Goal: Information Seeking & Learning: Compare options

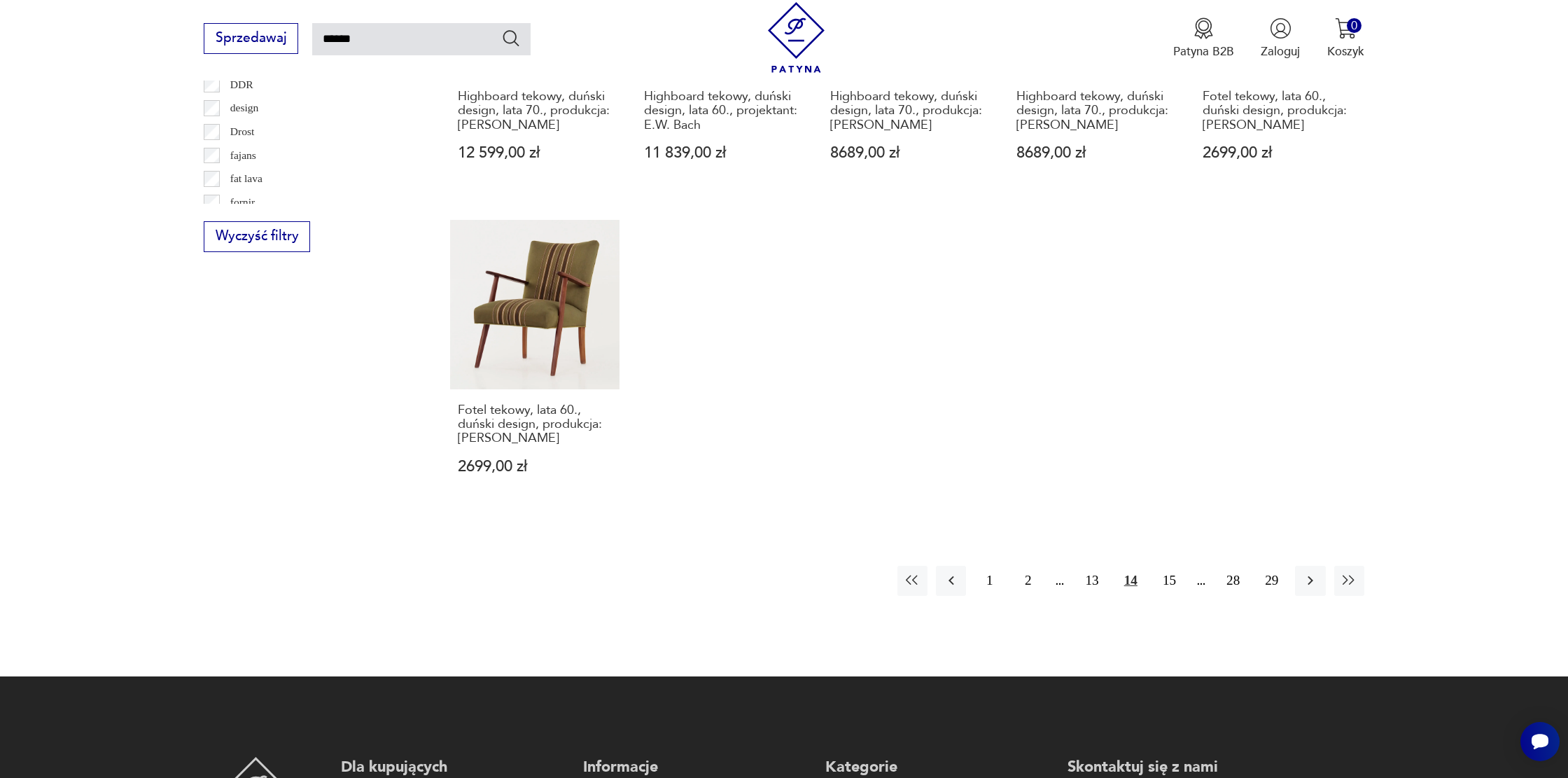
scroll to position [1107, 0]
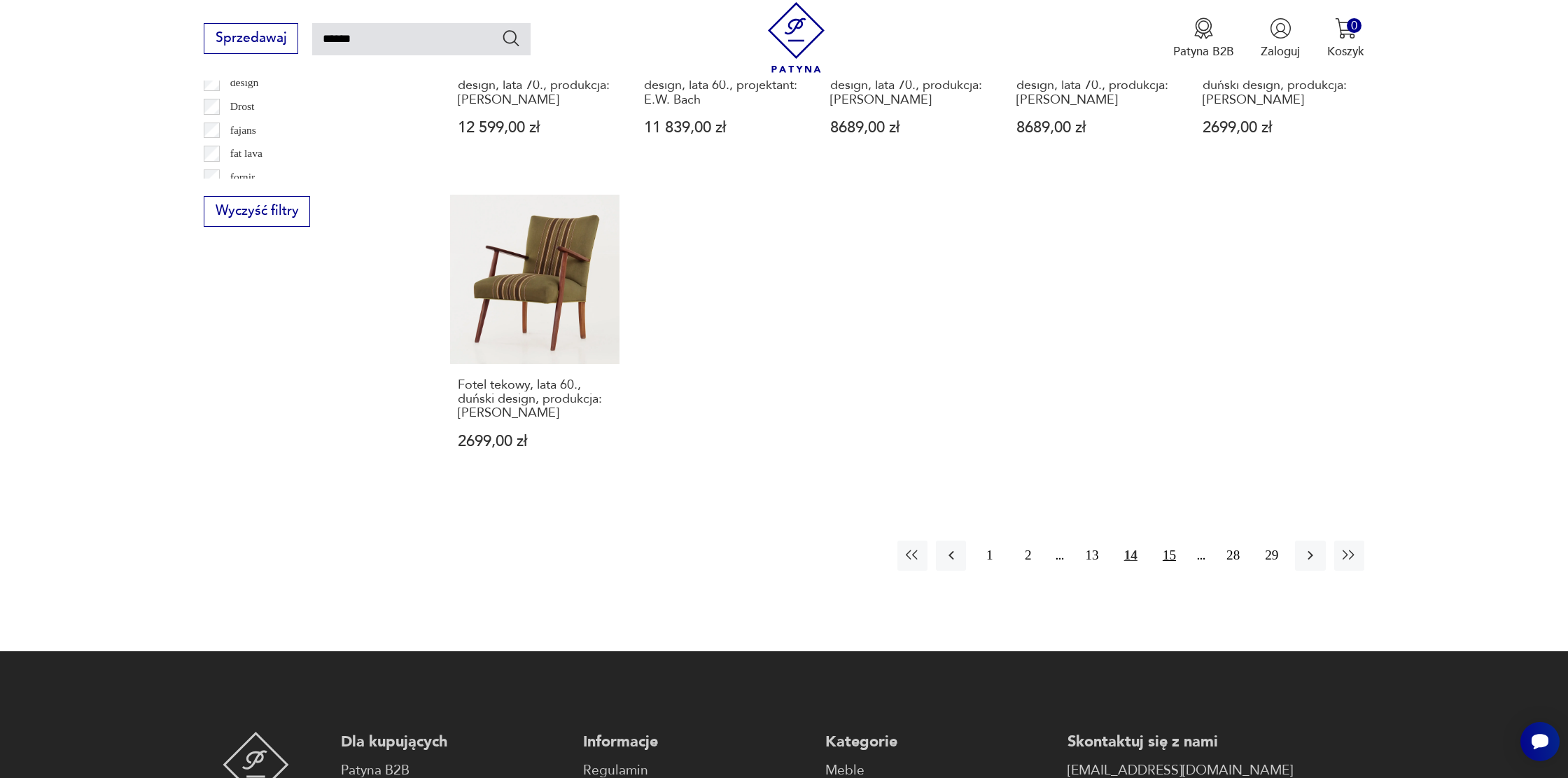
click at [1169, 557] on button "15" at bounding box center [1169, 556] width 30 height 30
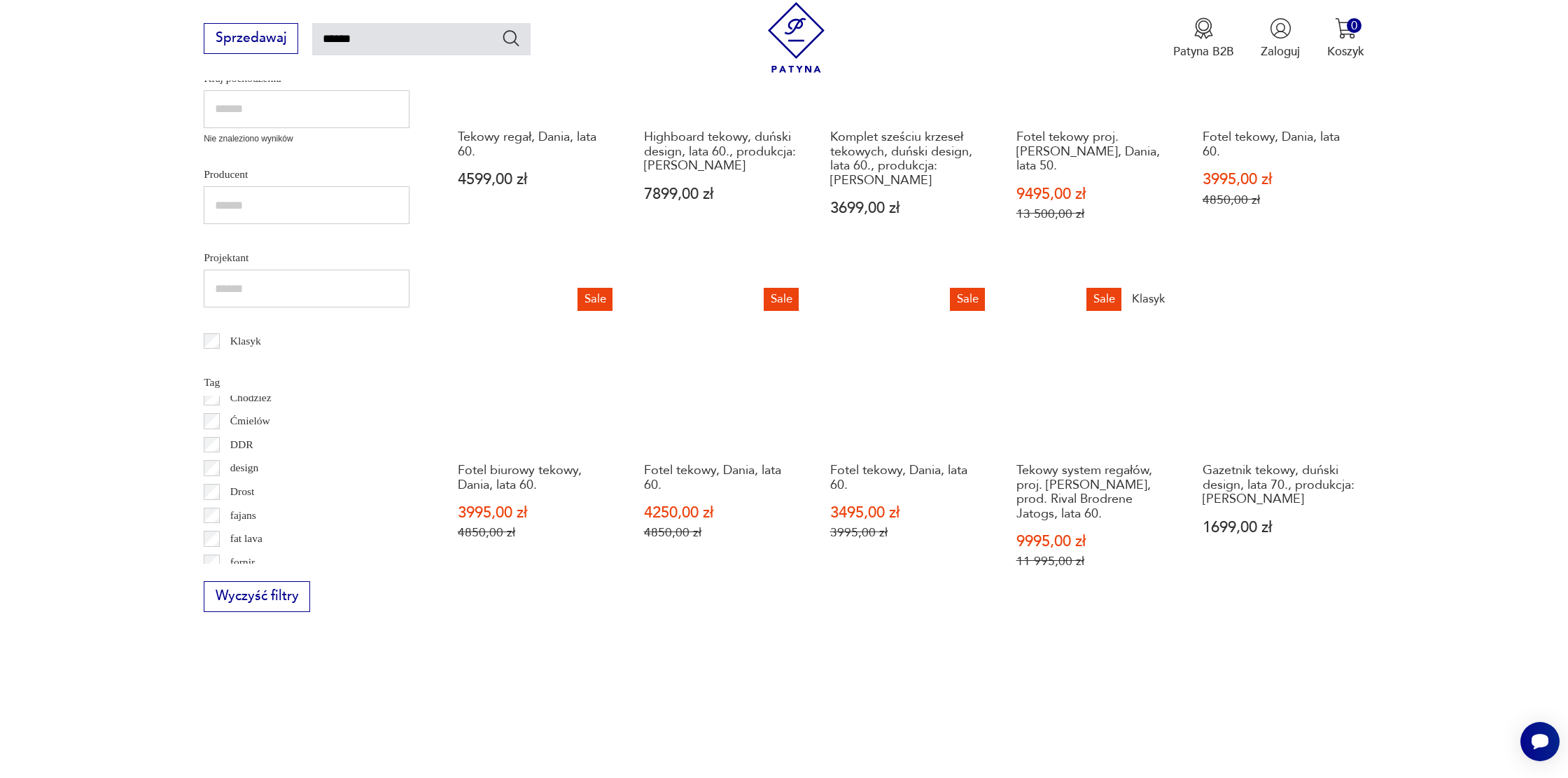
scroll to position [798, 0]
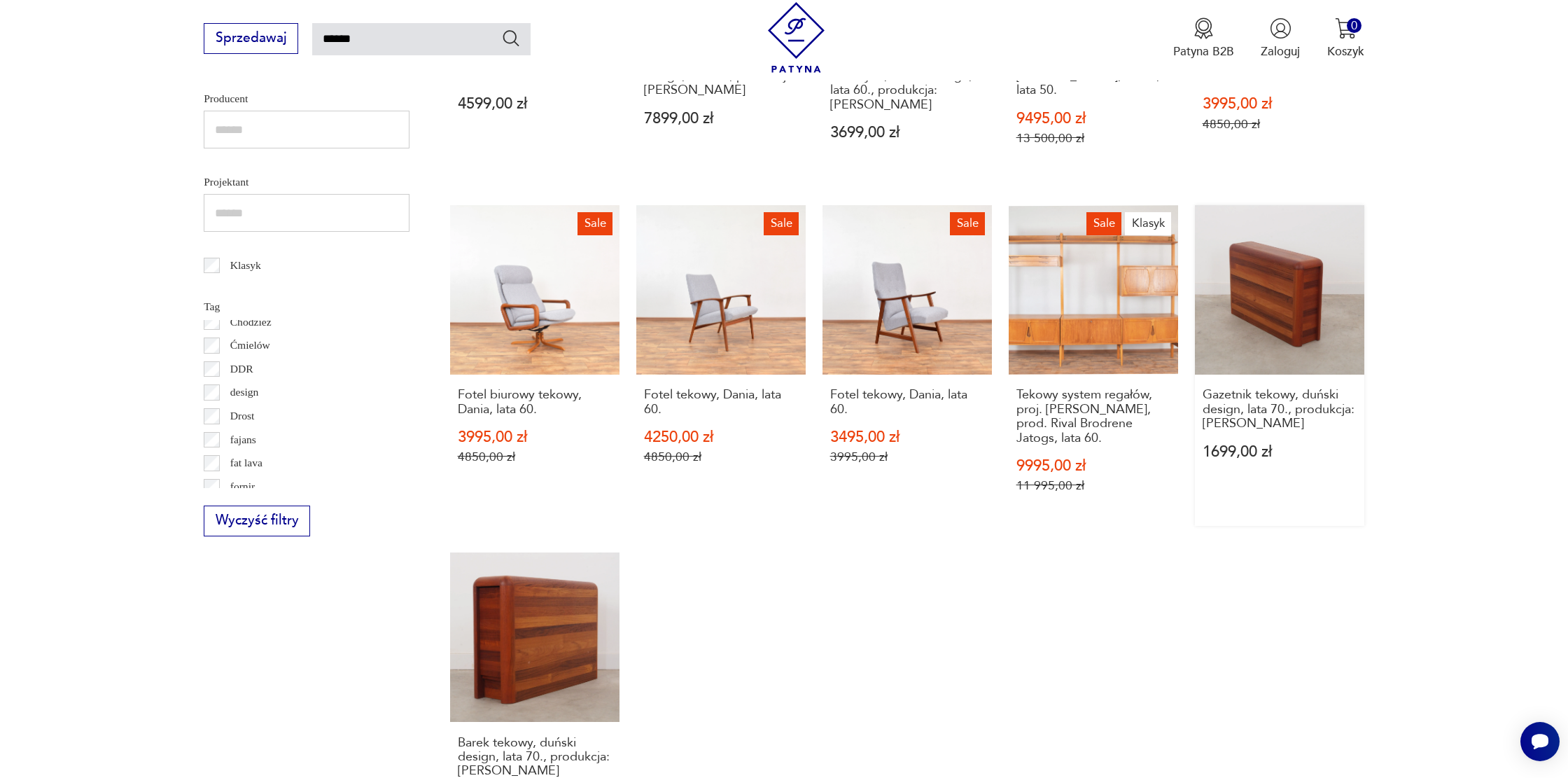
click at [1310, 295] on link "Gazetnik tekowy, duński design, lata 70., produkcja: [PERSON_NAME] 1699,00 zł" at bounding box center [1279, 365] width 170 height 321
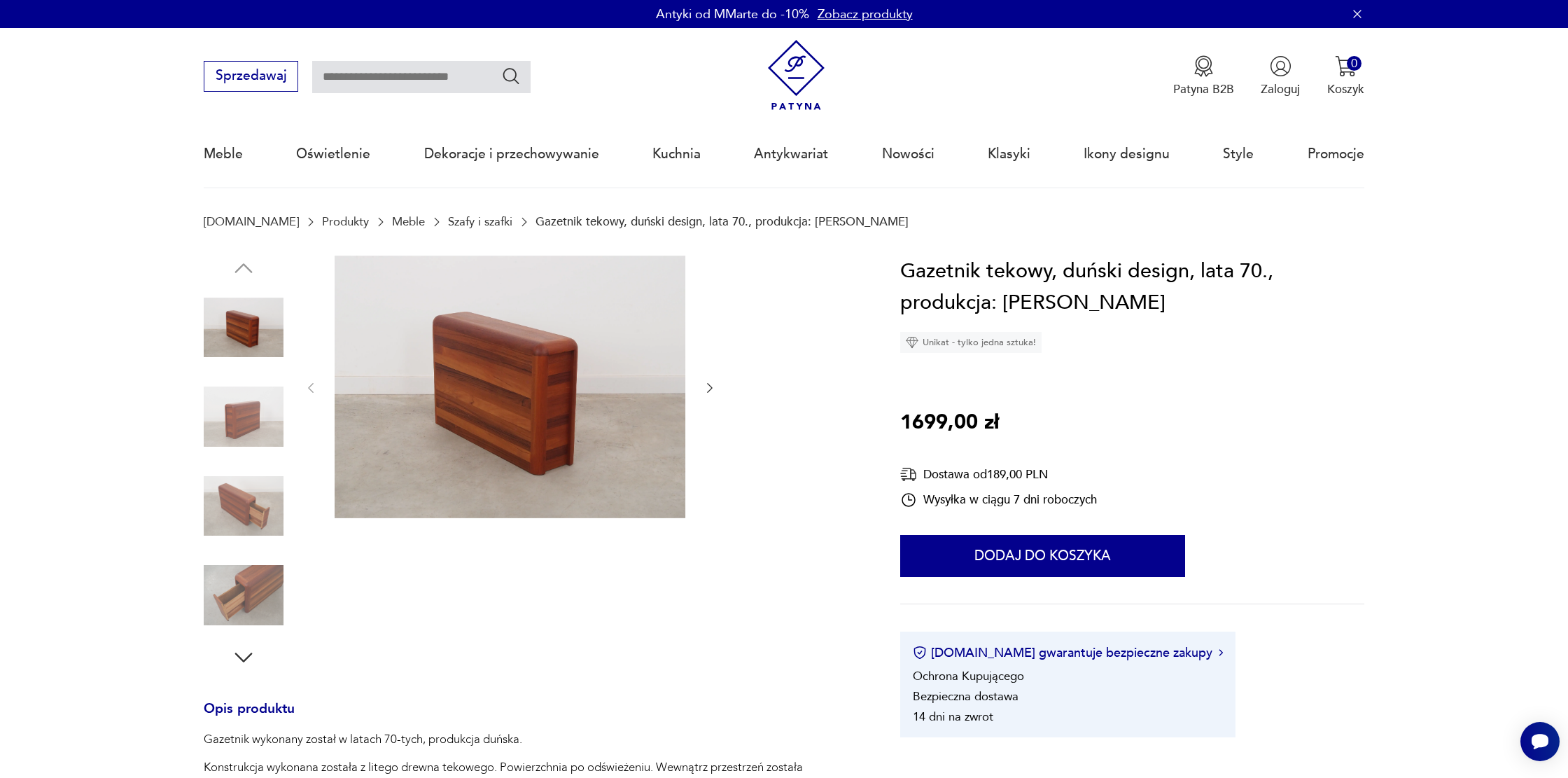
click at [263, 410] on img at bounding box center [243, 417] width 80 height 80
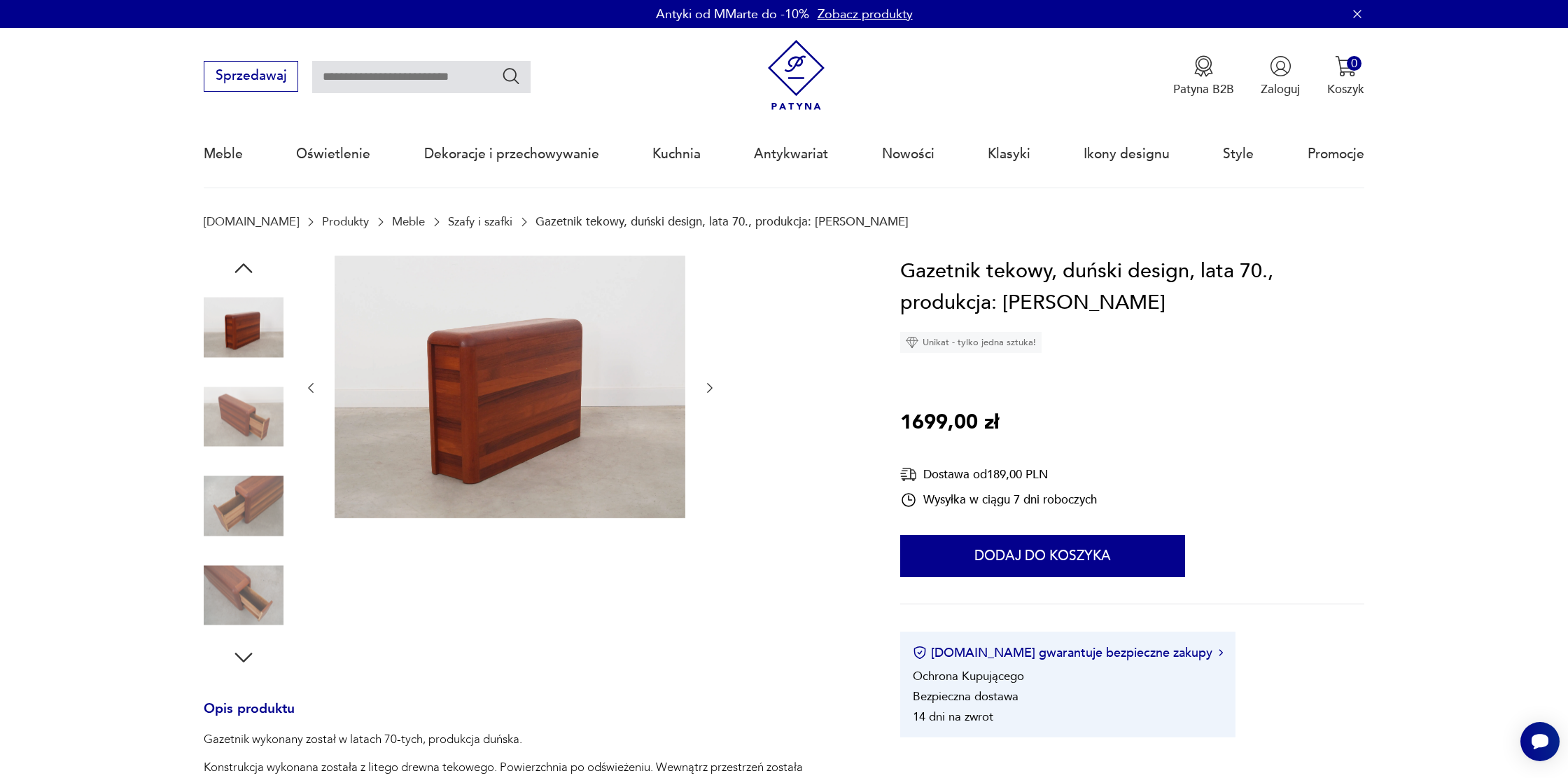
click at [263, 410] on img at bounding box center [243, 417] width 80 height 80
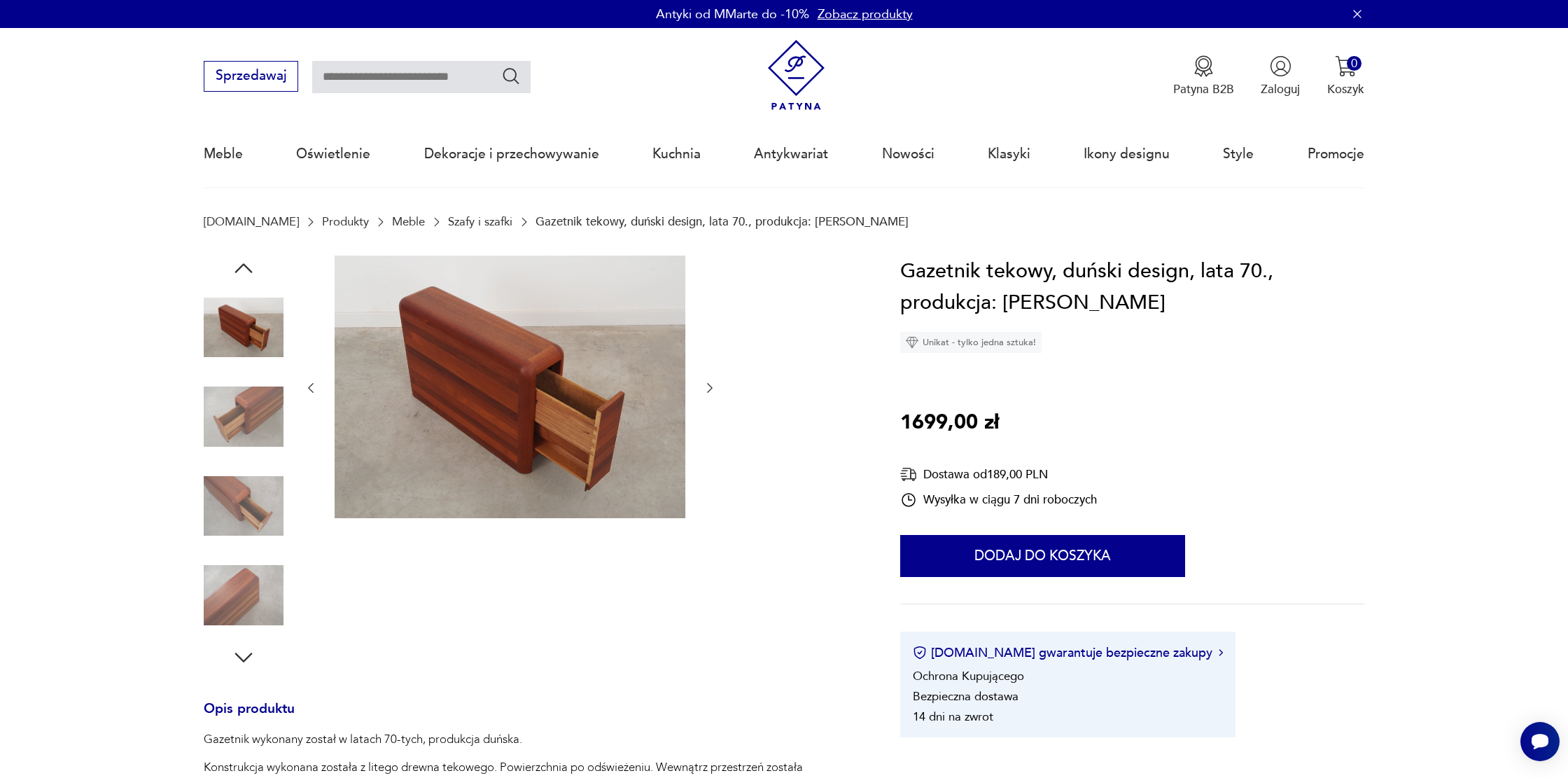
click at [263, 410] on img at bounding box center [243, 417] width 80 height 80
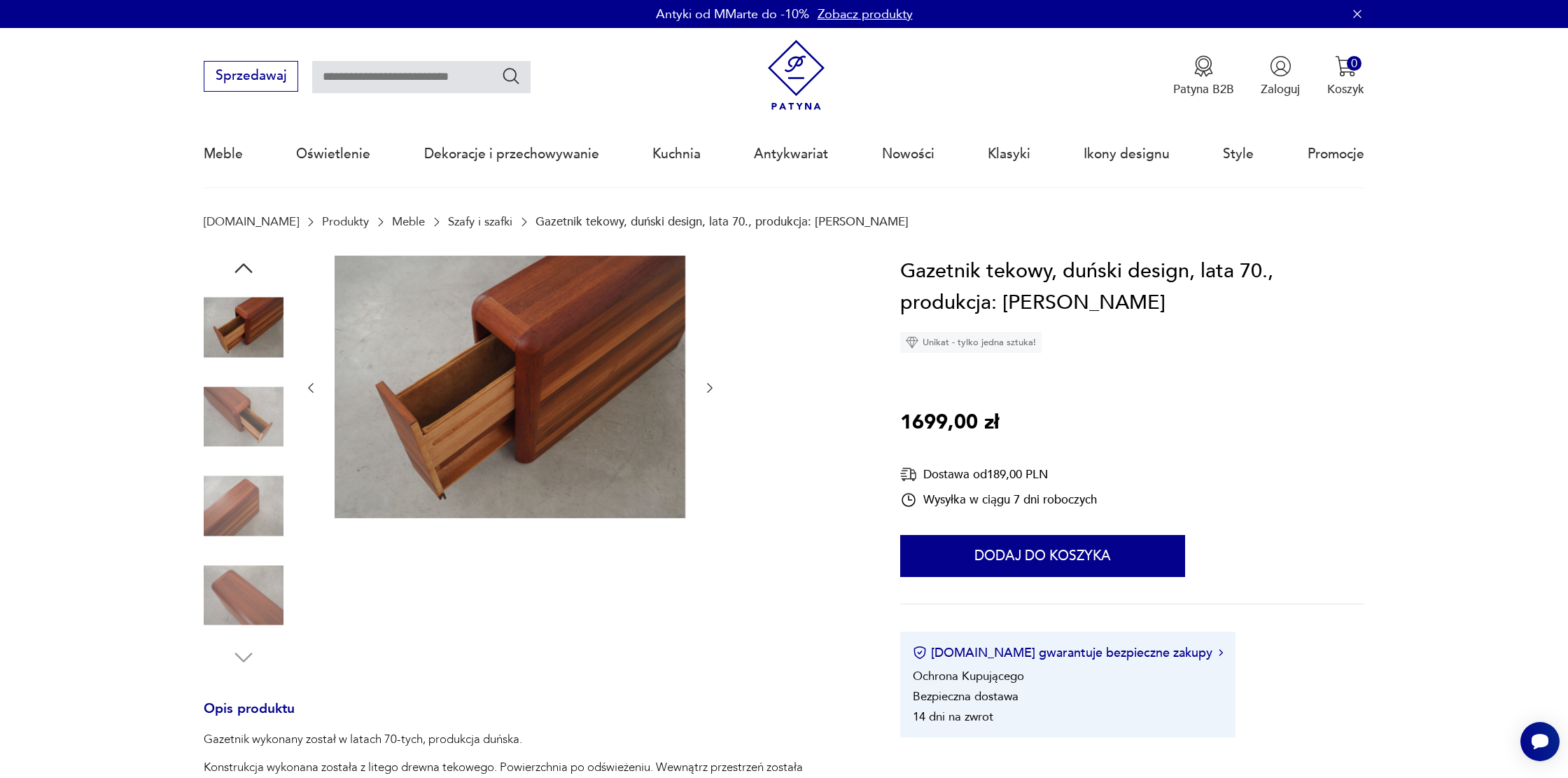
click at [263, 409] on img at bounding box center [243, 417] width 80 height 80
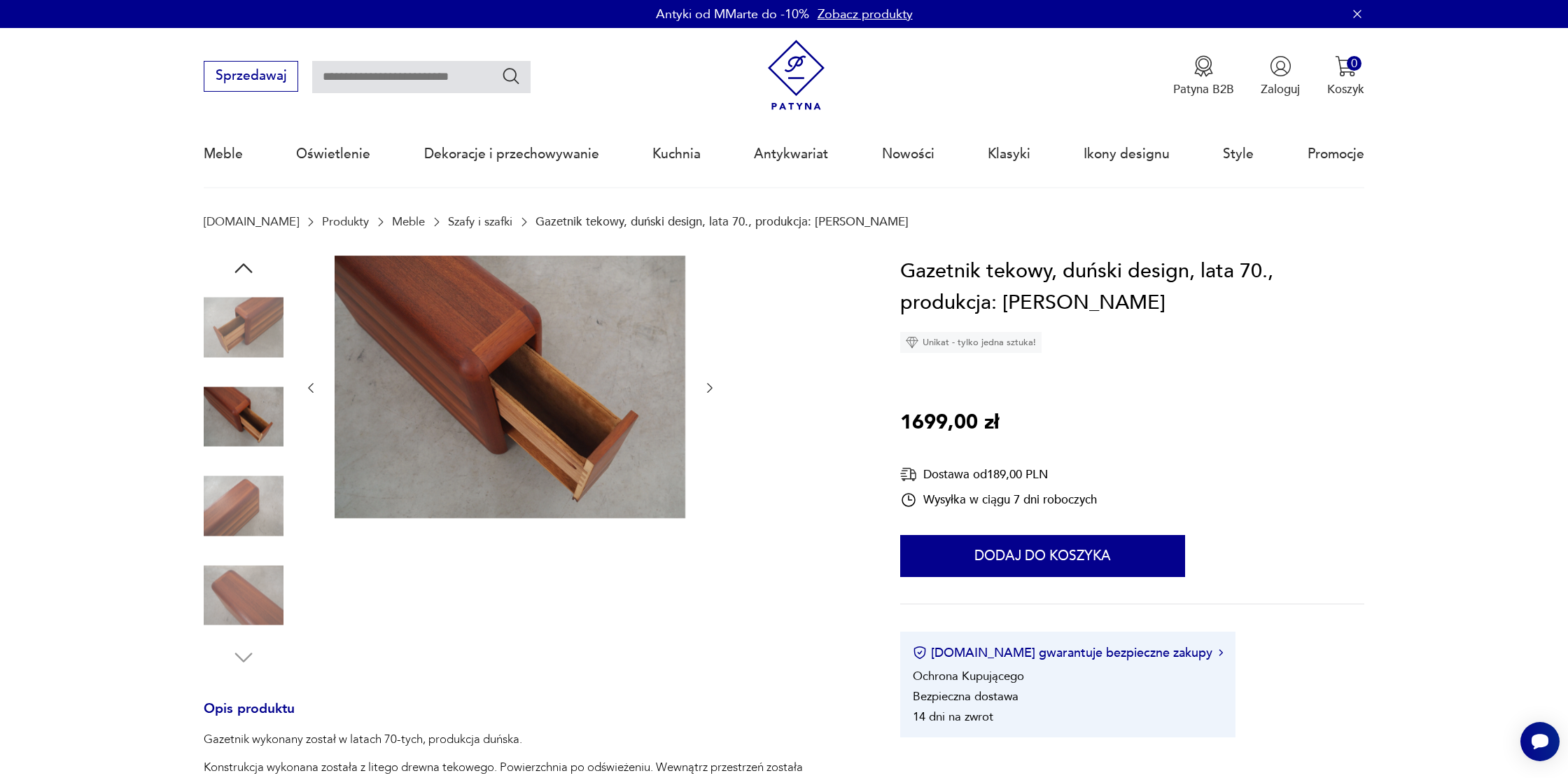
click at [266, 509] on img at bounding box center [243, 506] width 80 height 80
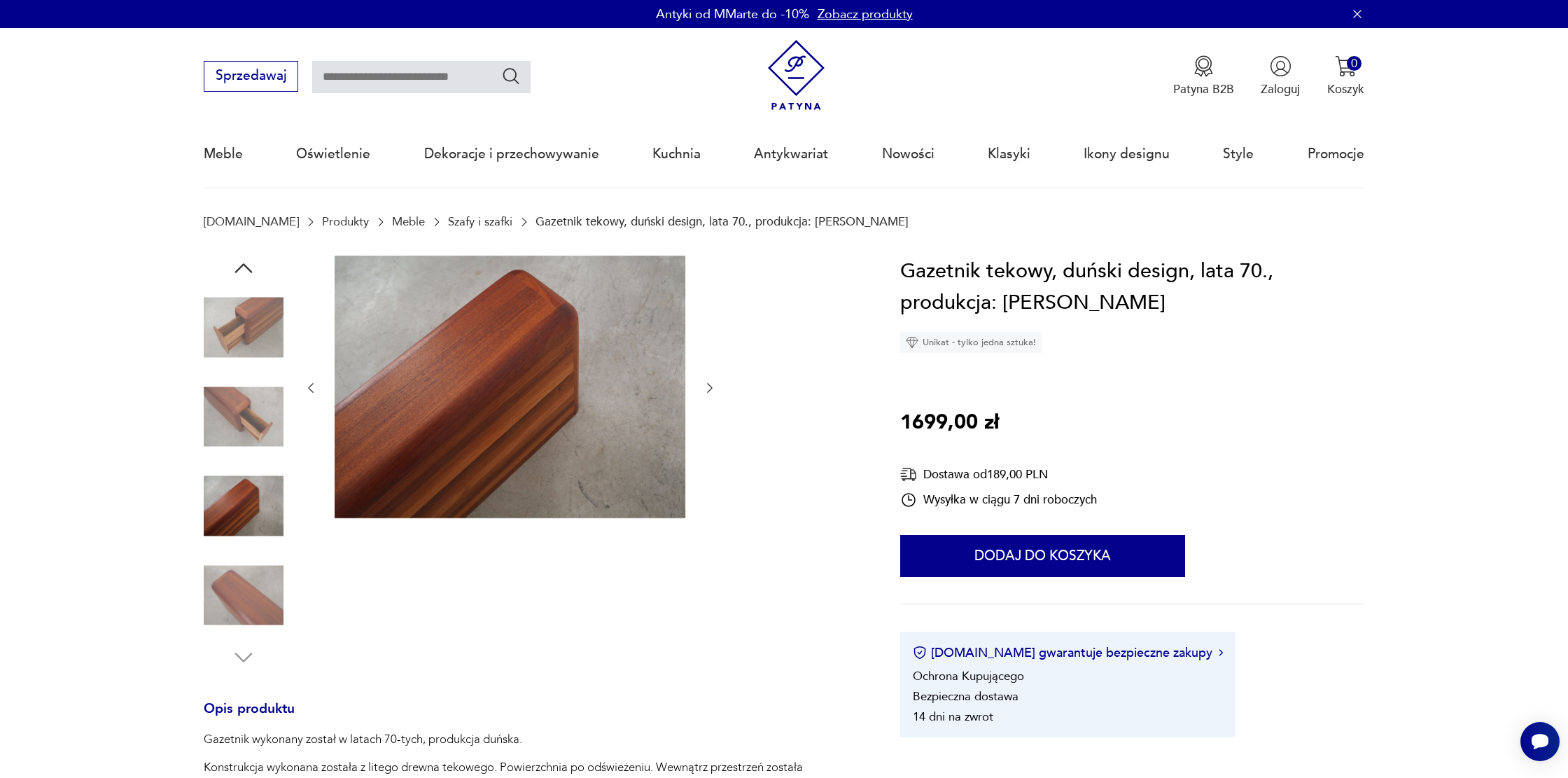
click at [713, 384] on icon "button" at bounding box center [710, 388] width 14 height 14
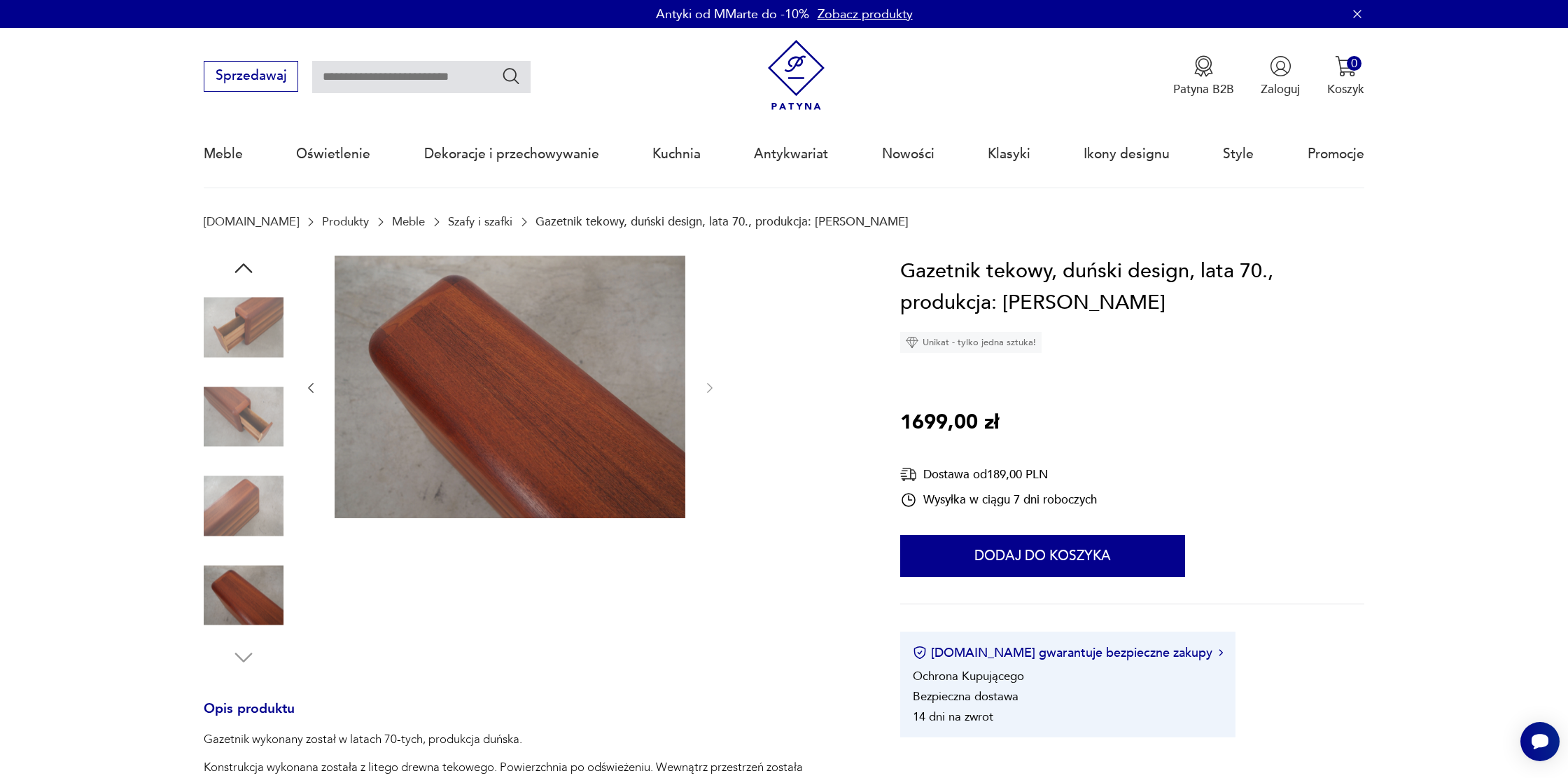
scroll to position [5, 0]
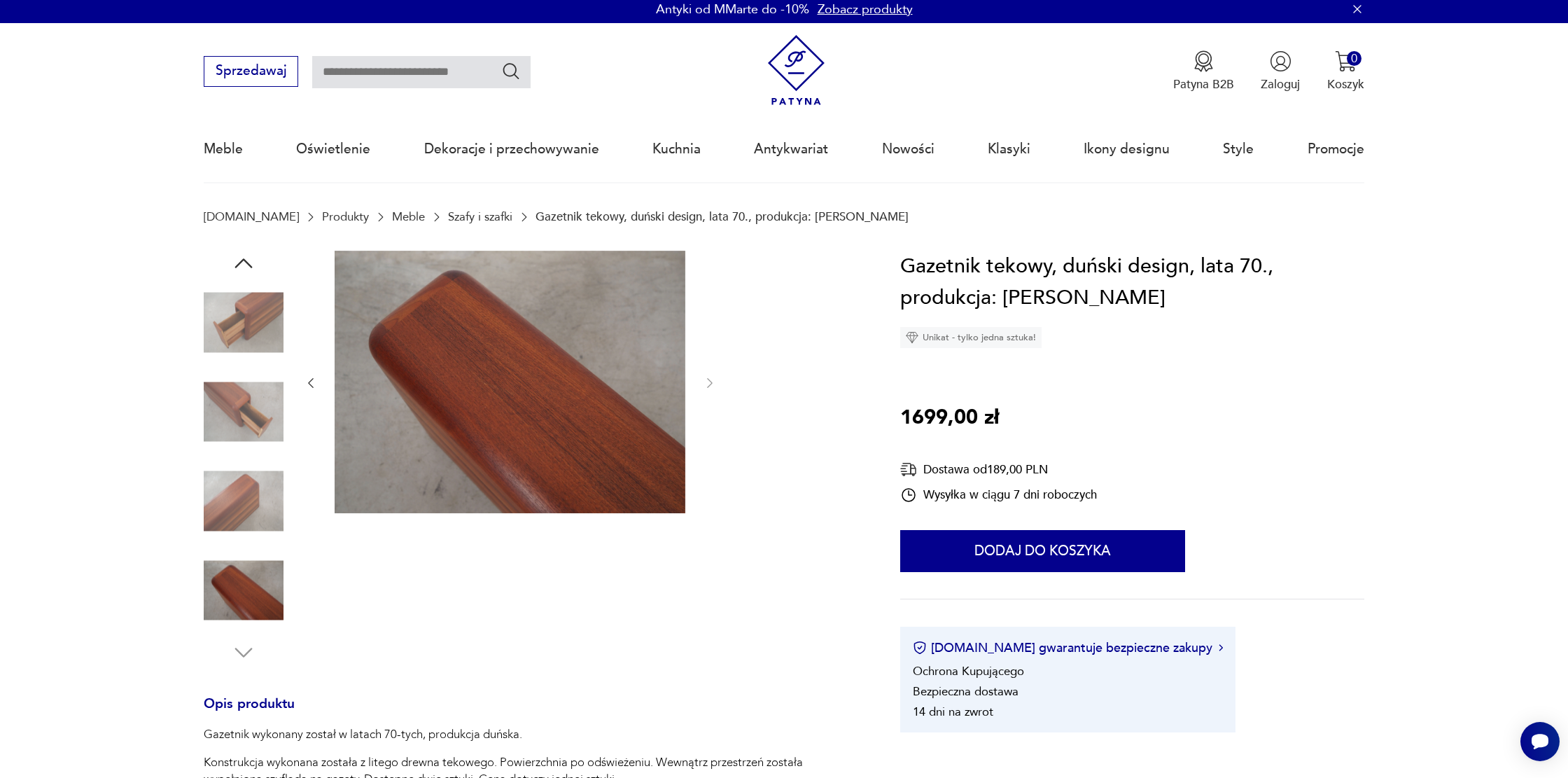
click at [306, 385] on icon "button" at bounding box center [311, 383] width 14 height 14
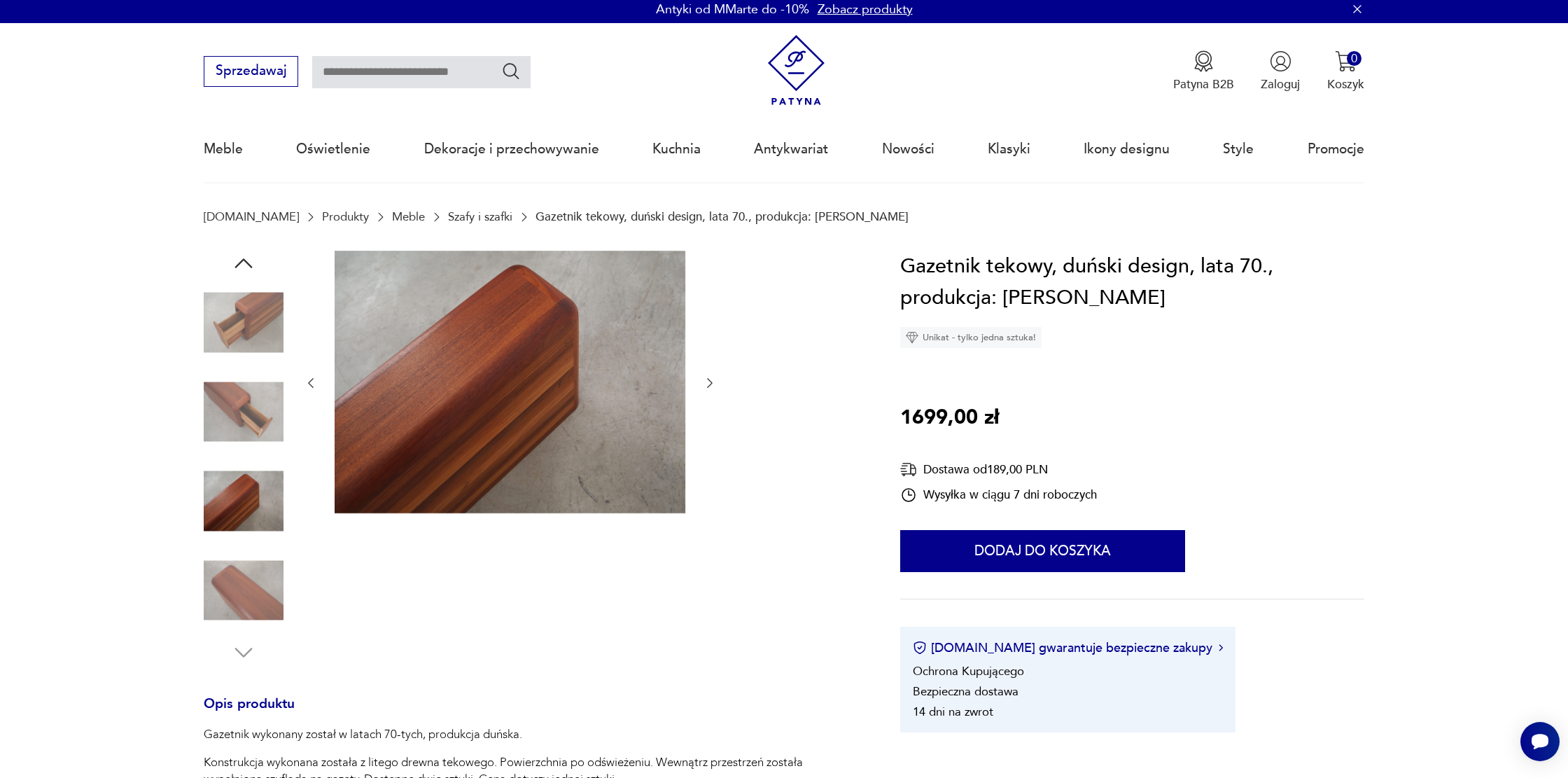
click at [306, 385] on icon "button" at bounding box center [311, 383] width 14 height 14
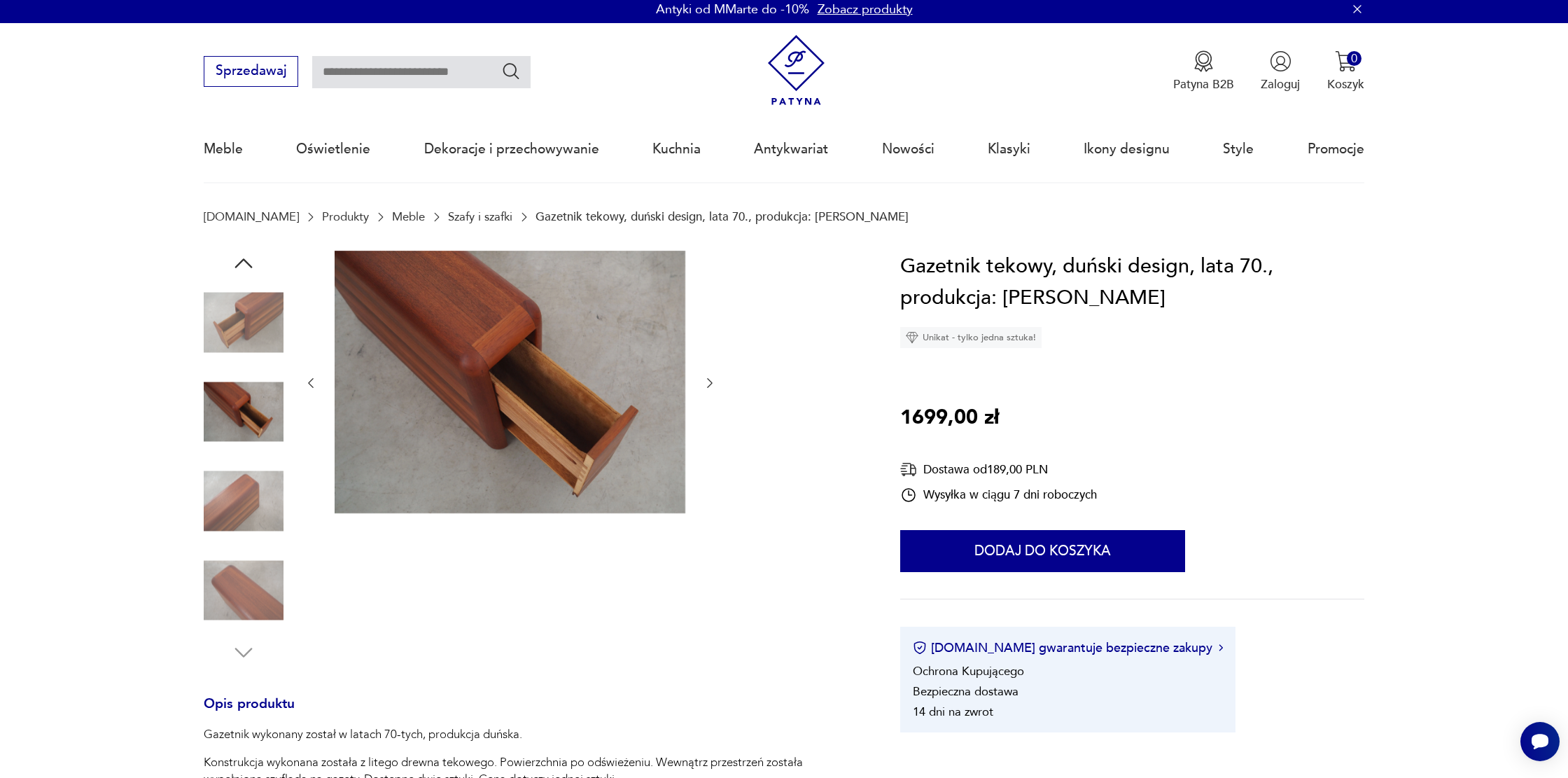
click at [306, 385] on icon "button" at bounding box center [311, 383] width 14 height 14
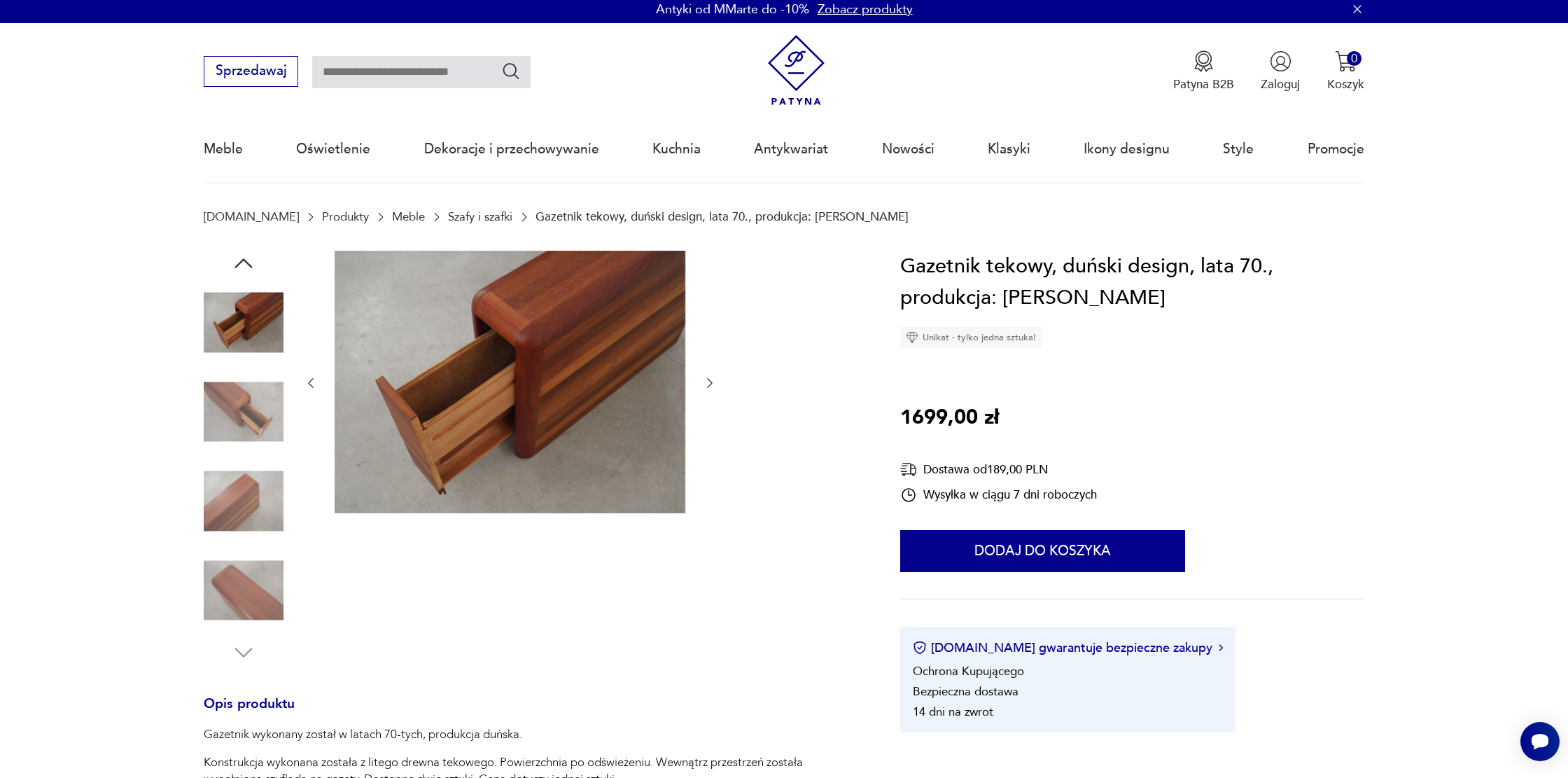
click at [306, 385] on icon "button" at bounding box center [311, 383] width 14 height 14
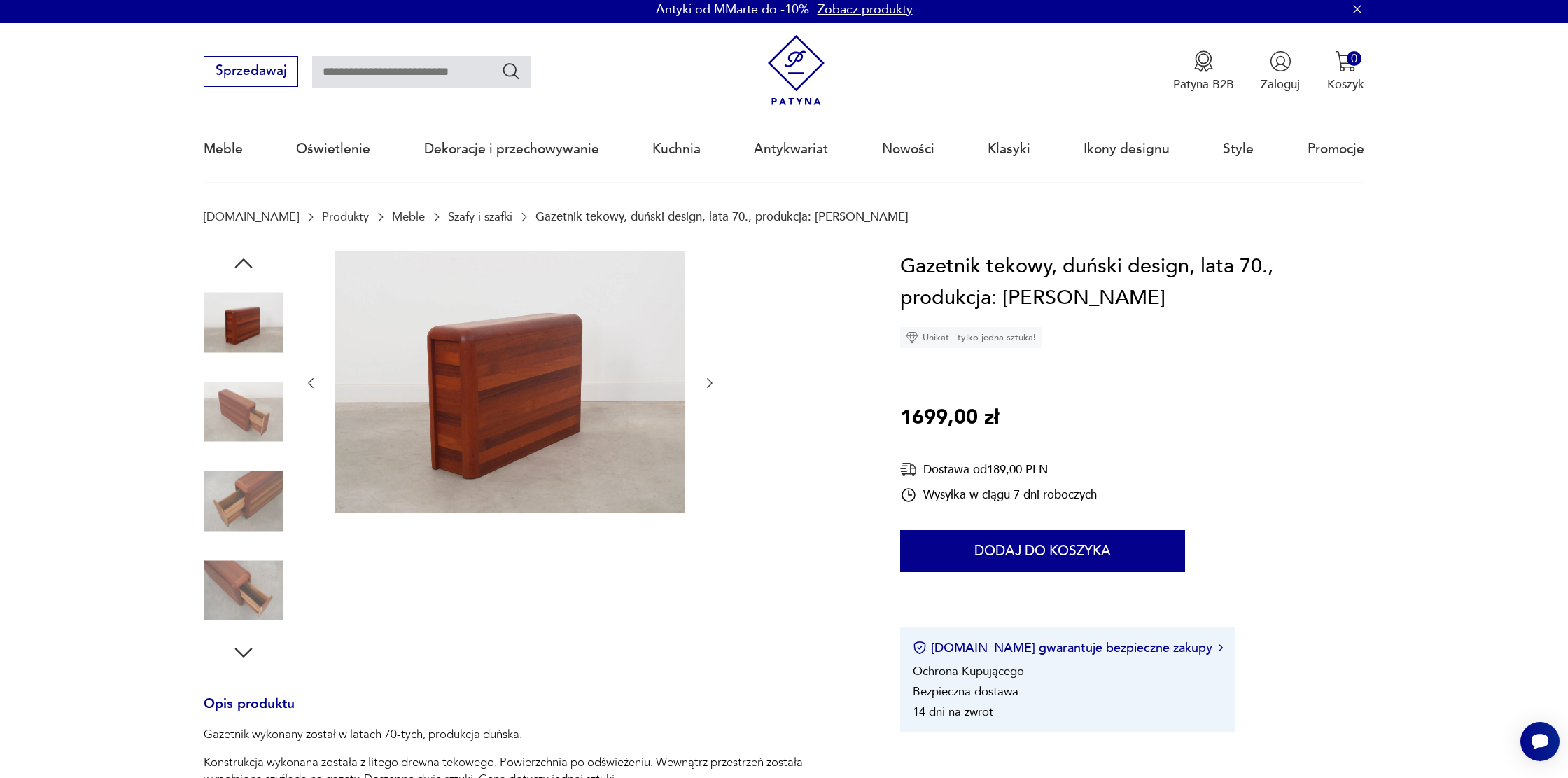
type input "******"
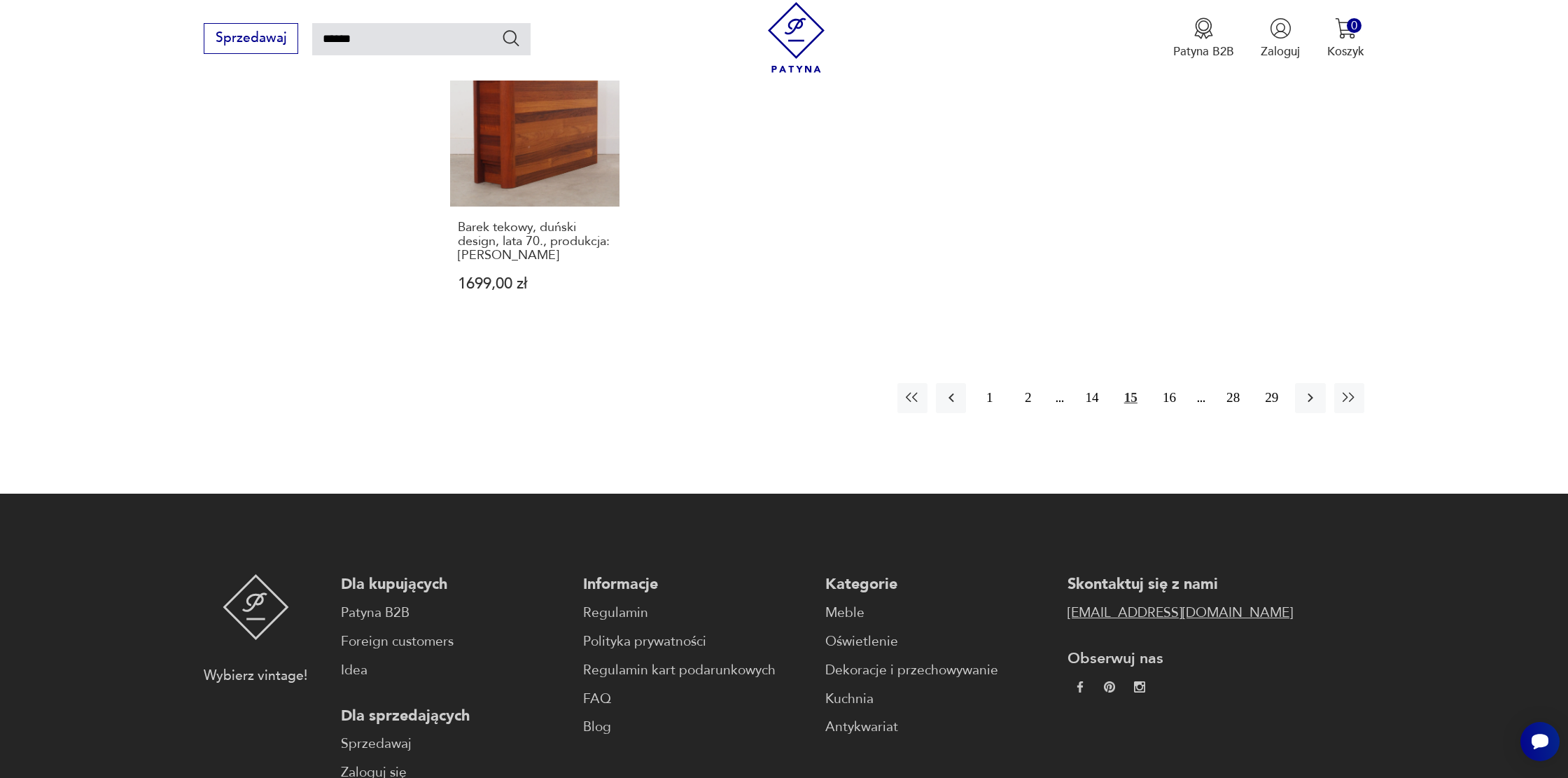
scroll to position [1316, 0]
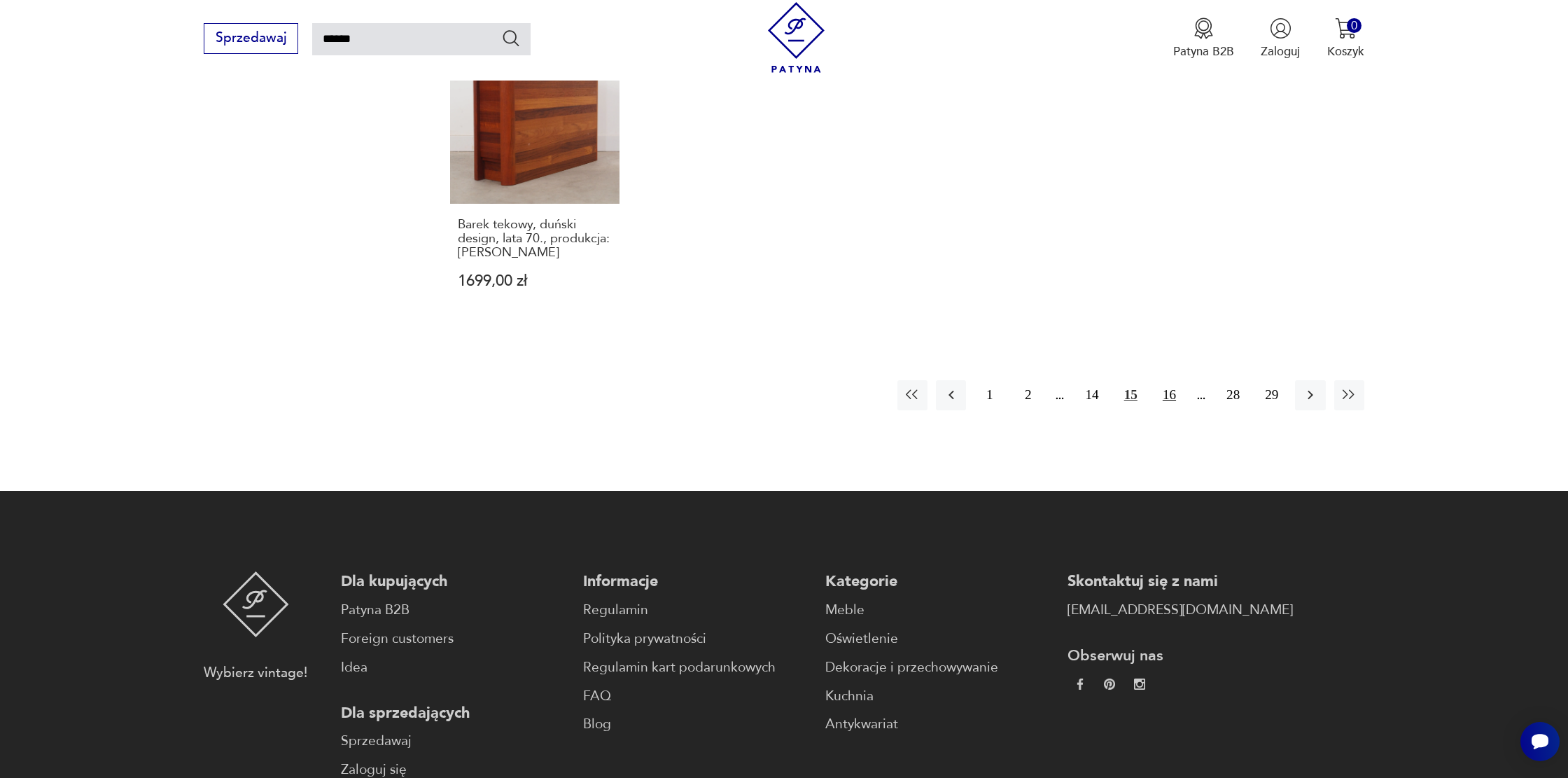
click at [1168, 380] on button "16" at bounding box center [1169, 395] width 30 height 30
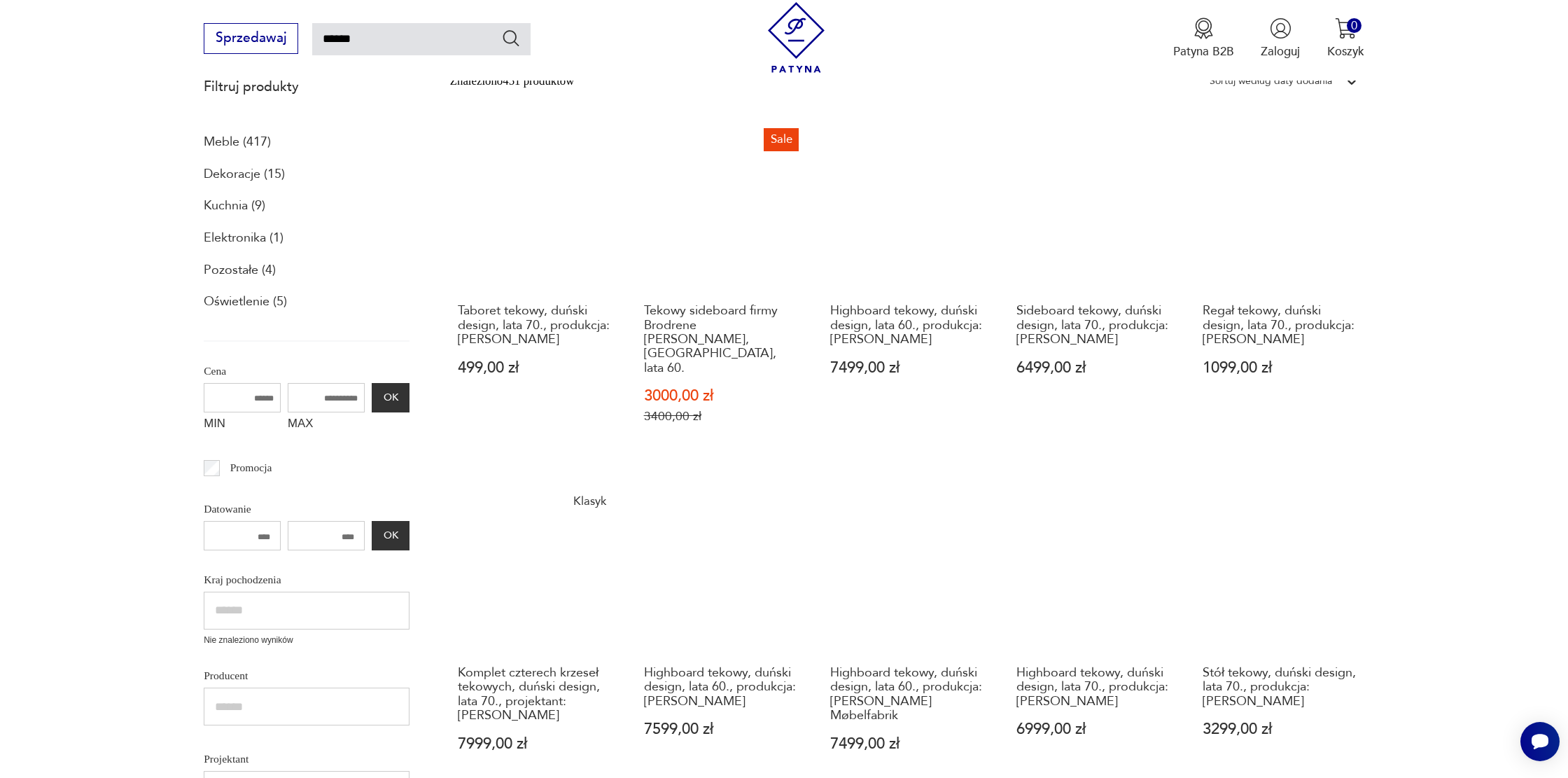
scroll to position [439, 0]
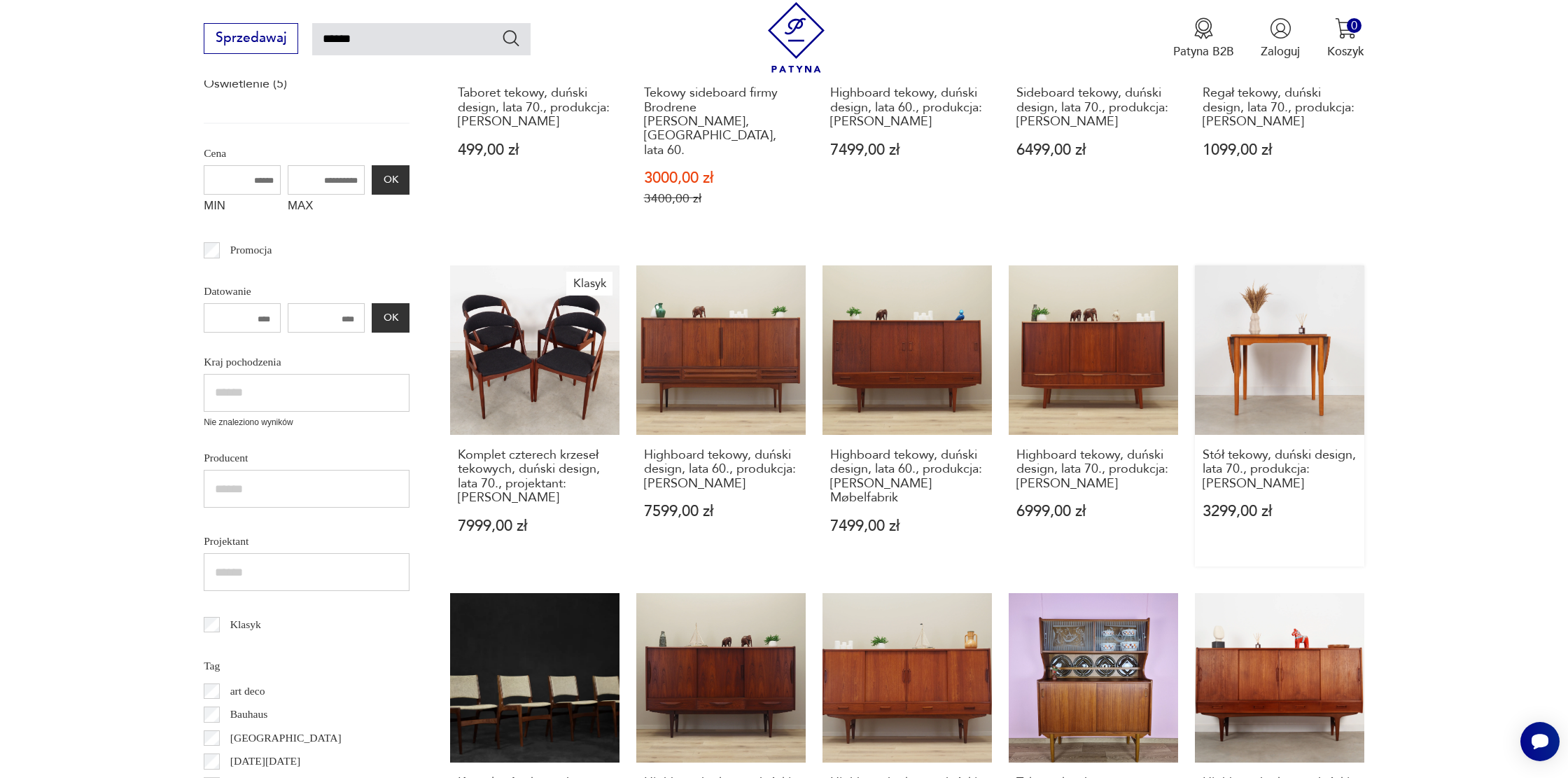
click at [1303, 306] on link "Stół tekowy, duński design, lata 70., produkcja: Dania 3299,00 zł" at bounding box center [1279, 416] width 170 height 301
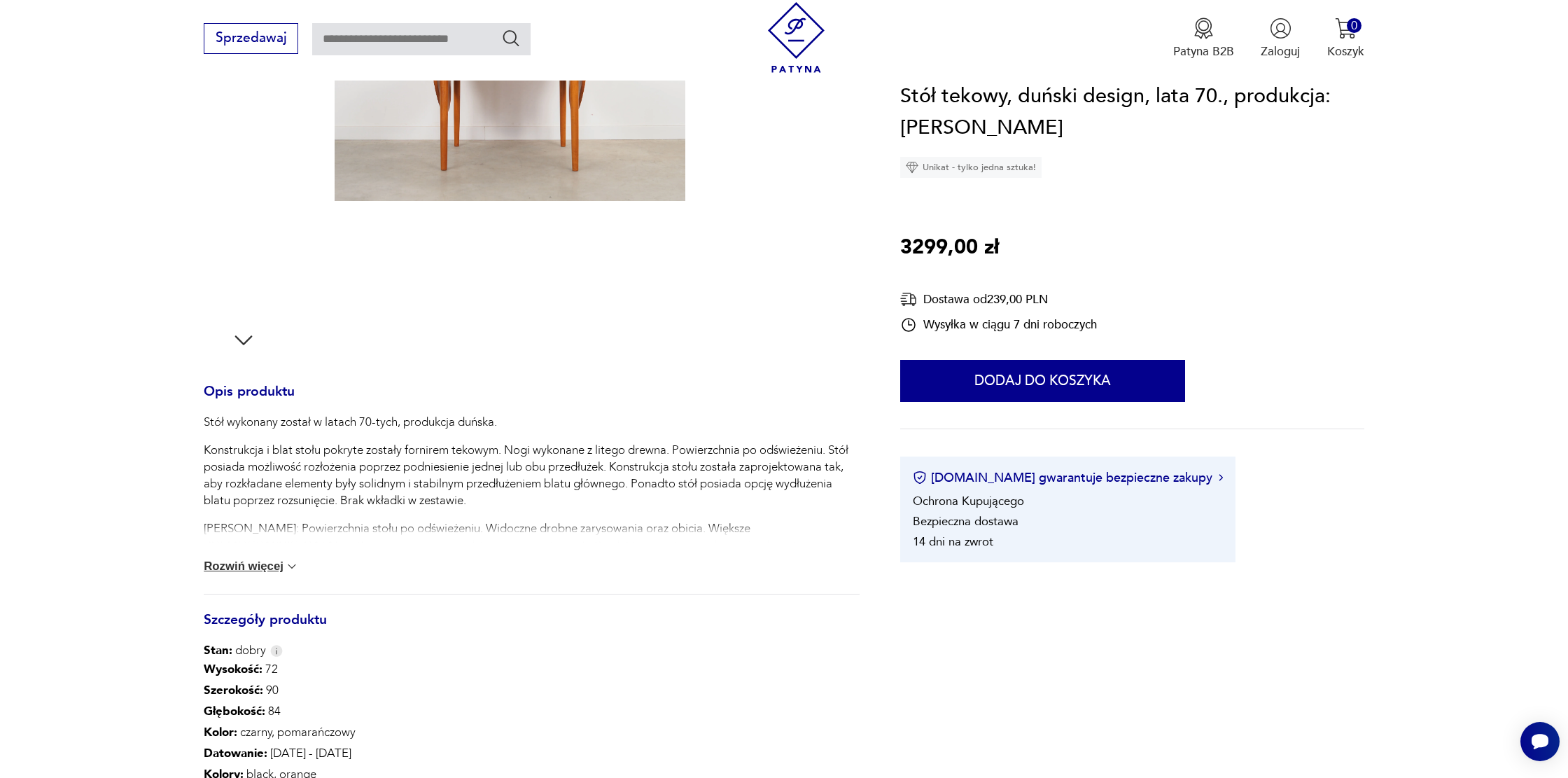
scroll to position [604, 0]
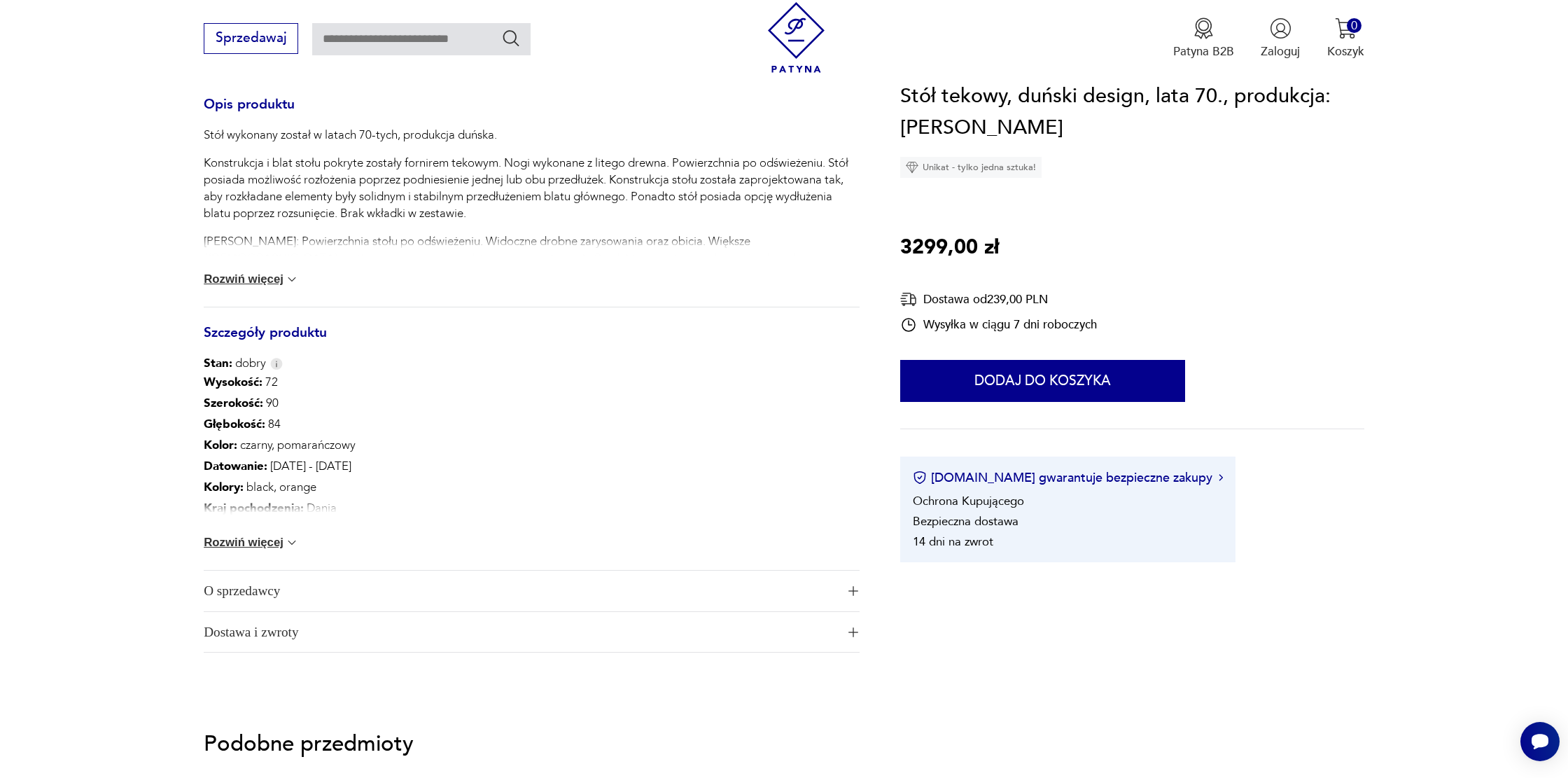
click at [240, 543] on button "Rozwiń więcej" at bounding box center [250, 543] width 95 height 14
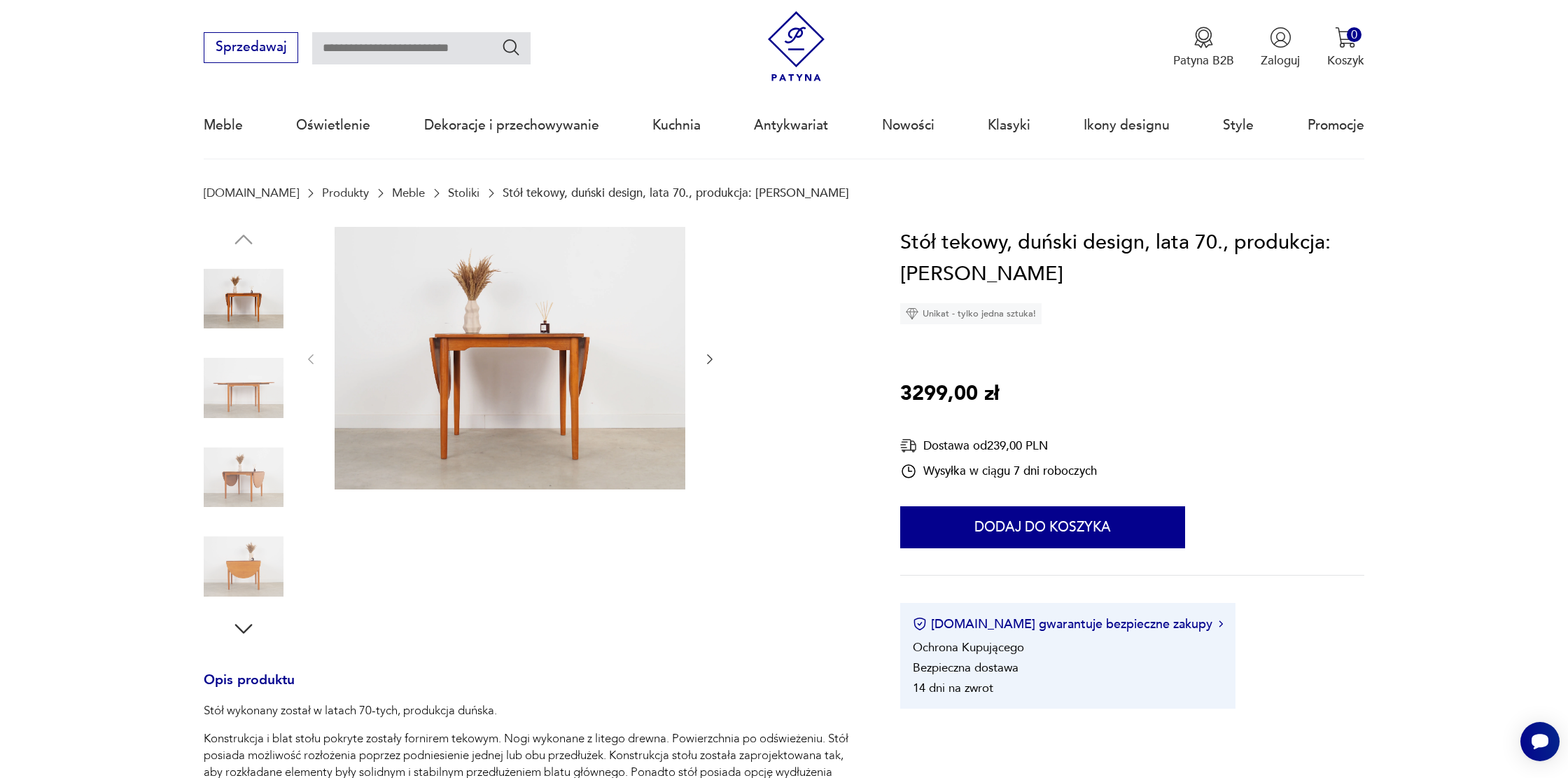
scroll to position [0, 0]
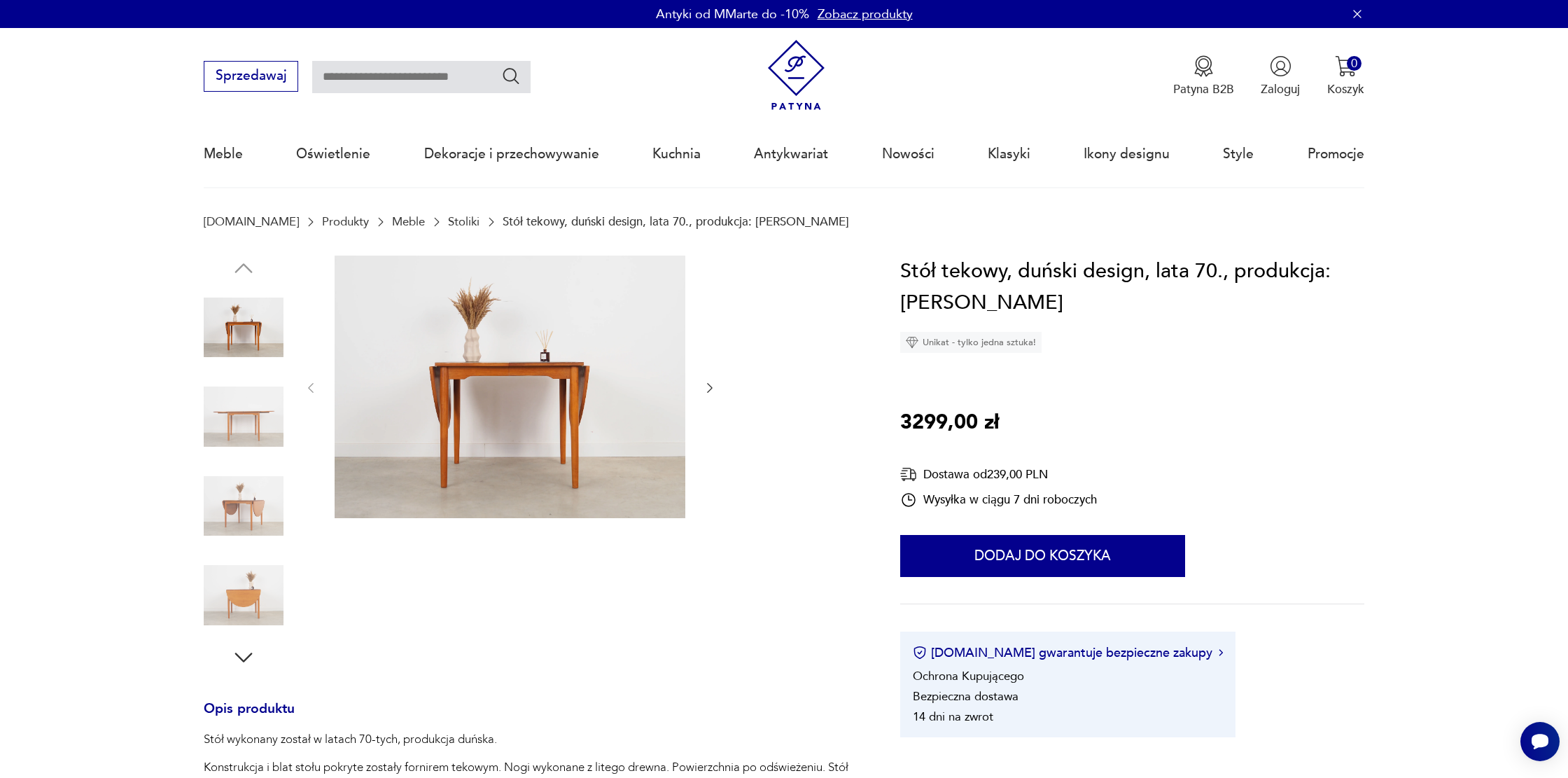
click at [582, 449] on img at bounding box center [510, 387] width 351 height 263
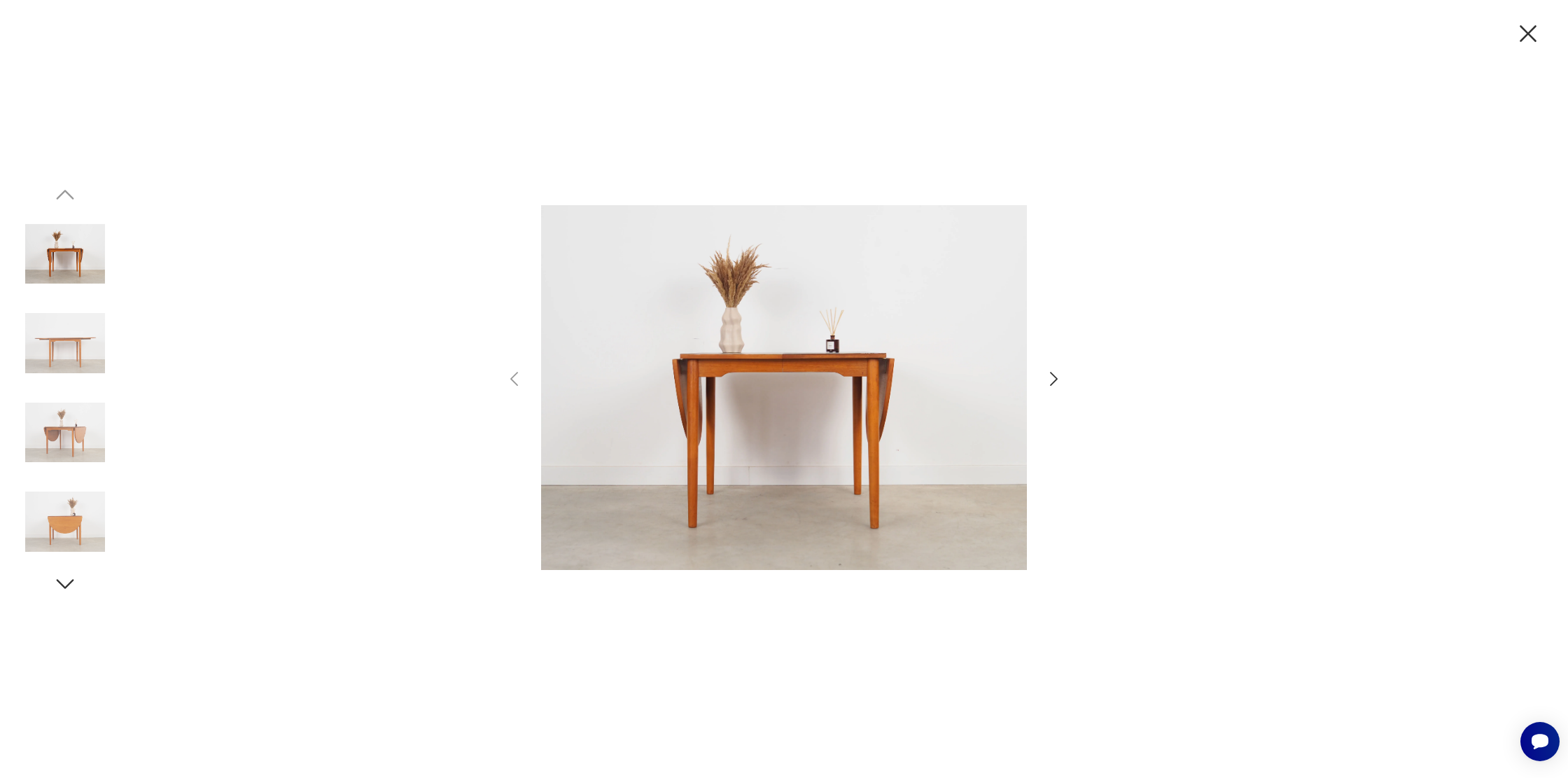
click at [1051, 377] on icon "button" at bounding box center [1053, 378] width 20 height 20
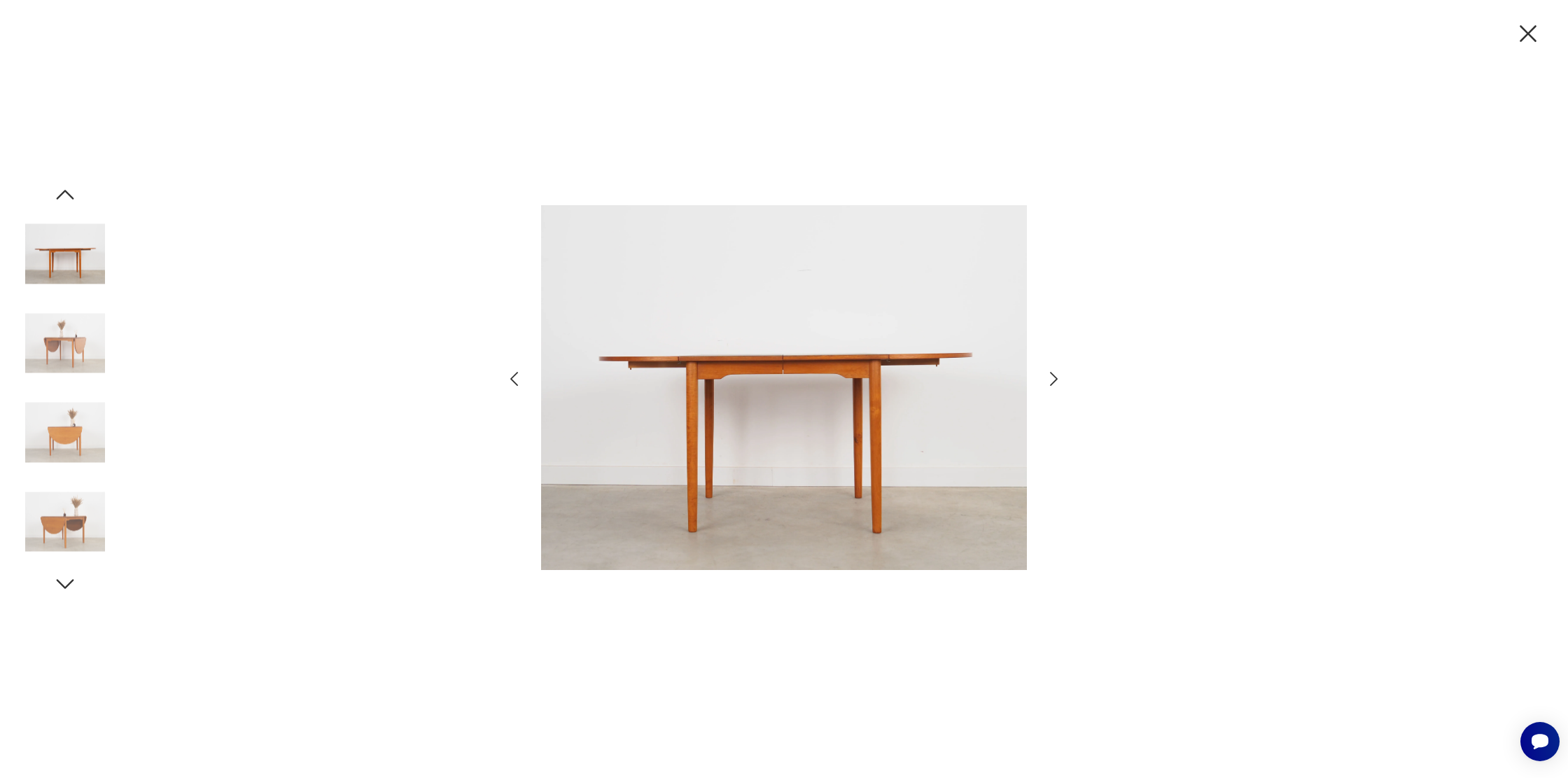
click at [1051, 377] on icon "button" at bounding box center [1053, 378] width 20 height 20
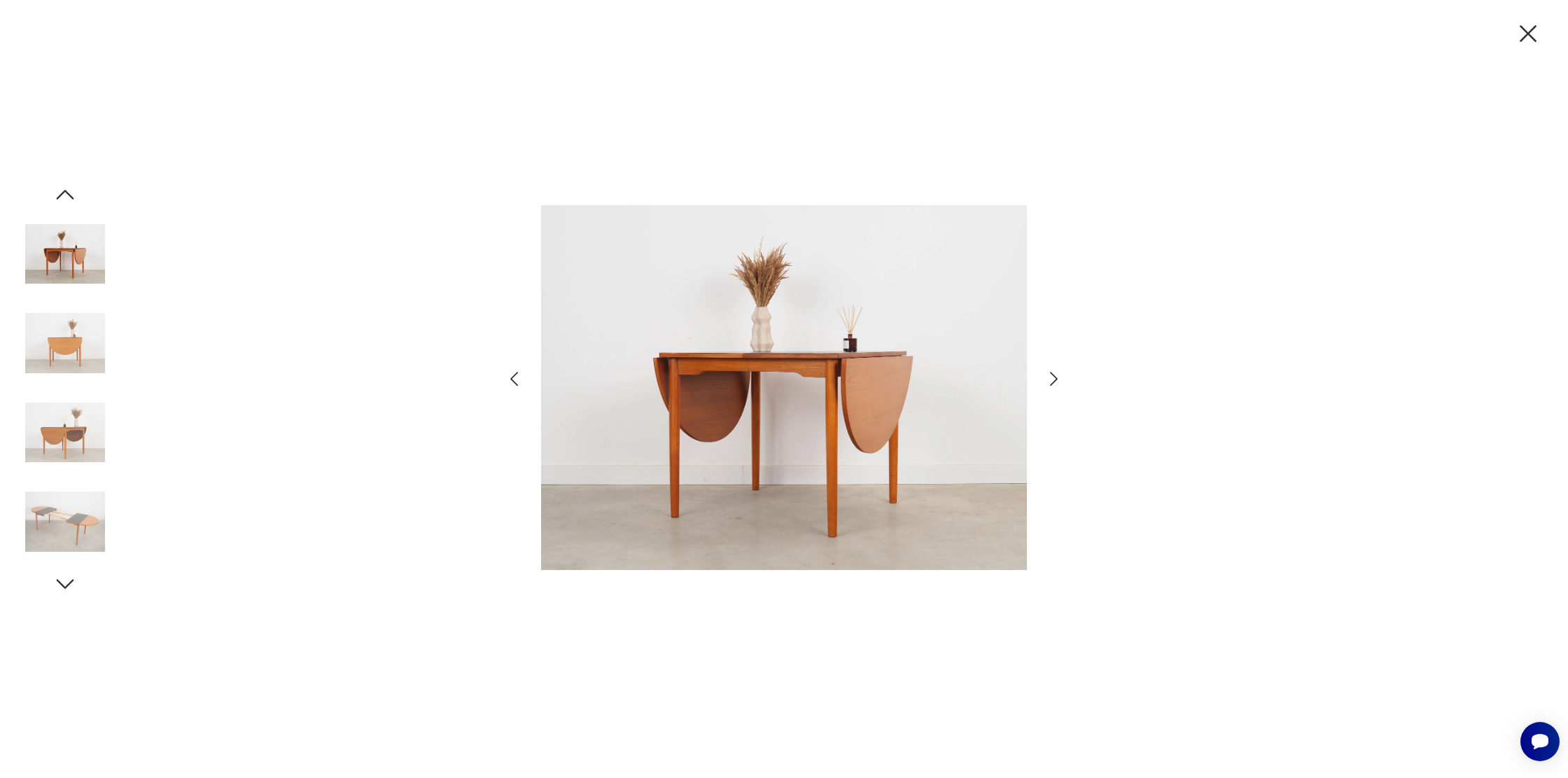
click at [1051, 377] on icon "button" at bounding box center [1053, 378] width 20 height 20
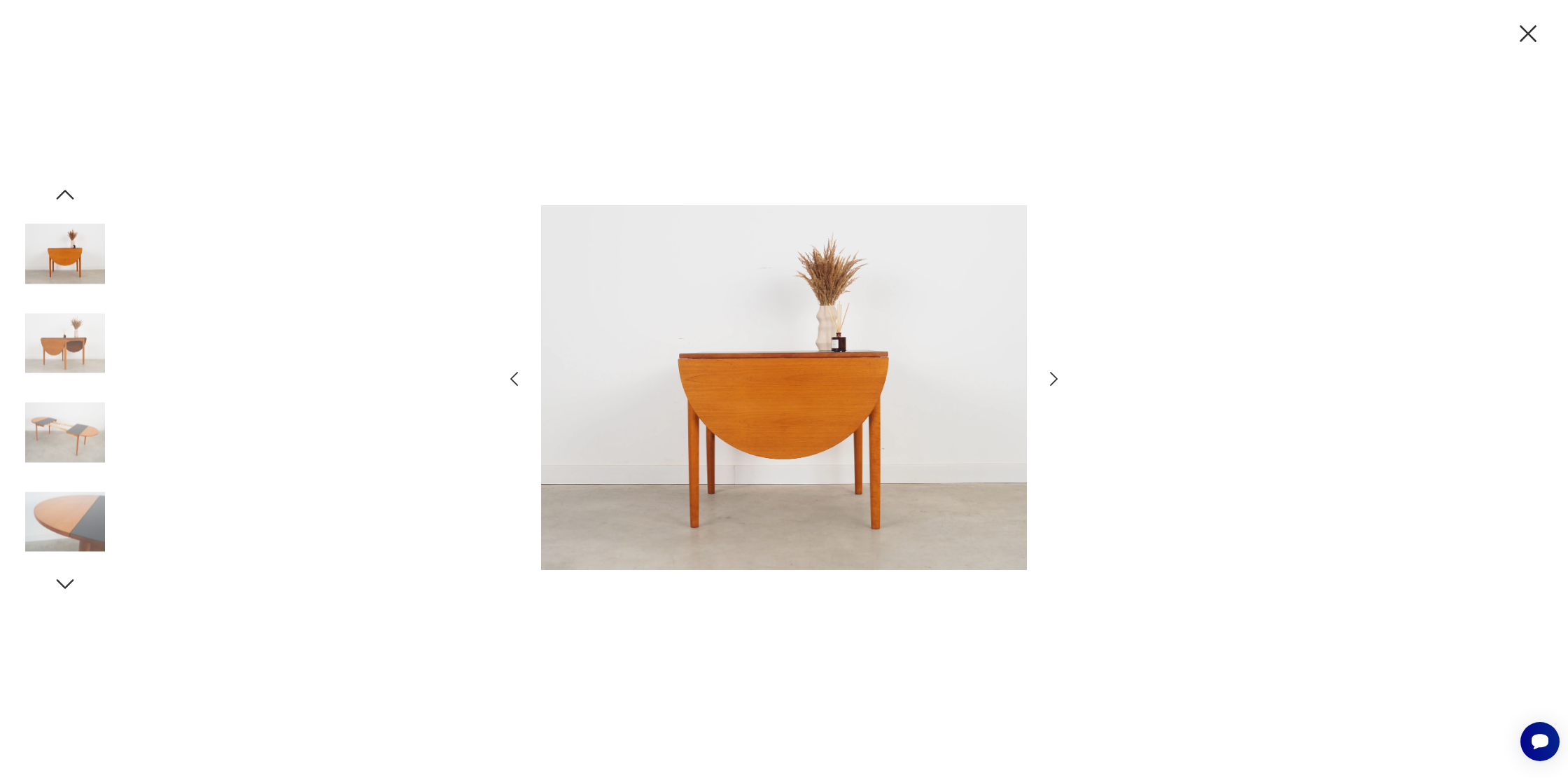
click at [1051, 377] on icon "button" at bounding box center [1053, 378] width 20 height 20
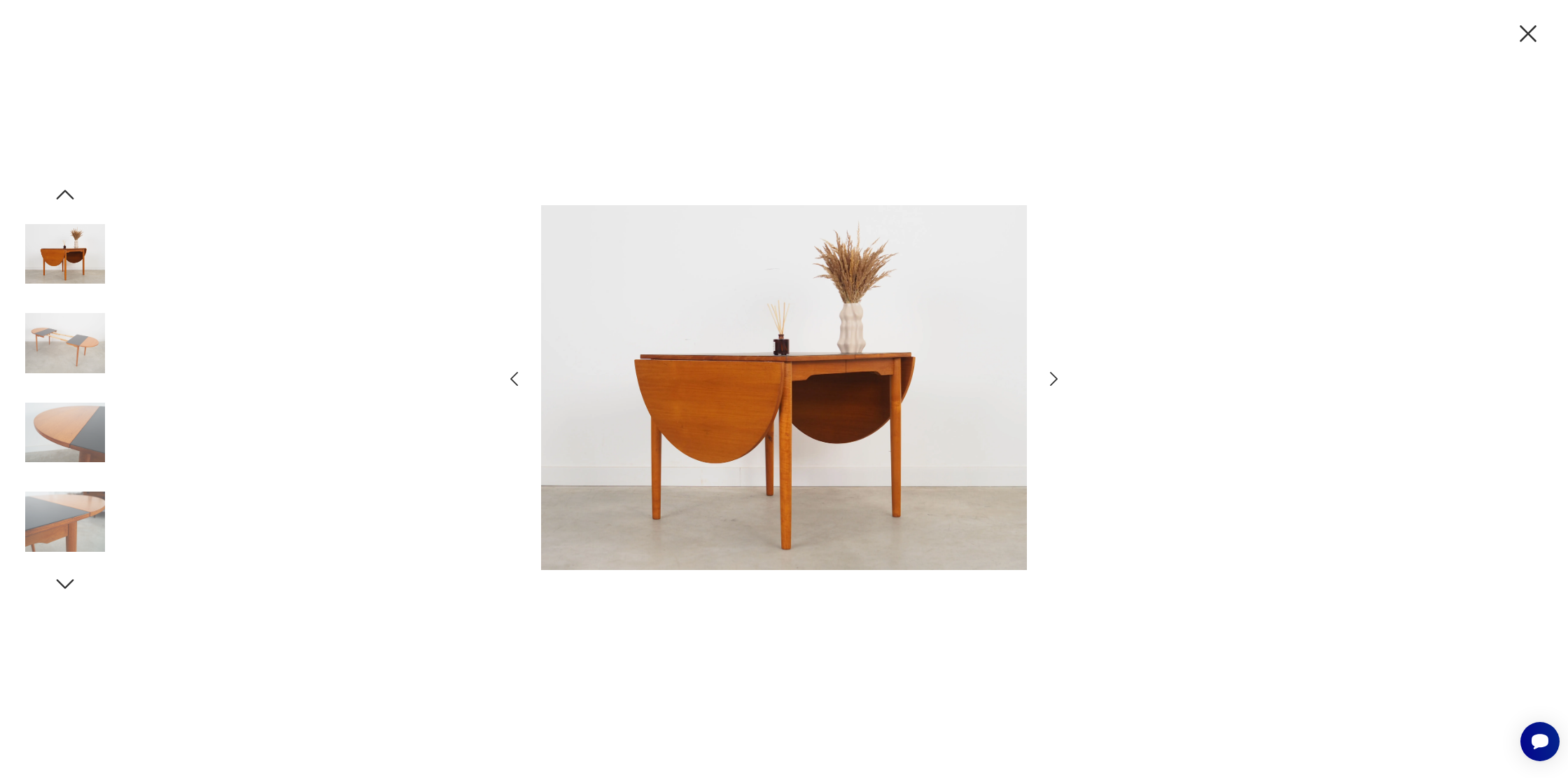
click at [1051, 377] on icon "button" at bounding box center [1053, 378] width 20 height 20
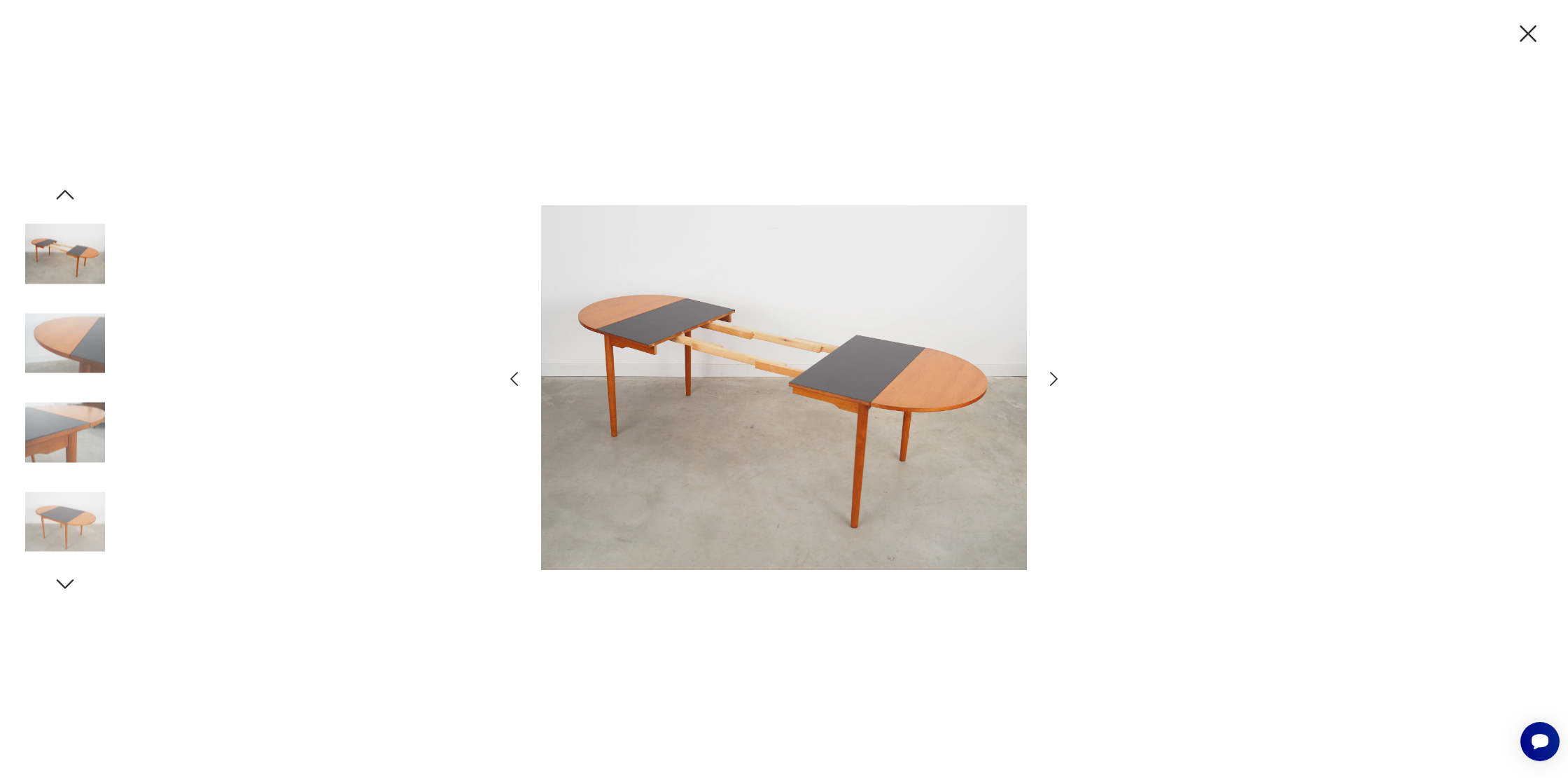
click at [1051, 377] on icon "button" at bounding box center [1053, 378] width 20 height 20
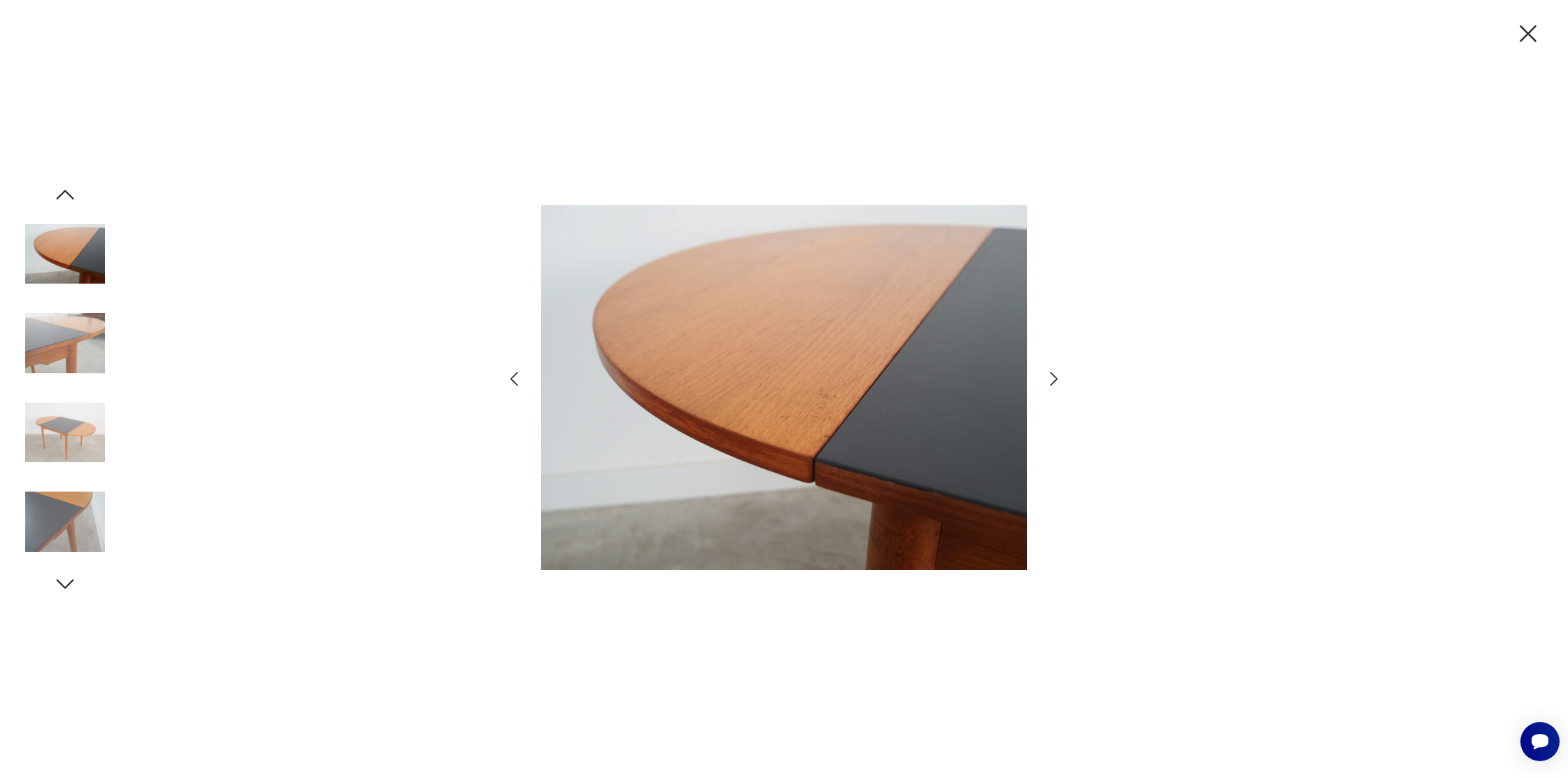
click at [1051, 377] on icon "button" at bounding box center [1053, 378] width 20 height 20
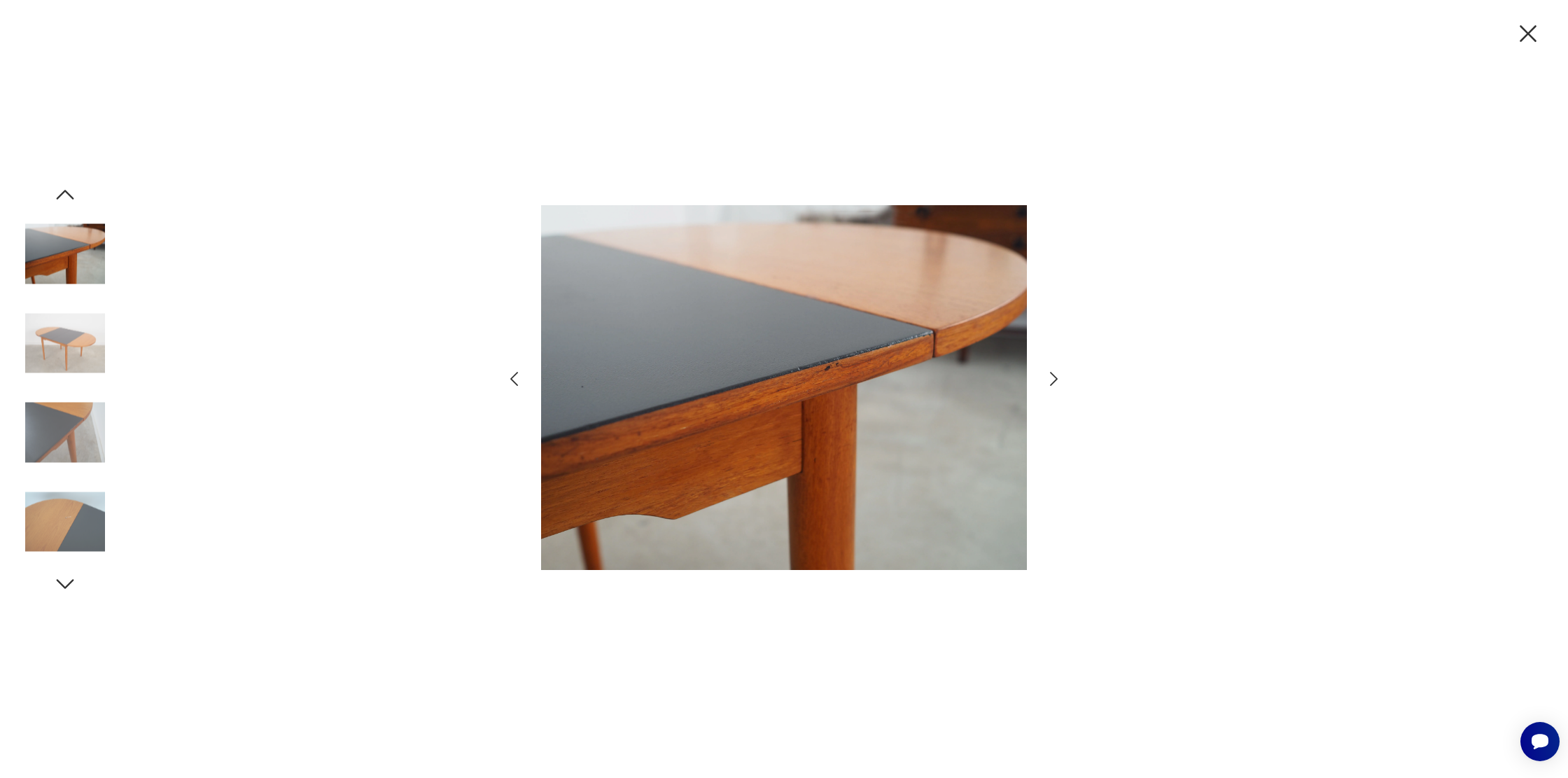
click at [1051, 377] on icon "button" at bounding box center [1053, 378] width 20 height 20
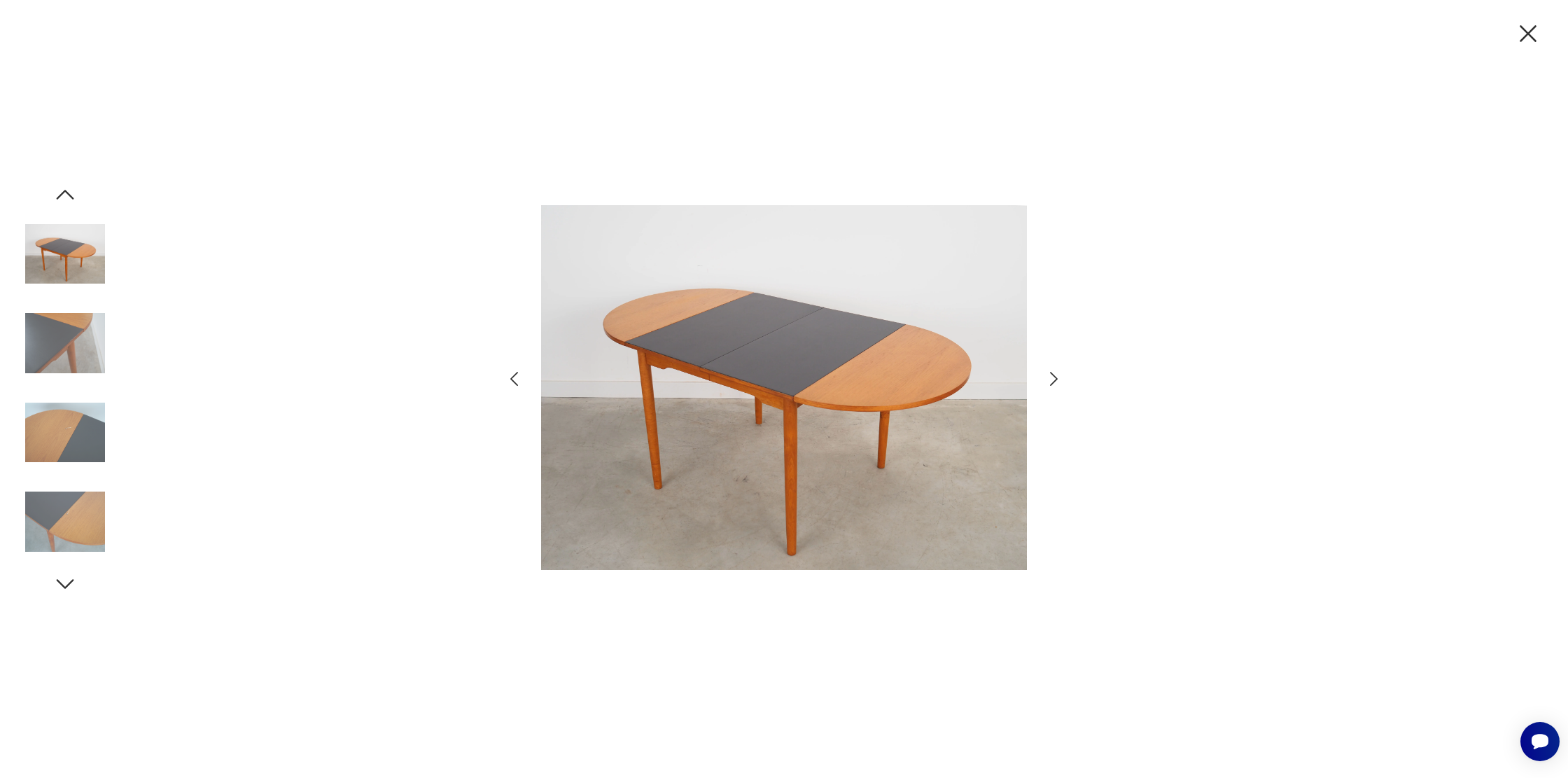
click at [1051, 377] on icon "button" at bounding box center [1053, 378] width 20 height 20
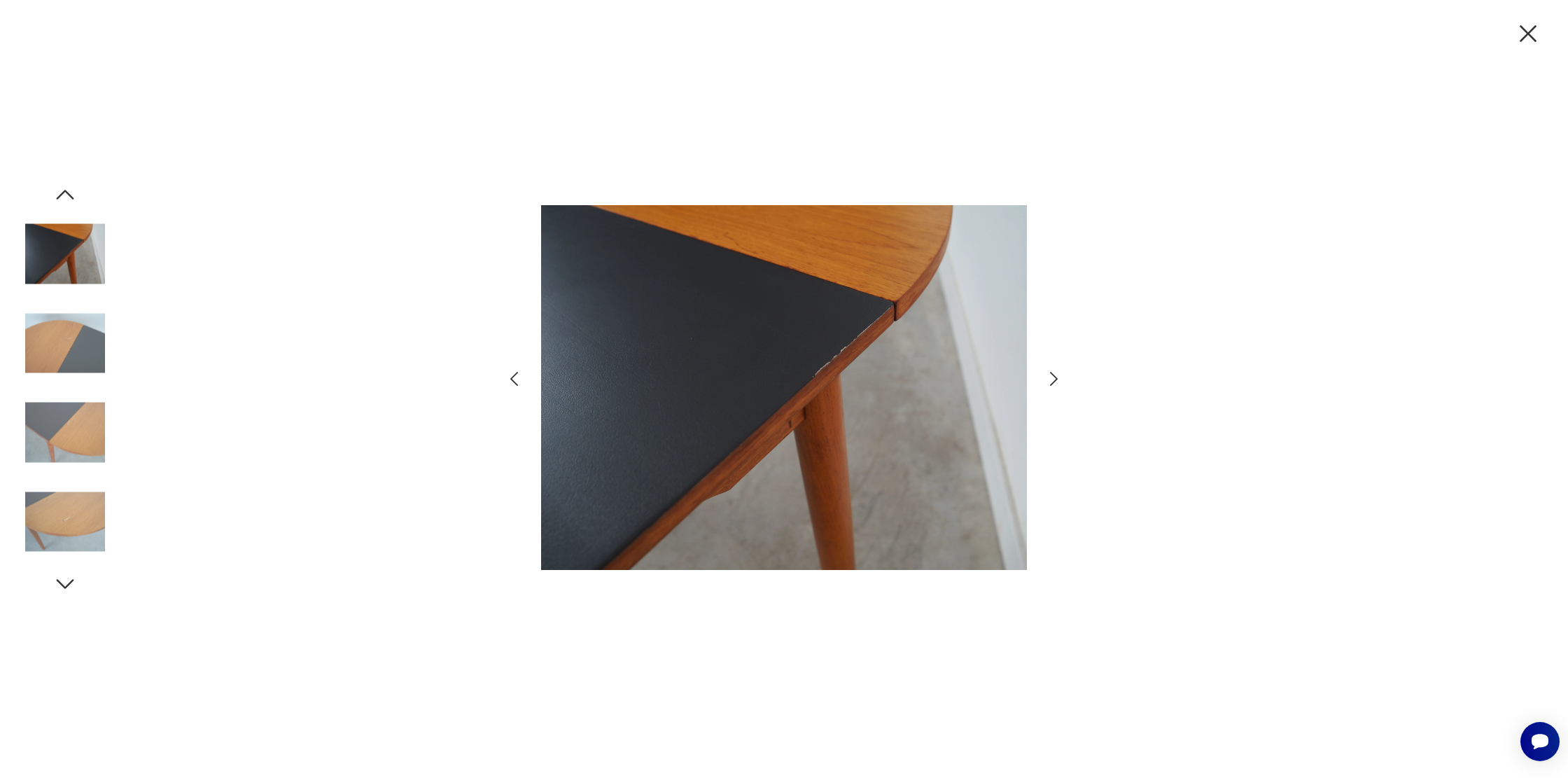
click at [1051, 377] on icon "button" at bounding box center [1053, 378] width 20 height 20
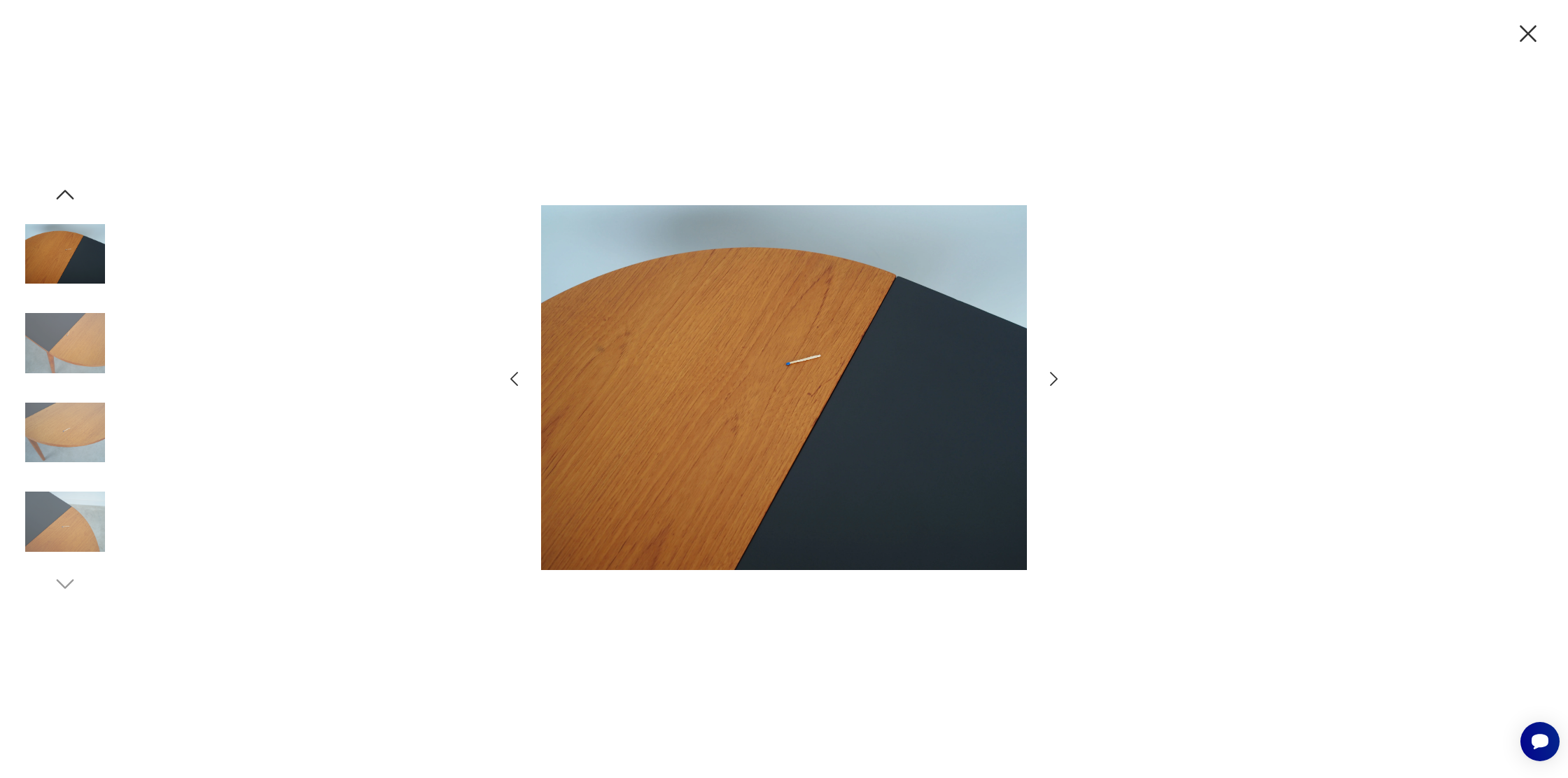
click at [1051, 377] on icon "button" at bounding box center [1053, 378] width 20 height 20
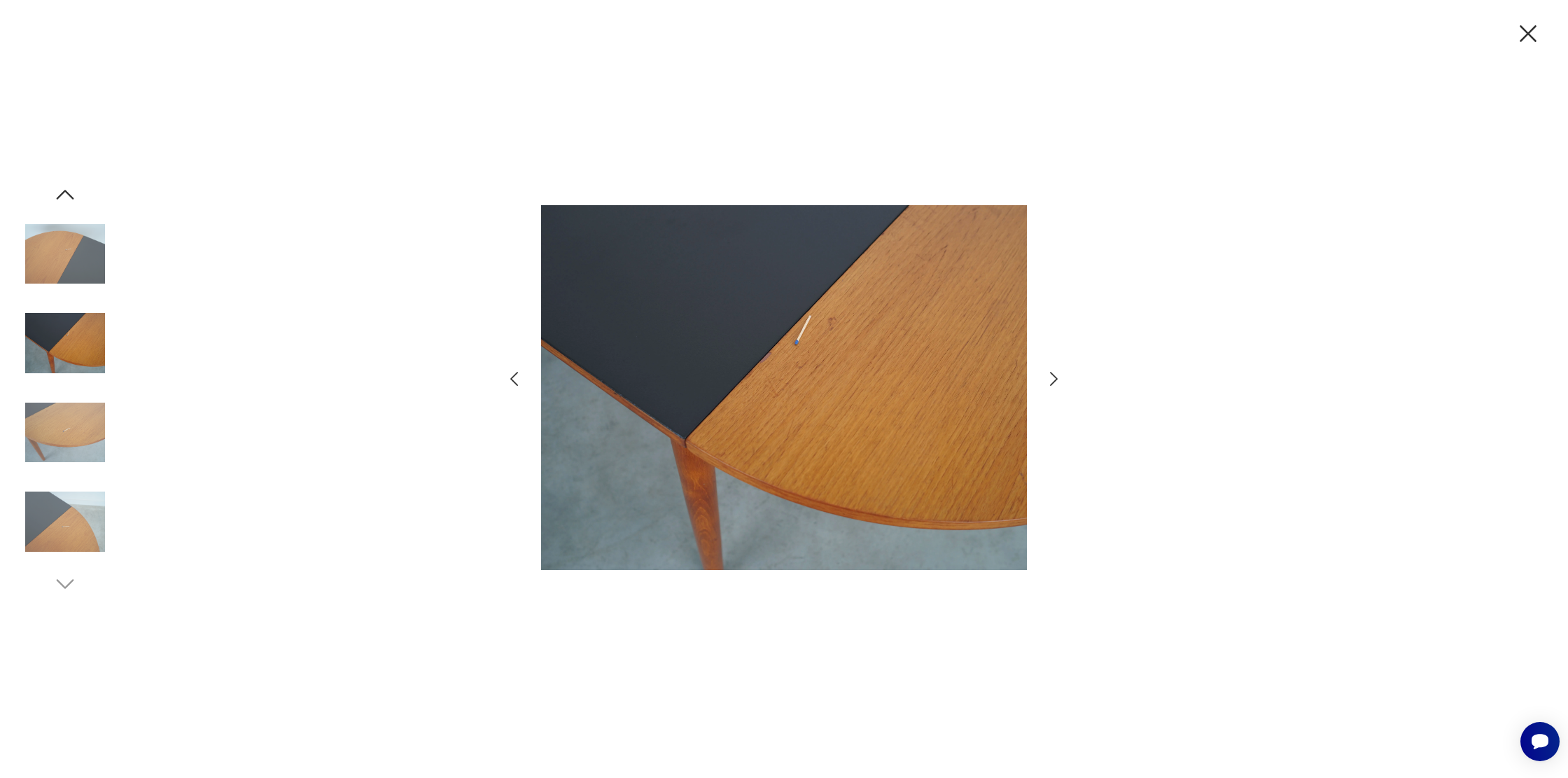
click at [1051, 377] on icon "button" at bounding box center [1053, 378] width 20 height 20
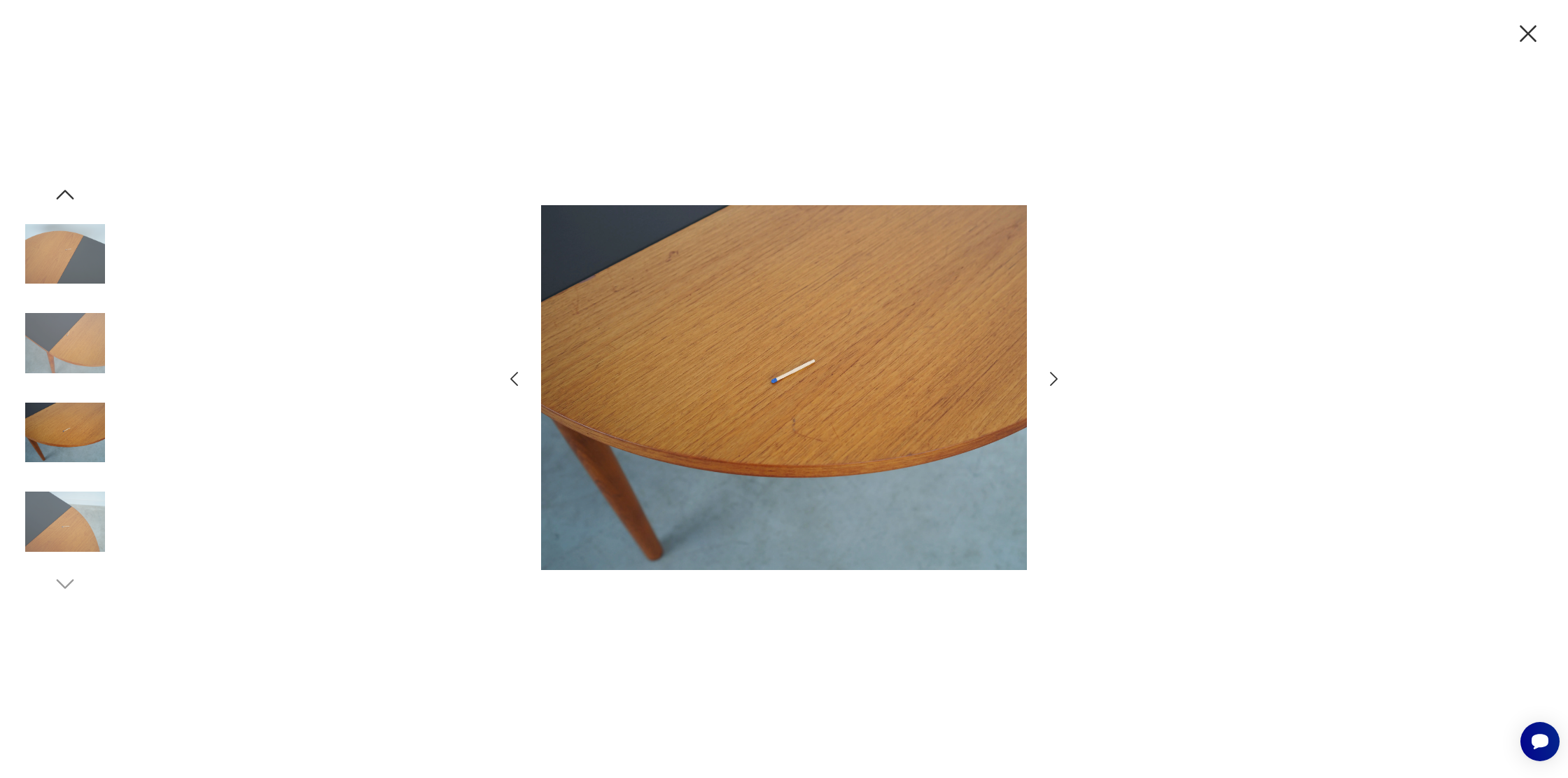
click at [1051, 377] on icon "button" at bounding box center [1053, 378] width 20 height 20
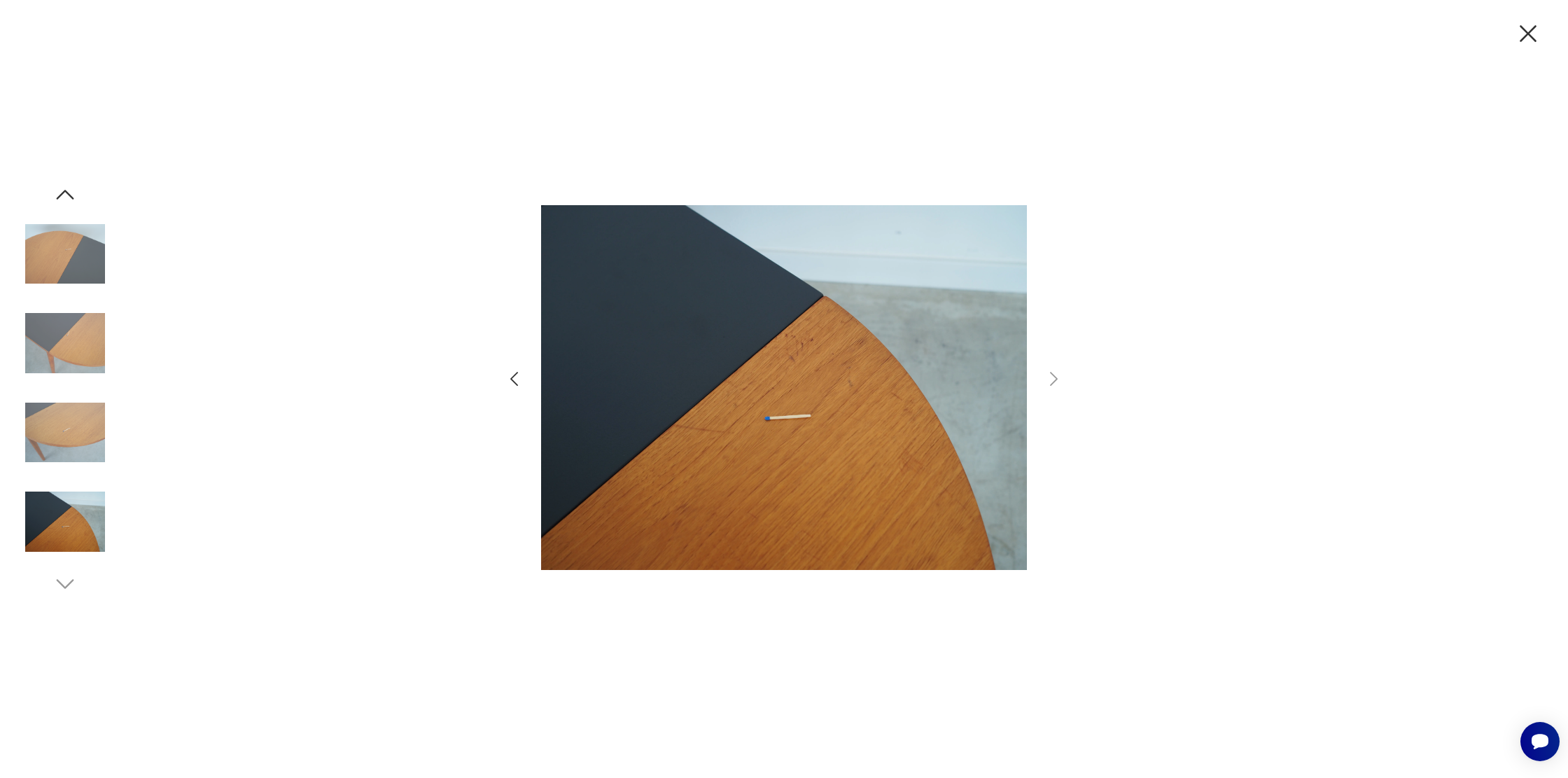
click at [516, 379] on icon "button" at bounding box center [514, 378] width 20 height 20
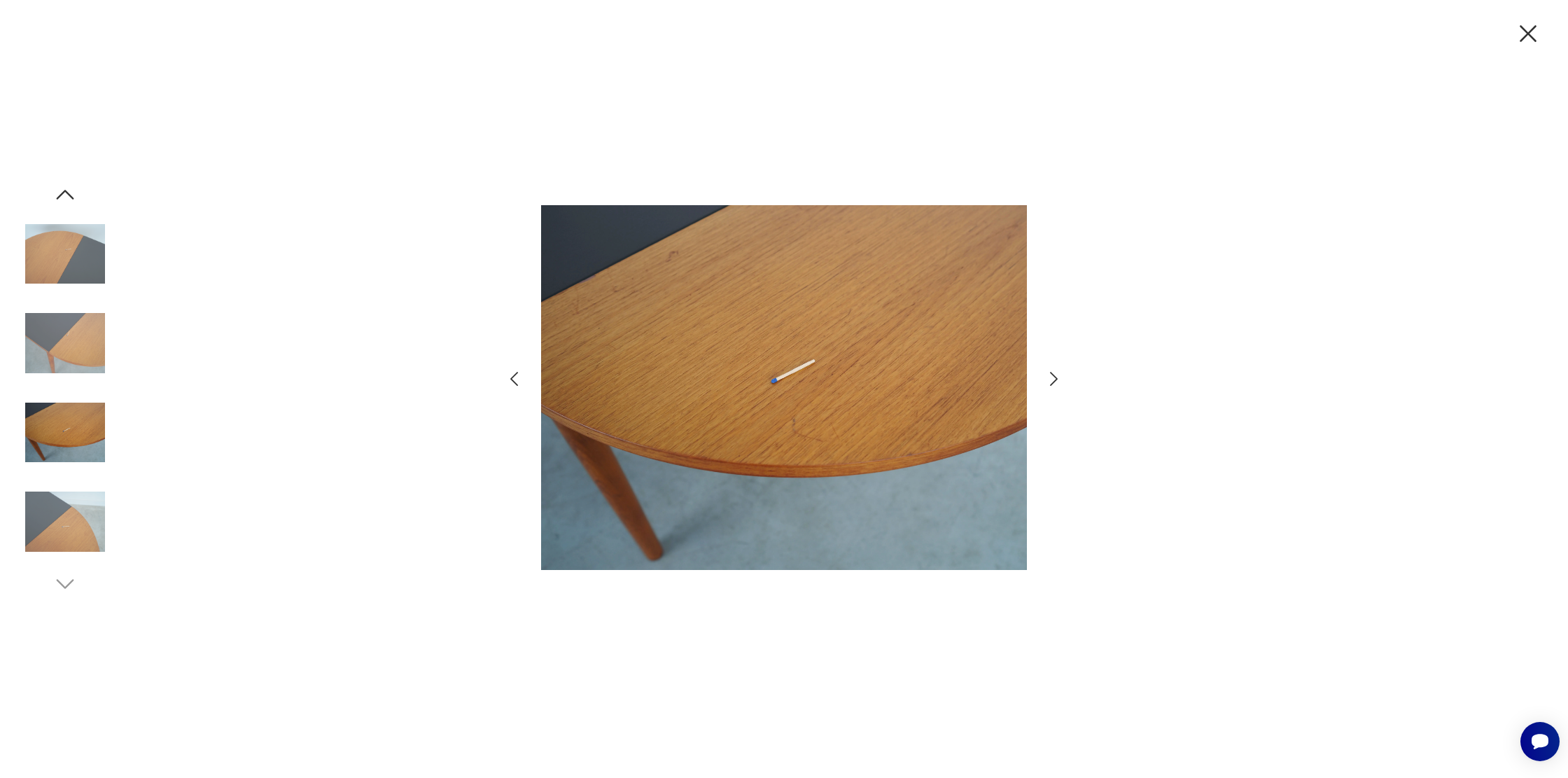
click at [516, 379] on icon "button" at bounding box center [514, 378] width 20 height 20
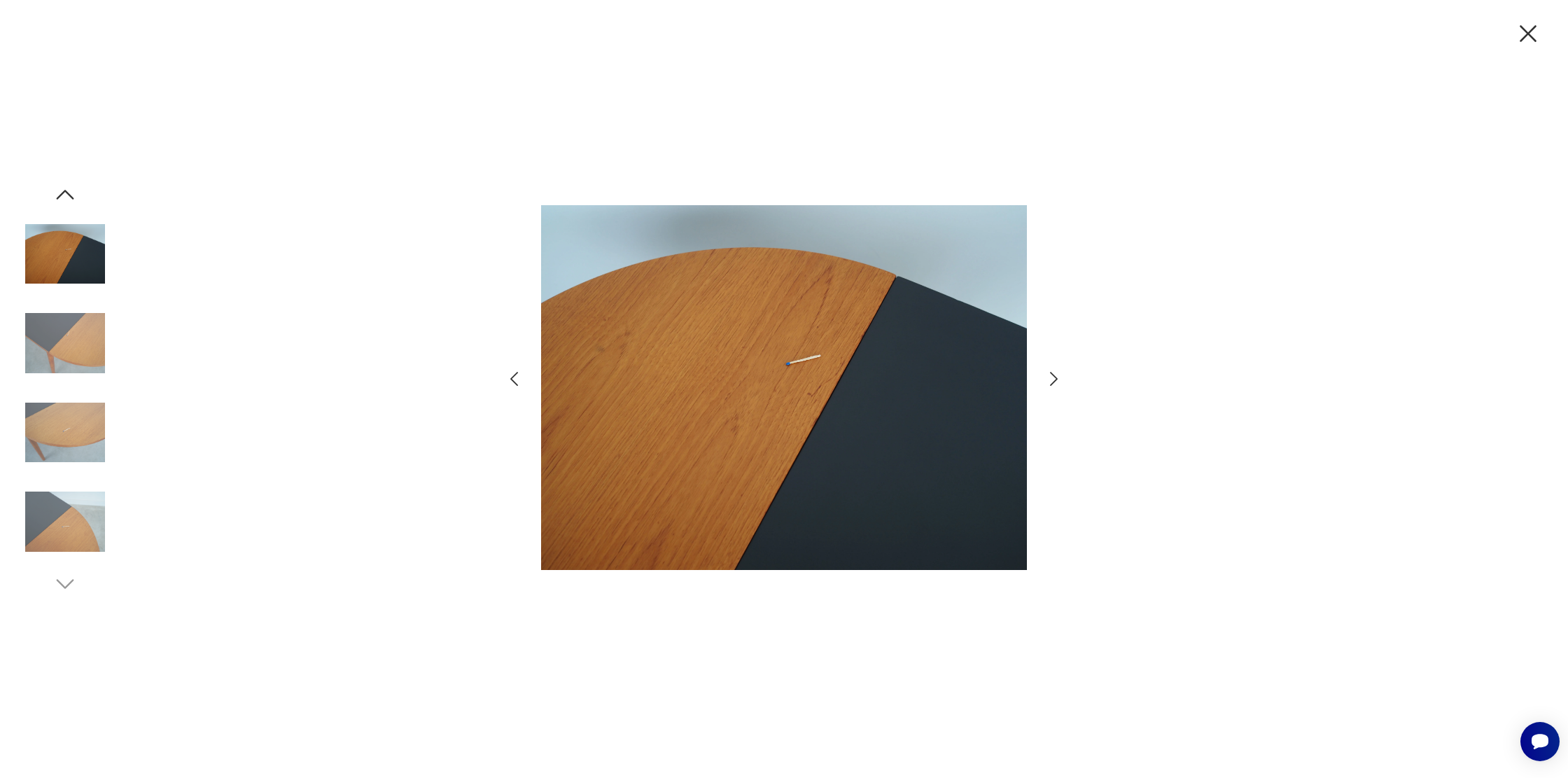
click at [516, 379] on icon "button" at bounding box center [514, 378] width 20 height 20
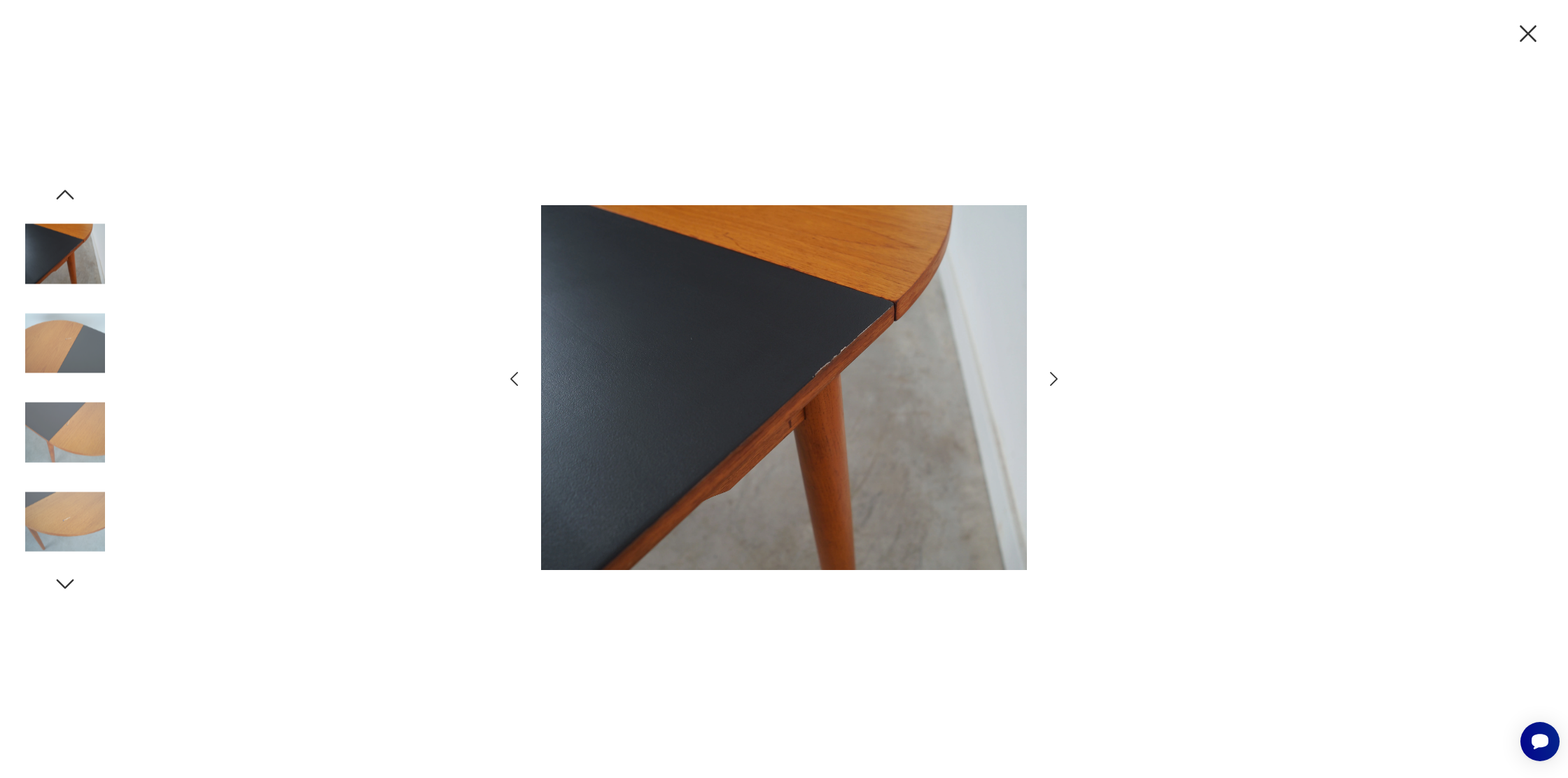
click at [516, 379] on icon "button" at bounding box center [514, 378] width 20 height 20
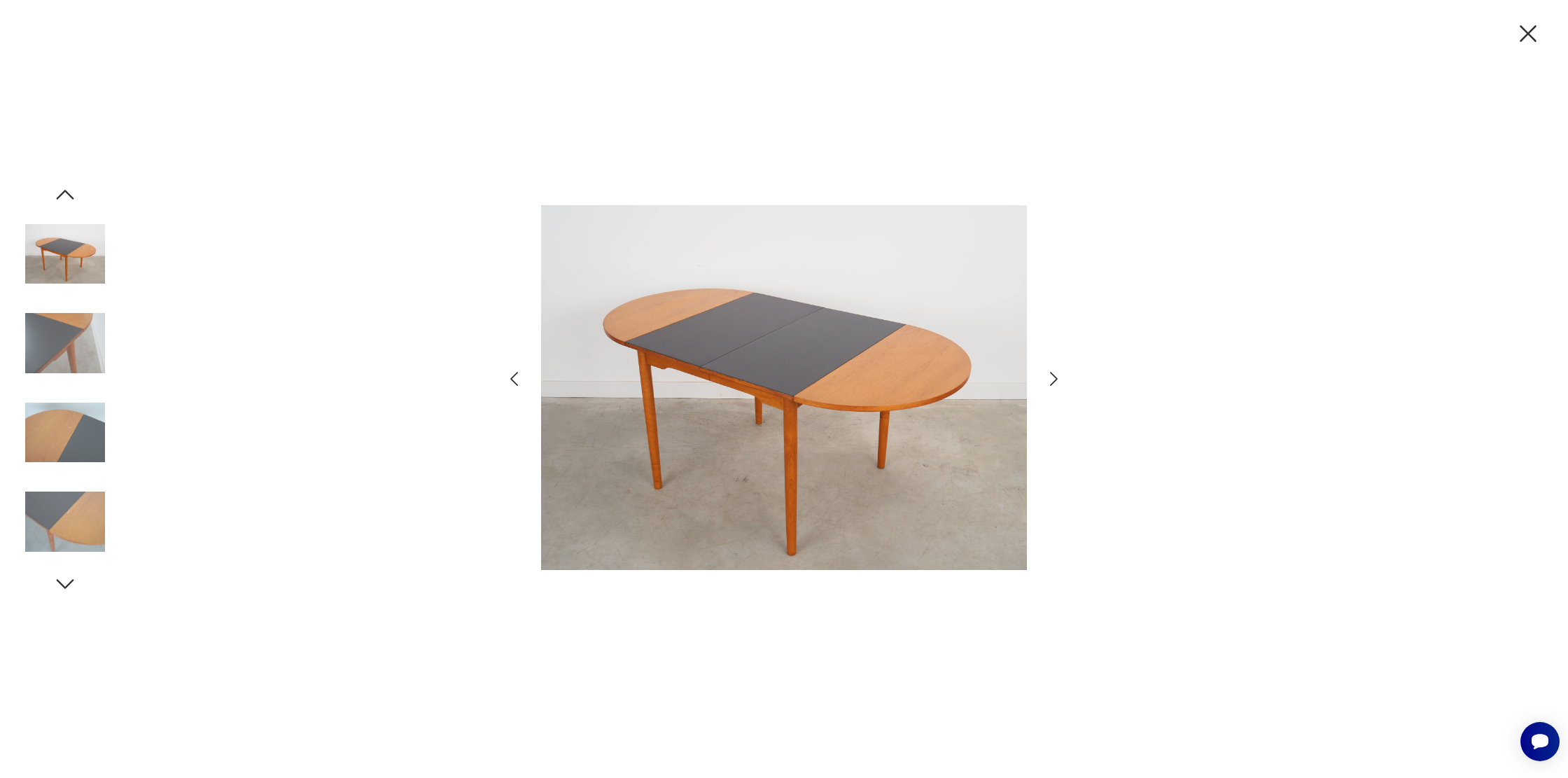
click at [516, 379] on icon "button" at bounding box center [514, 378] width 20 height 20
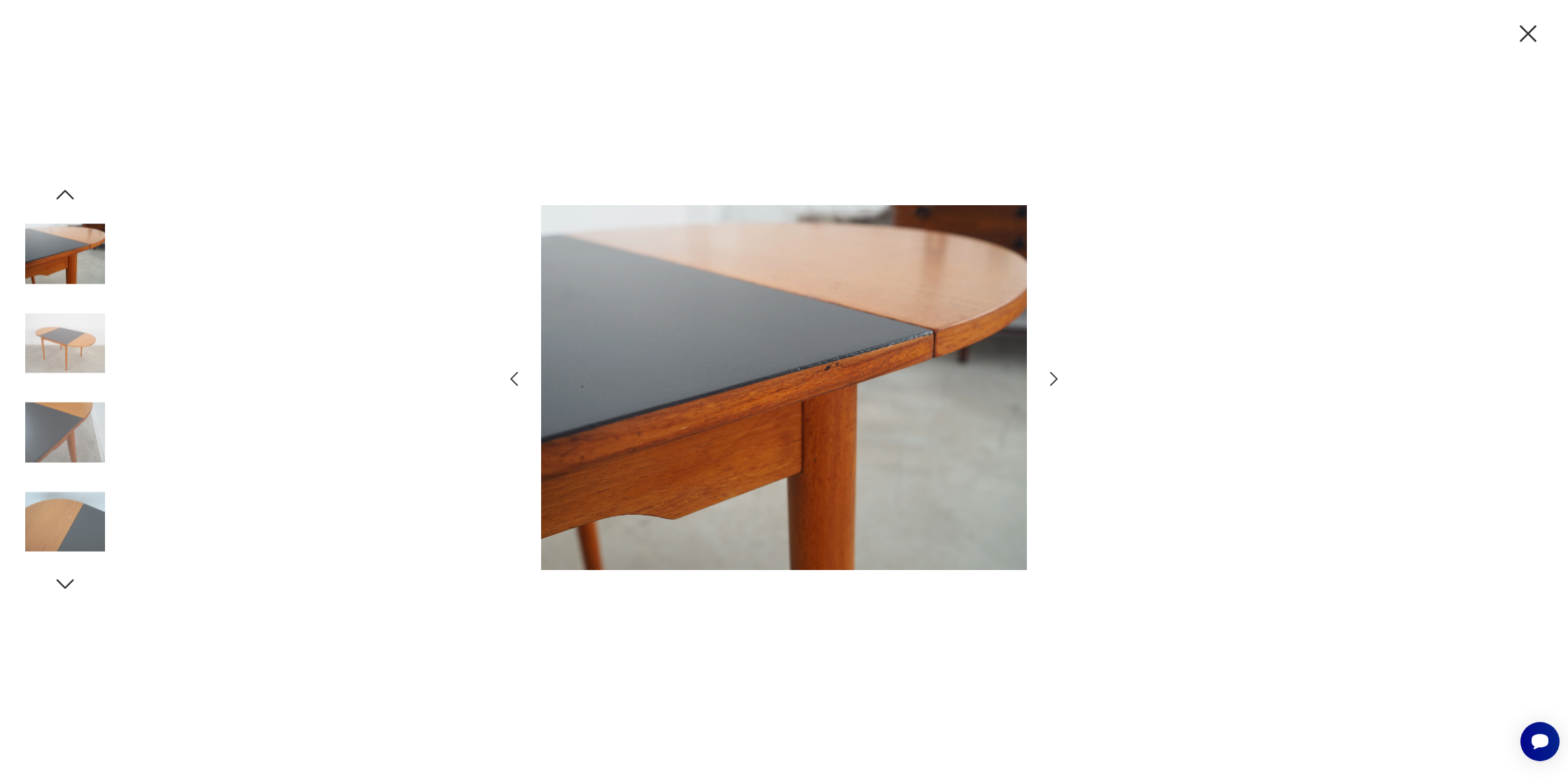
click at [516, 379] on icon "button" at bounding box center [514, 378] width 20 height 20
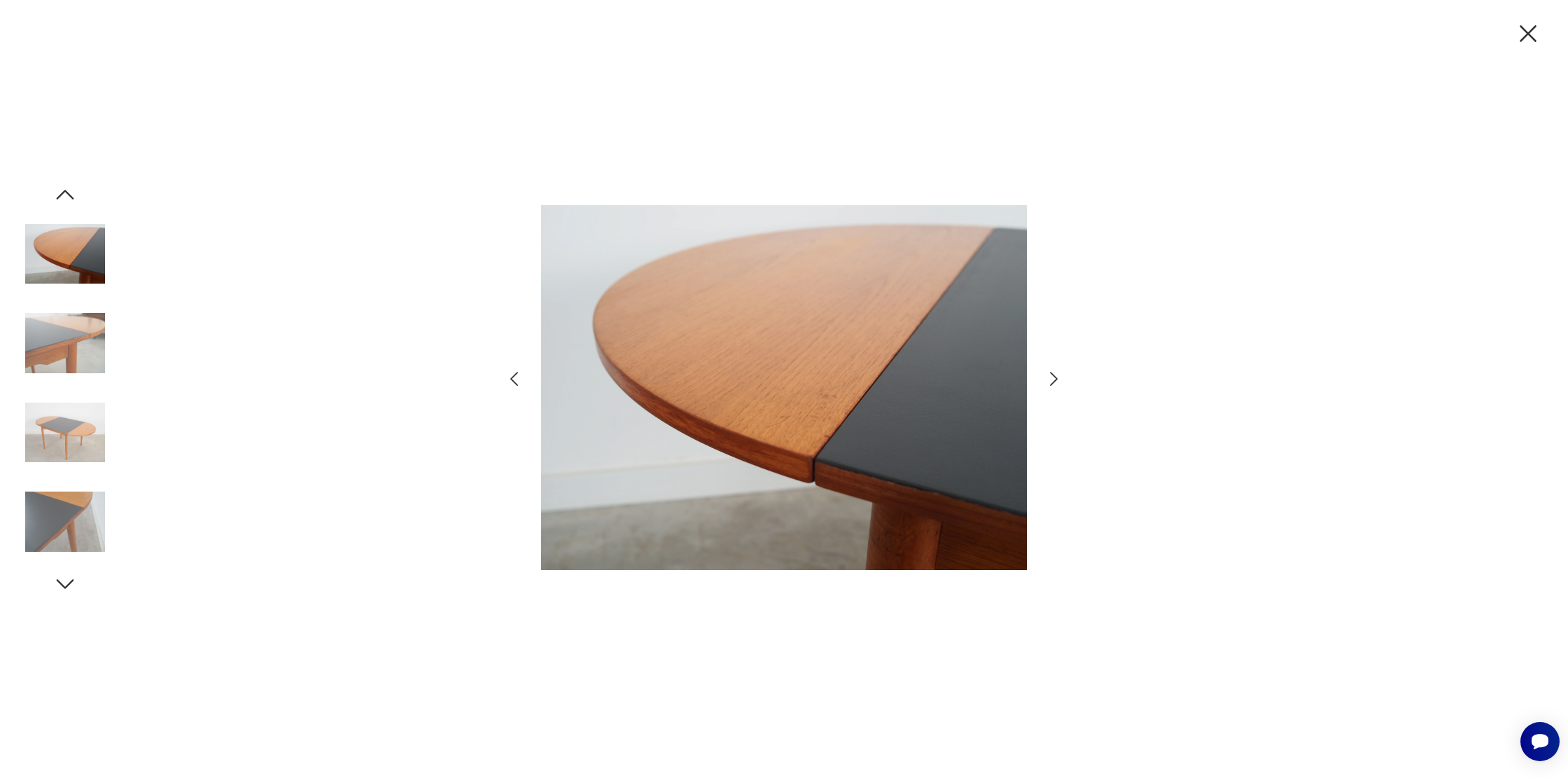
click at [516, 379] on icon "button" at bounding box center [514, 378] width 20 height 20
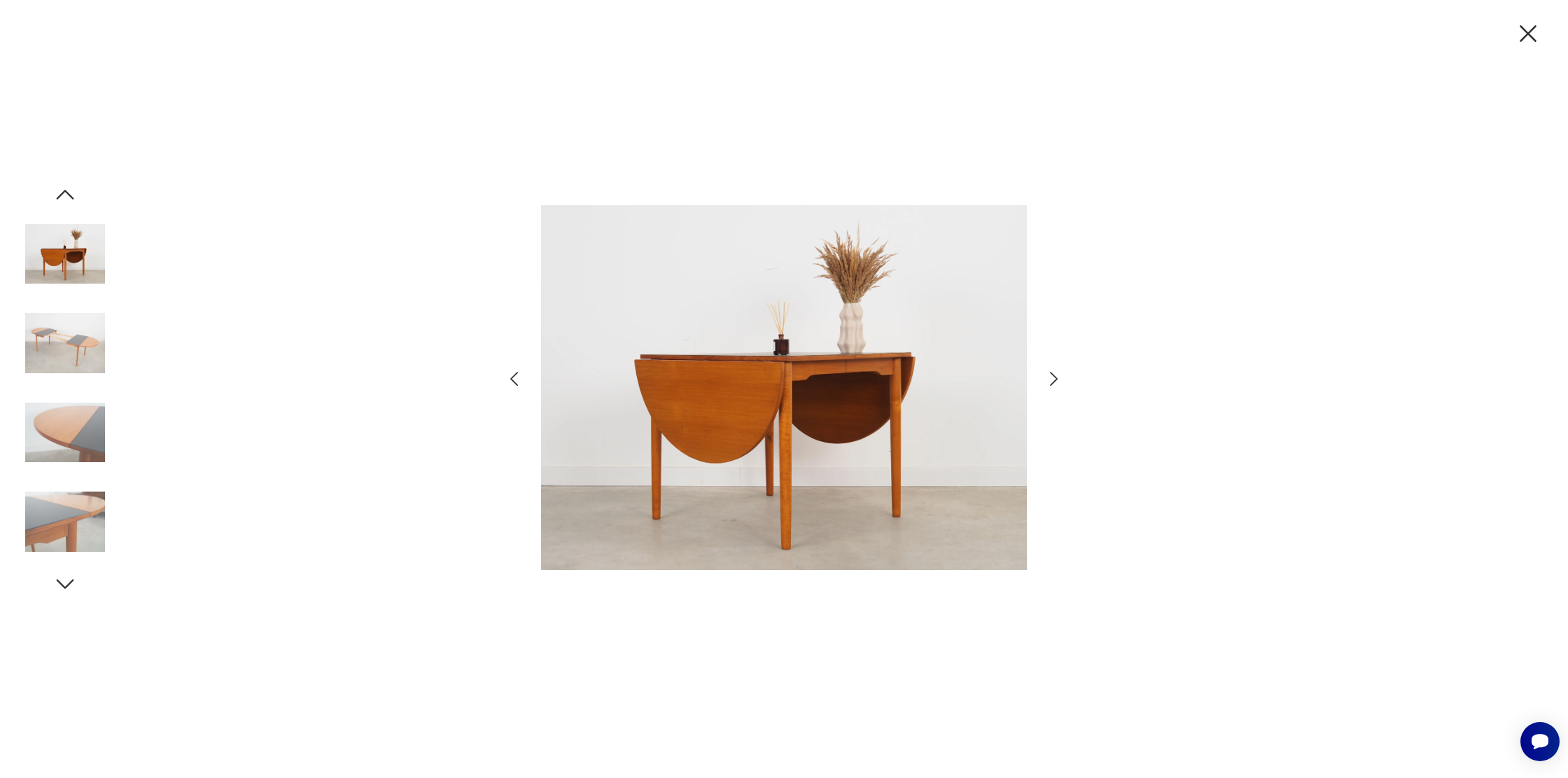
click at [516, 379] on icon "button" at bounding box center [514, 378] width 20 height 20
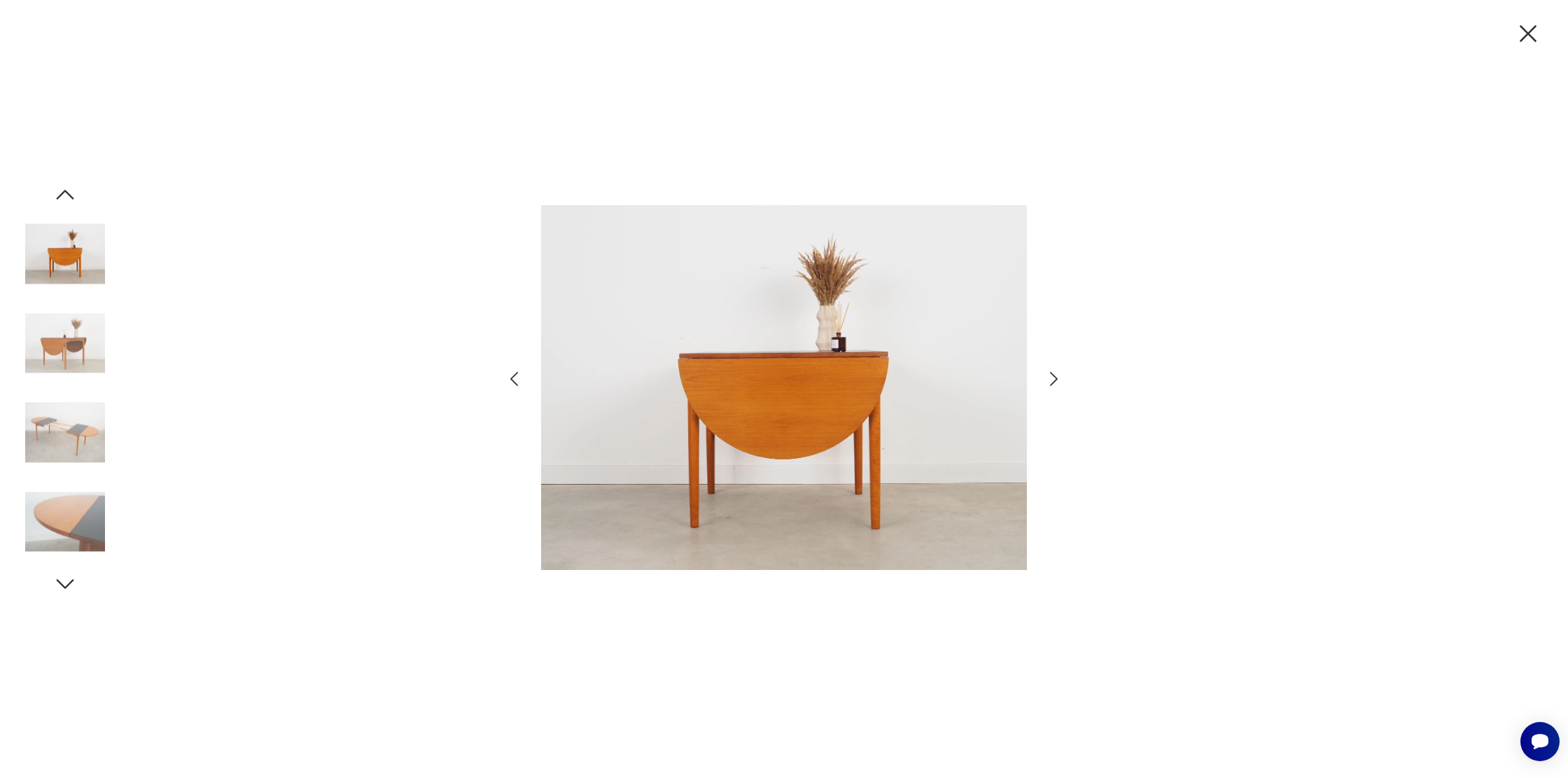
click at [516, 379] on icon "button" at bounding box center [514, 378] width 20 height 20
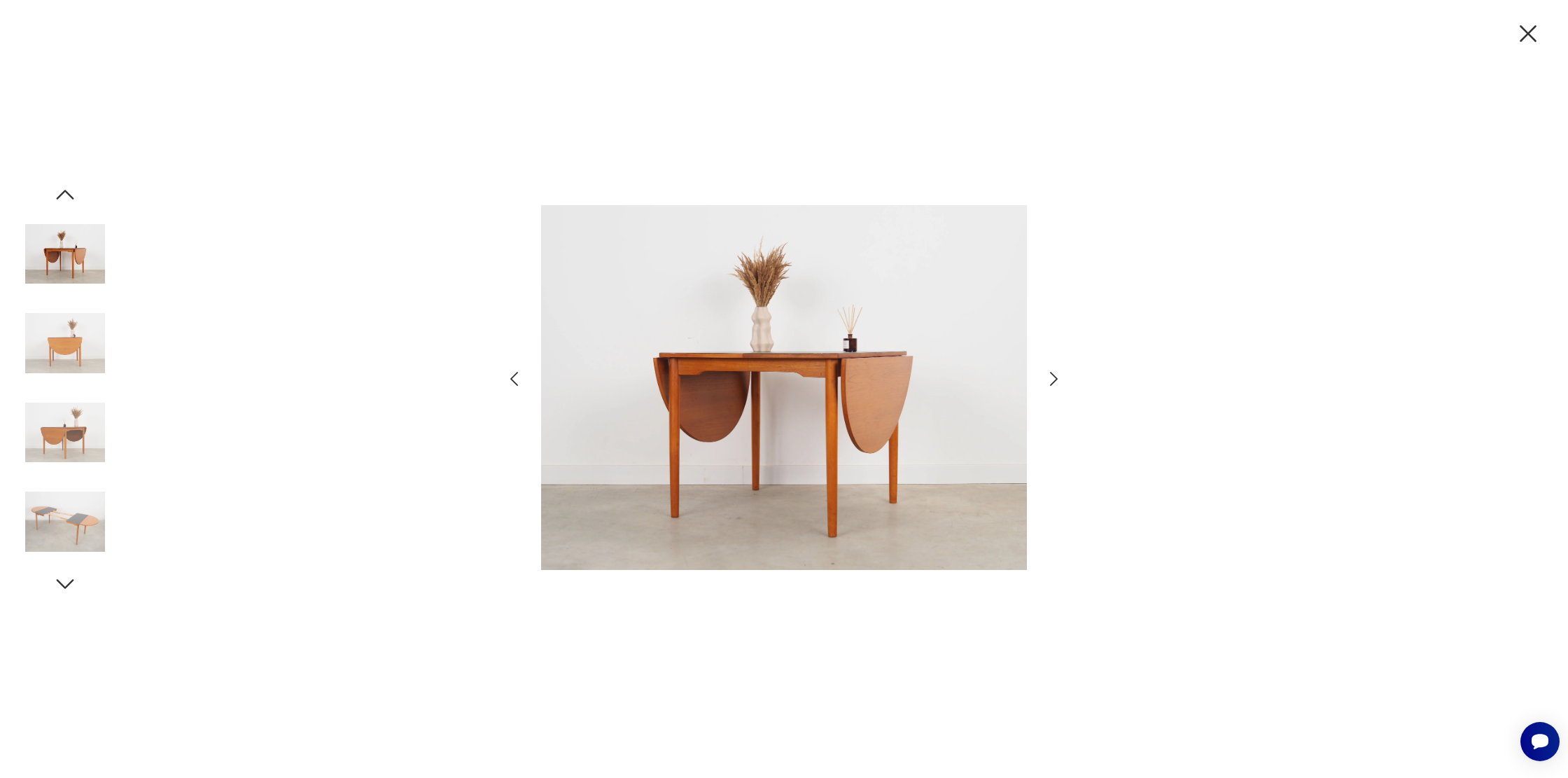
click at [516, 379] on icon "button" at bounding box center [514, 378] width 20 height 20
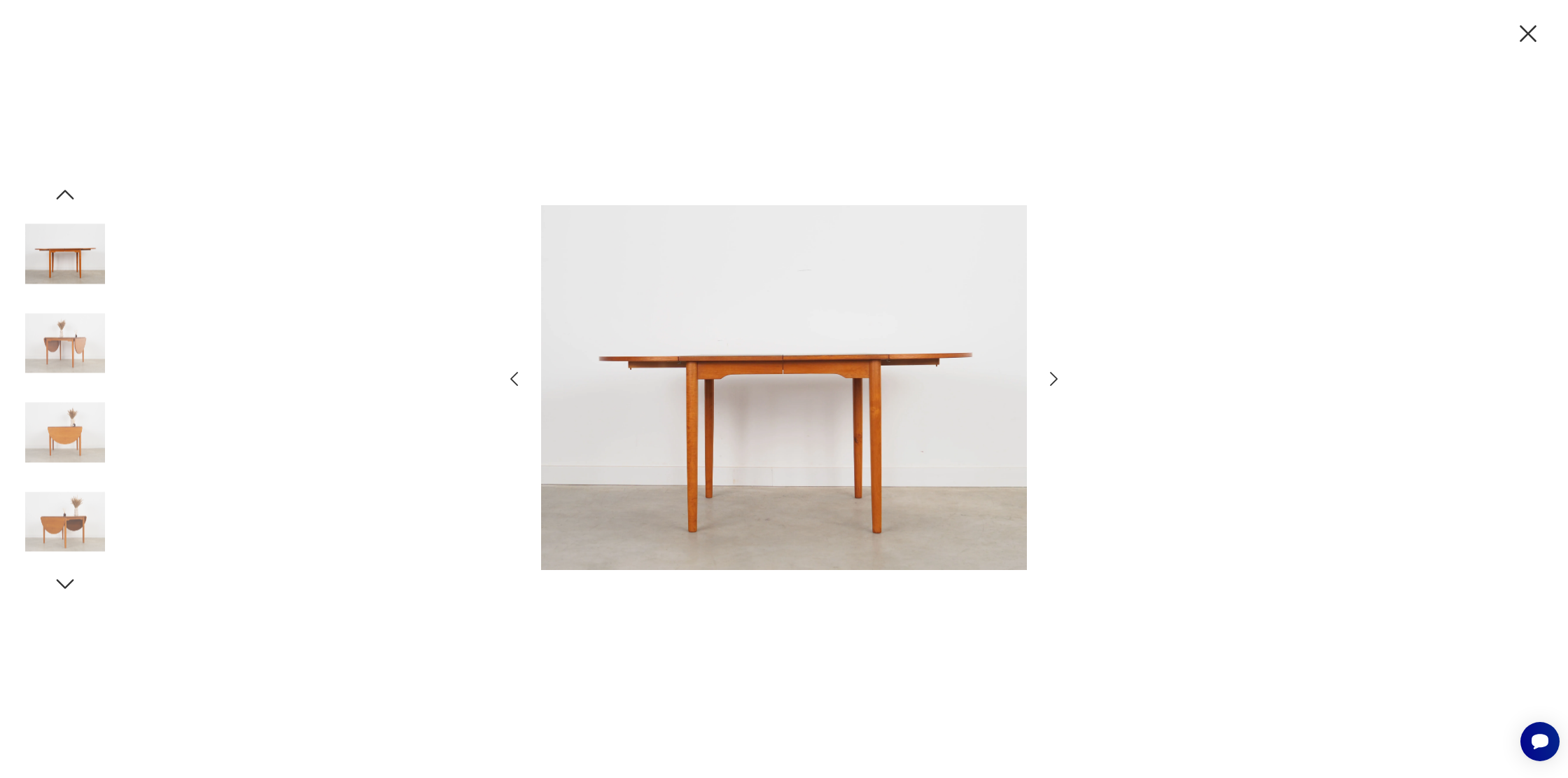
click at [516, 379] on icon "button" at bounding box center [514, 378] width 20 height 20
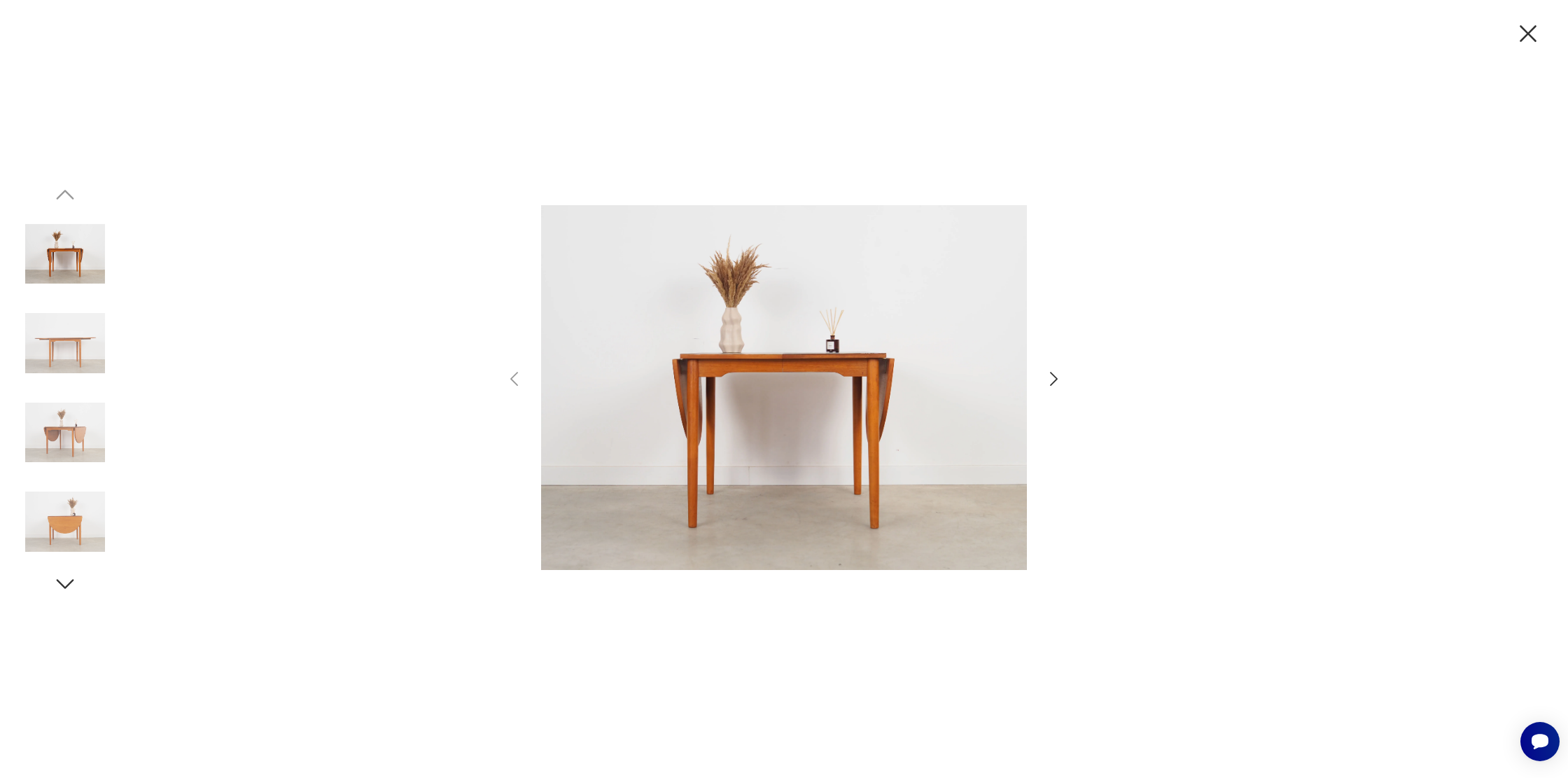
click at [1050, 380] on icon "button" at bounding box center [1053, 378] width 20 height 20
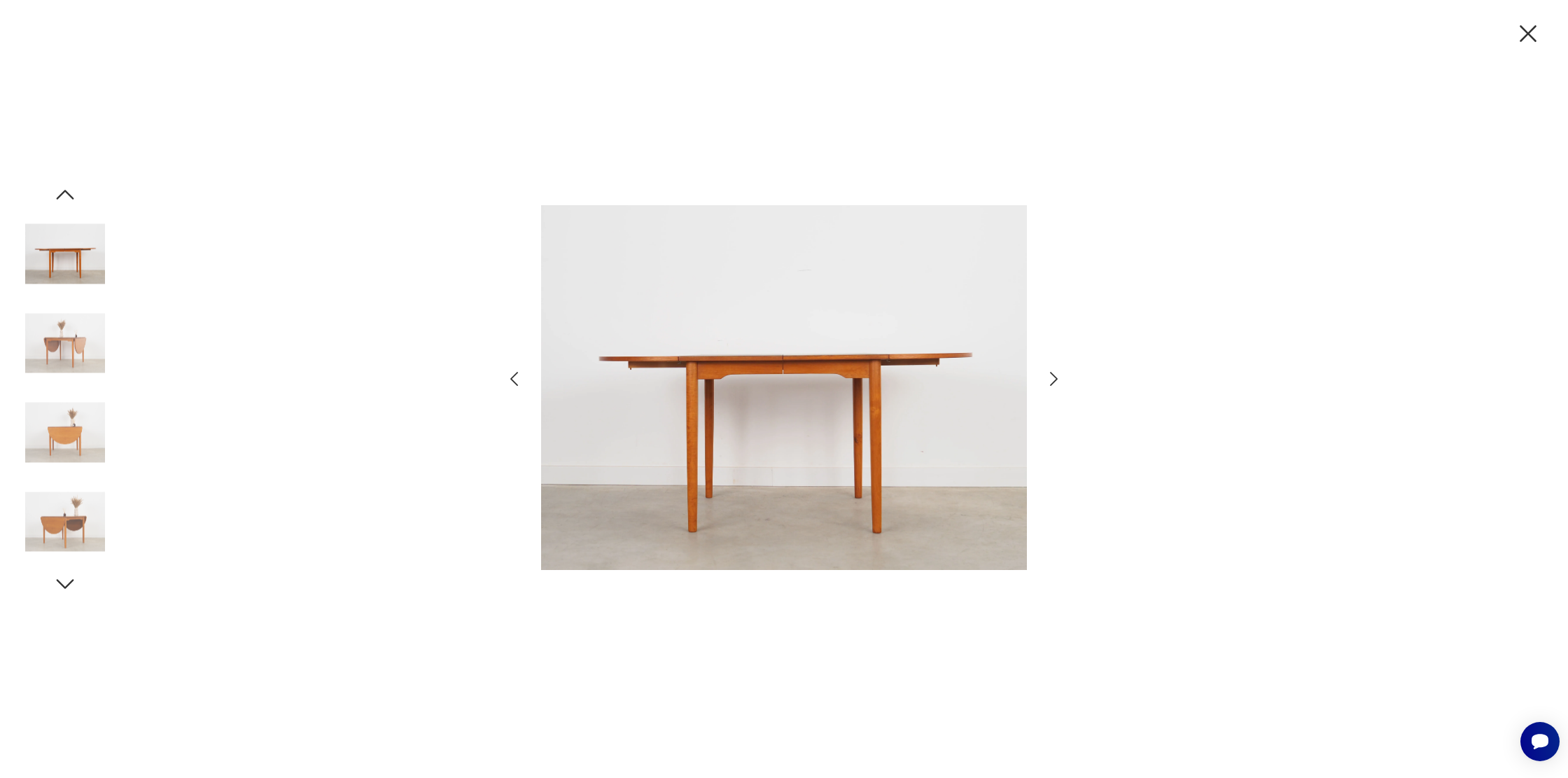
type input "******"
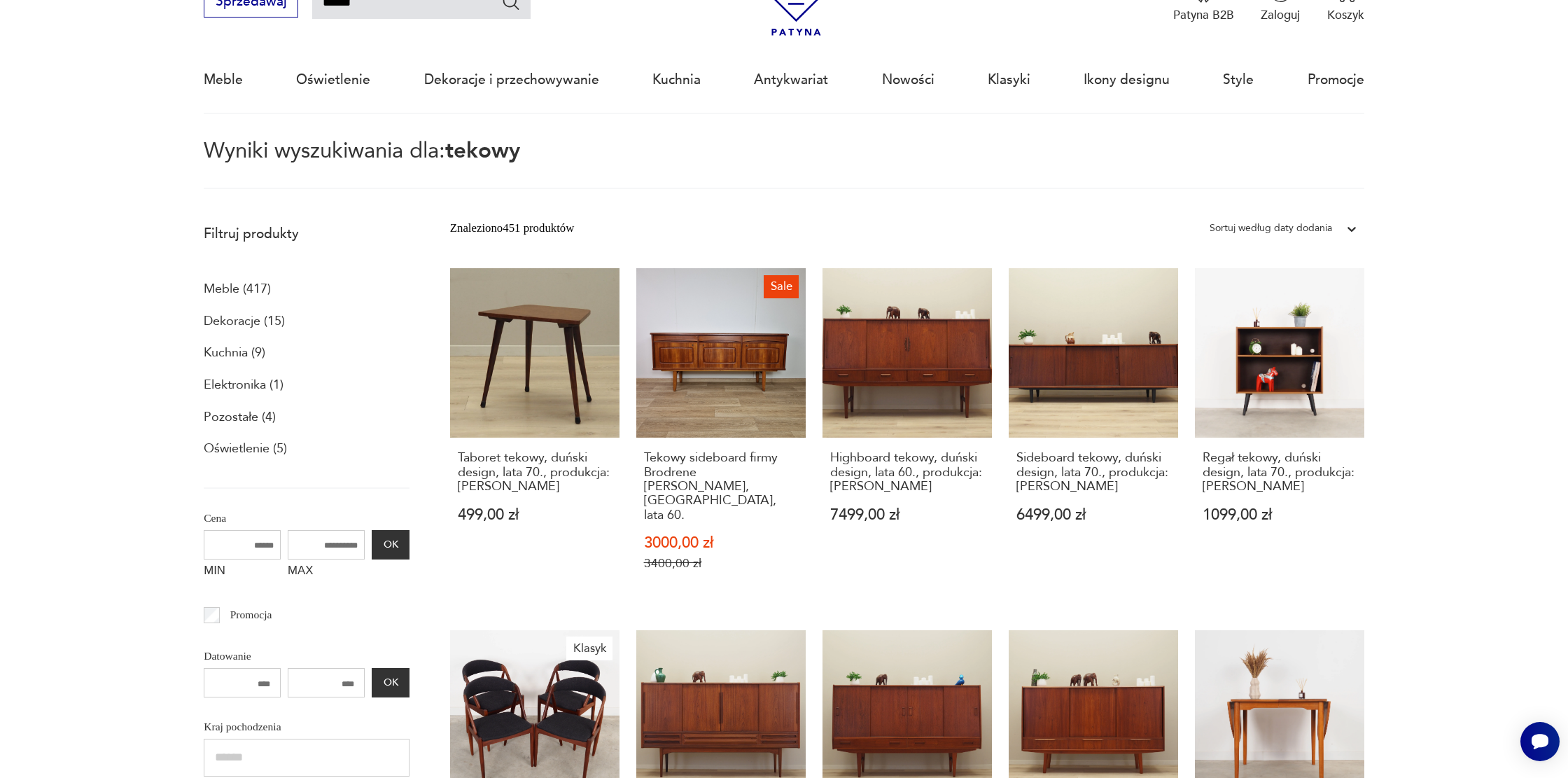
scroll to position [439, 0]
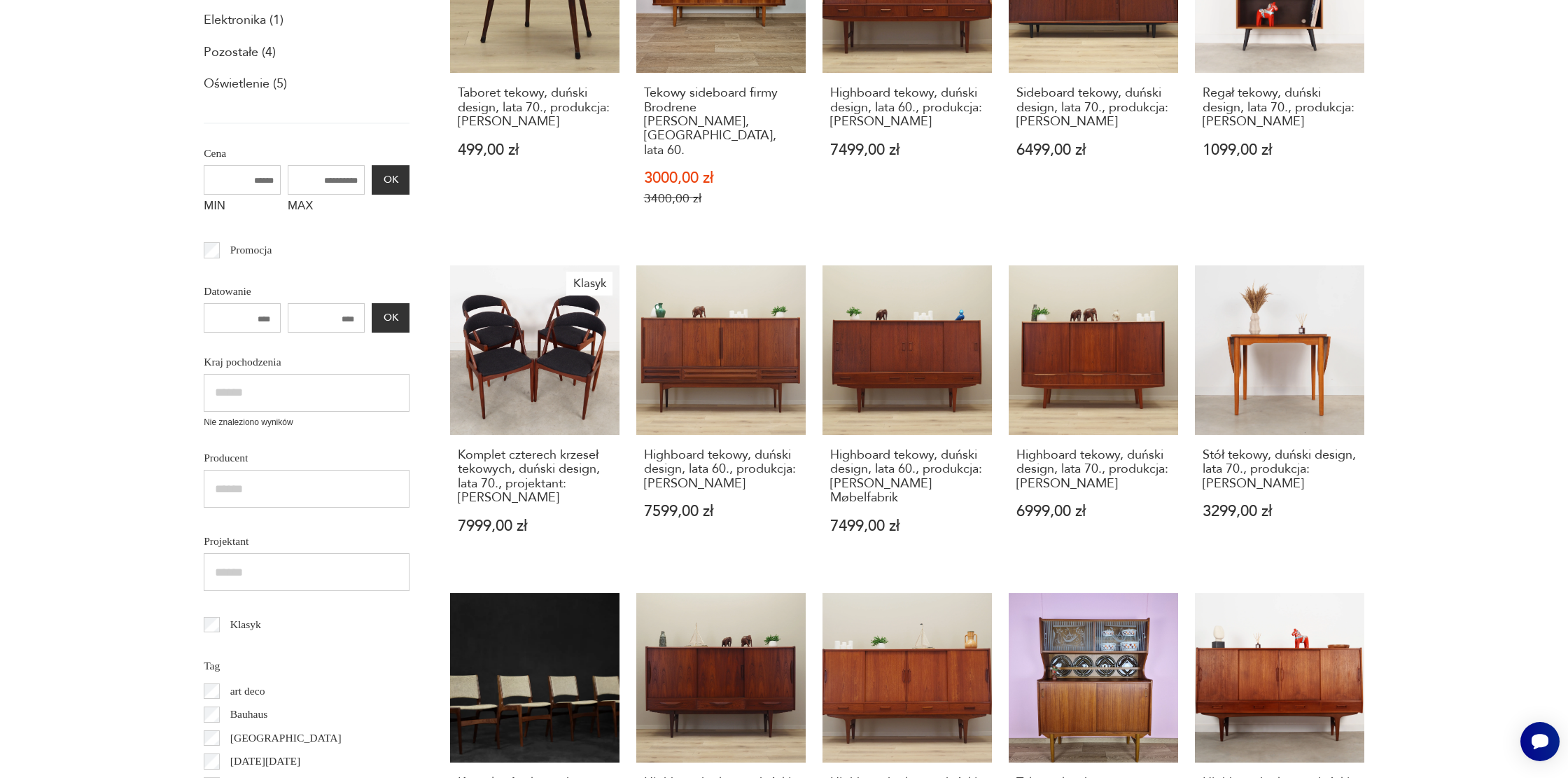
click at [1500, 250] on section "Filtruj produkty Meble (417) Dekoracje (15) Kuchnia (9) Elektronika (1) Pozosta…" at bounding box center [784, 622] width 1568 height 1540
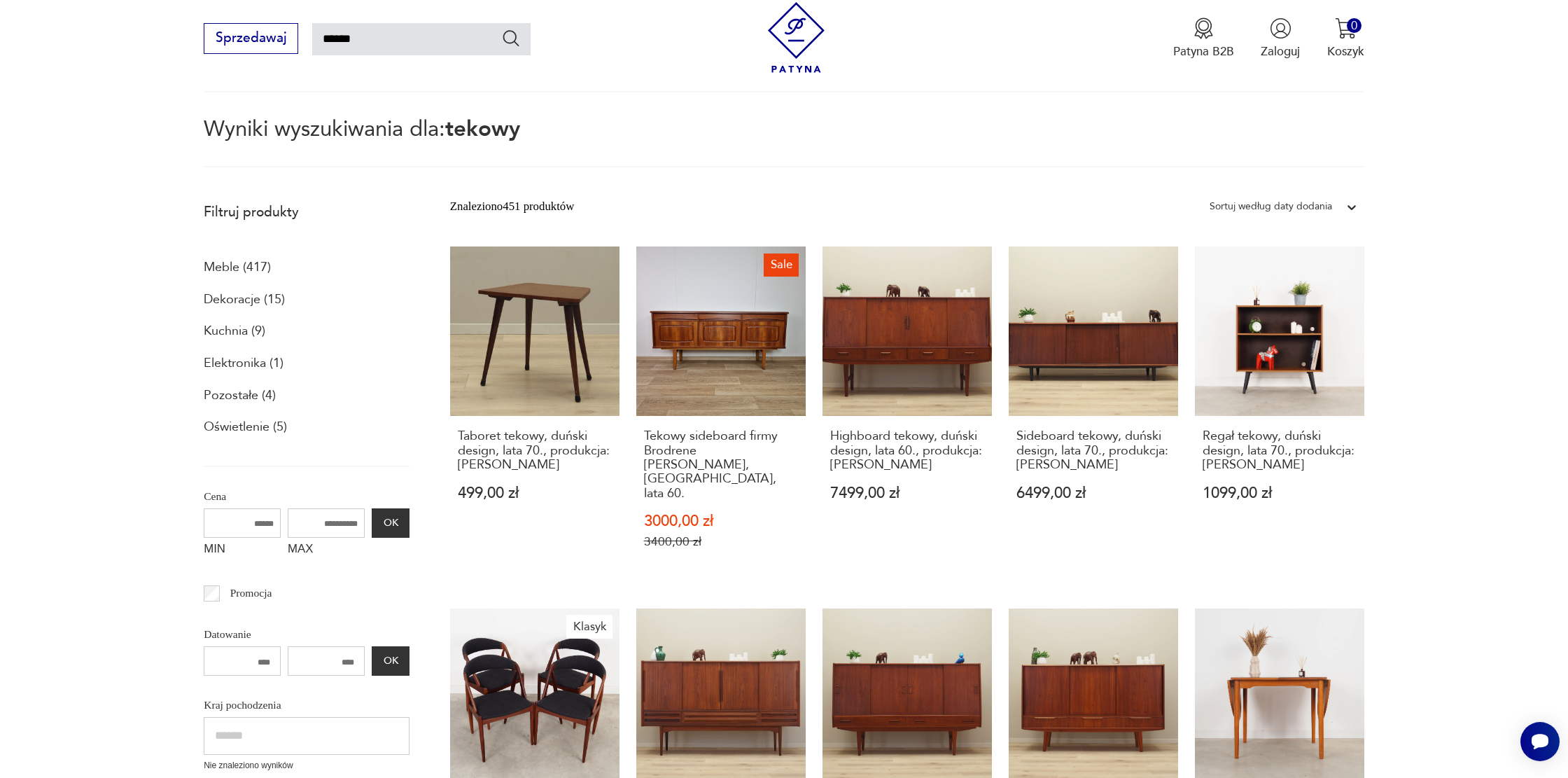
scroll to position [1052, 0]
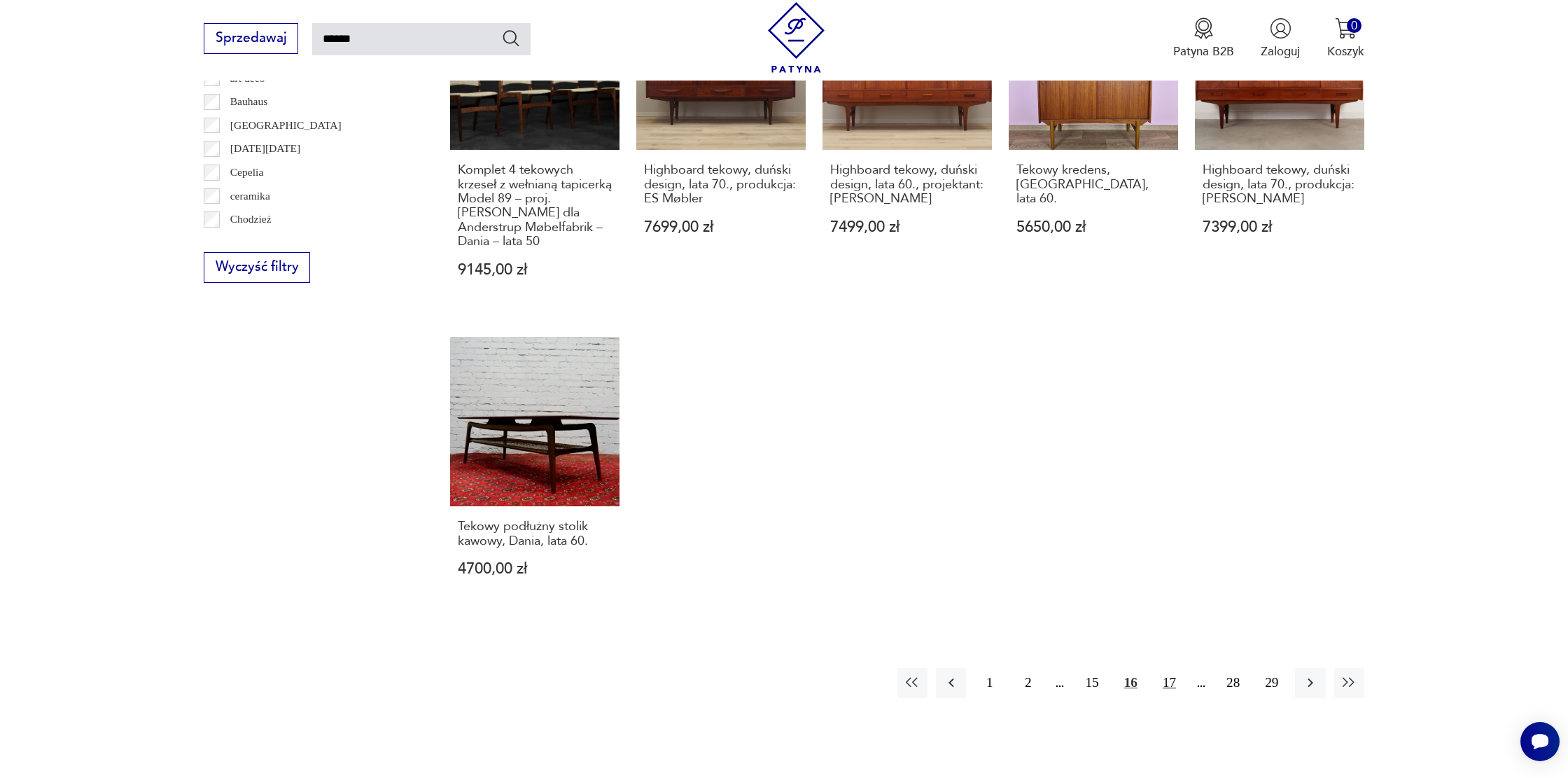
click at [1171, 668] on button "17" at bounding box center [1169, 683] width 30 height 30
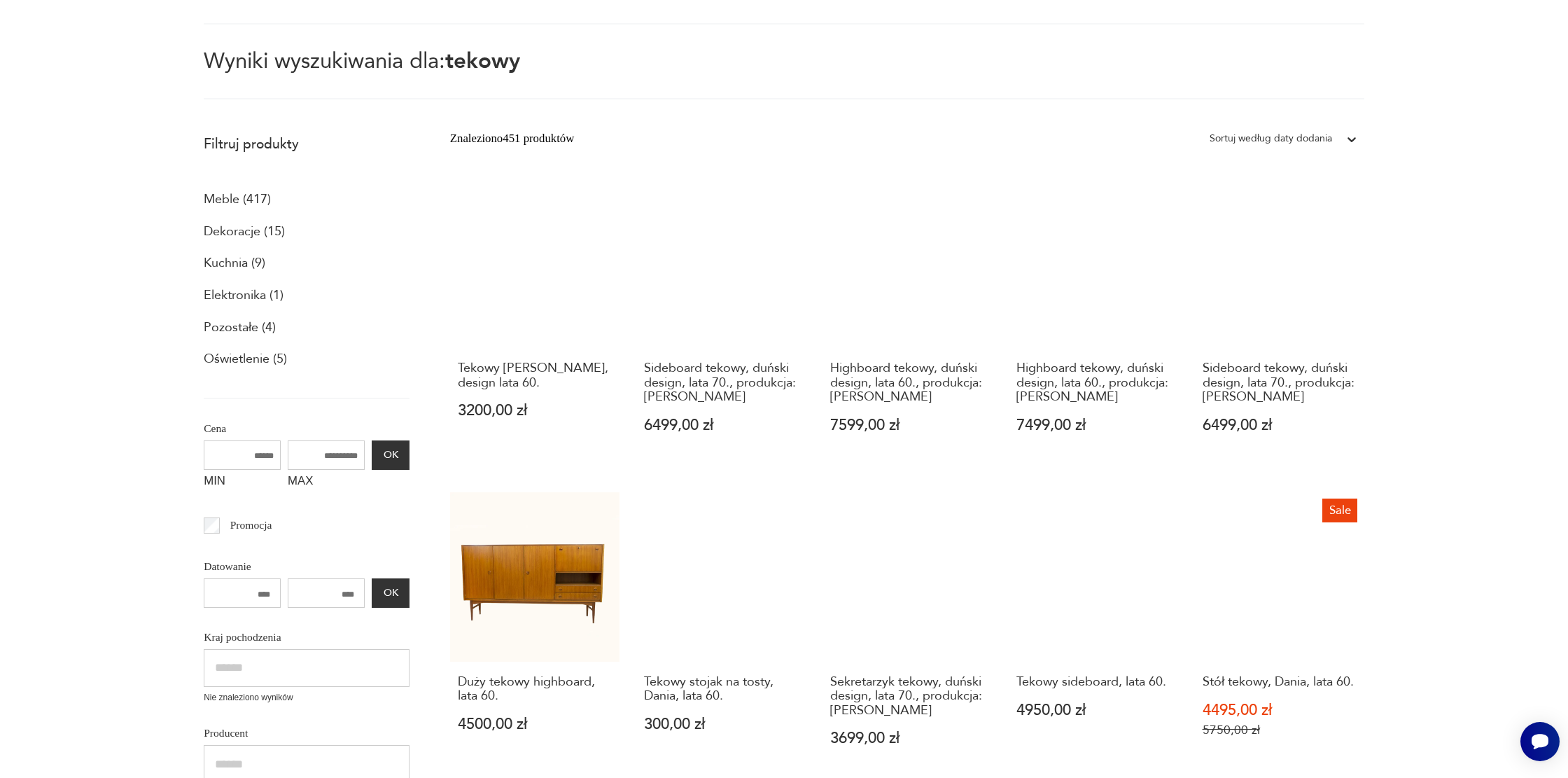
scroll to position [496, 0]
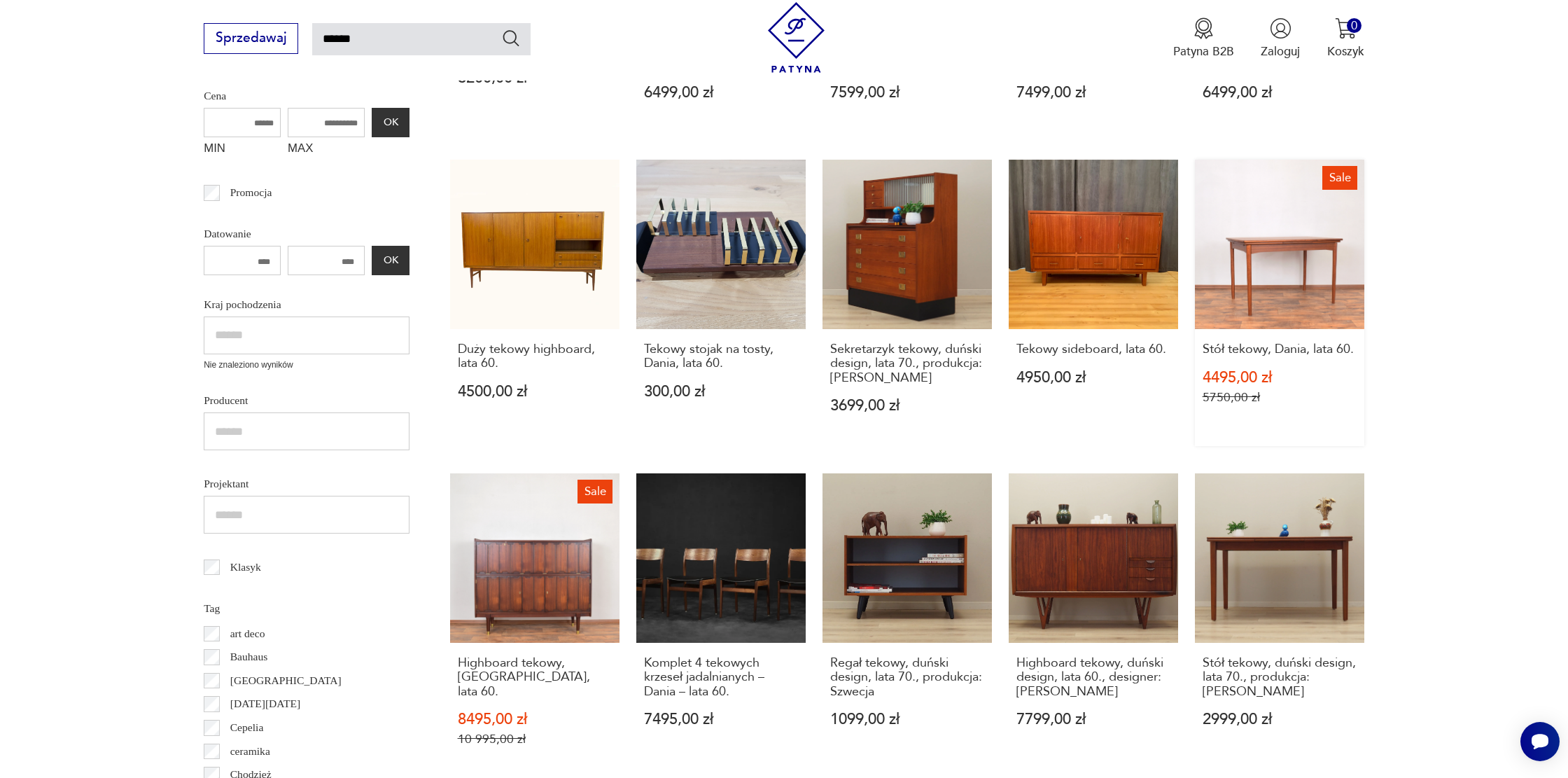
click at [1255, 263] on link "Sale Stół tekowy, Dania, lata 60. 4495,00 zł 5750,00 zł" at bounding box center [1279, 303] width 170 height 286
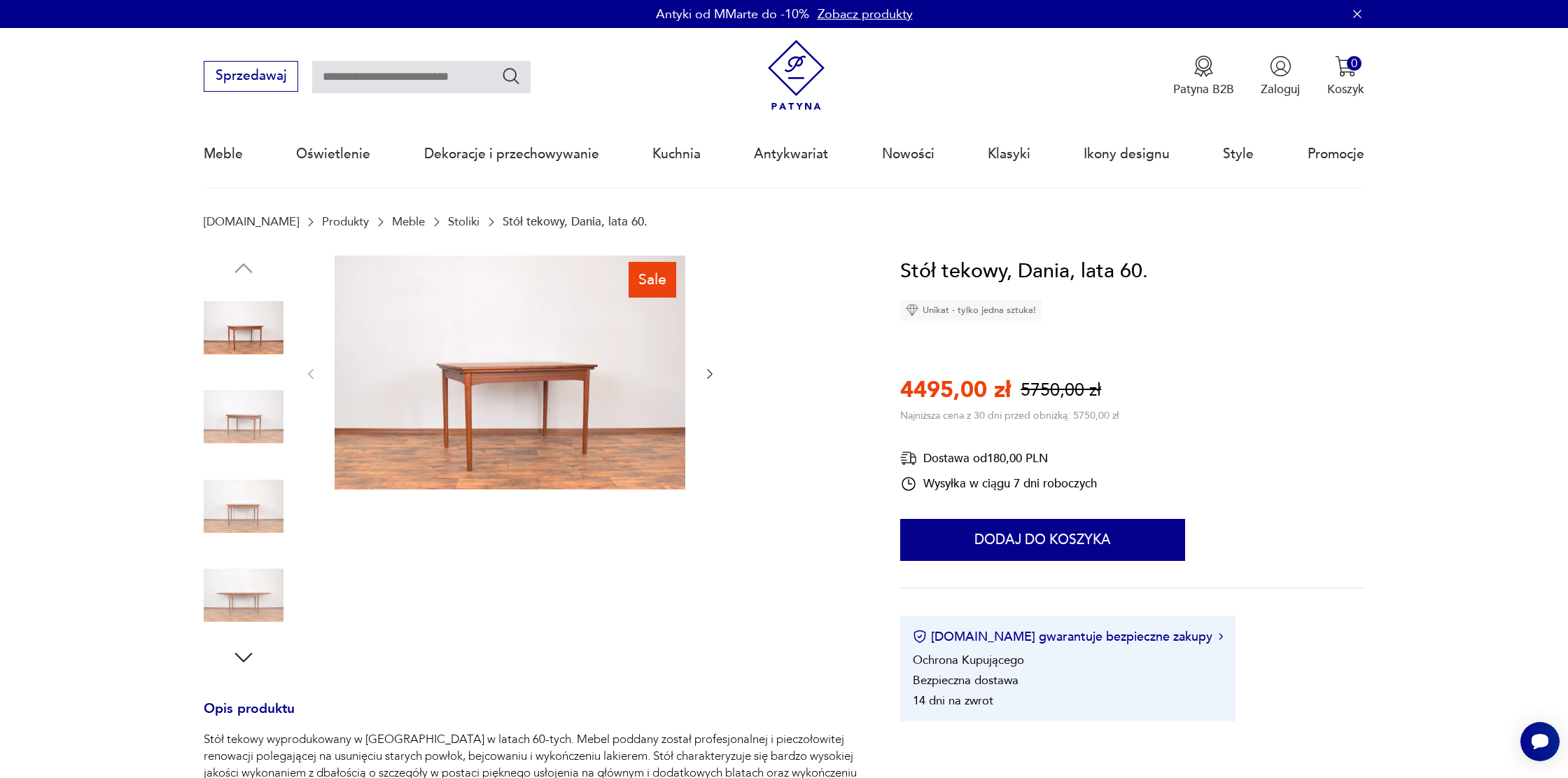
click at [710, 372] on icon "button" at bounding box center [710, 374] width 14 height 14
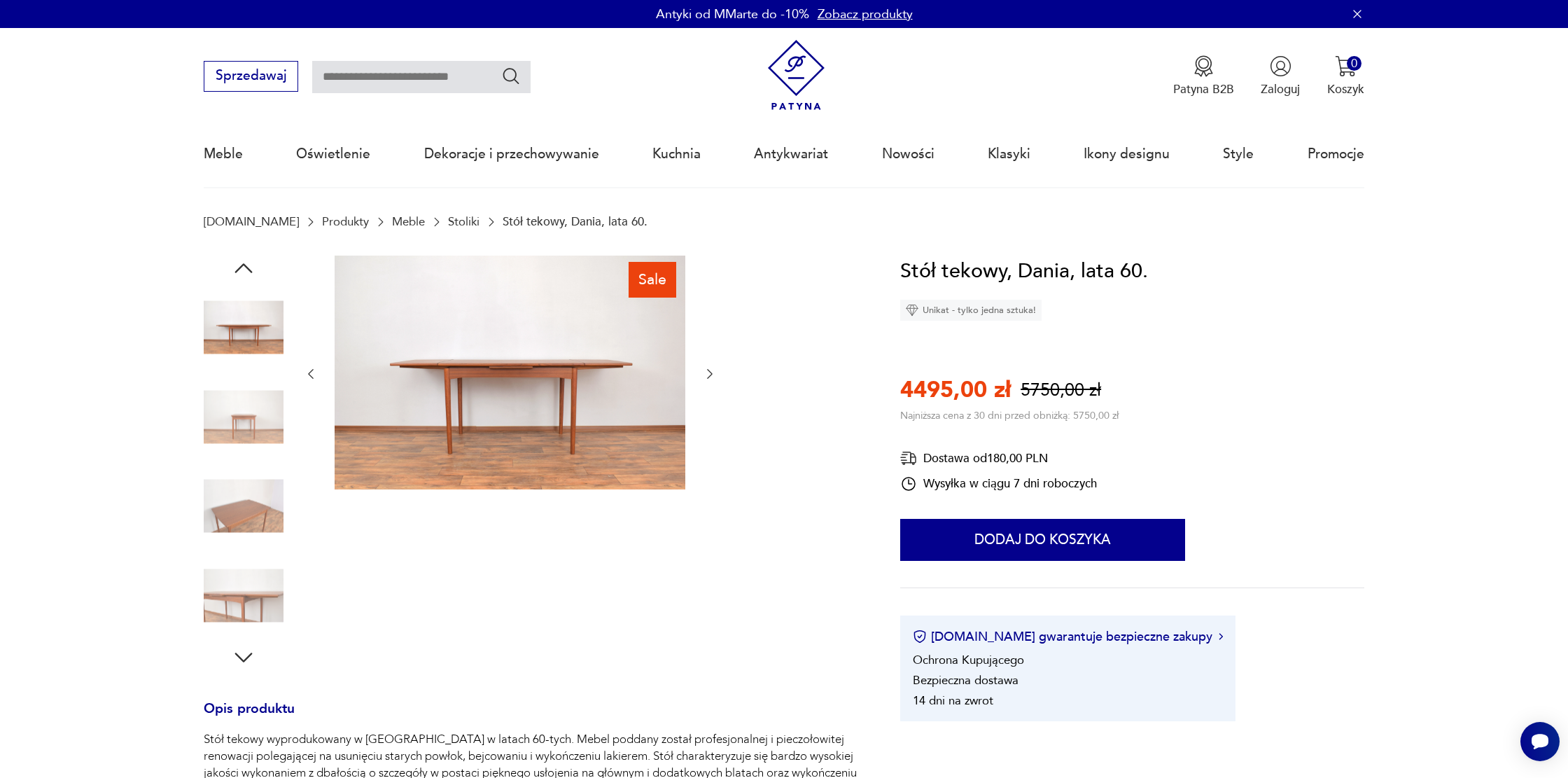
click at [710, 372] on icon "button" at bounding box center [710, 374] width 14 height 14
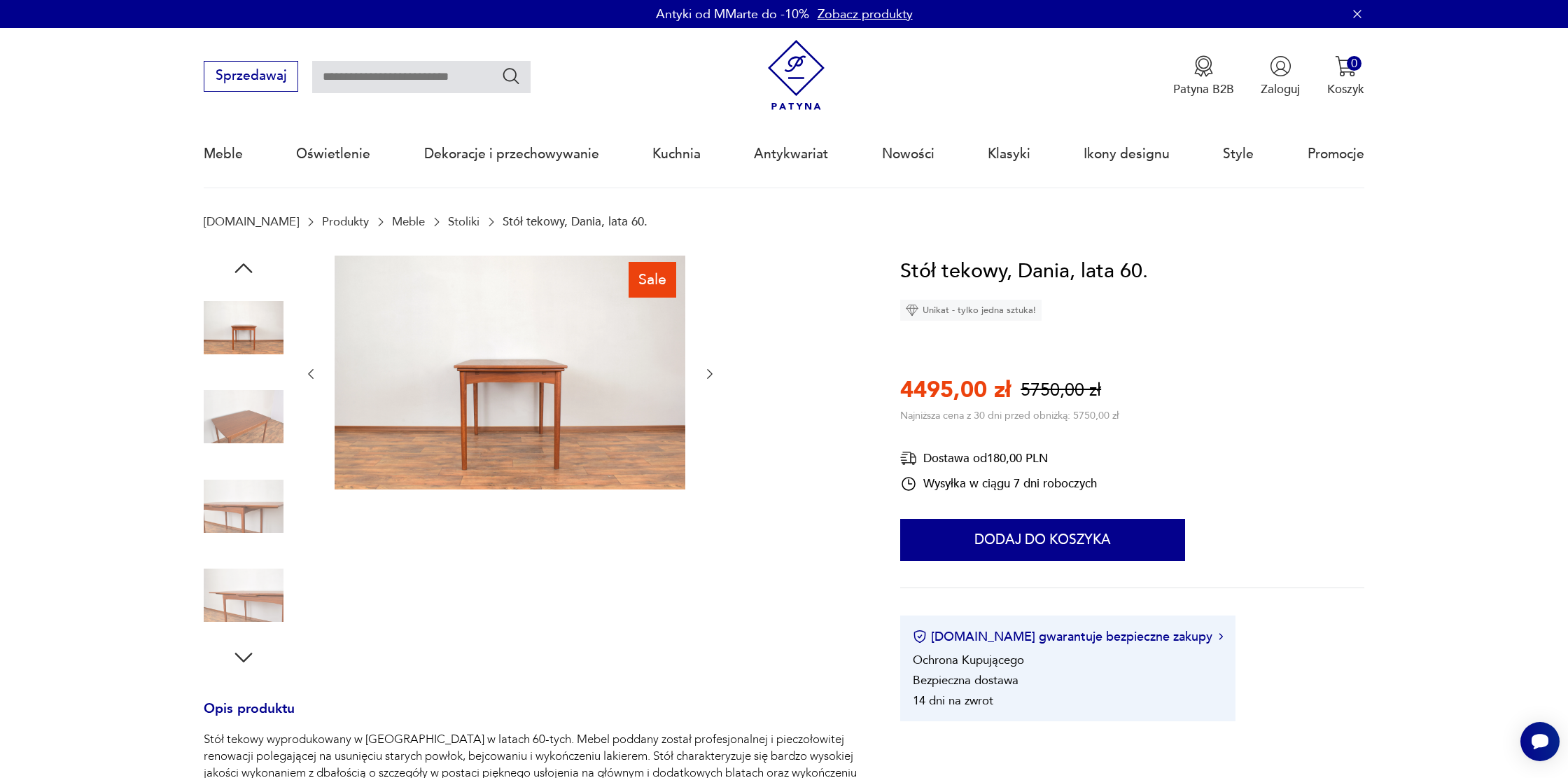
click at [710, 372] on icon "button" at bounding box center [710, 374] width 14 height 14
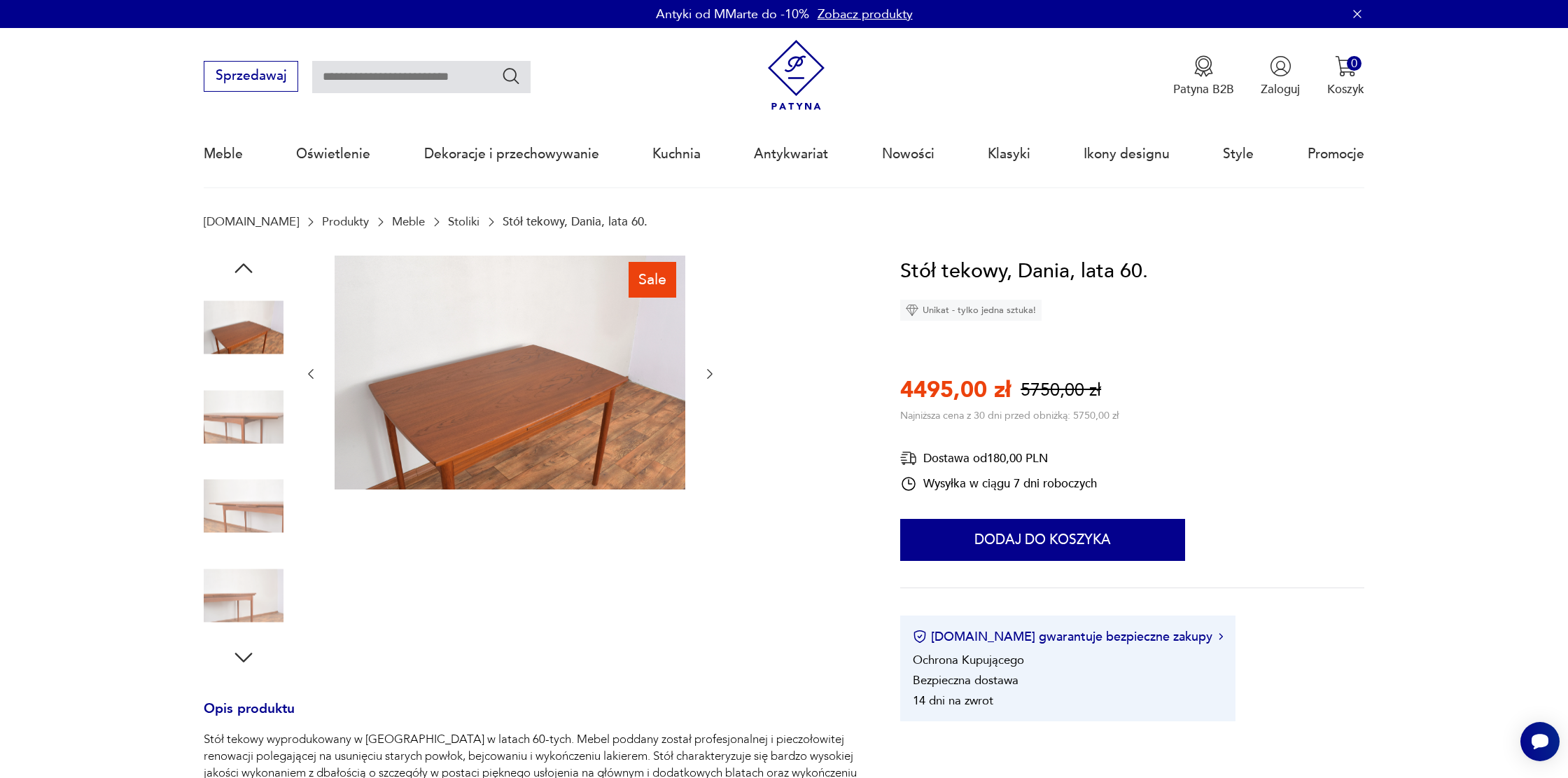
click at [710, 372] on icon "button" at bounding box center [710, 374] width 14 height 14
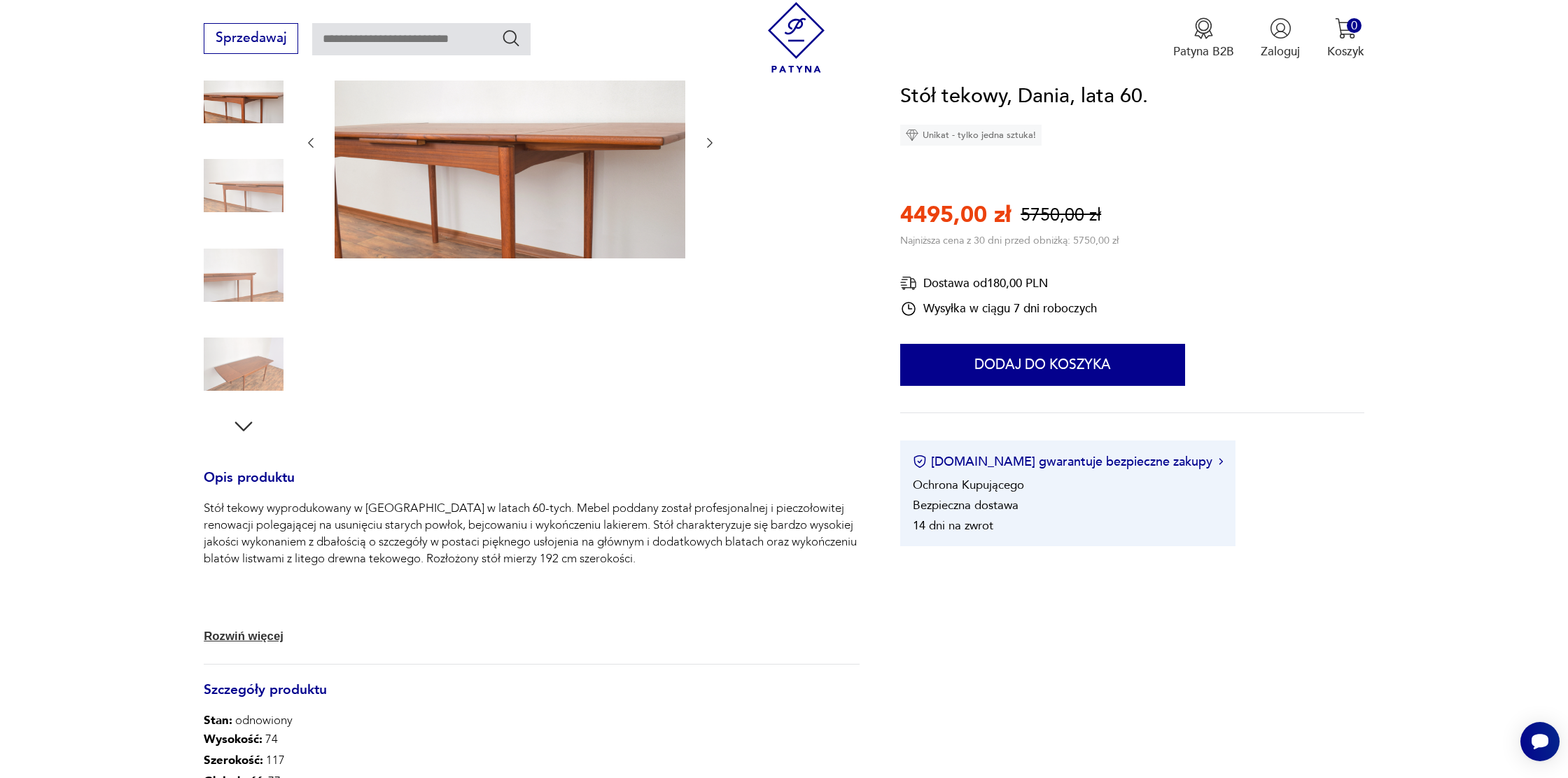
scroll to position [306, 0]
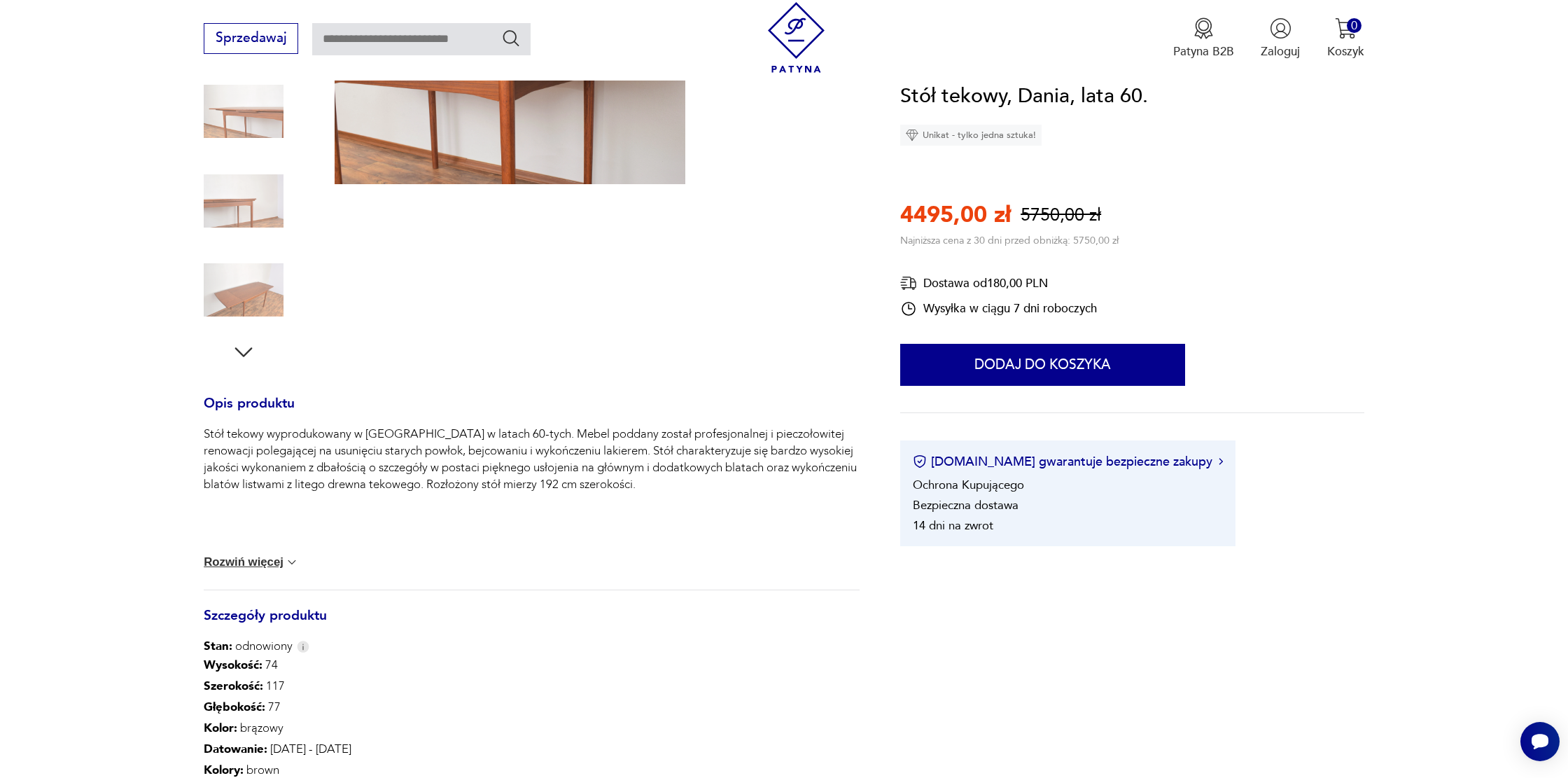
type input "******"
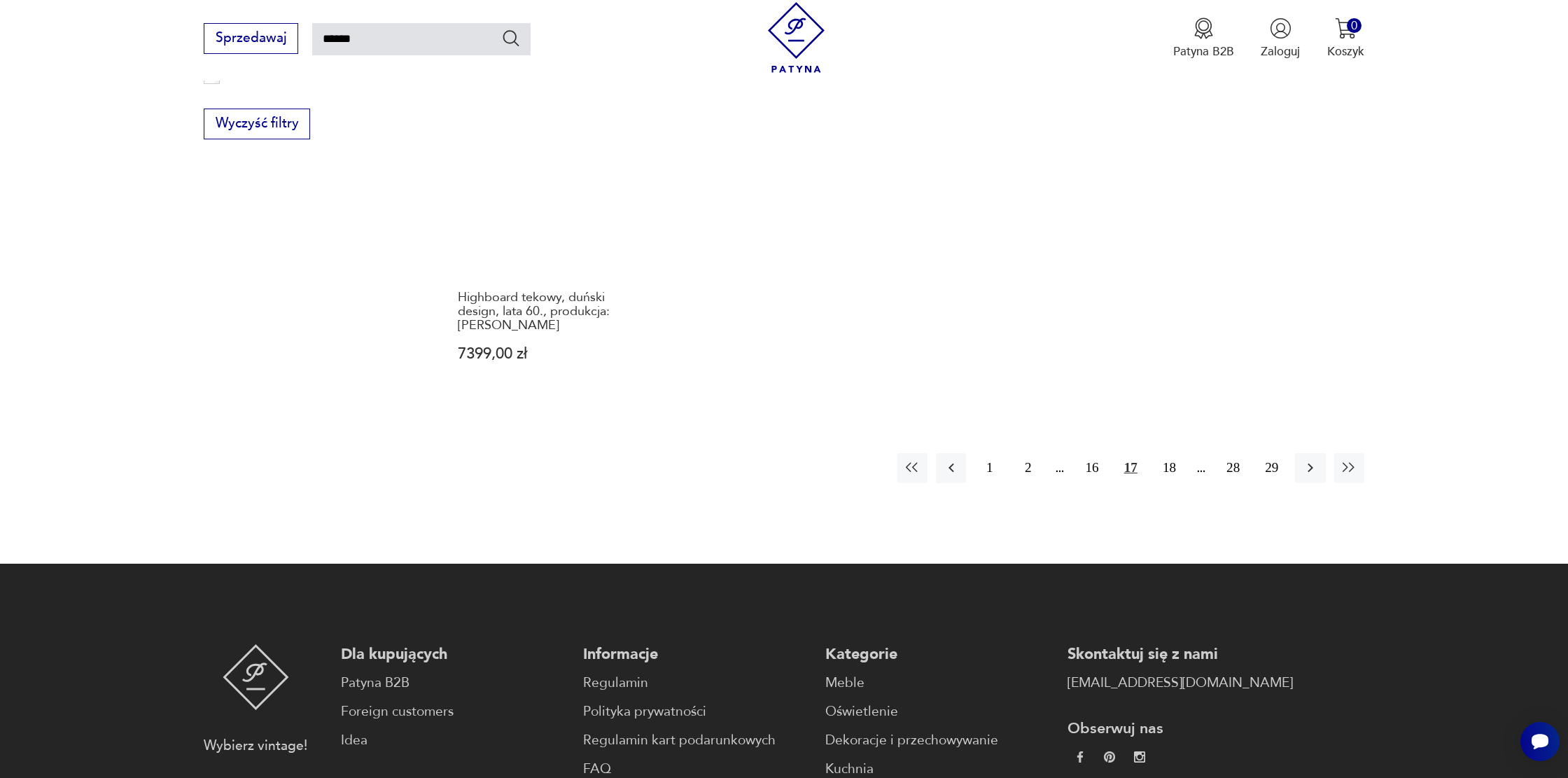
scroll to position [1210, 0]
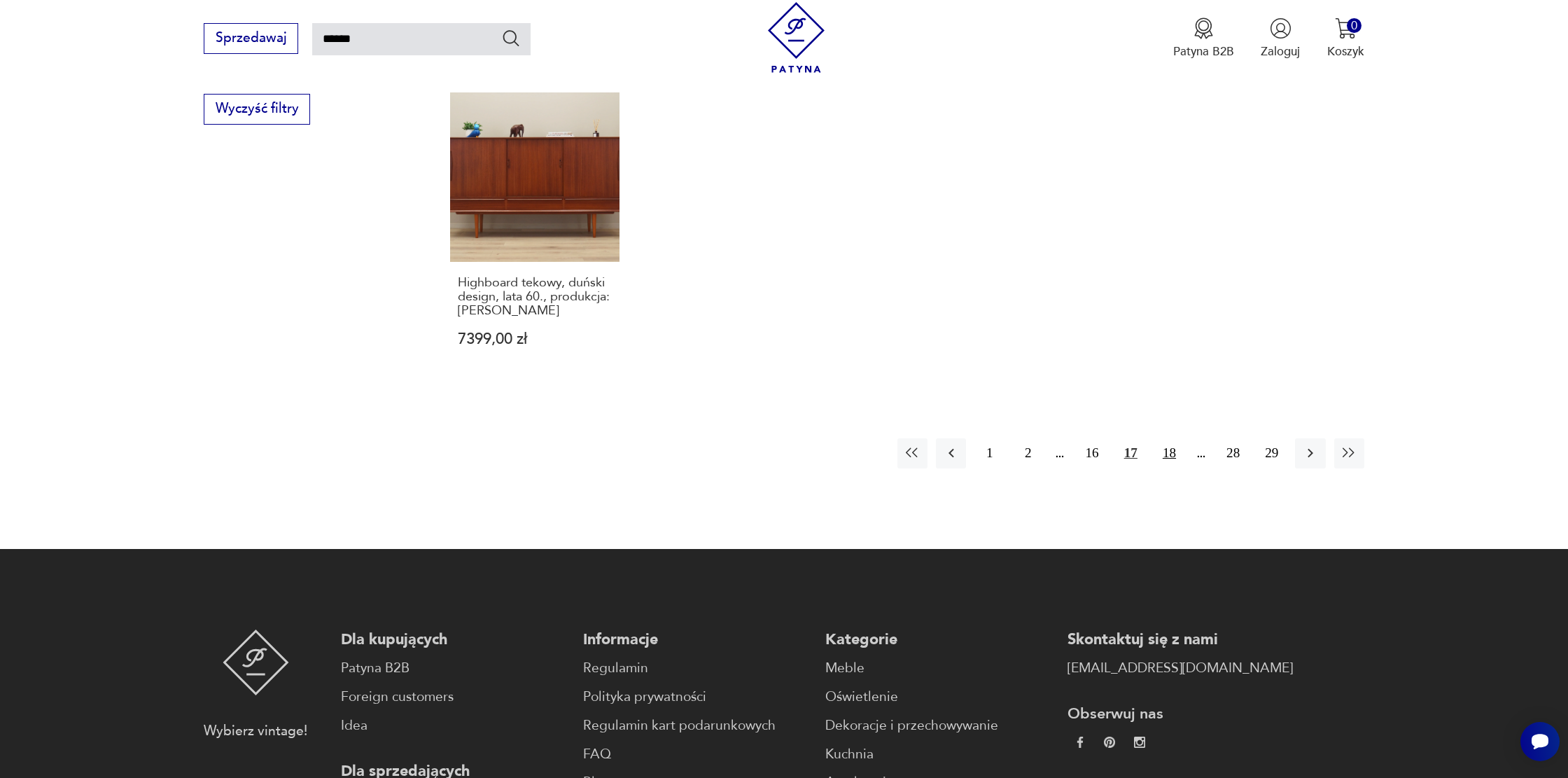
click at [1167, 439] on button "18" at bounding box center [1169, 454] width 30 height 30
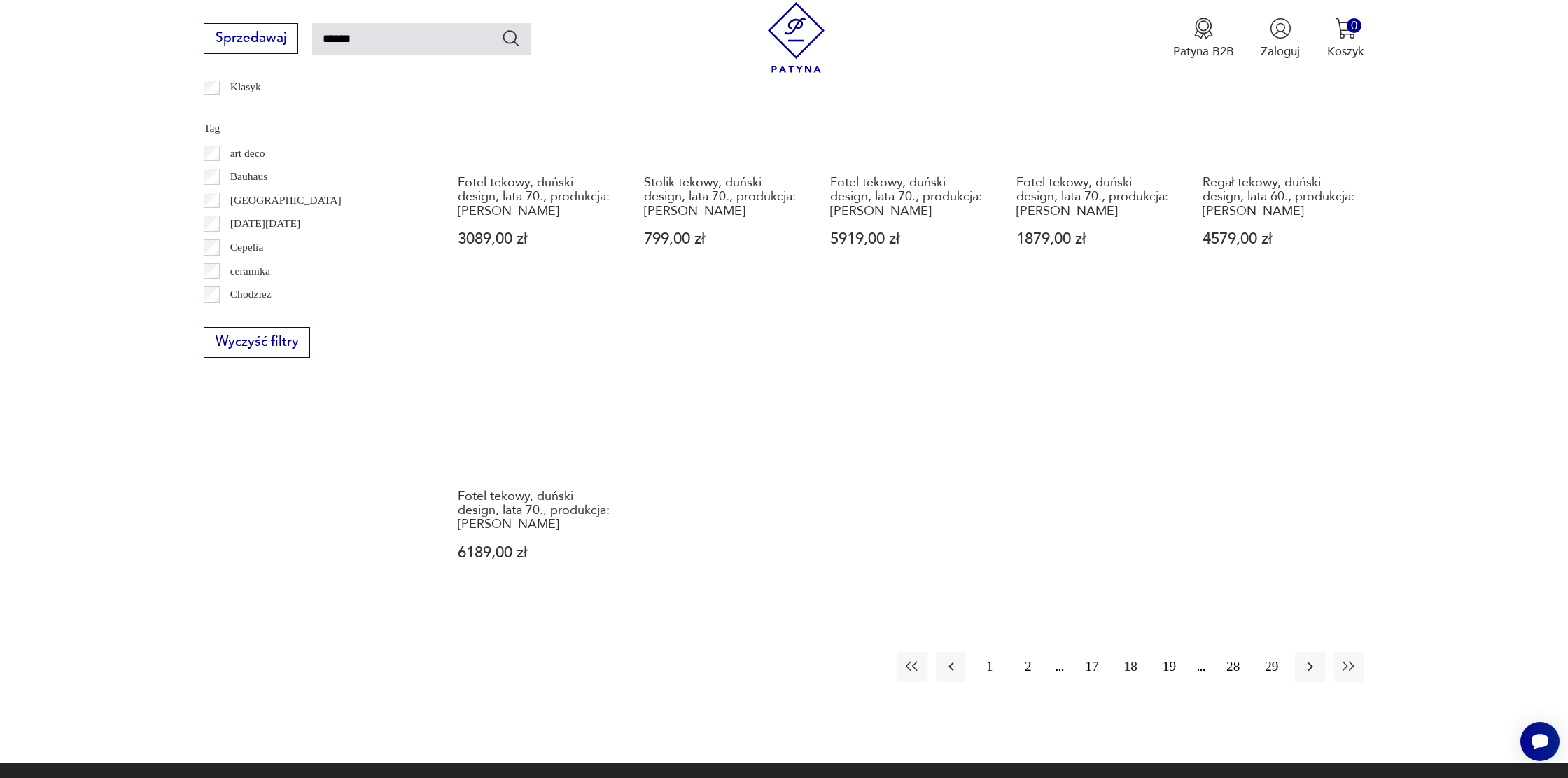
scroll to position [997, 0]
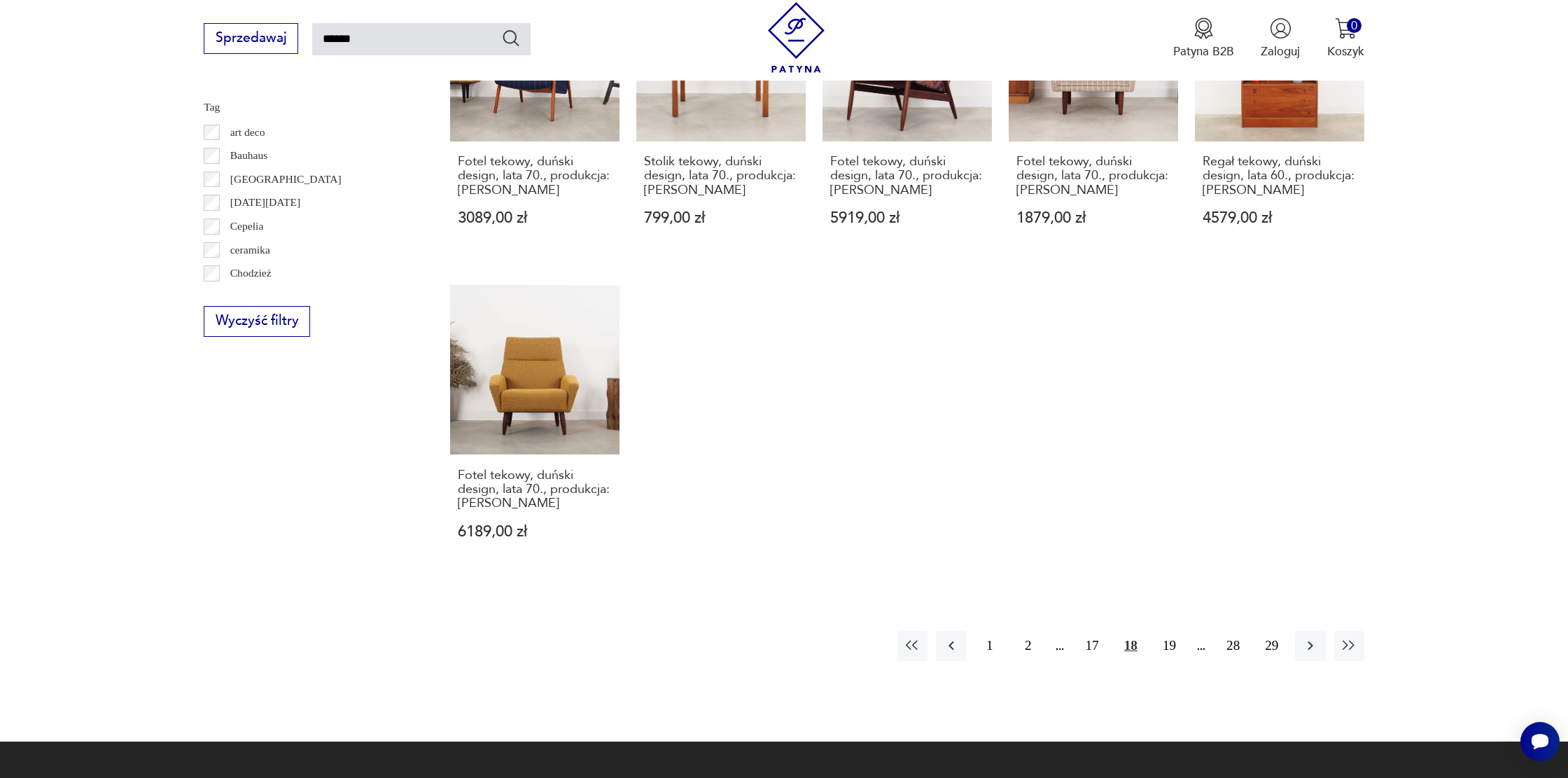
drag, startPoint x: 1174, startPoint y: 633, endPoint x: 1186, endPoint y: 615, distance: 21.6
click at [1174, 632] on button "19" at bounding box center [1169, 646] width 30 height 30
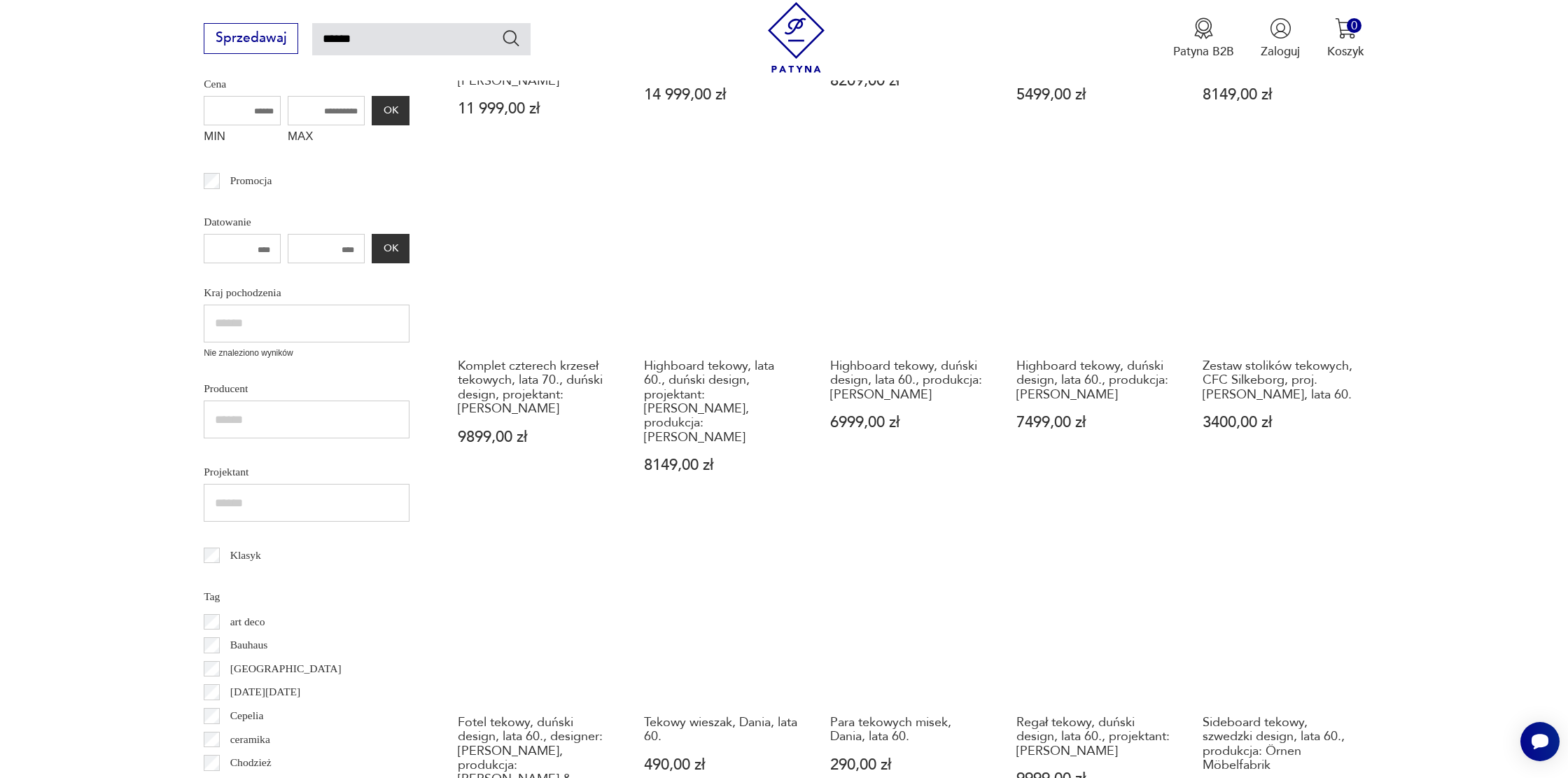
scroll to position [520, 0]
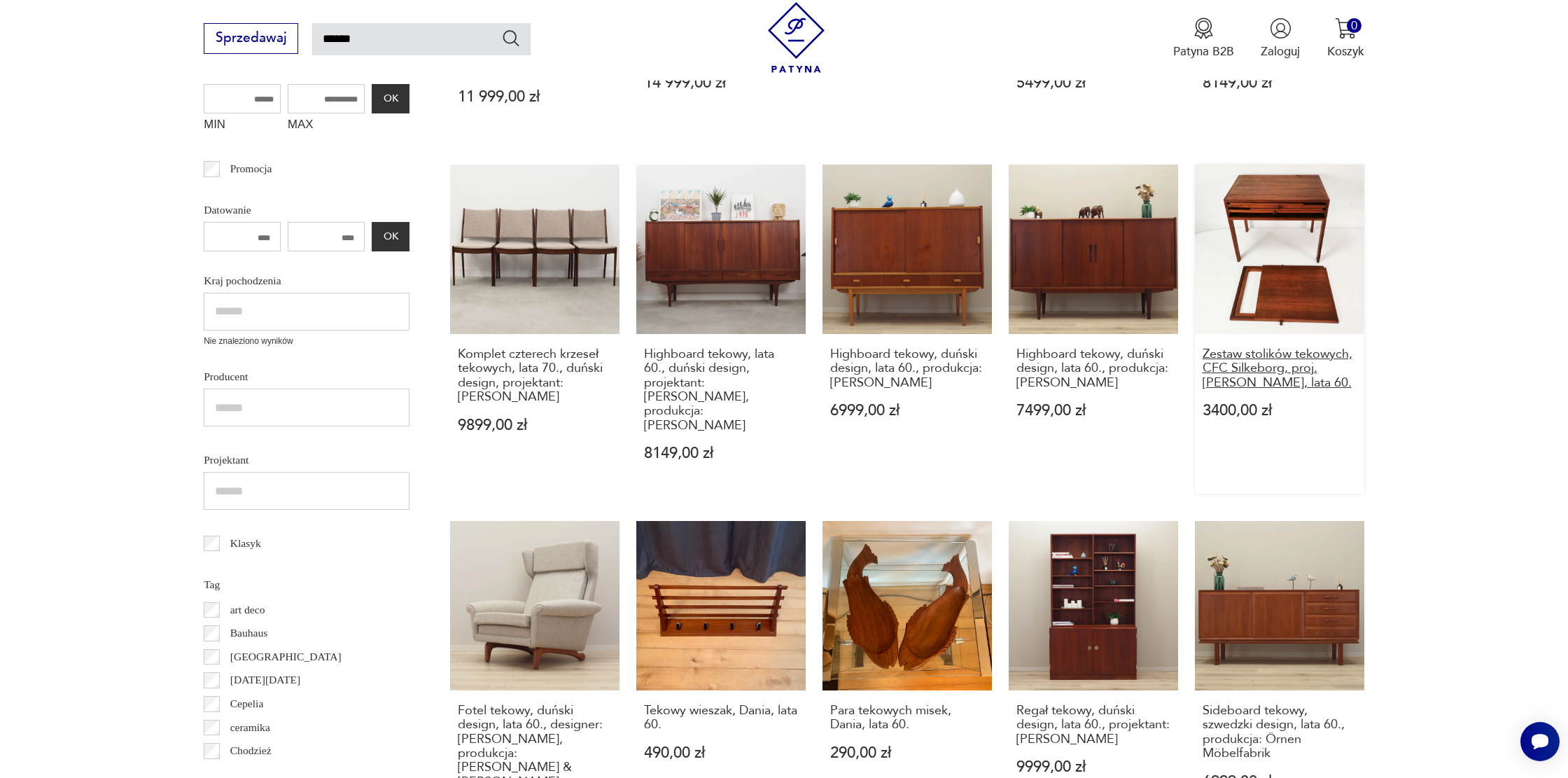
click at [1347, 367] on h3 "Zestaw stolików tekowych, CFC Silkeborg, proj. I. Wikkelso, Dania, lata 60." at bounding box center [1279, 369] width 154 height 43
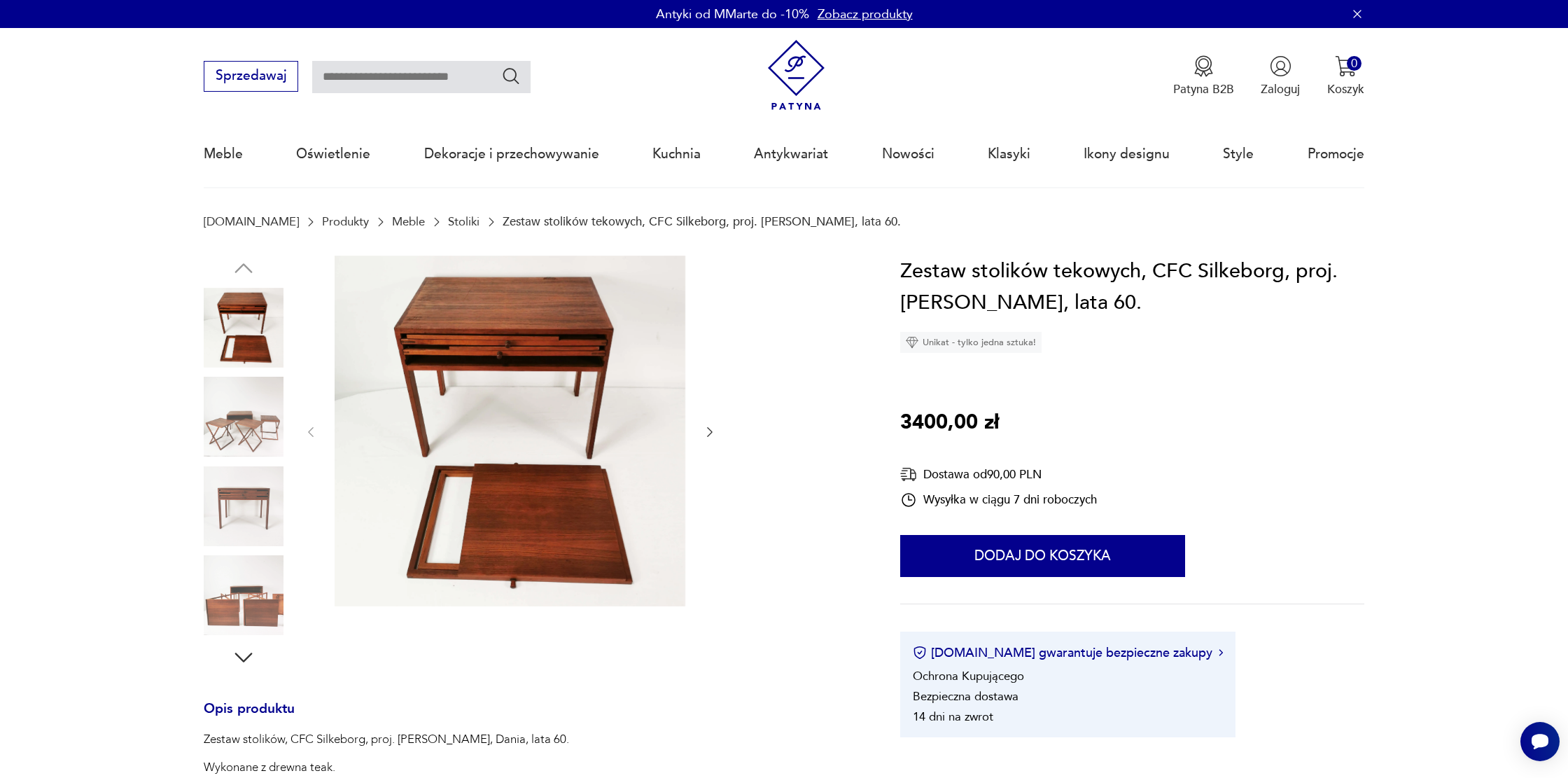
click at [571, 401] on img at bounding box center [510, 431] width 351 height 351
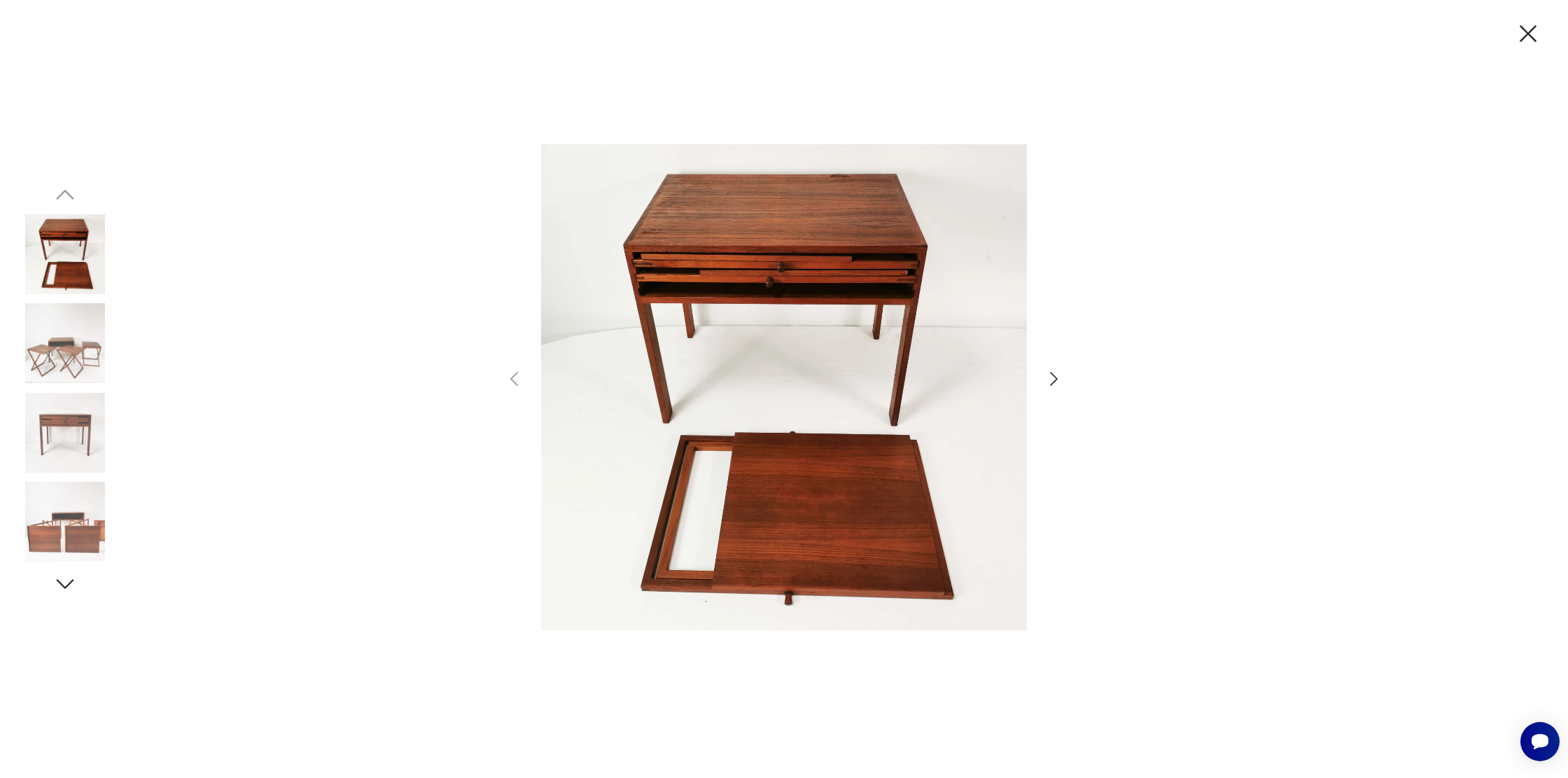
click at [1051, 377] on icon "button" at bounding box center [1053, 378] width 20 height 20
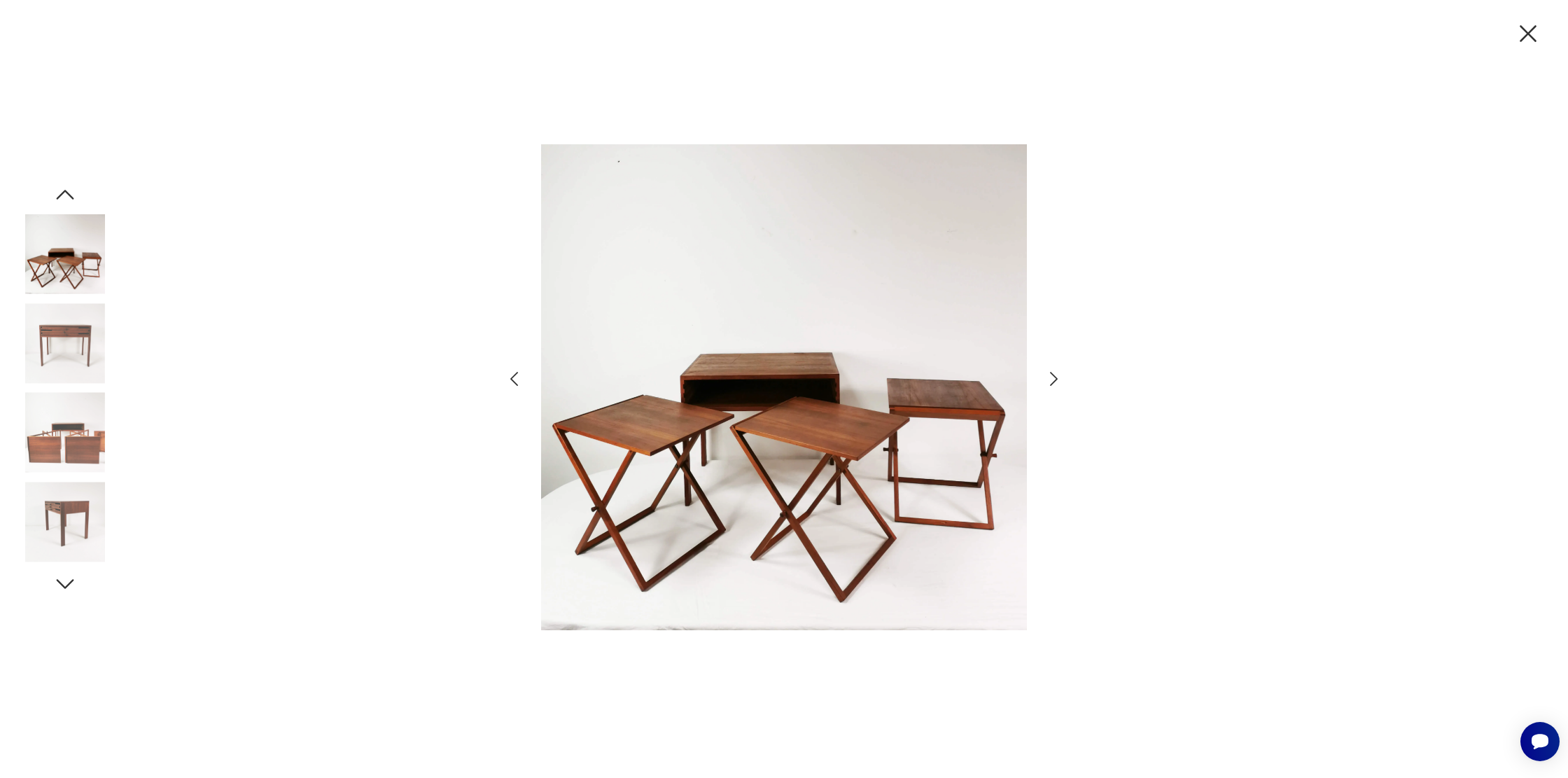
click at [1051, 377] on icon "button" at bounding box center [1053, 378] width 20 height 20
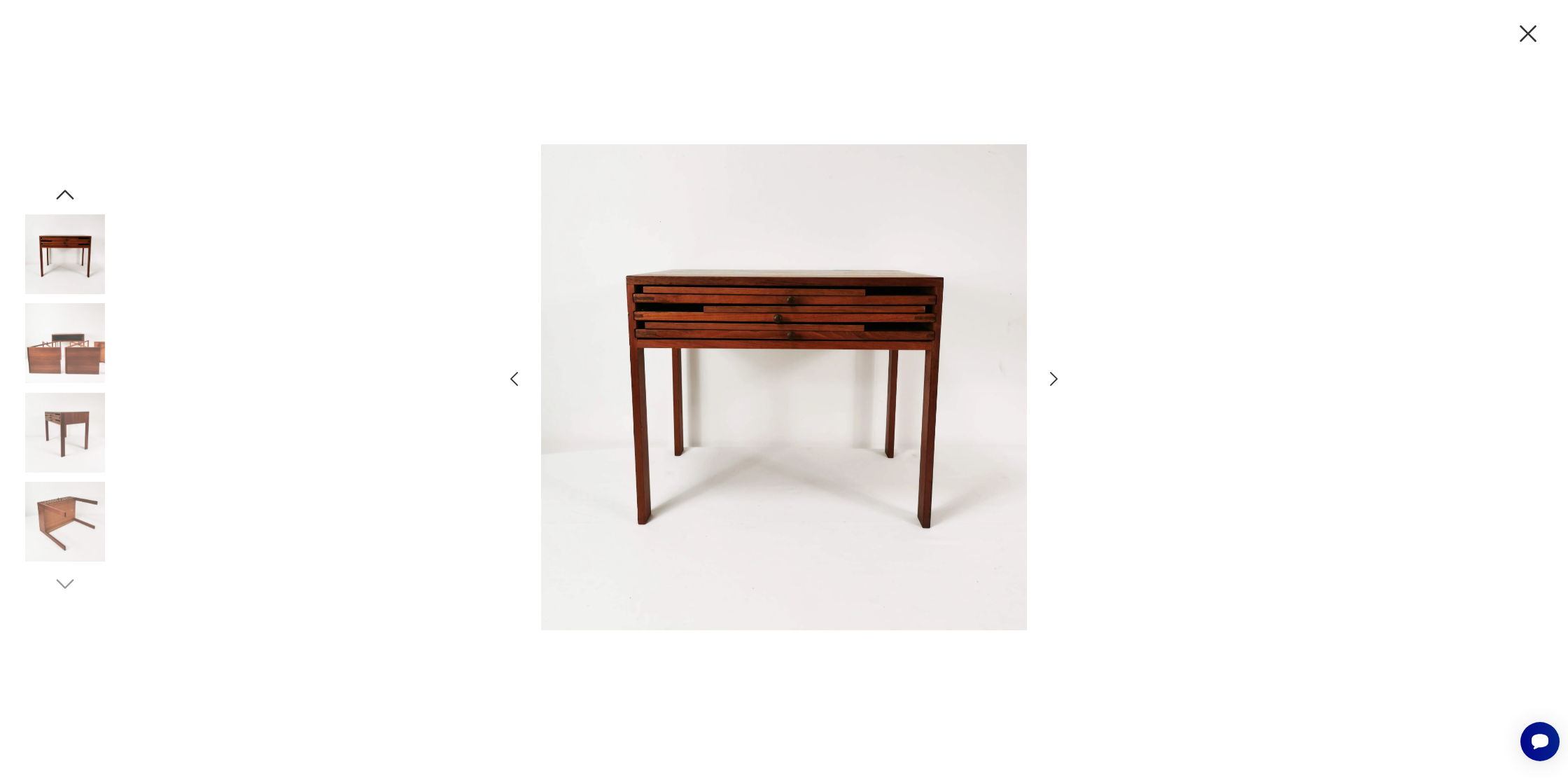
click at [1051, 377] on icon "button" at bounding box center [1053, 378] width 20 height 20
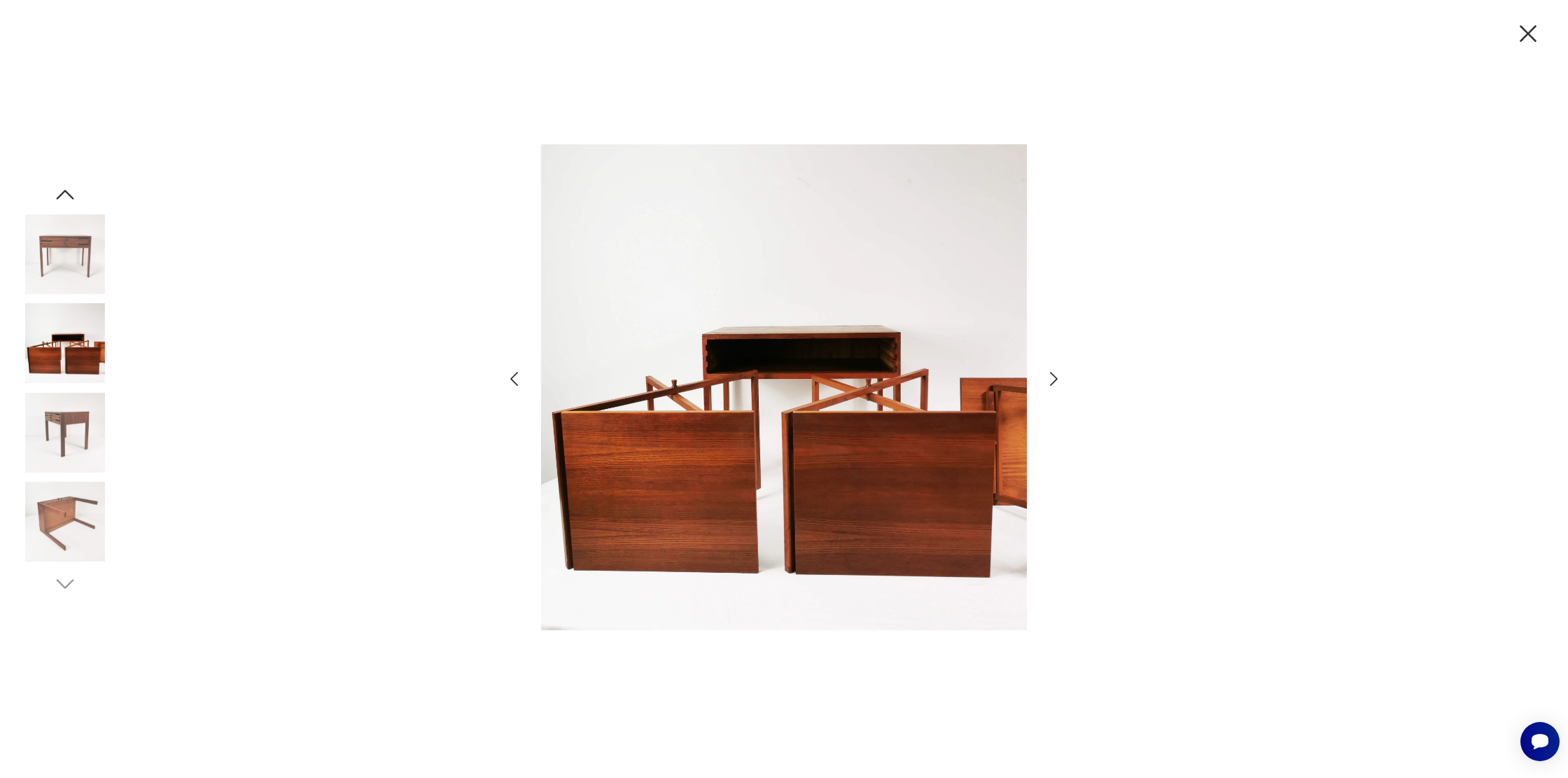
click at [1051, 377] on icon "button" at bounding box center [1053, 378] width 20 height 20
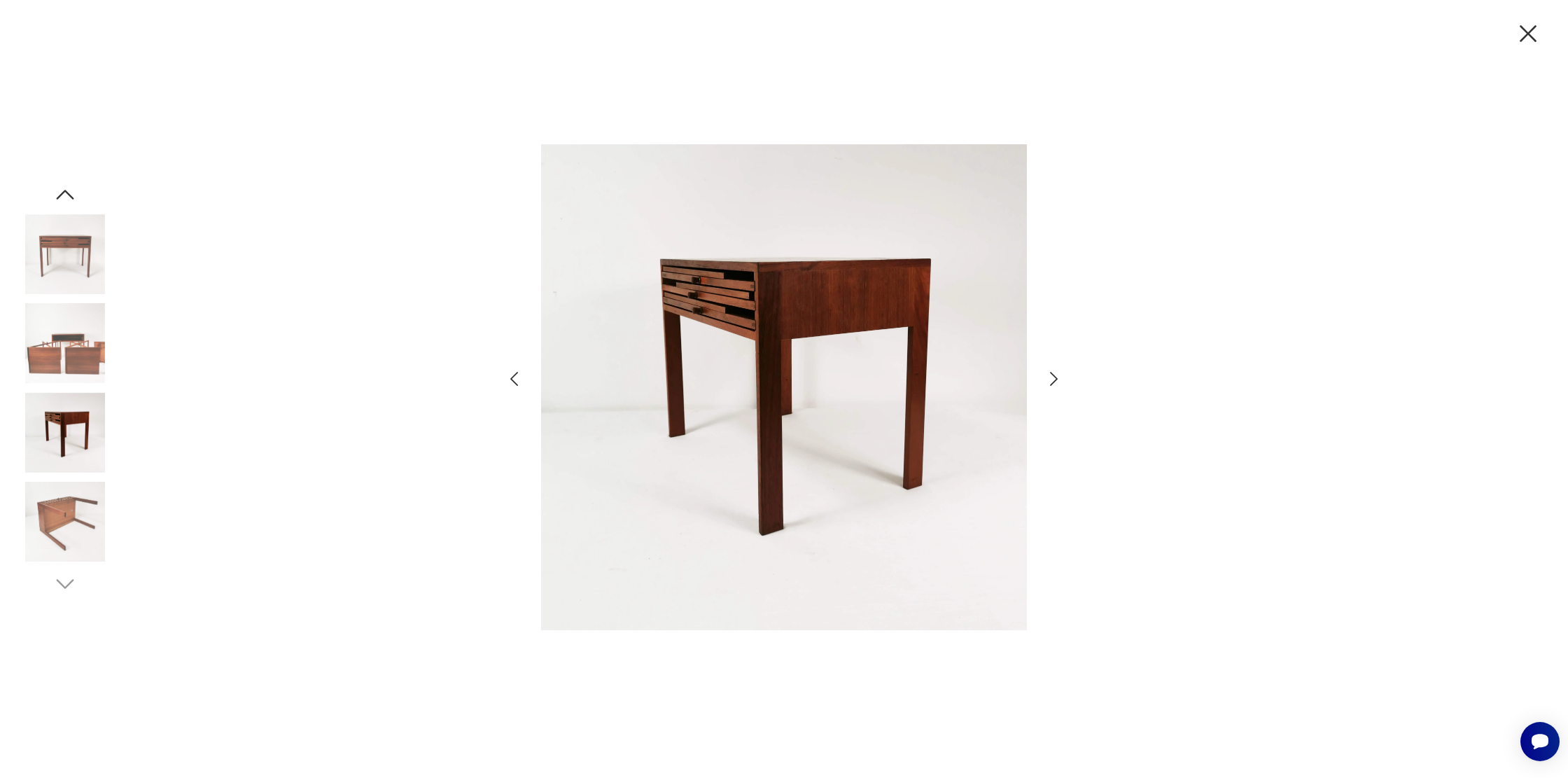
click at [1051, 377] on icon "button" at bounding box center [1053, 378] width 20 height 20
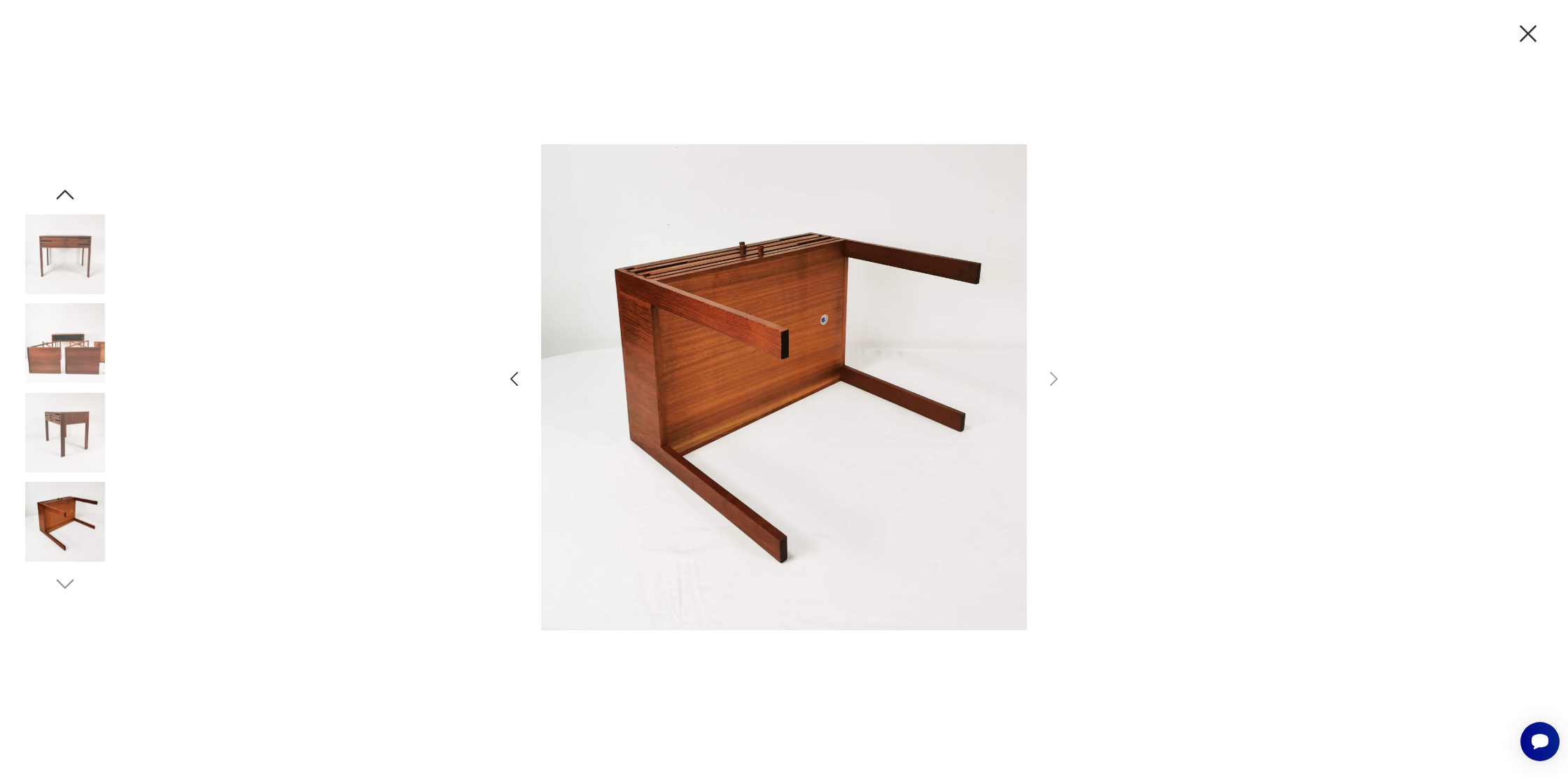
click at [506, 380] on icon "button" at bounding box center [514, 378] width 20 height 20
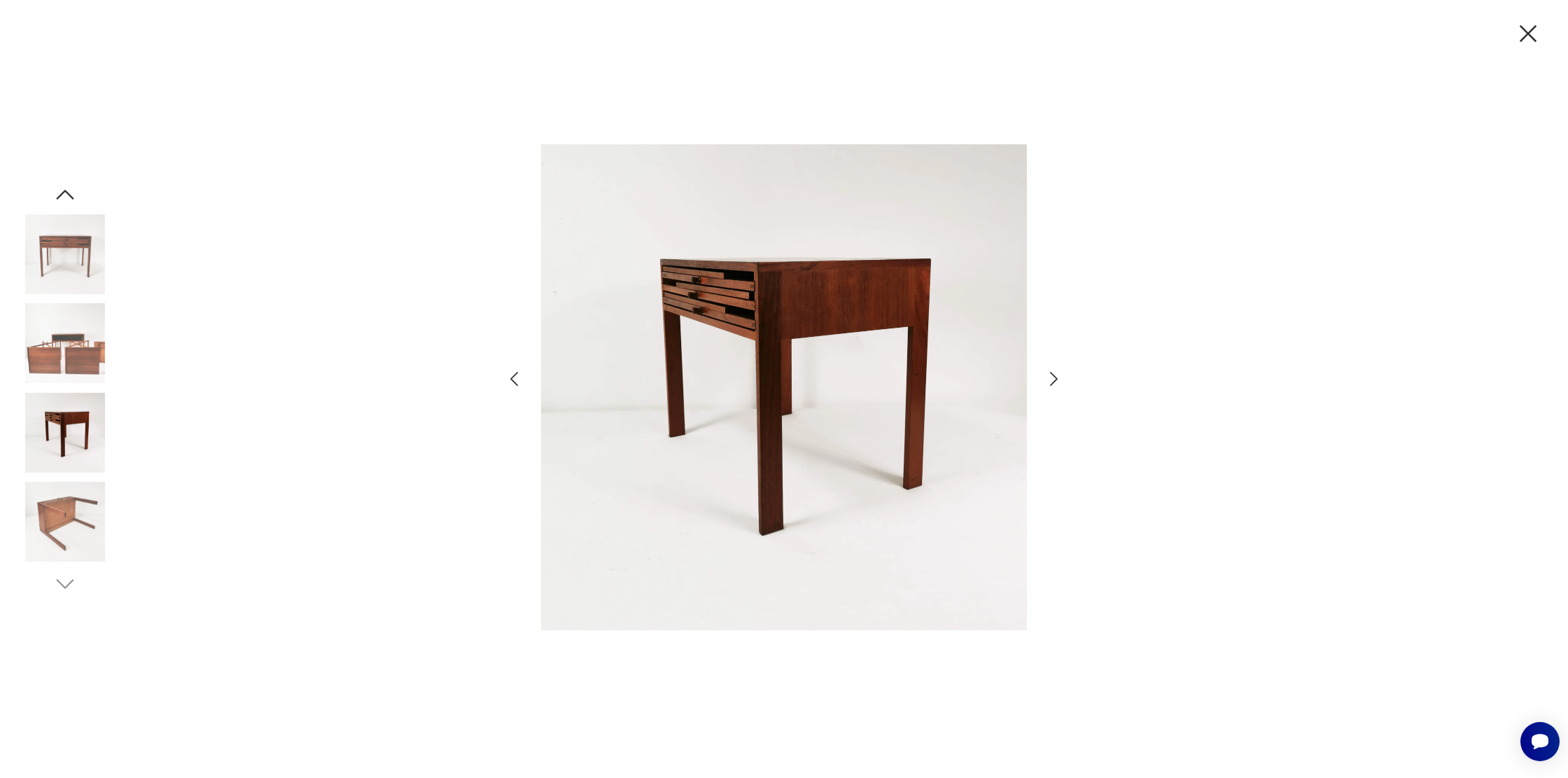
click at [506, 380] on icon "button" at bounding box center [514, 378] width 20 height 20
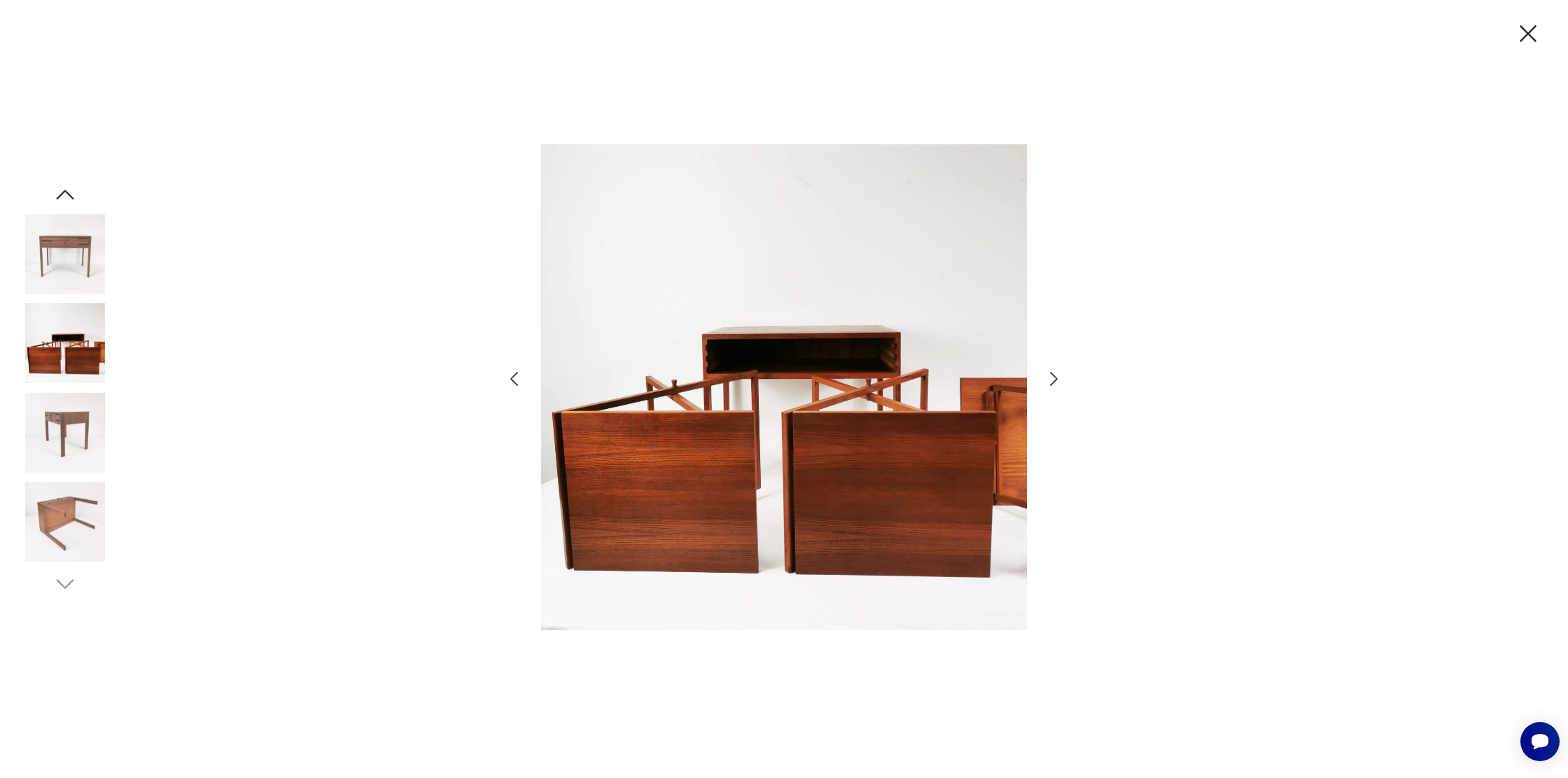
click at [506, 380] on icon "button" at bounding box center [514, 378] width 20 height 20
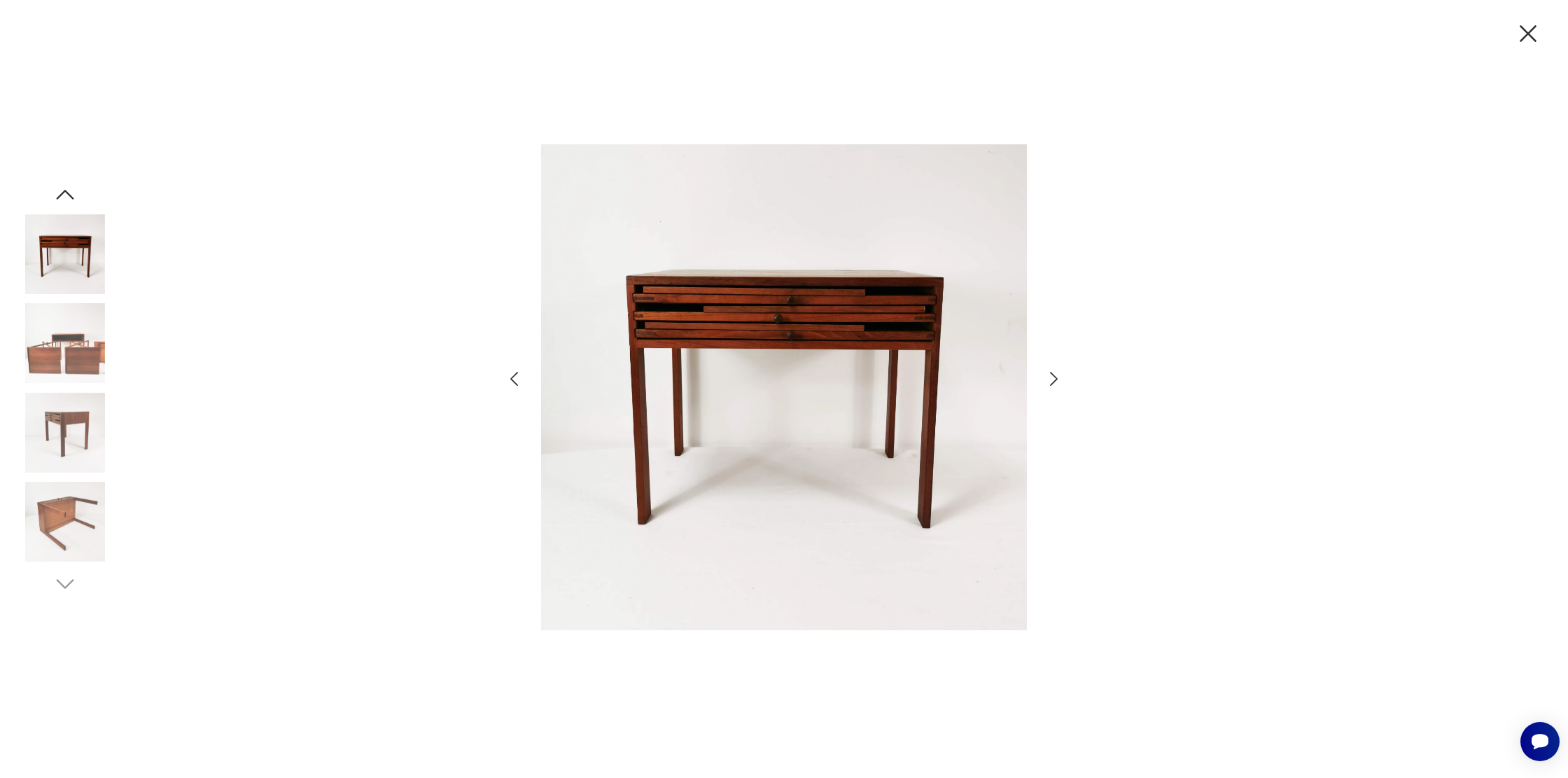
click at [506, 380] on icon "button" at bounding box center [514, 378] width 20 height 20
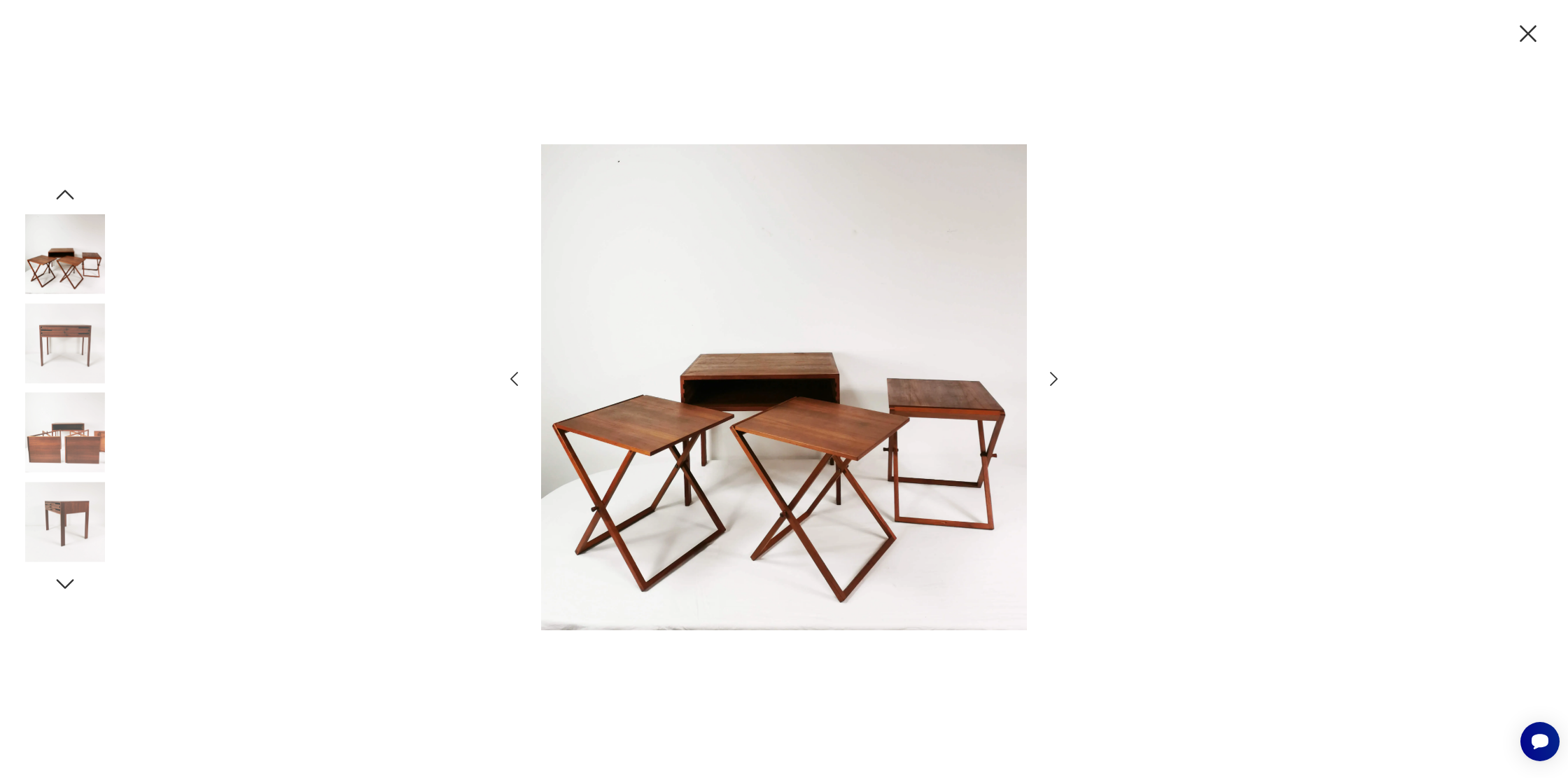
click at [506, 380] on icon "button" at bounding box center [514, 378] width 20 height 20
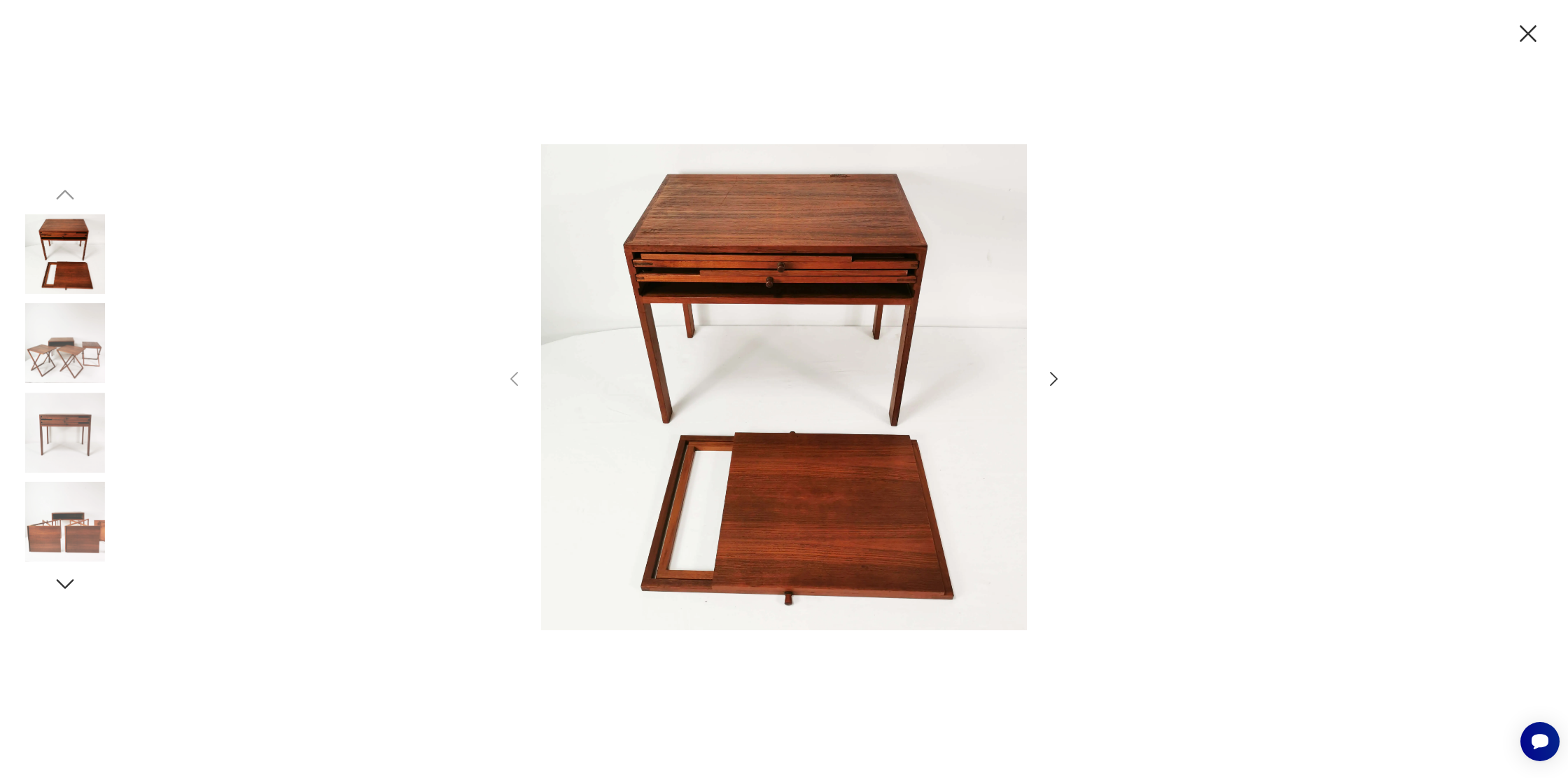
click at [1535, 28] on icon "button" at bounding box center [1527, 33] width 29 height 29
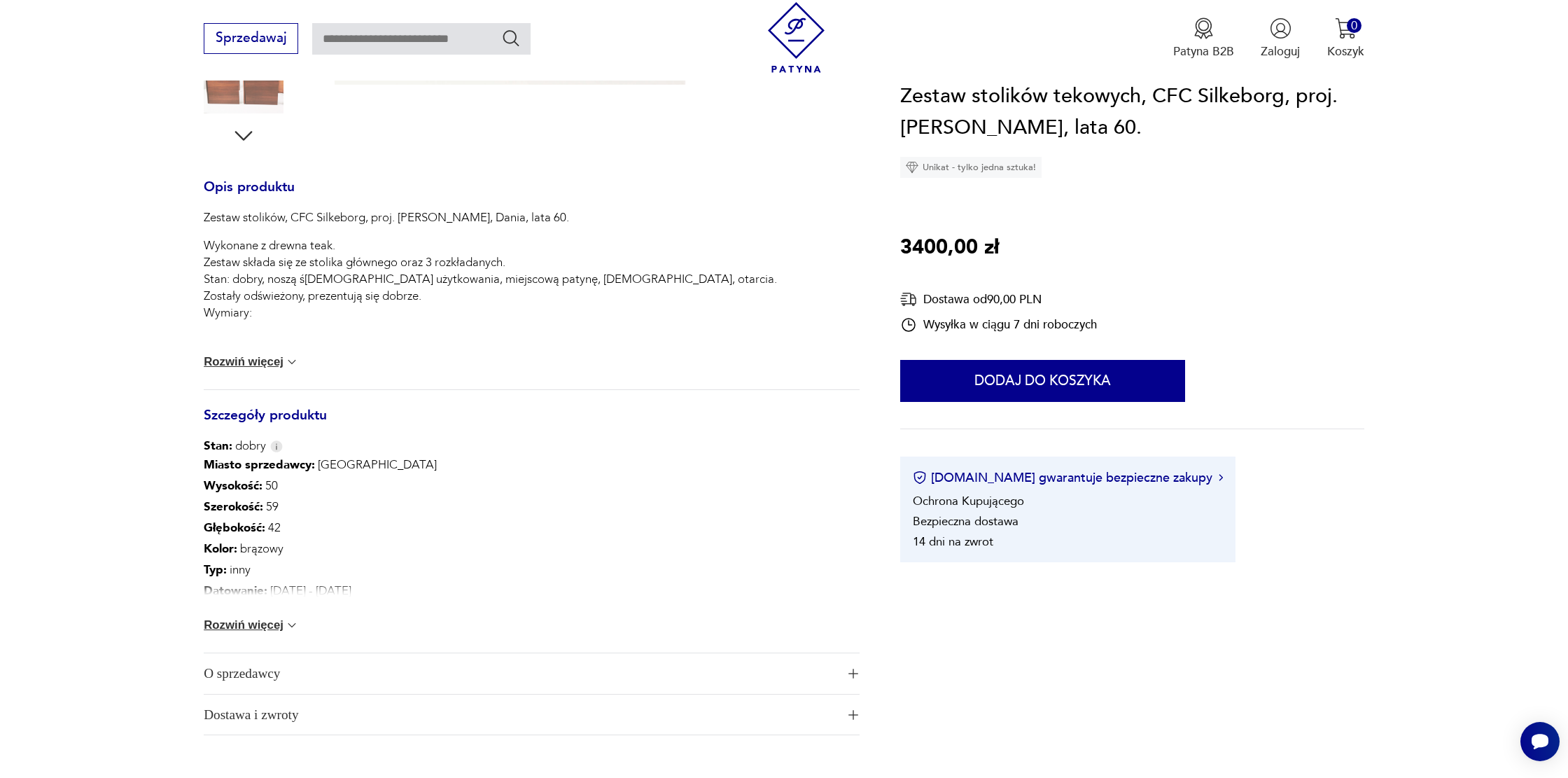
scroll to position [541, 0]
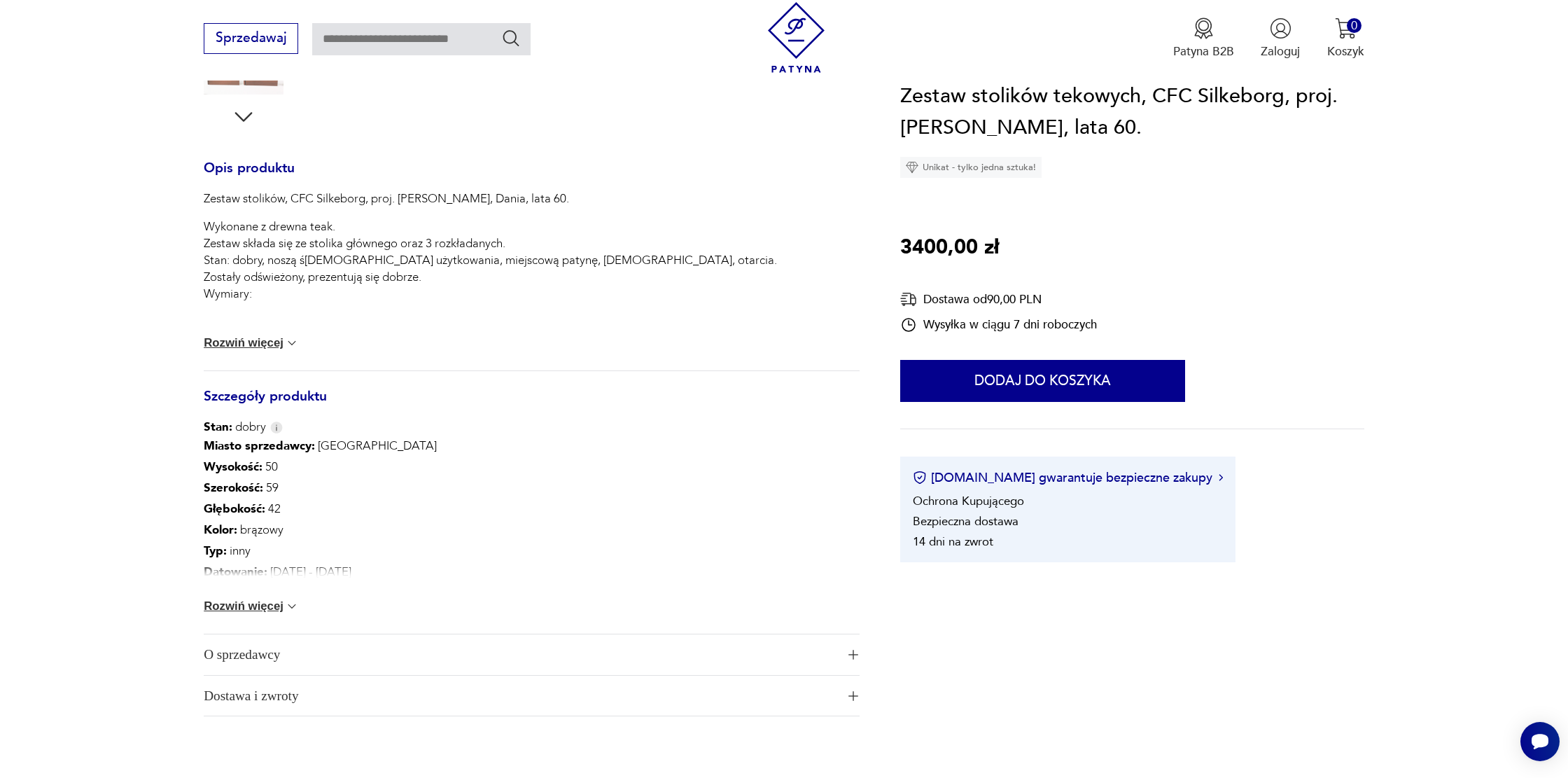
drag, startPoint x: 226, startPoint y: 340, endPoint x: 265, endPoint y: 332, distance: 39.8
click at [226, 340] on button "Rozwiń więcej" at bounding box center [250, 343] width 95 height 14
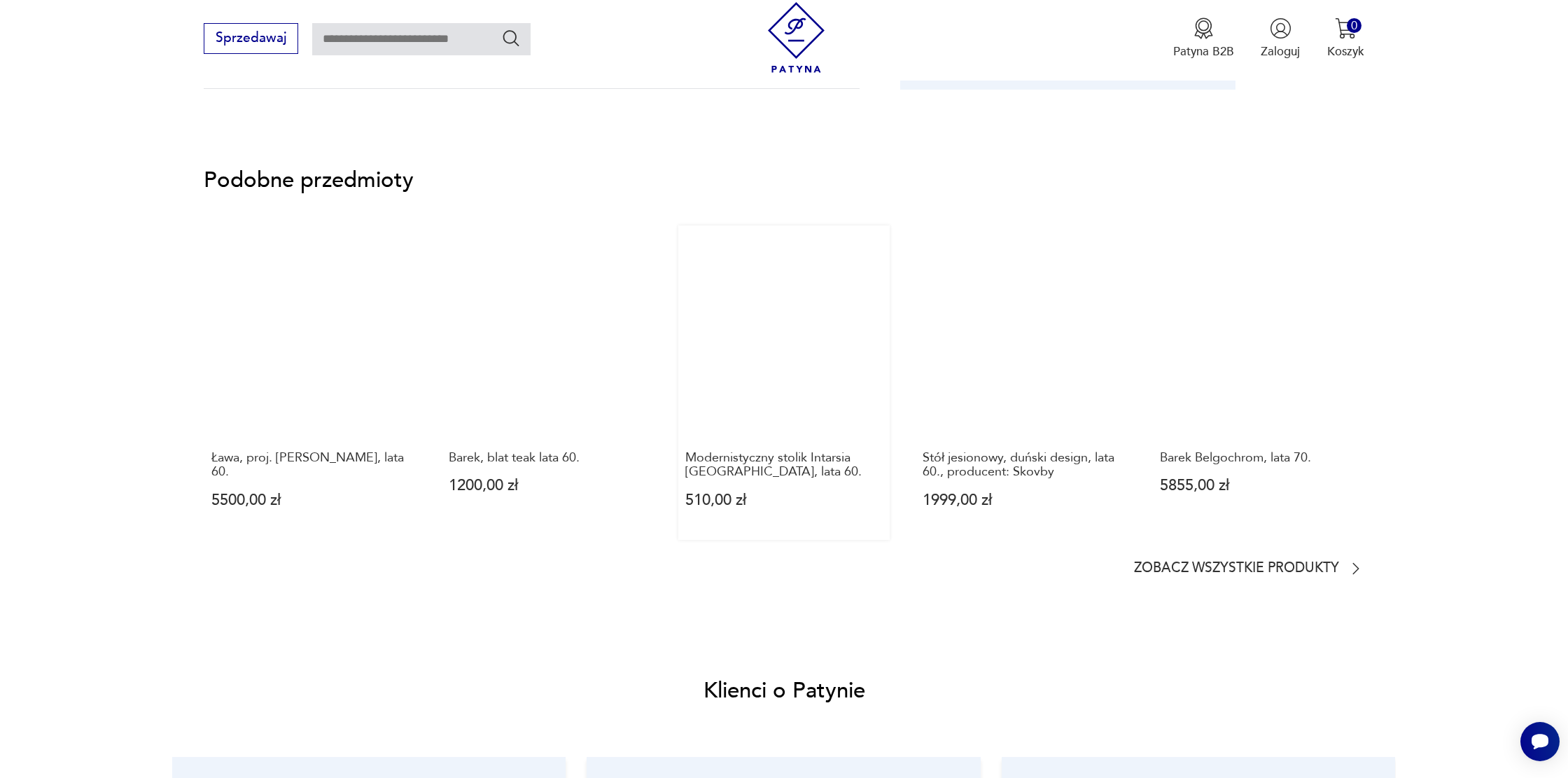
scroll to position [1510, 0]
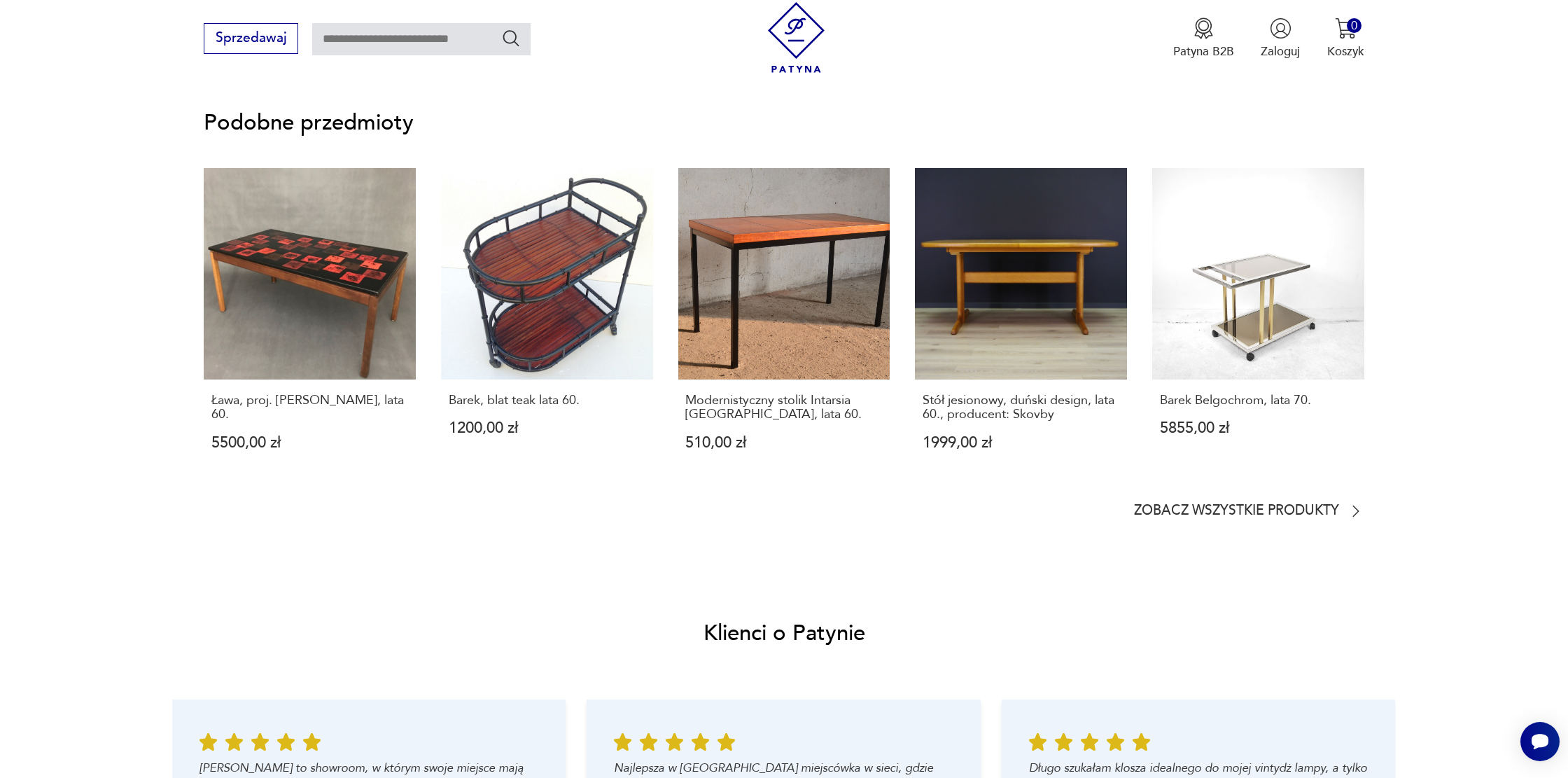
type input "******"
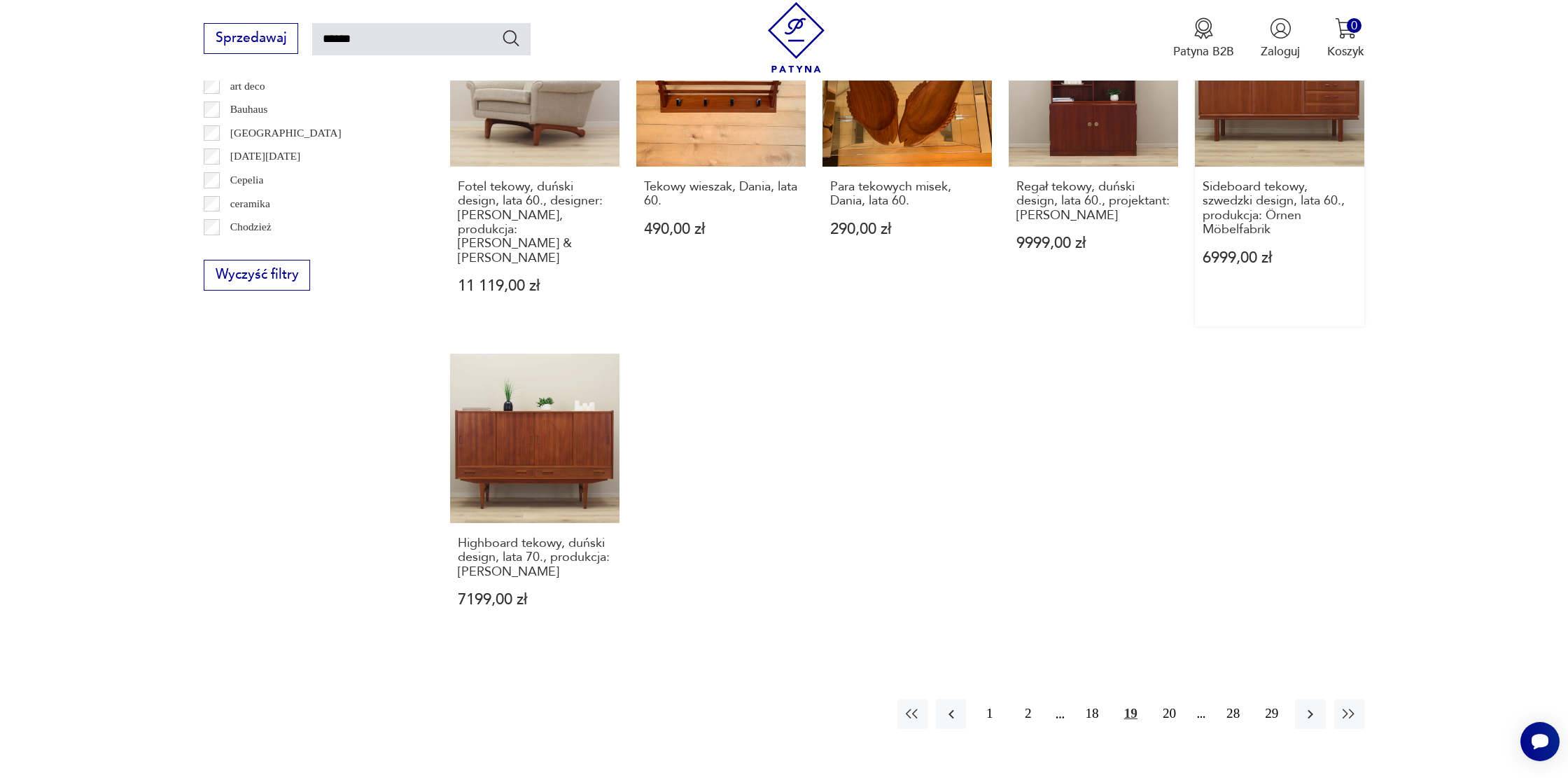
scroll to position [1057, 0]
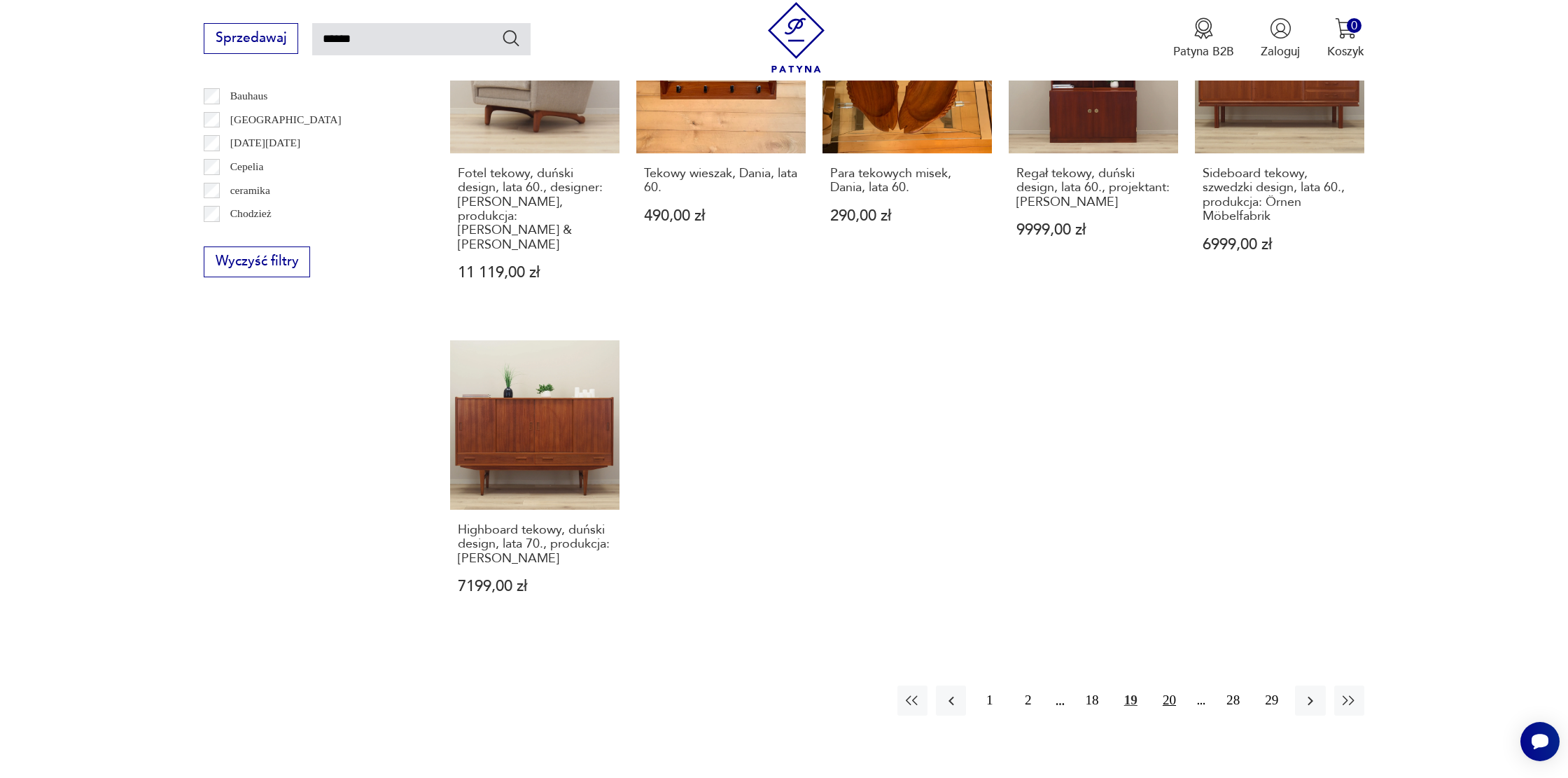
click at [1160, 686] on button "20" at bounding box center [1169, 701] width 30 height 30
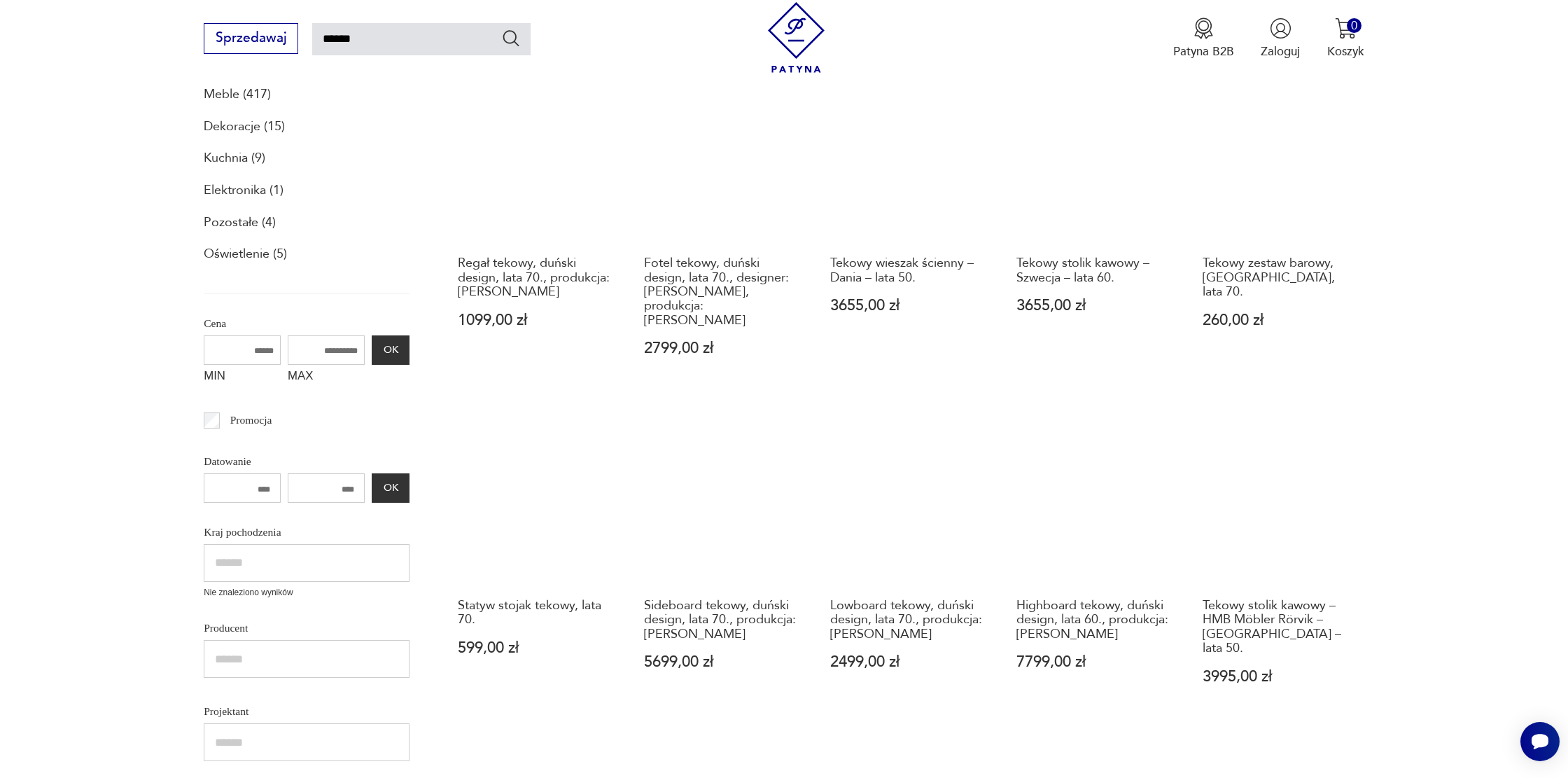
scroll to position [259, 0]
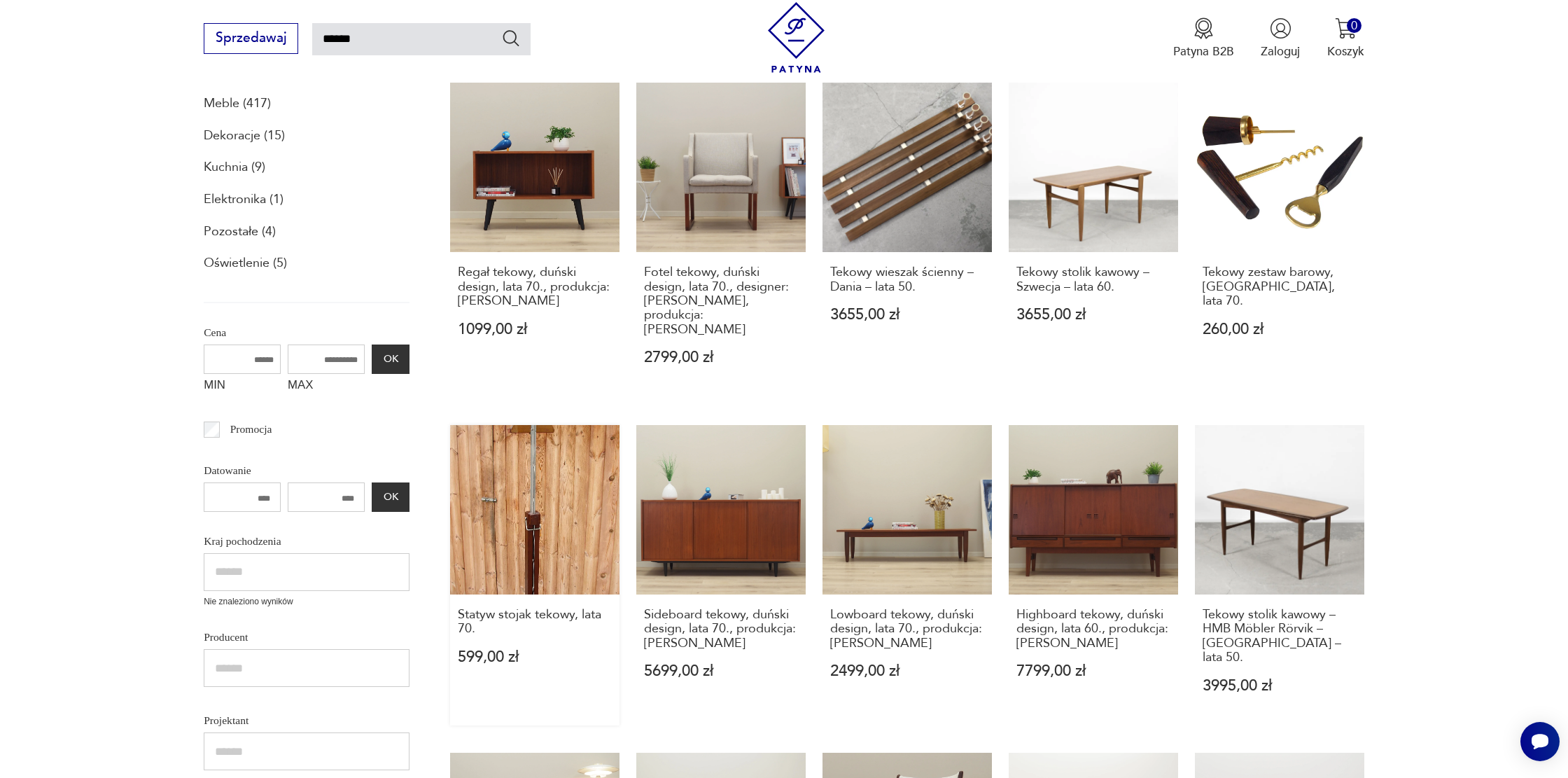
click at [581, 470] on link "Statyw stojak tekowy, lata 70. 599,00 zł" at bounding box center [535, 576] width 170 height 301
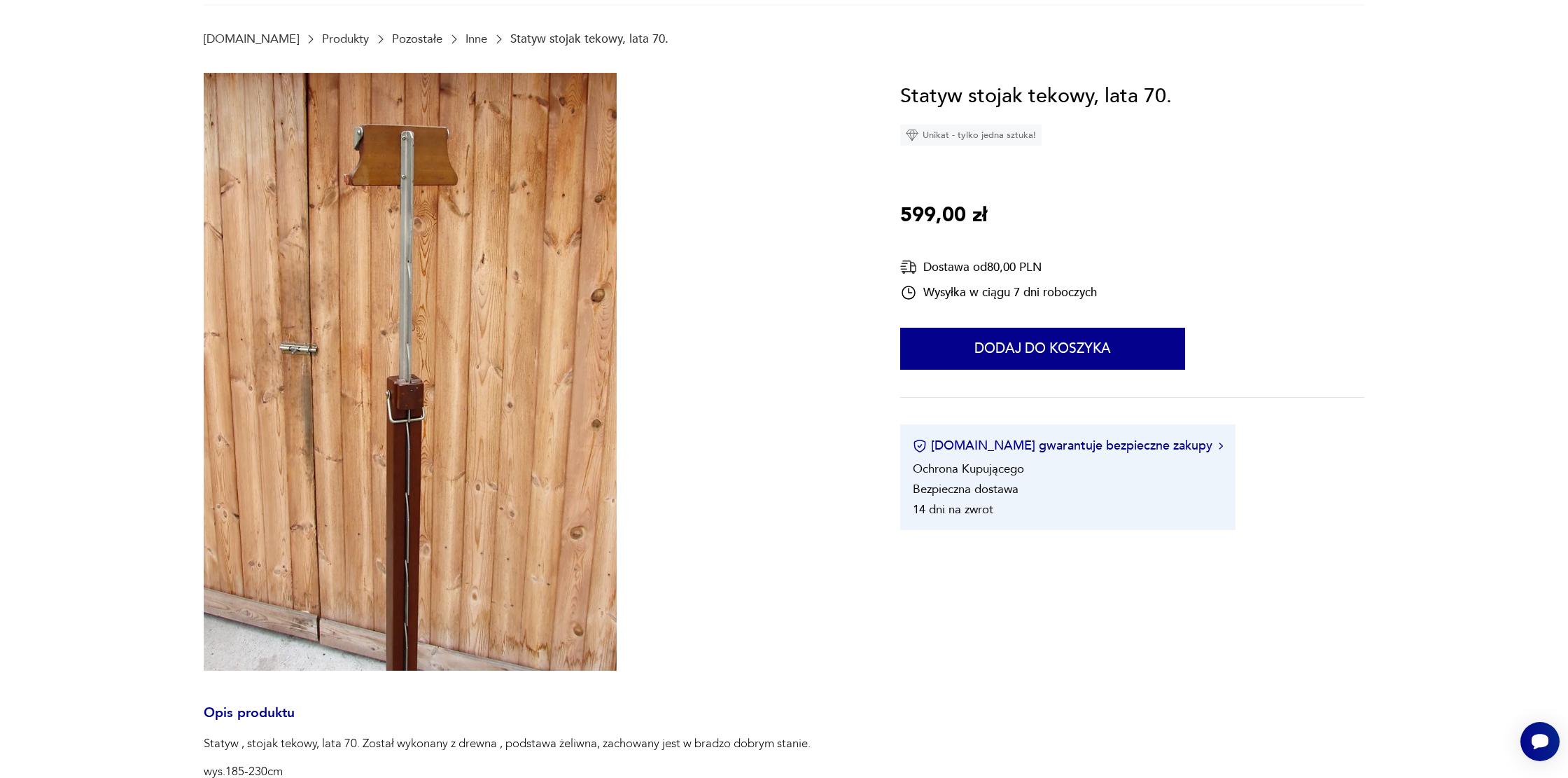
scroll to position [409, 0]
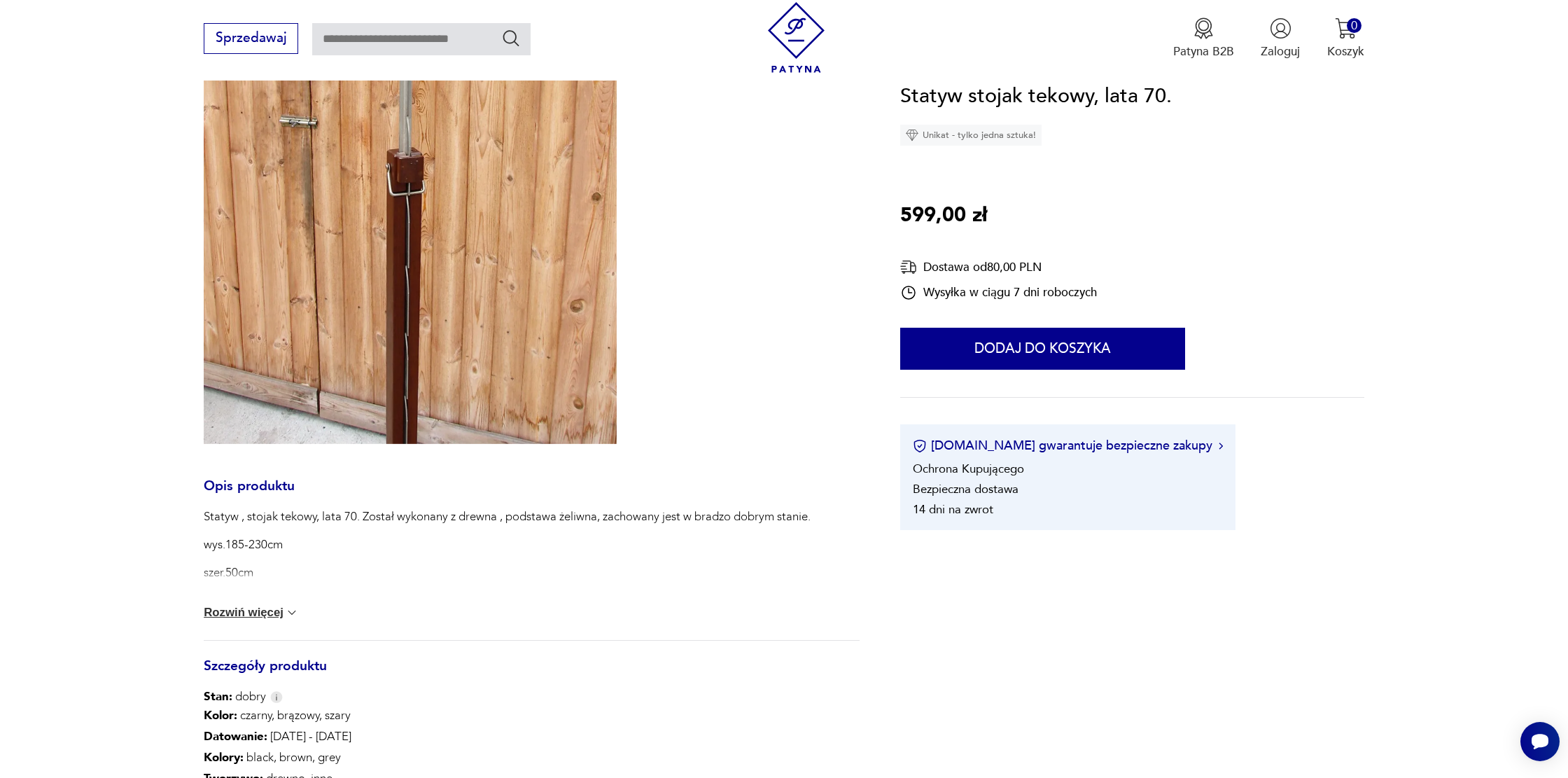
click at [267, 616] on button "Rozwiń więcej" at bounding box center [250, 613] width 95 height 14
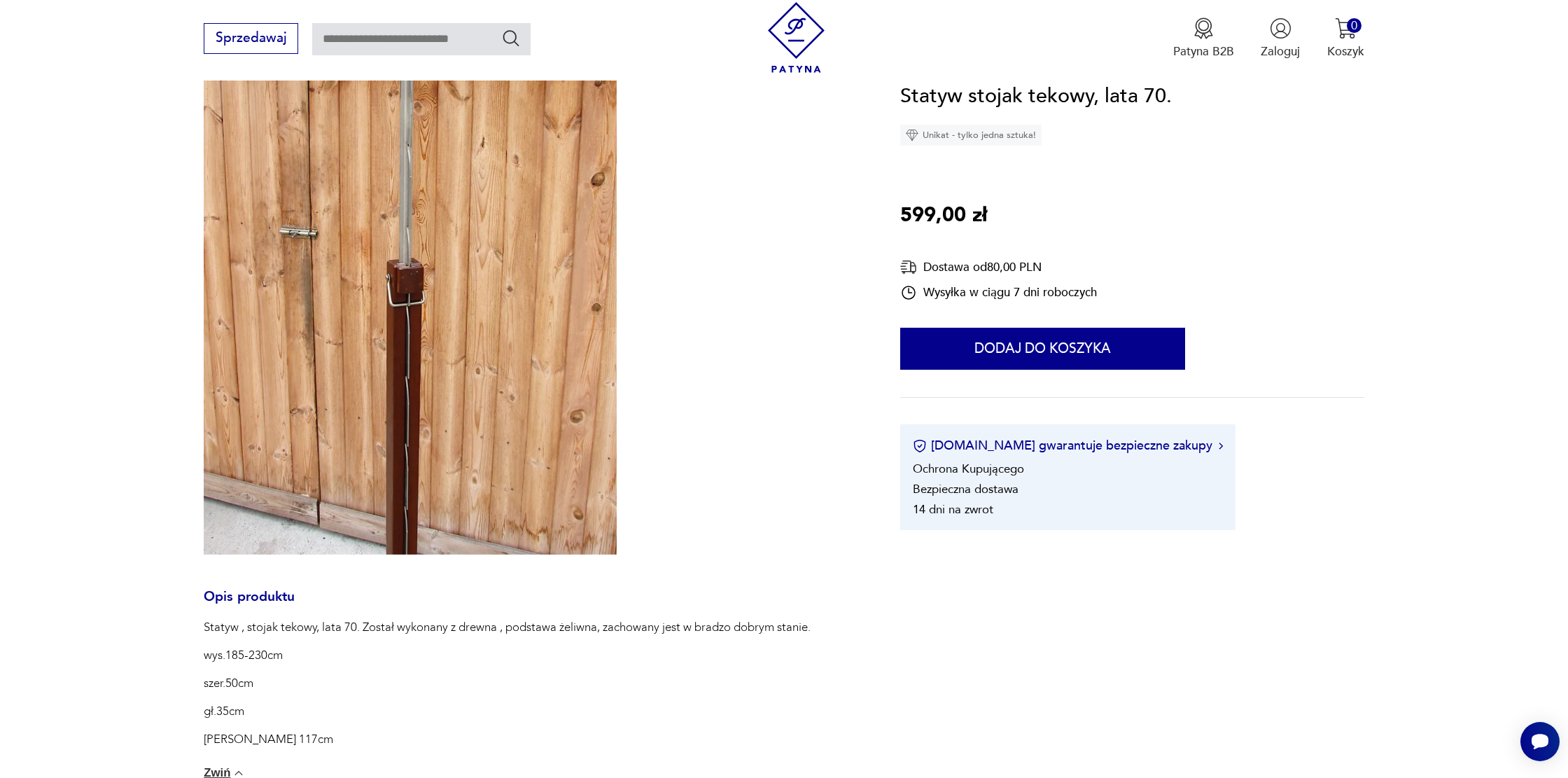
click at [319, 376] on img at bounding box center [409, 256] width 413 height 599
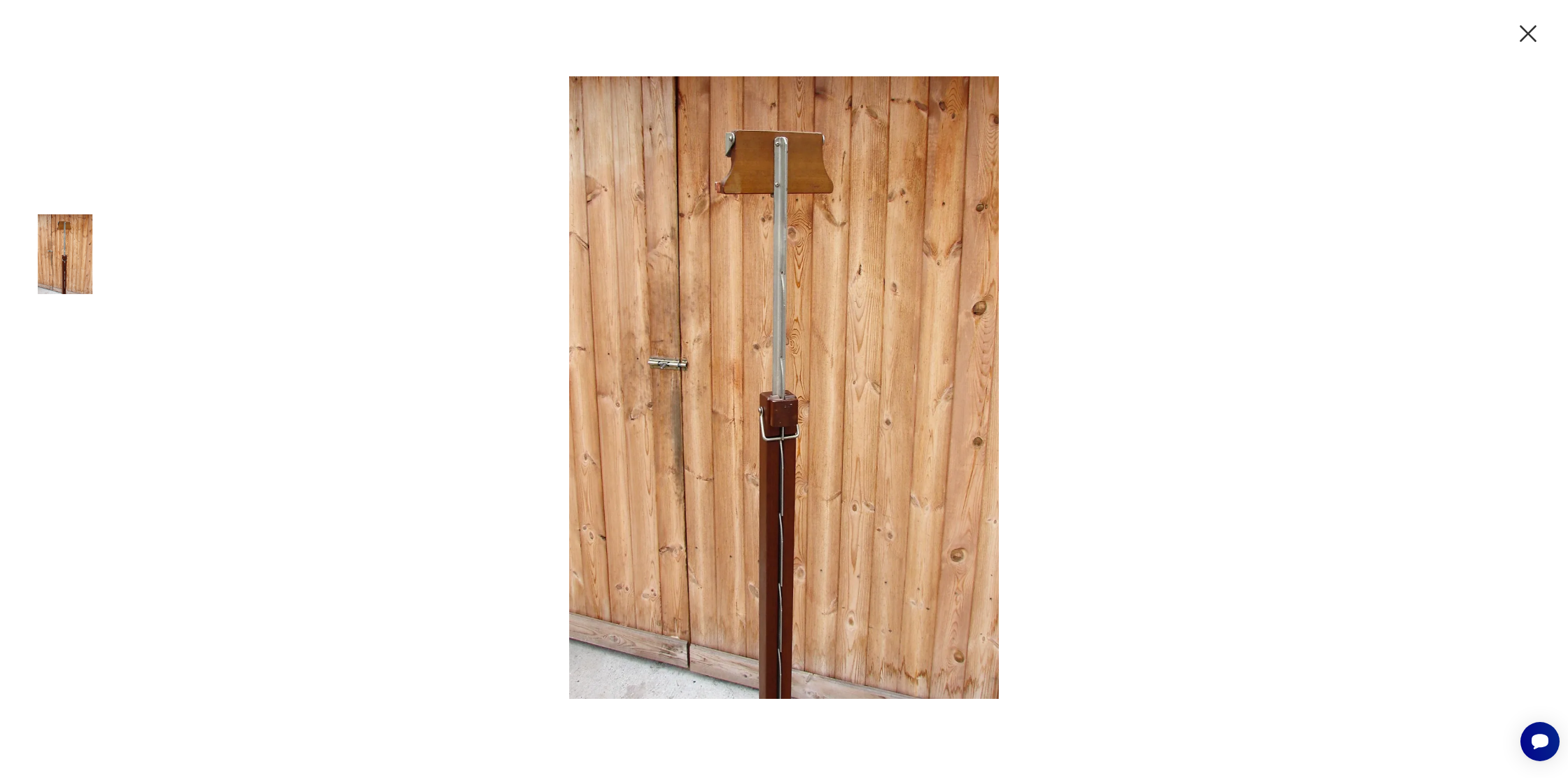
click at [830, 316] on img at bounding box center [784, 387] width 560 height 623
type input "******"
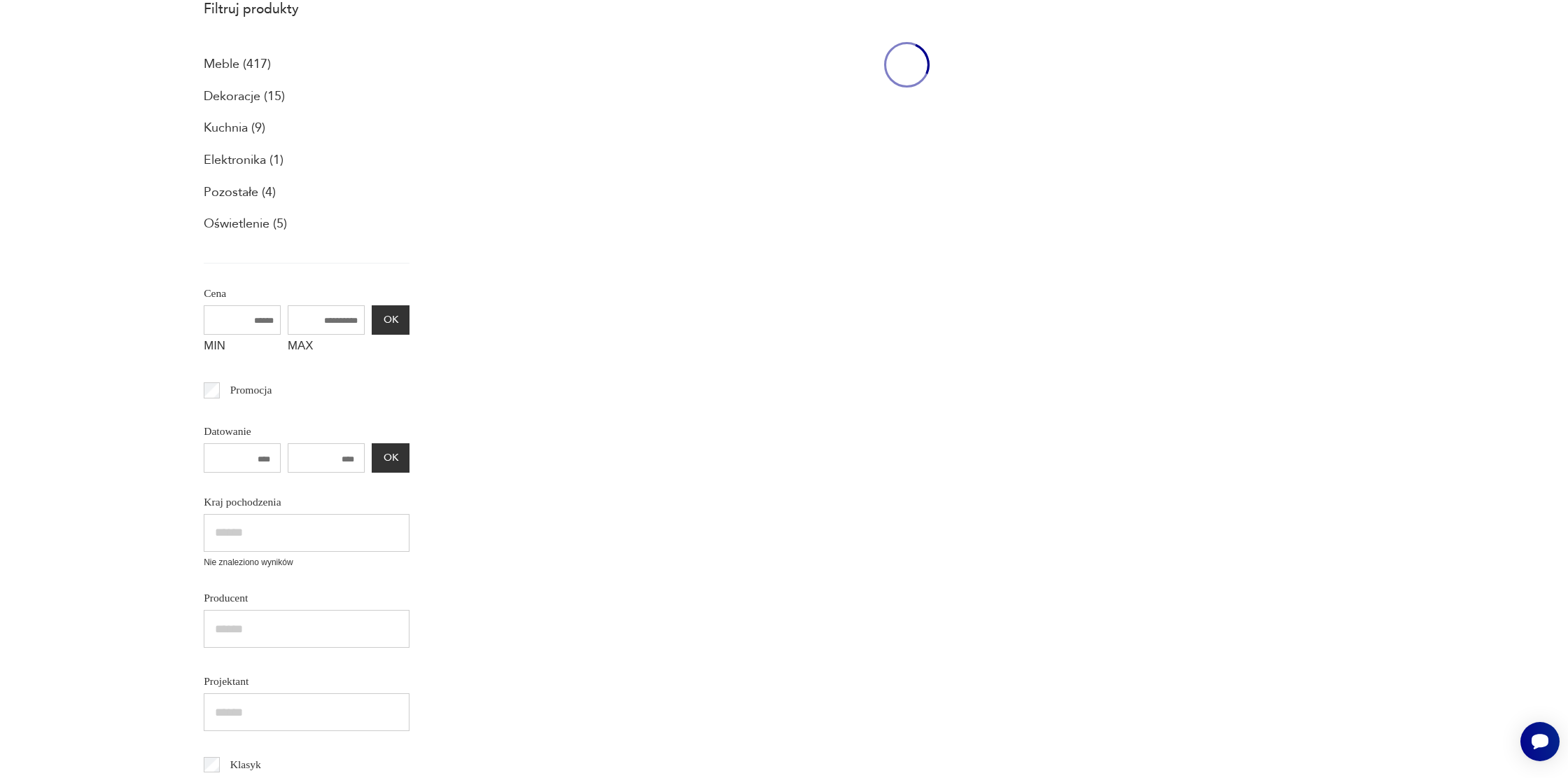
scroll to position [259, 0]
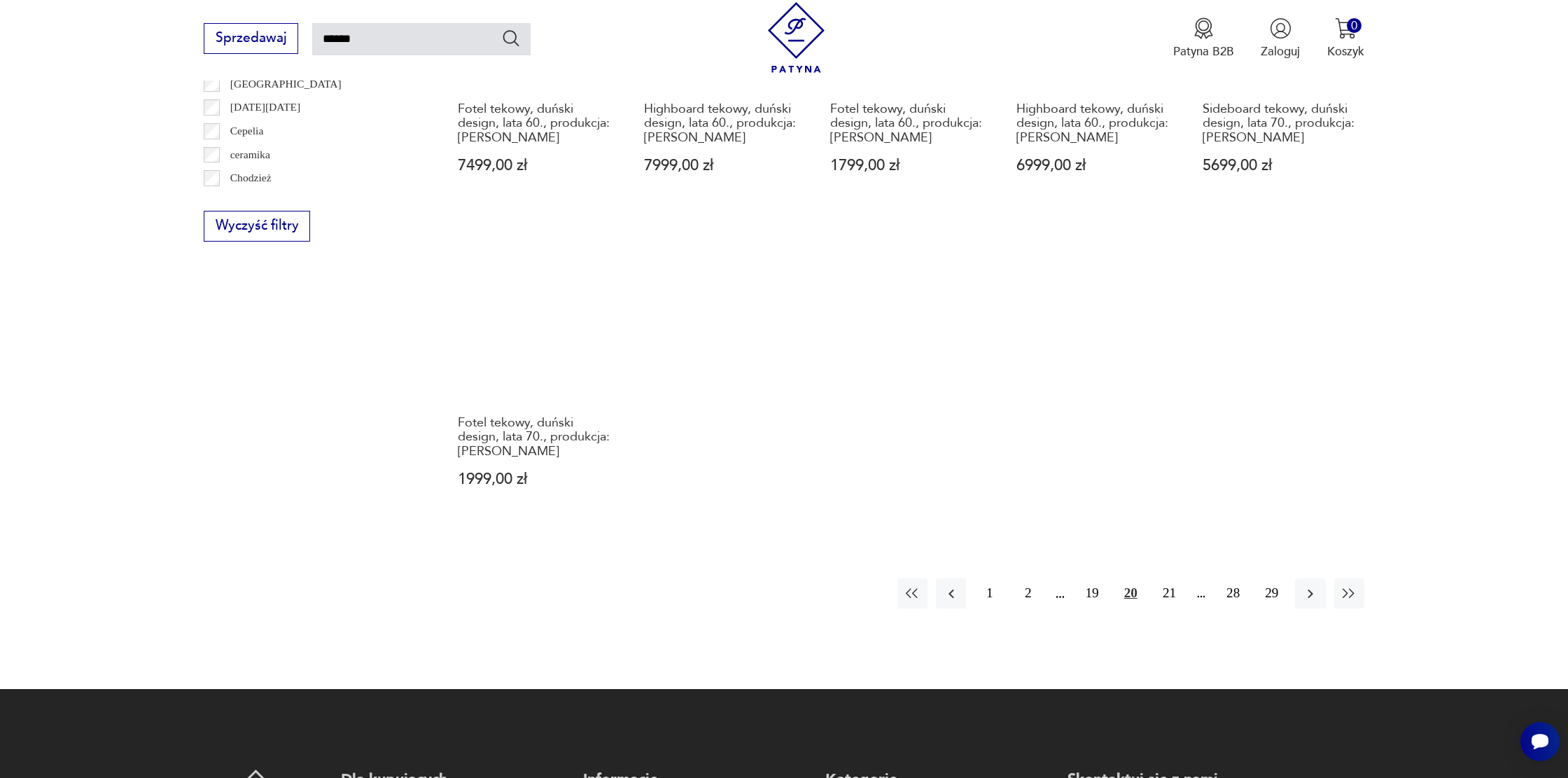
scroll to position [1094, 0]
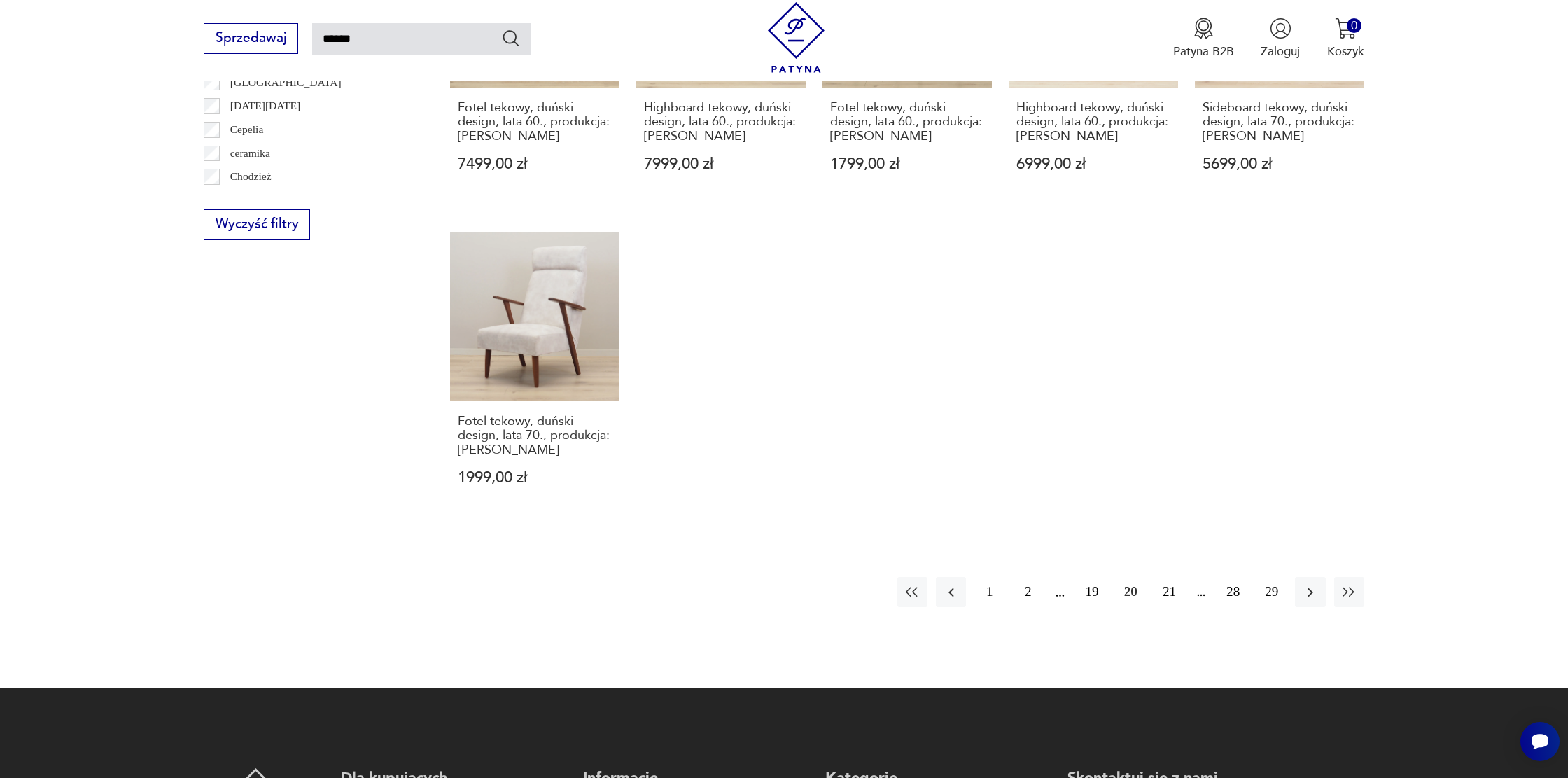
click at [1160, 577] on button "21" at bounding box center [1169, 592] width 30 height 30
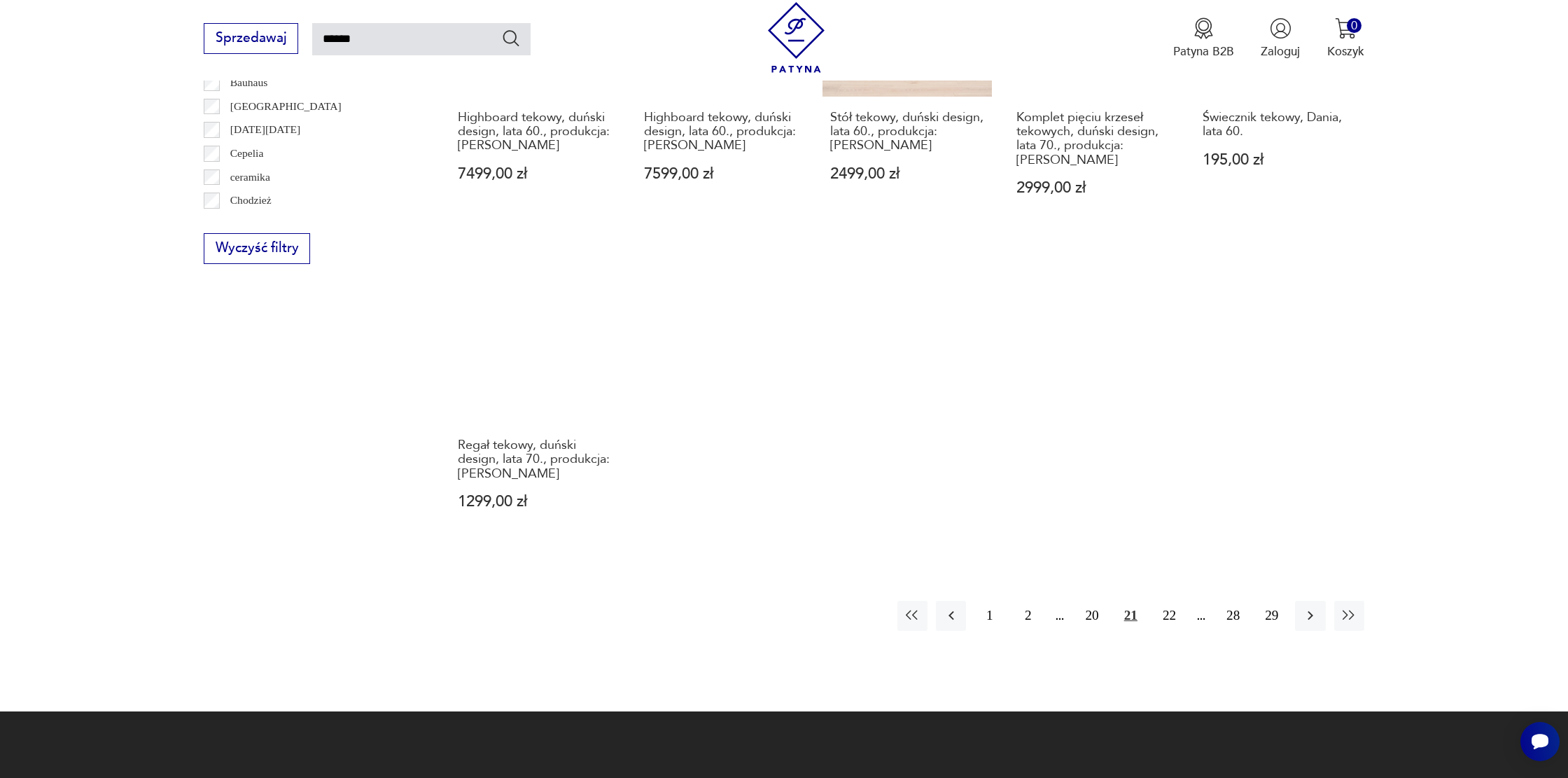
scroll to position [1107, 0]
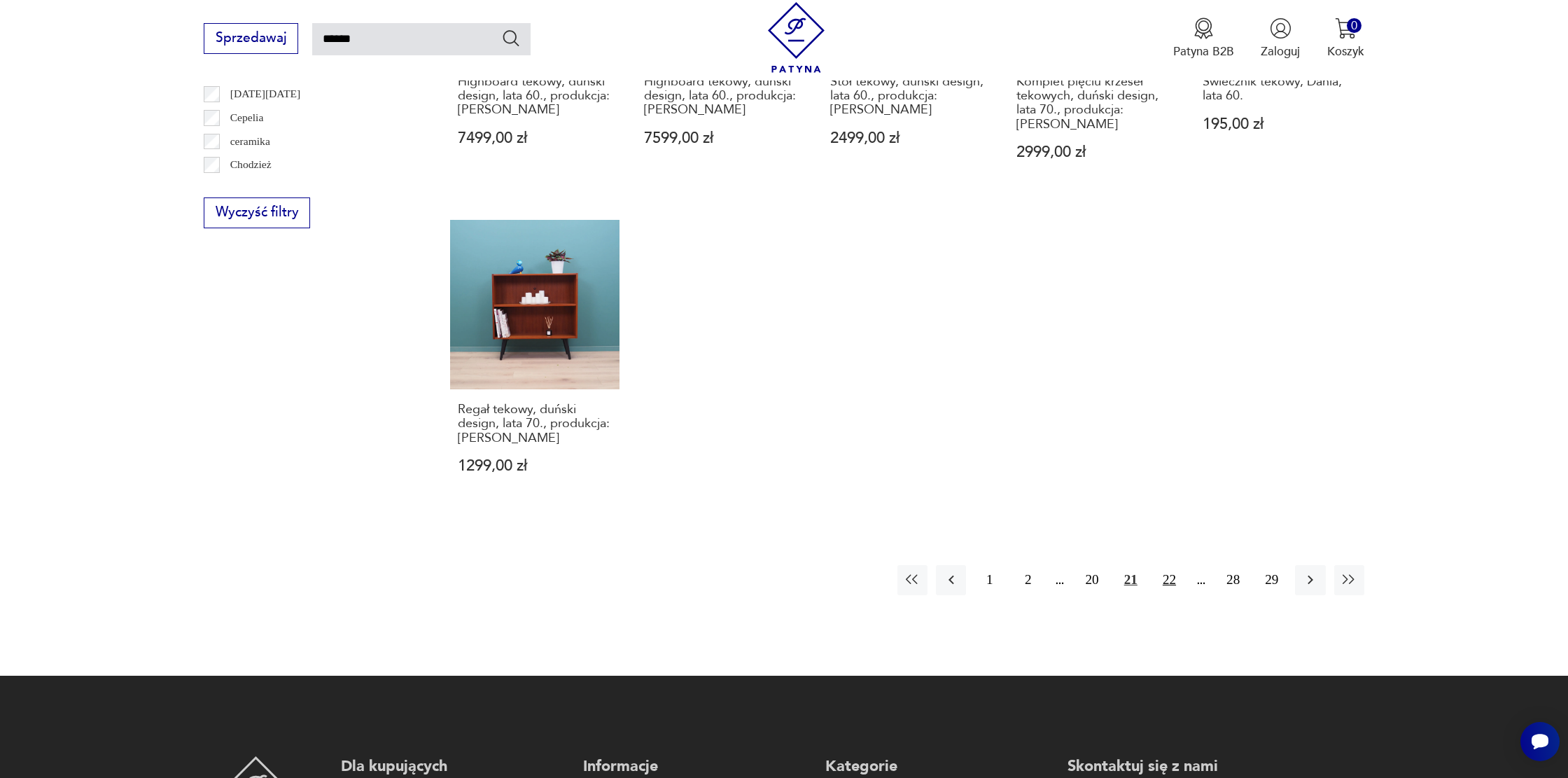
click at [1170, 567] on button "22" at bounding box center [1169, 580] width 30 height 30
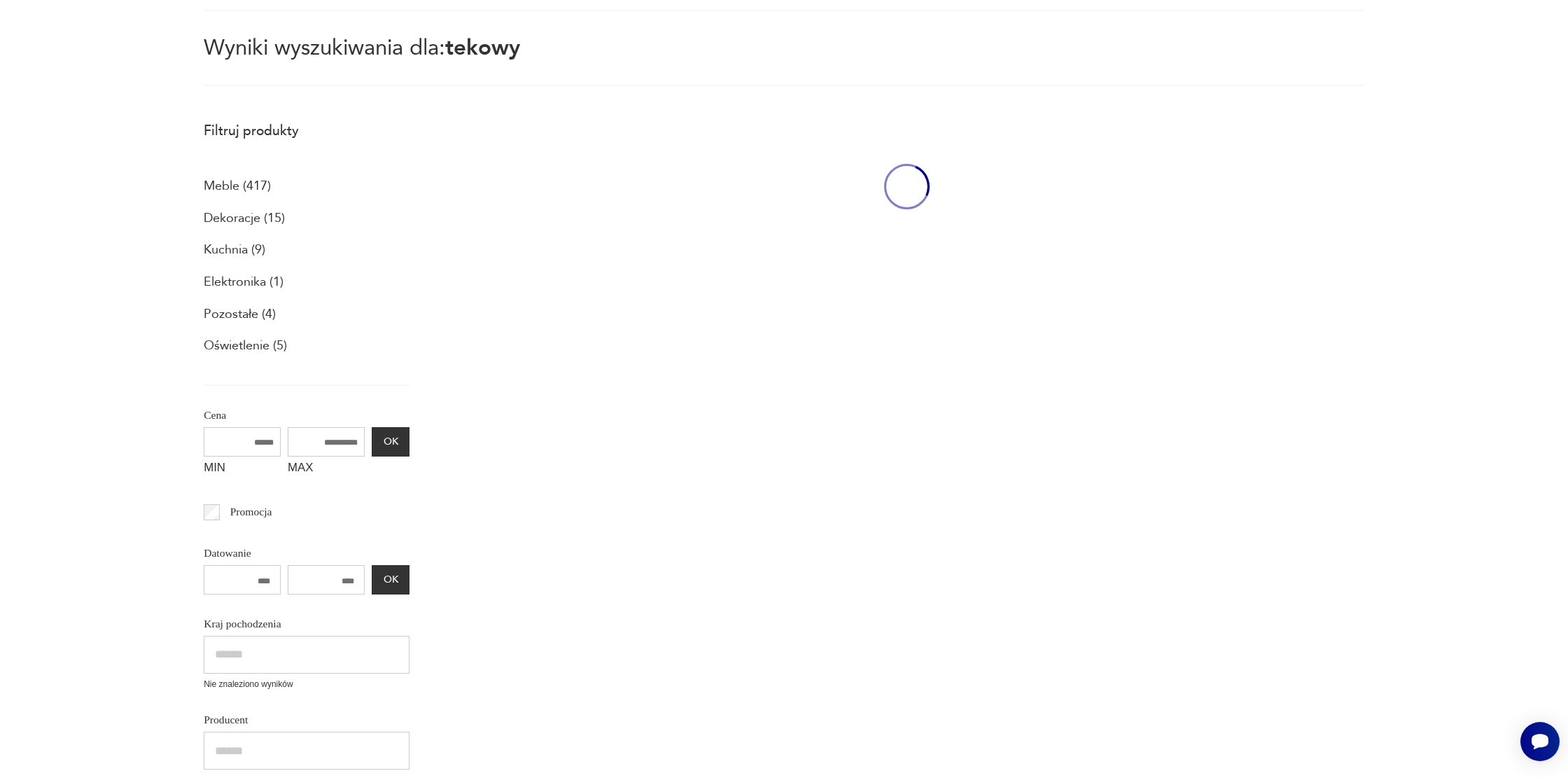
scroll to position [81, 0]
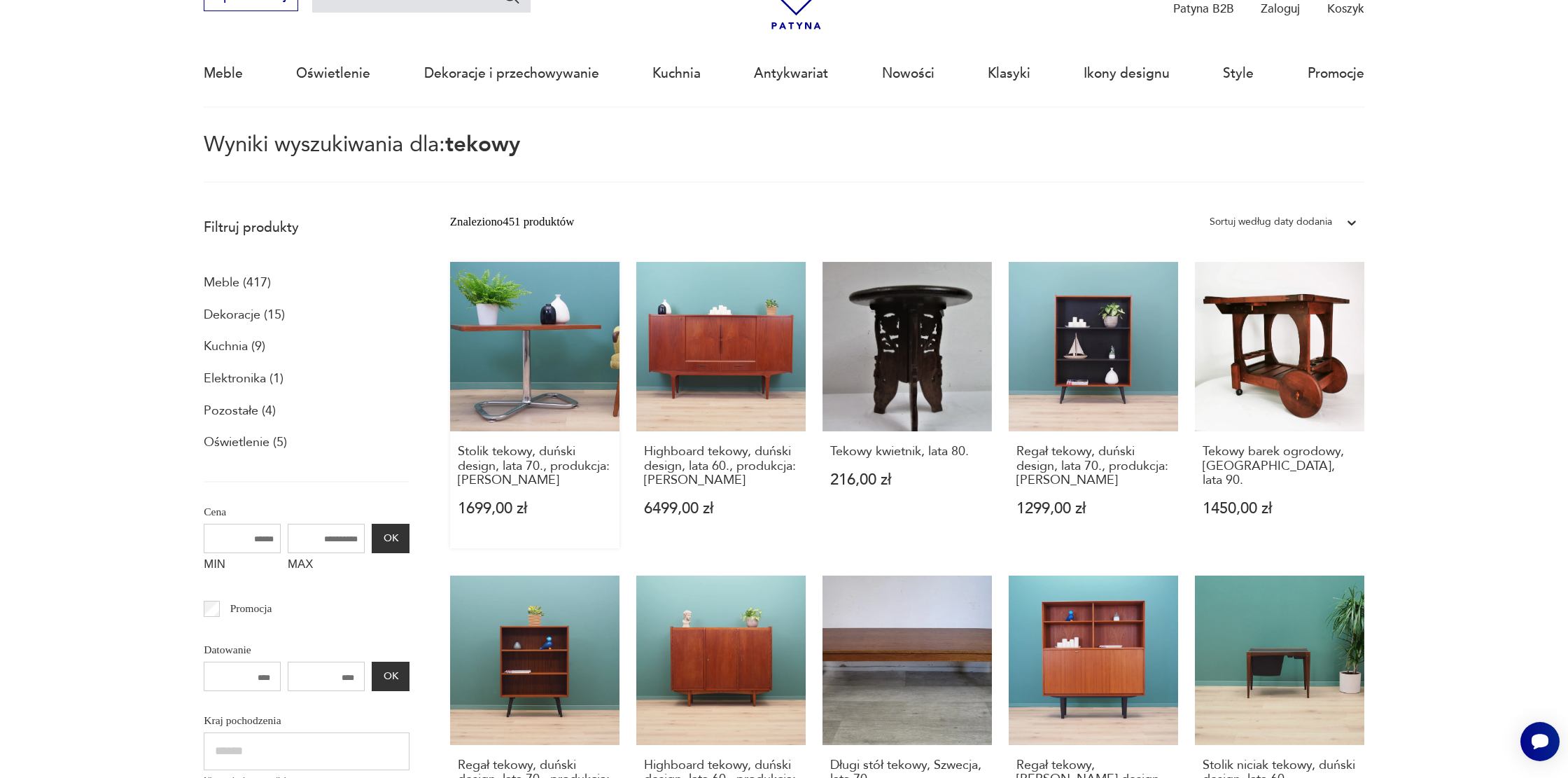
click at [533, 377] on link "Stolik tekowy, duński design, lata 70., produkcja: Dania 1699,00 zł" at bounding box center [535, 405] width 170 height 286
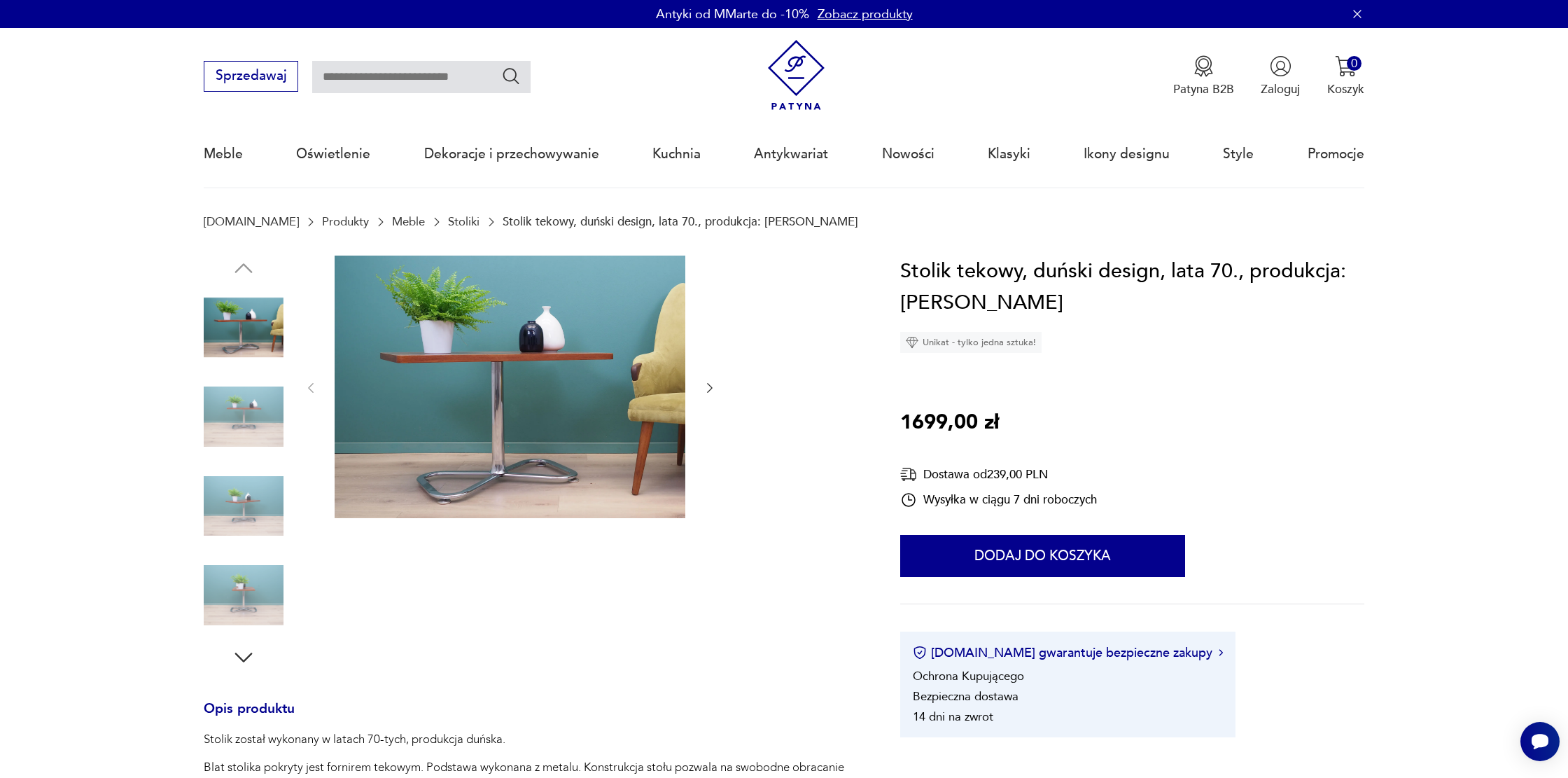
click at [709, 388] on icon "button" at bounding box center [710, 388] width 14 height 14
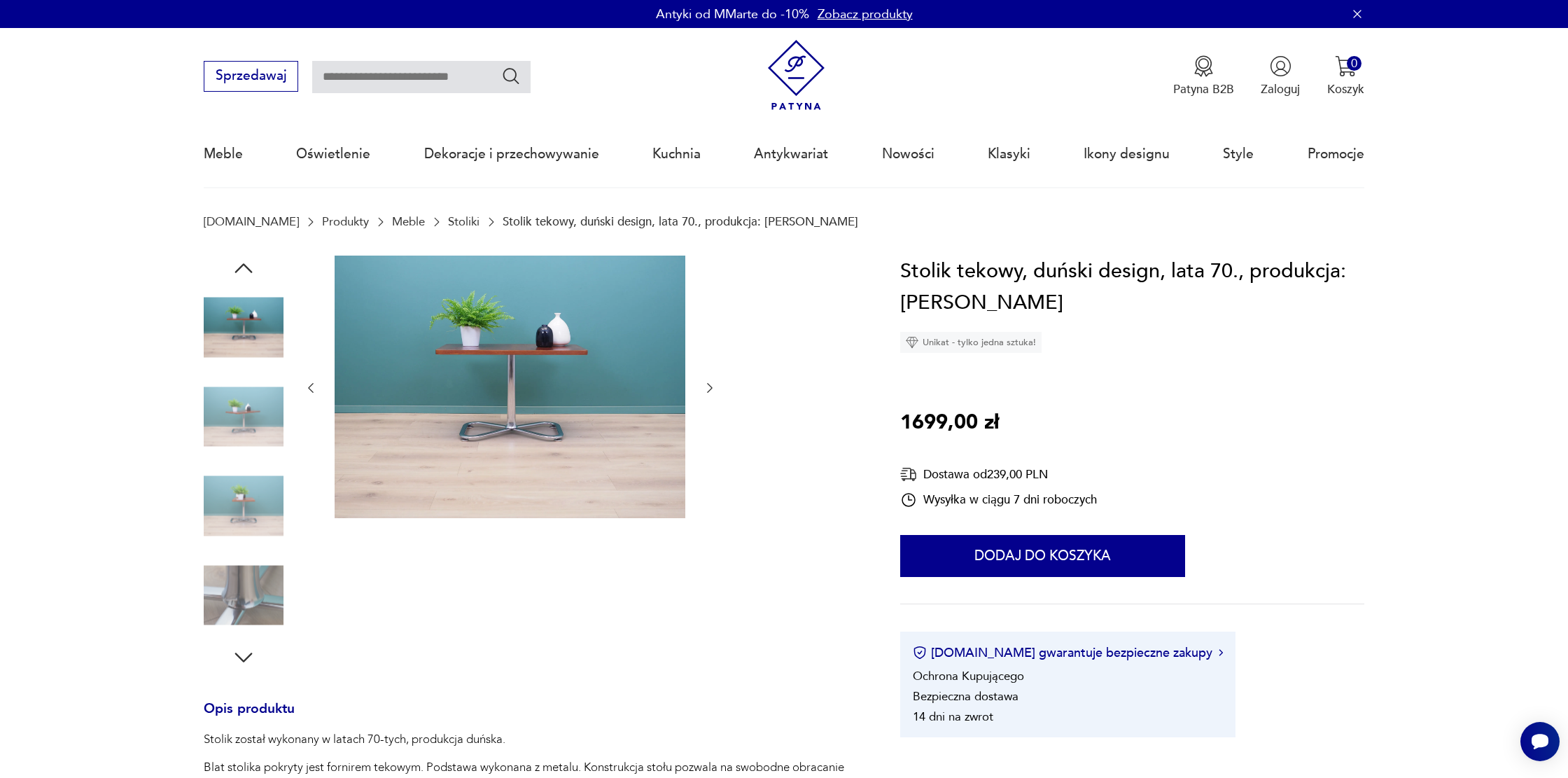
scroll to position [2, 0]
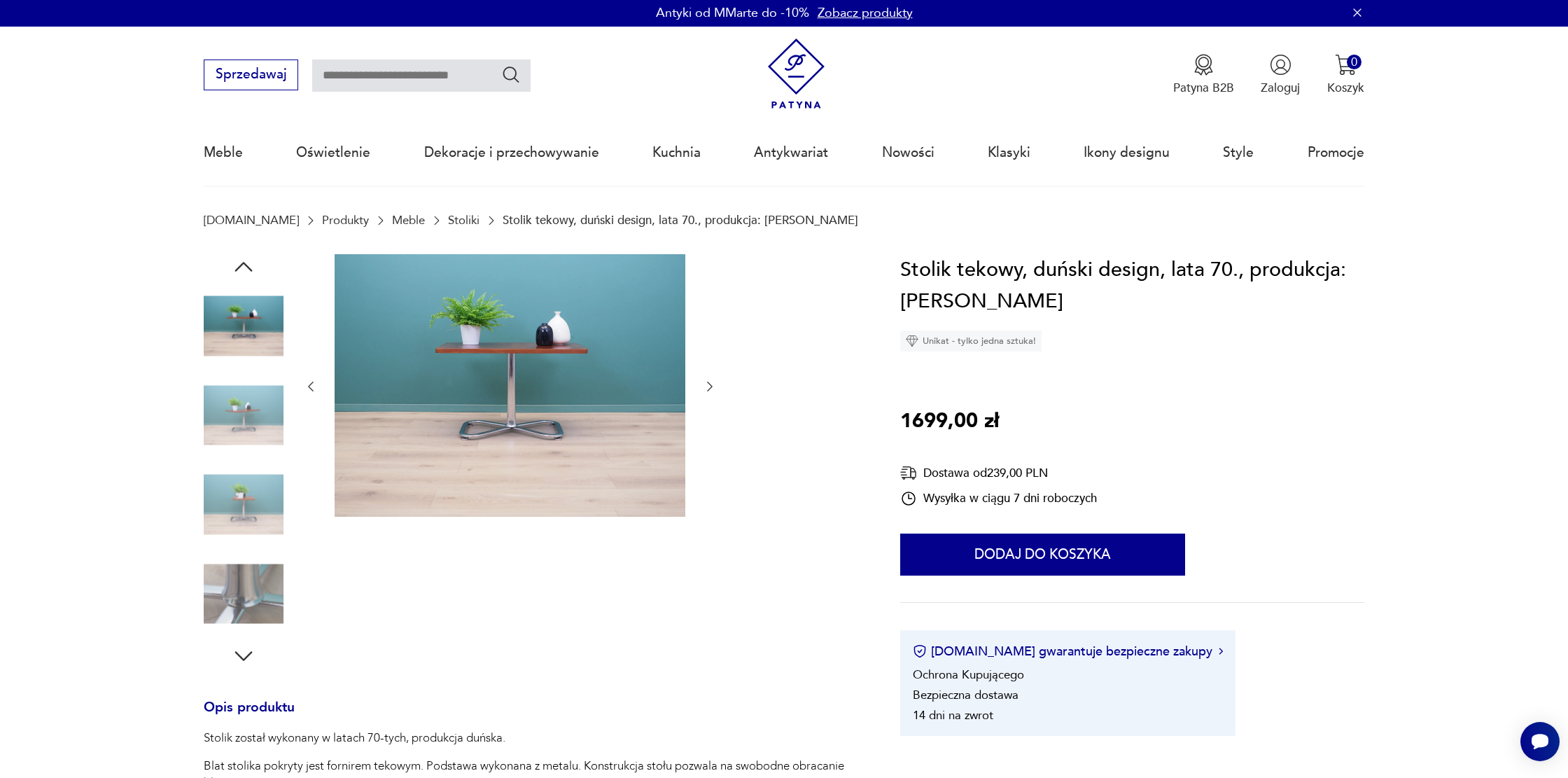
click at [709, 388] on icon "button" at bounding box center [710, 386] width 14 height 14
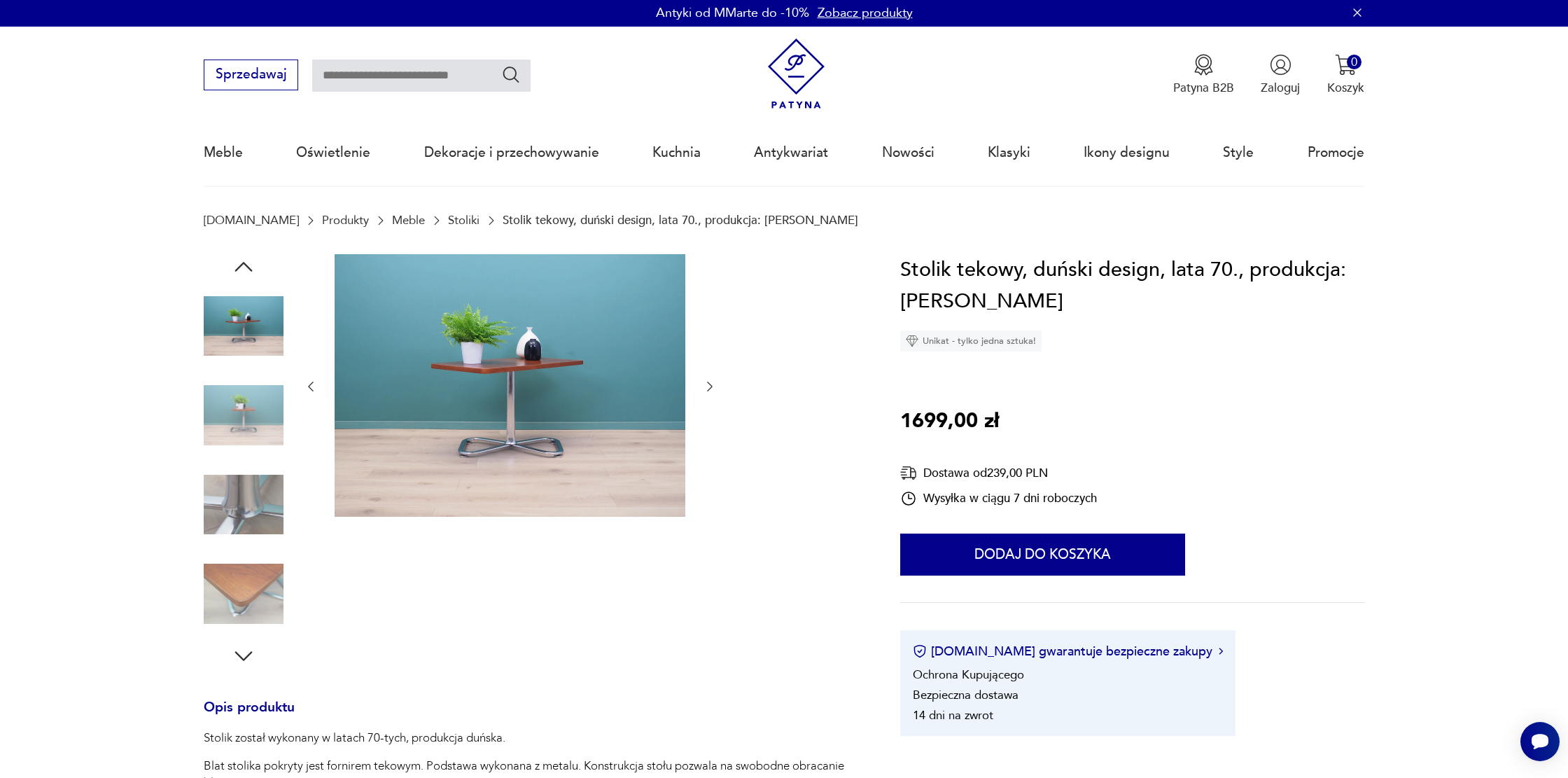
click at [709, 388] on icon "button" at bounding box center [710, 386] width 14 height 14
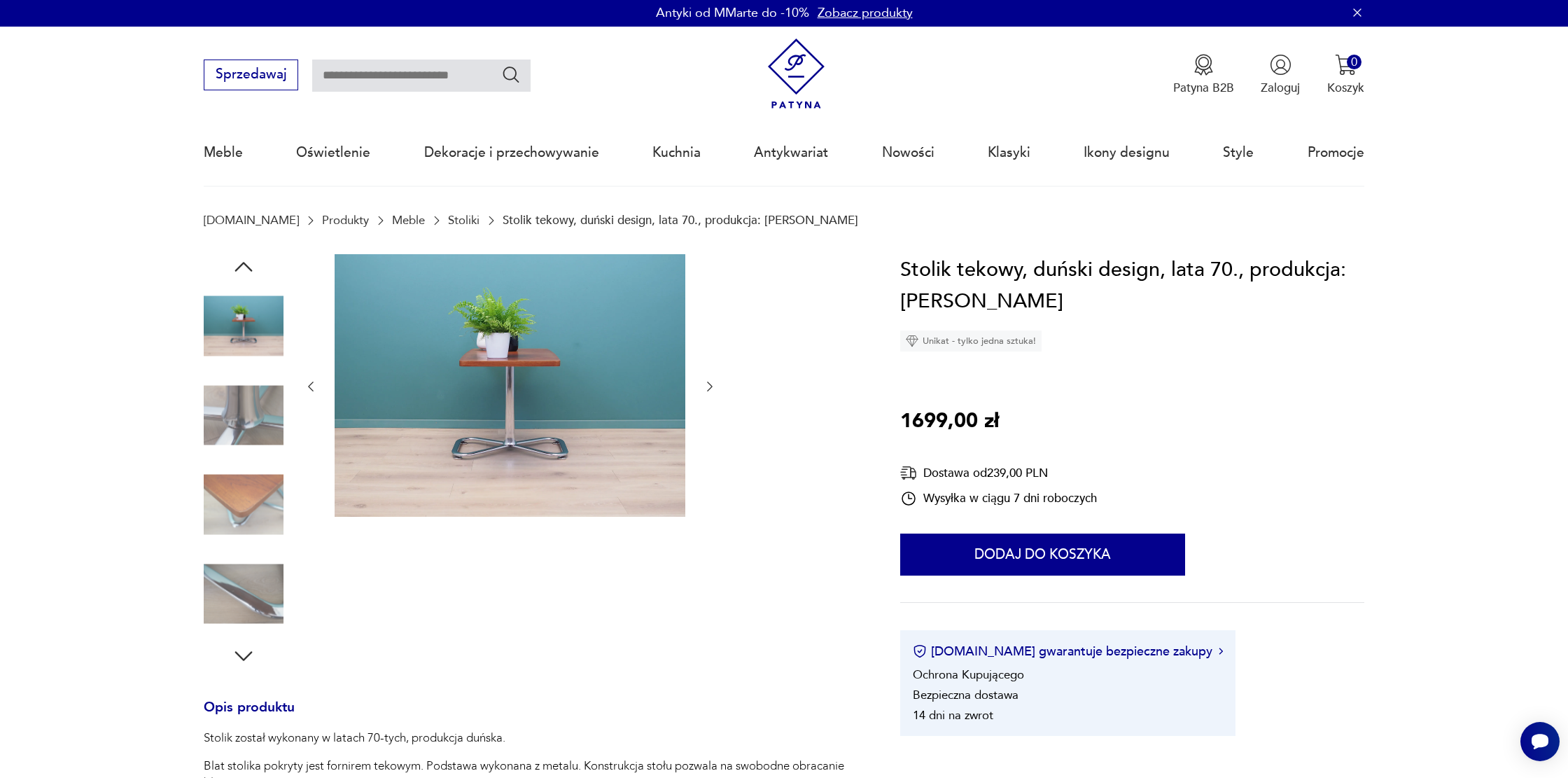
click at [709, 388] on icon "button" at bounding box center [710, 386] width 14 height 14
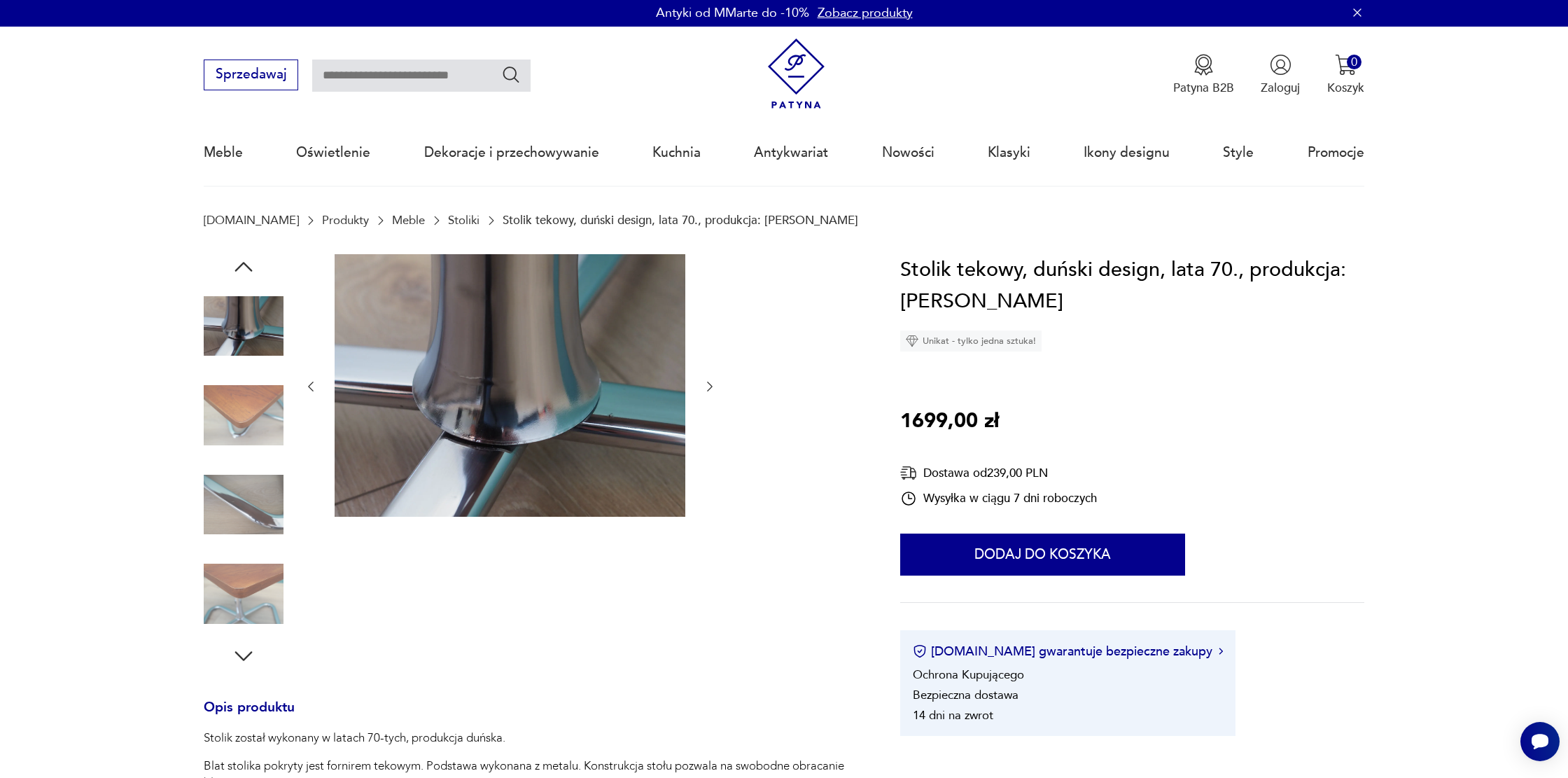
click at [709, 388] on icon "button" at bounding box center [710, 386] width 14 height 14
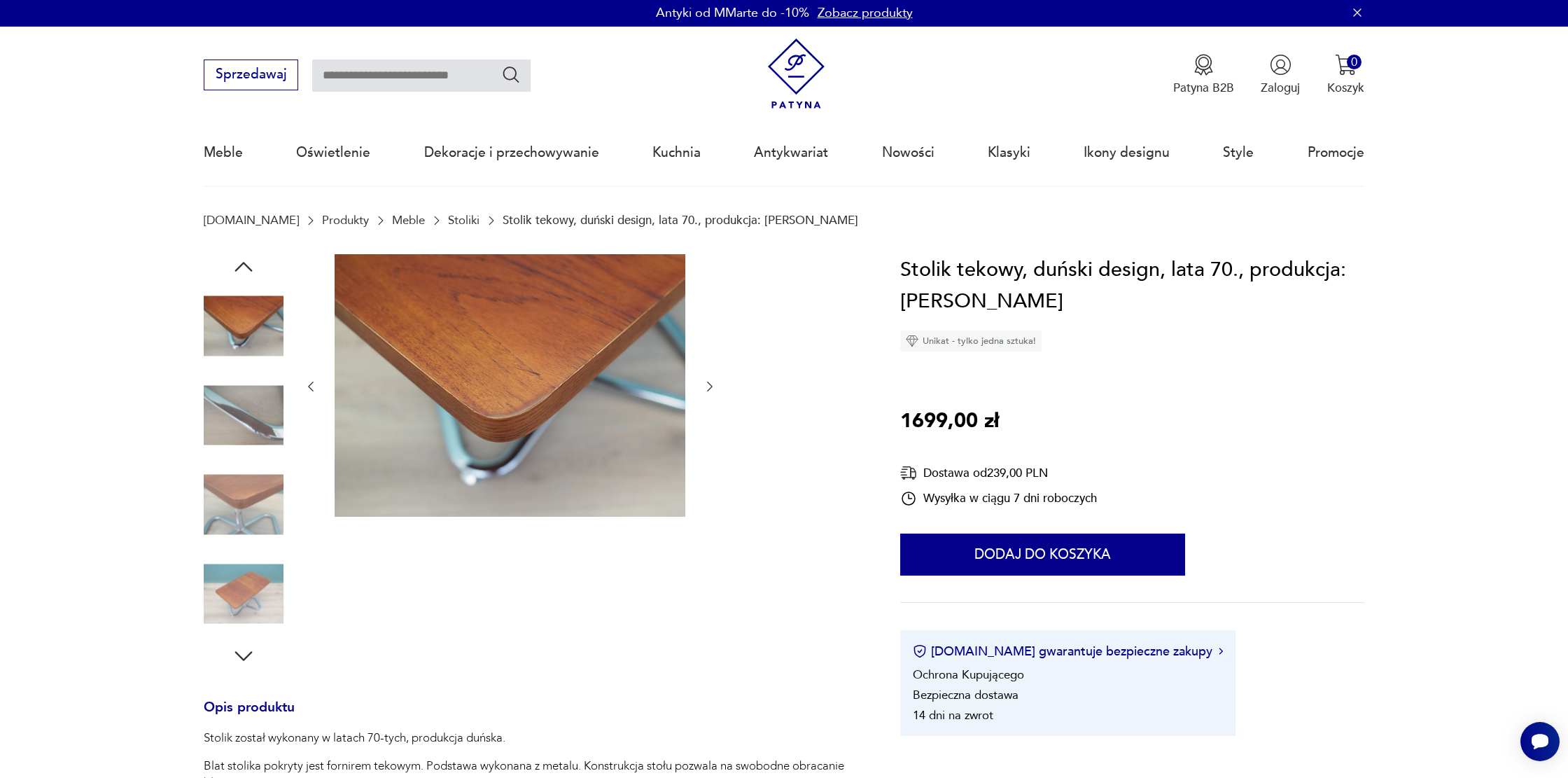
click at [709, 388] on icon "button" at bounding box center [710, 386] width 14 height 14
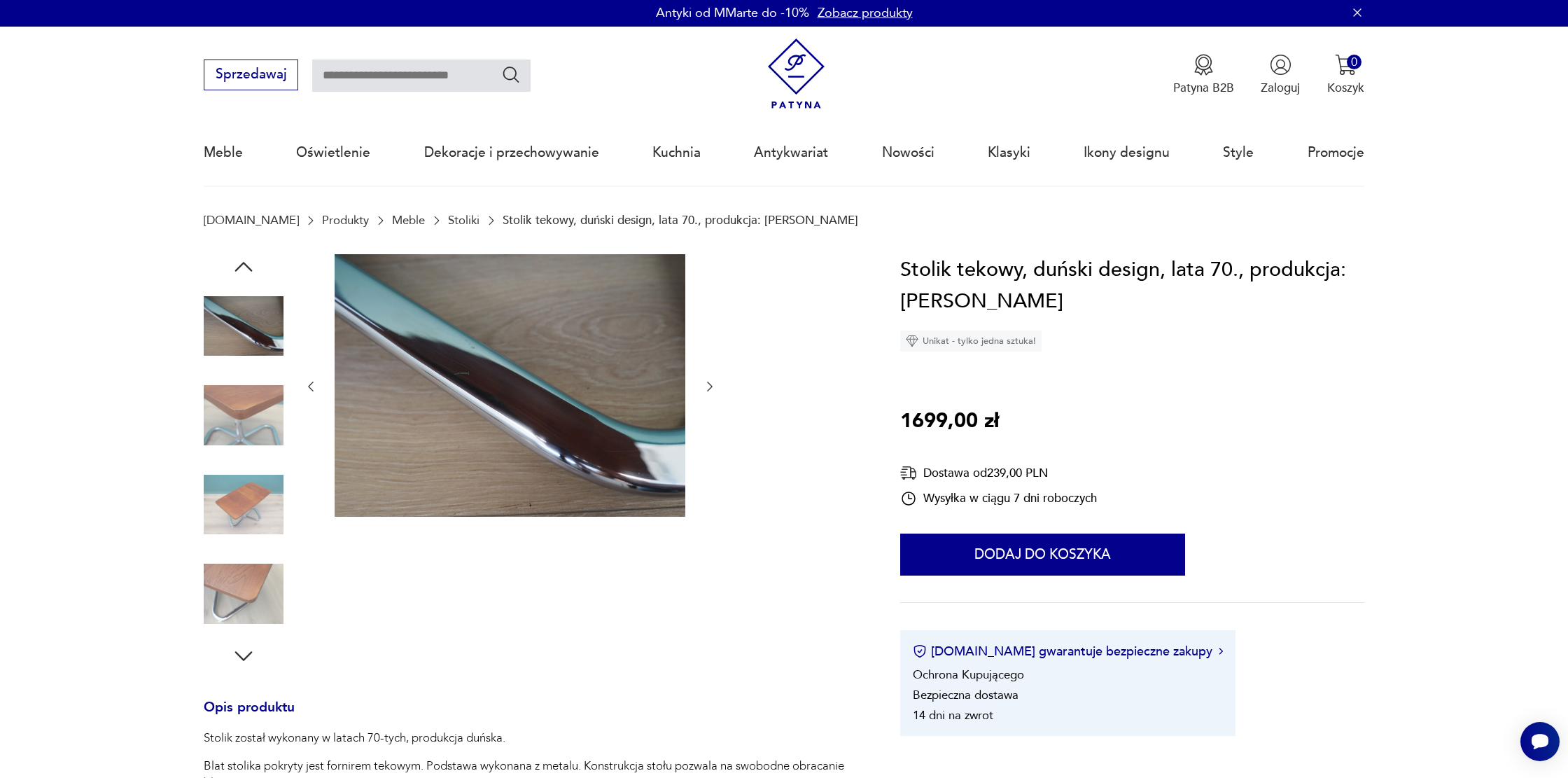
click at [709, 388] on icon "button" at bounding box center [710, 386] width 14 height 14
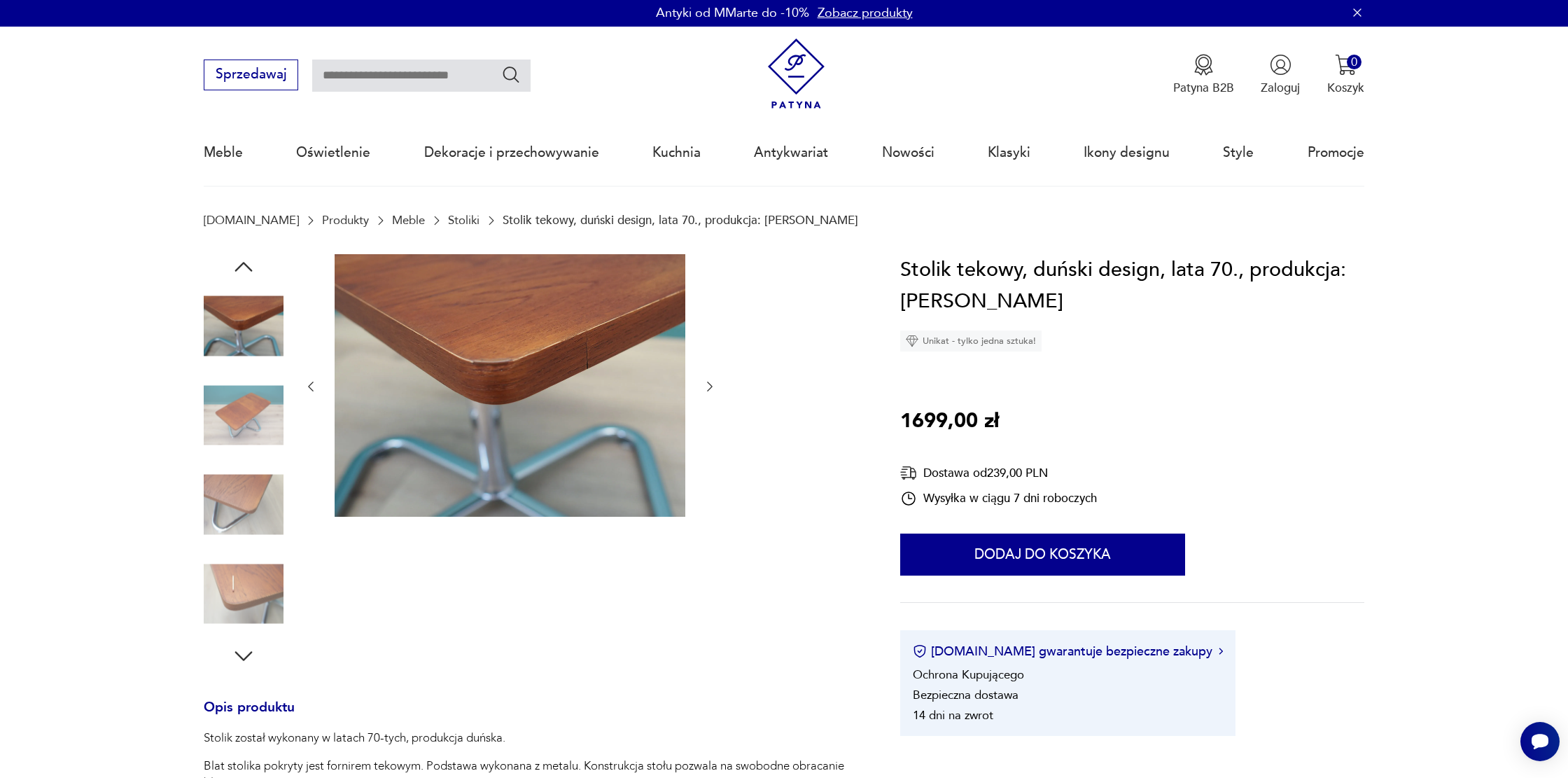
click at [709, 388] on icon "button" at bounding box center [710, 386] width 14 height 14
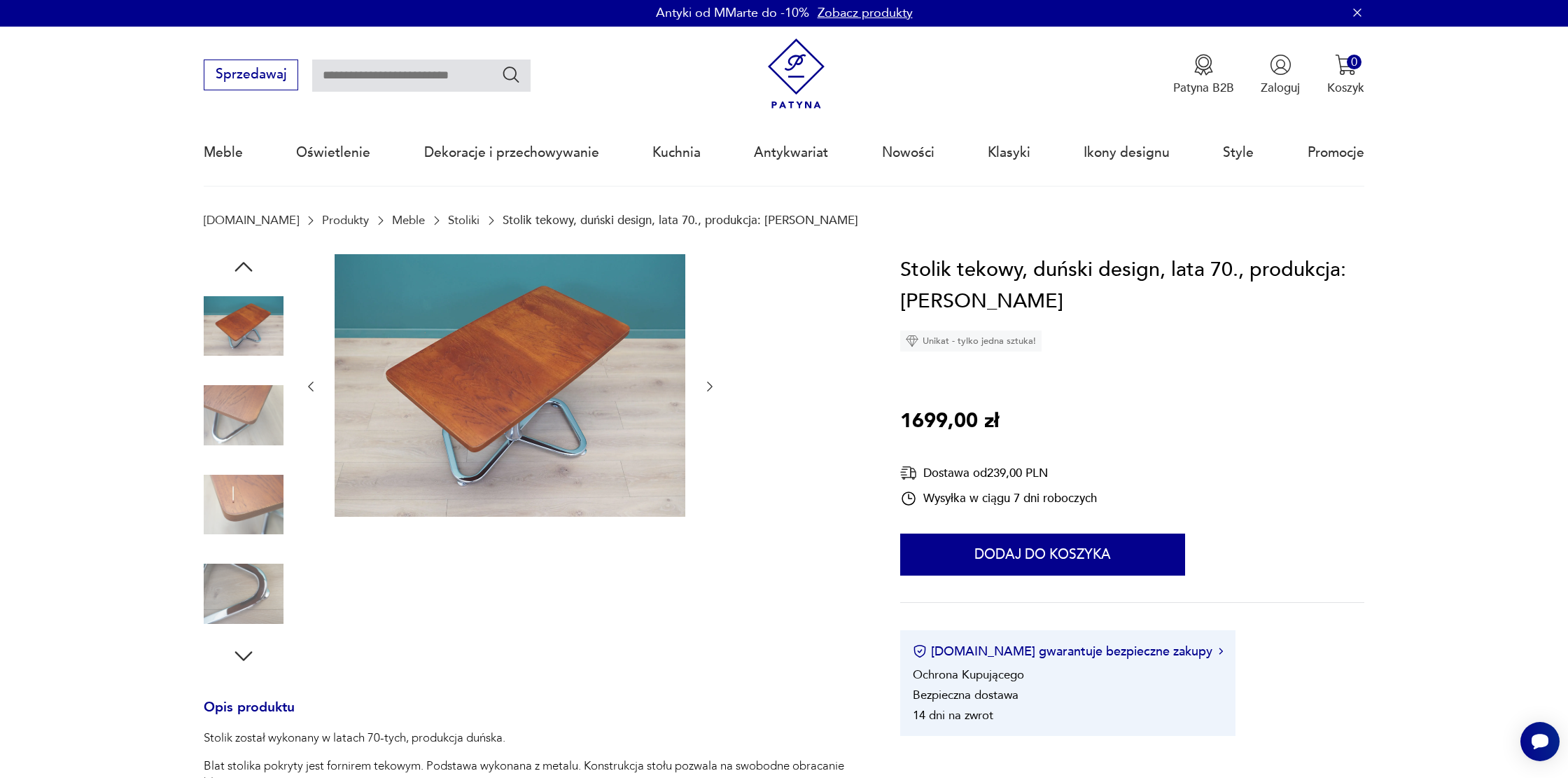
click at [709, 388] on icon "button" at bounding box center [710, 386] width 14 height 14
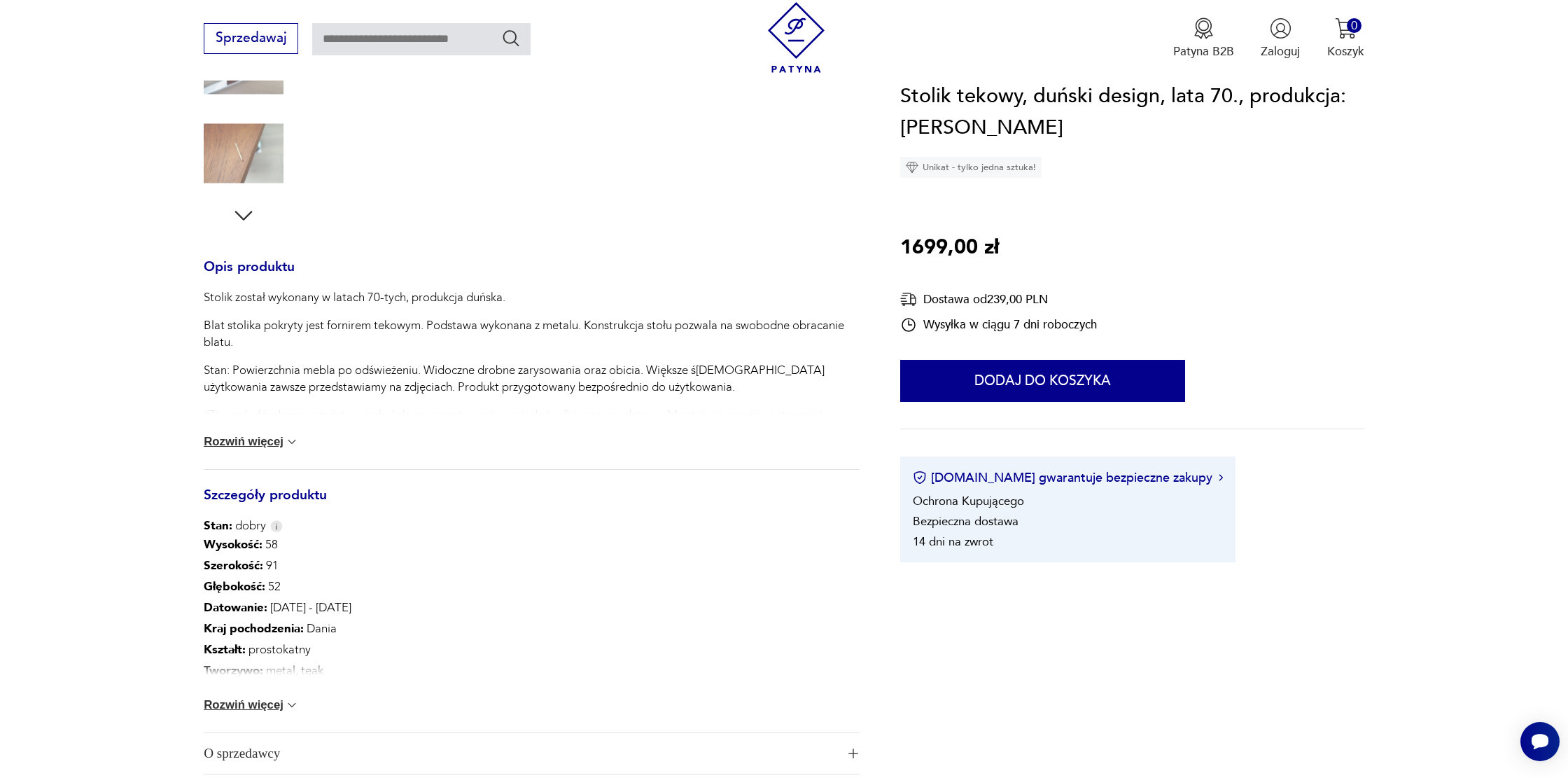
scroll to position [472, 0]
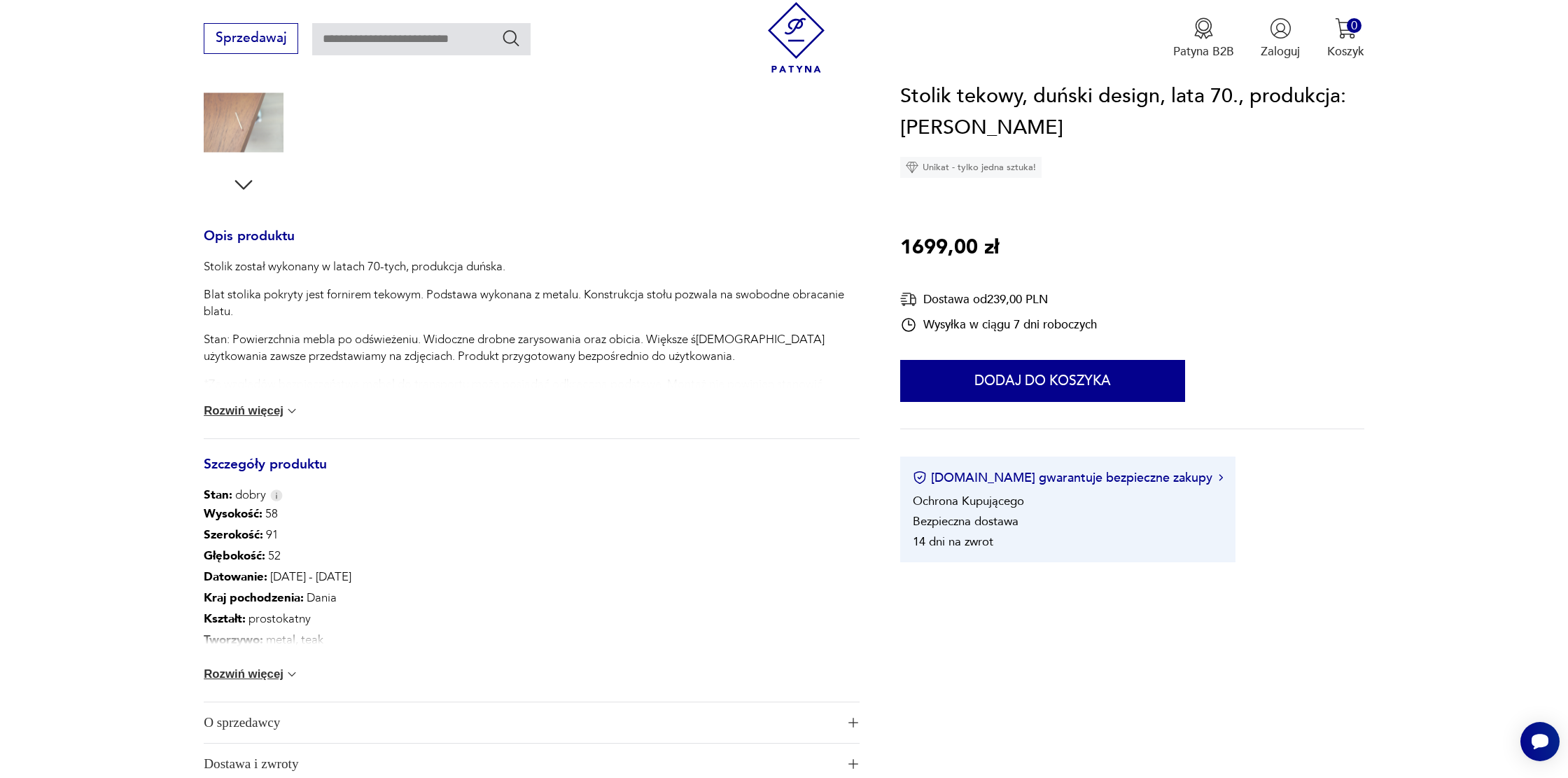
click at [243, 669] on button "Rozwiń więcej" at bounding box center [250, 674] width 95 height 14
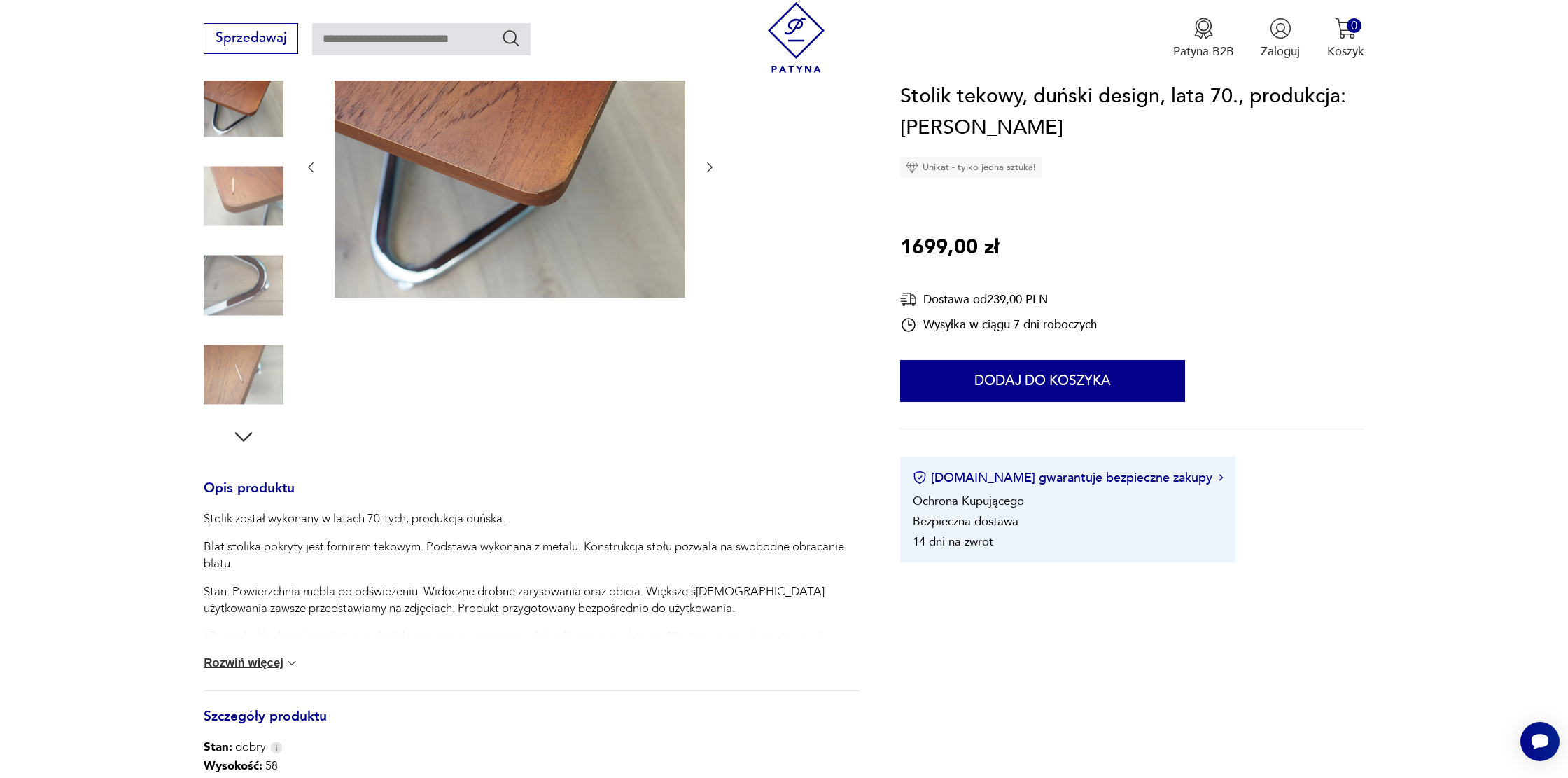
scroll to position [0, 0]
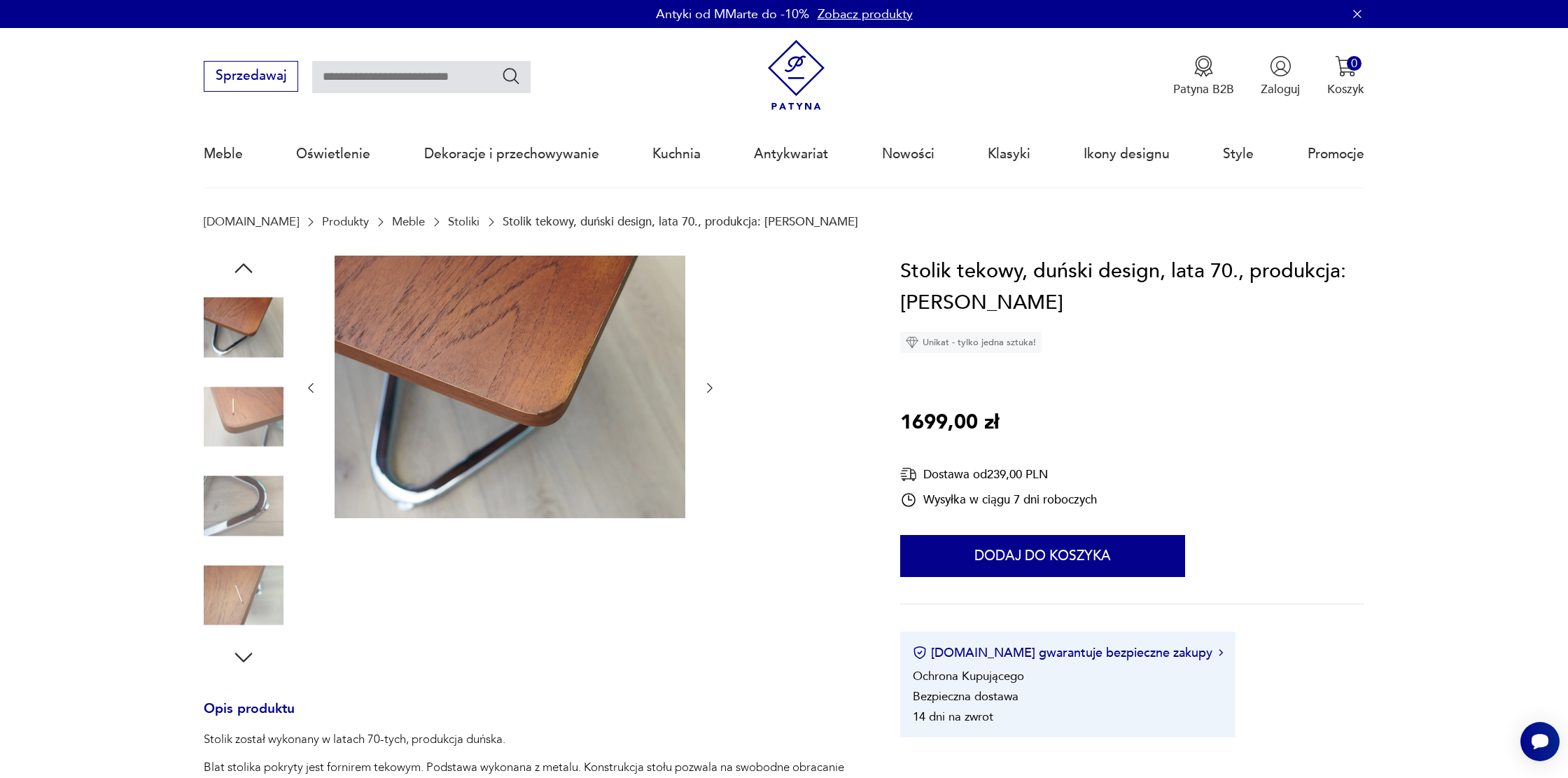
click at [249, 523] on img at bounding box center [243, 506] width 80 height 80
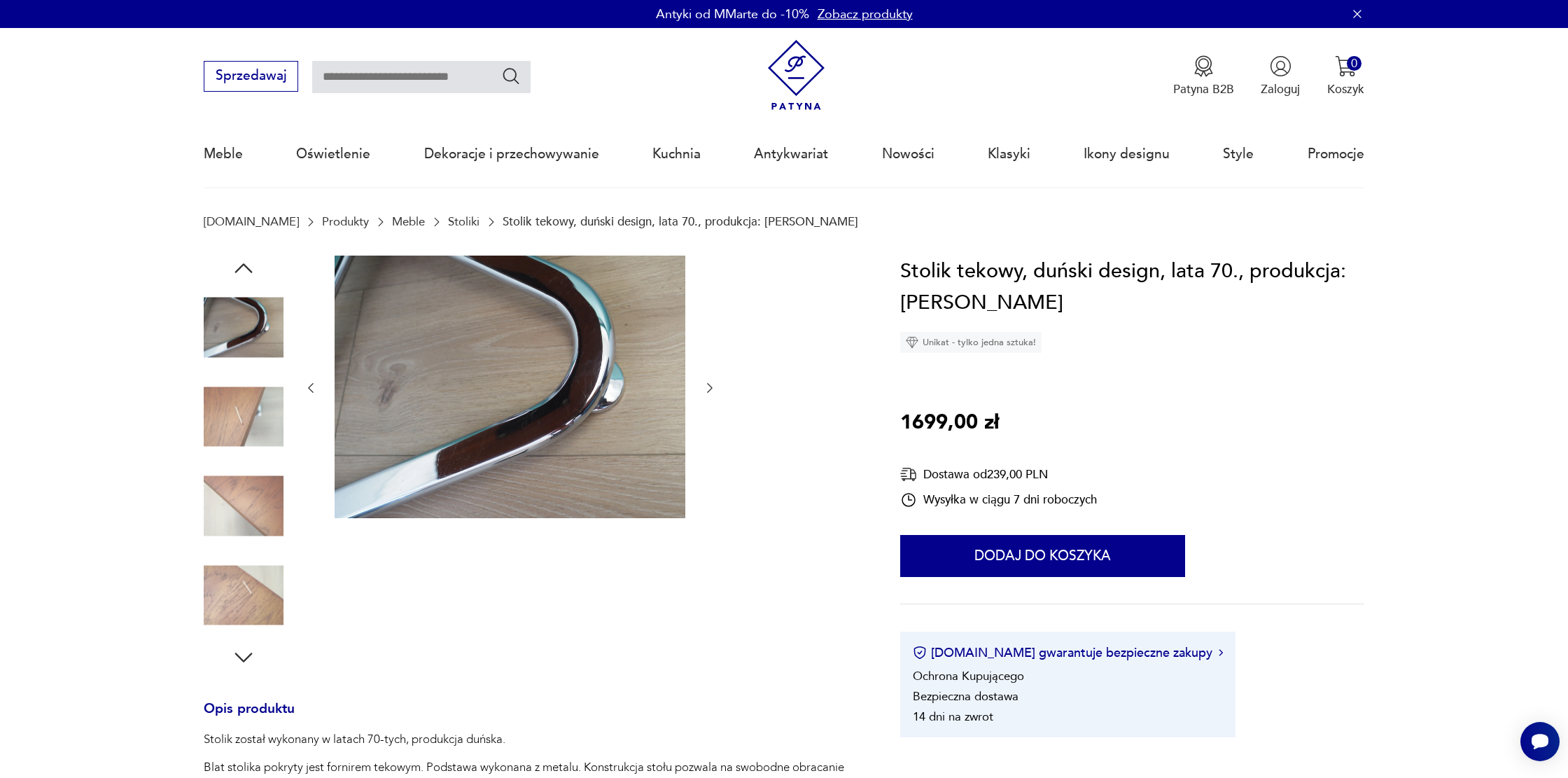
scroll to position [1, 0]
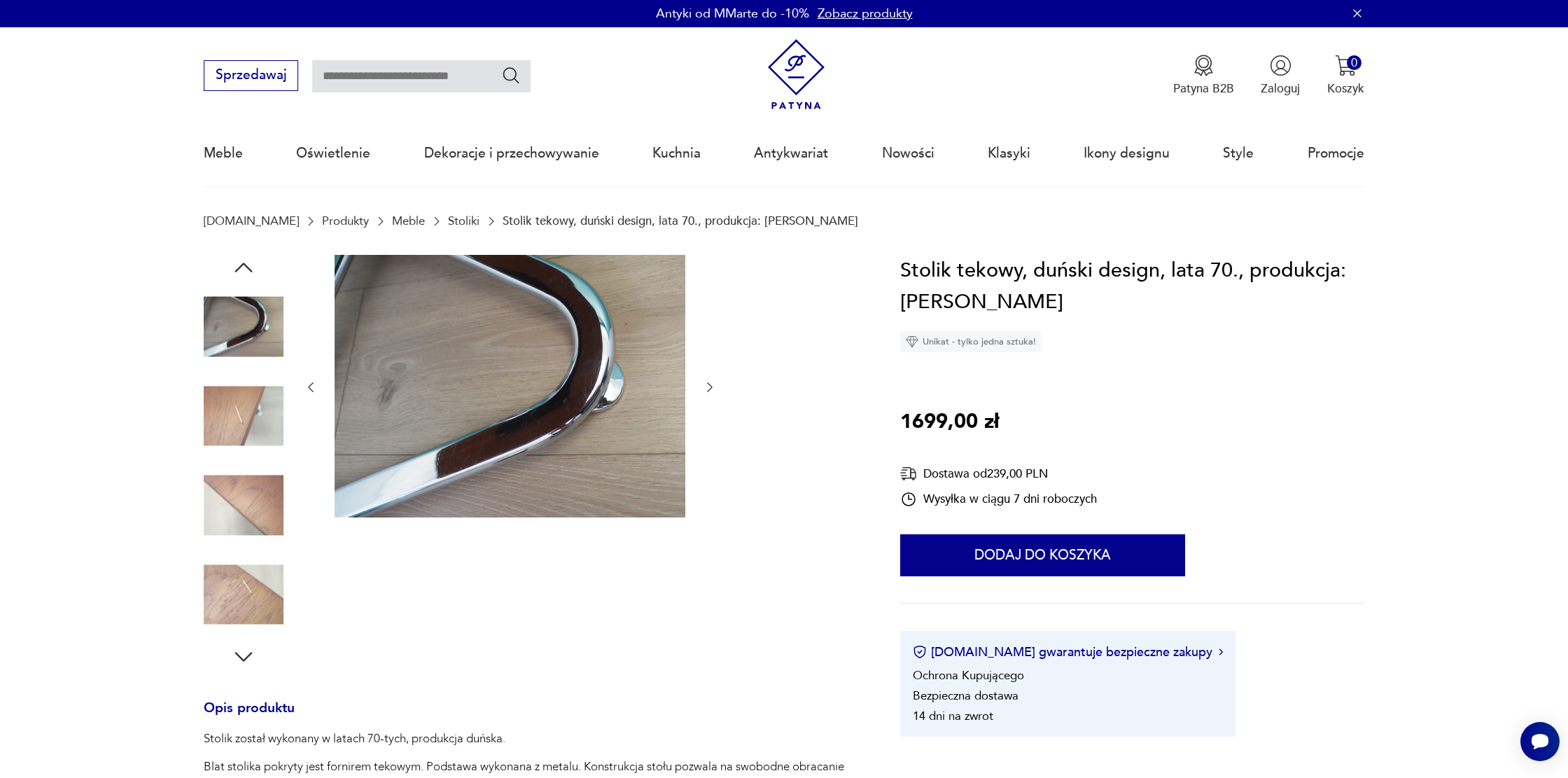
click at [706, 383] on icon "button" at bounding box center [710, 387] width 14 height 14
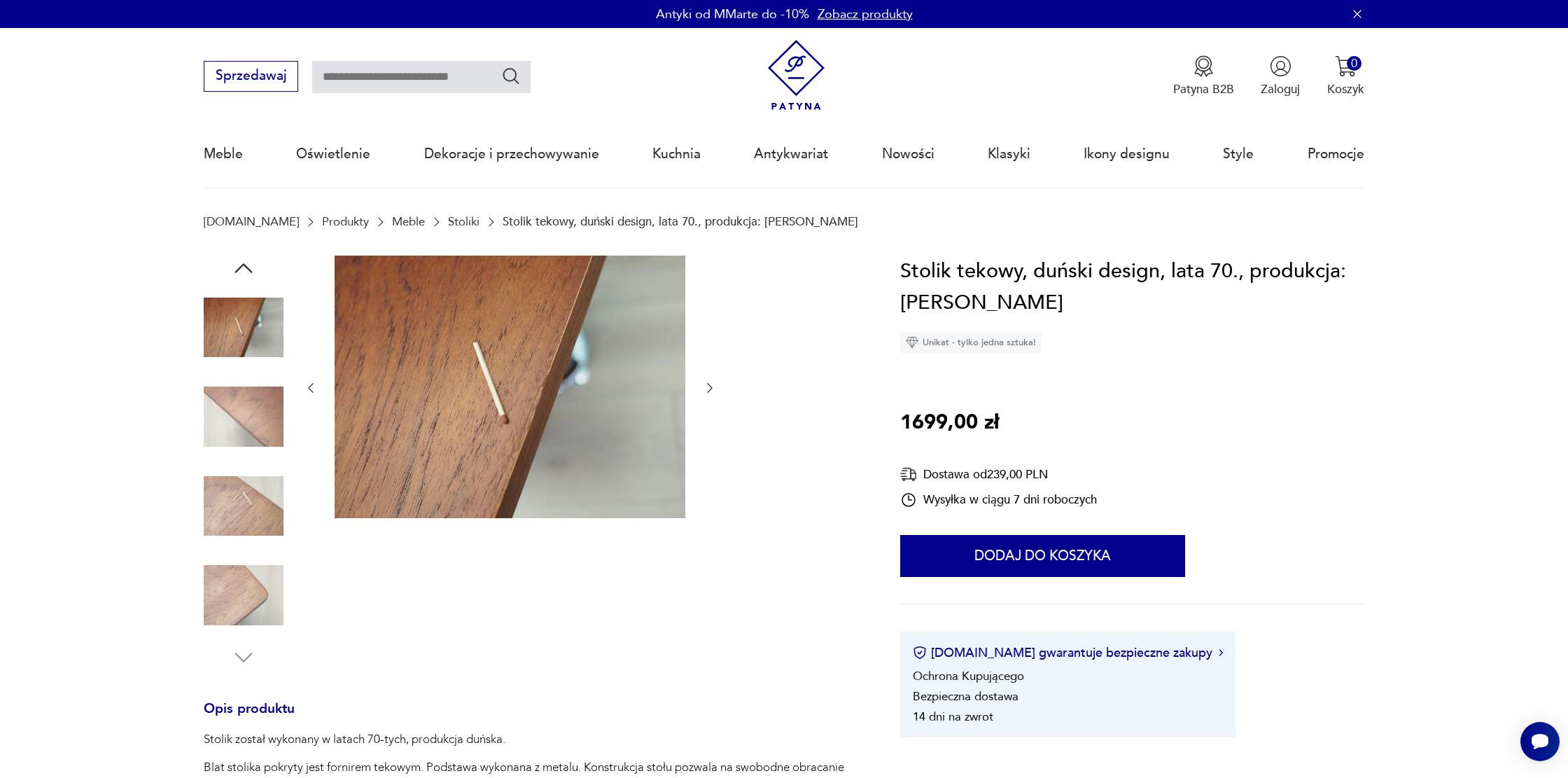
click at [706, 383] on icon "button" at bounding box center [710, 388] width 14 height 14
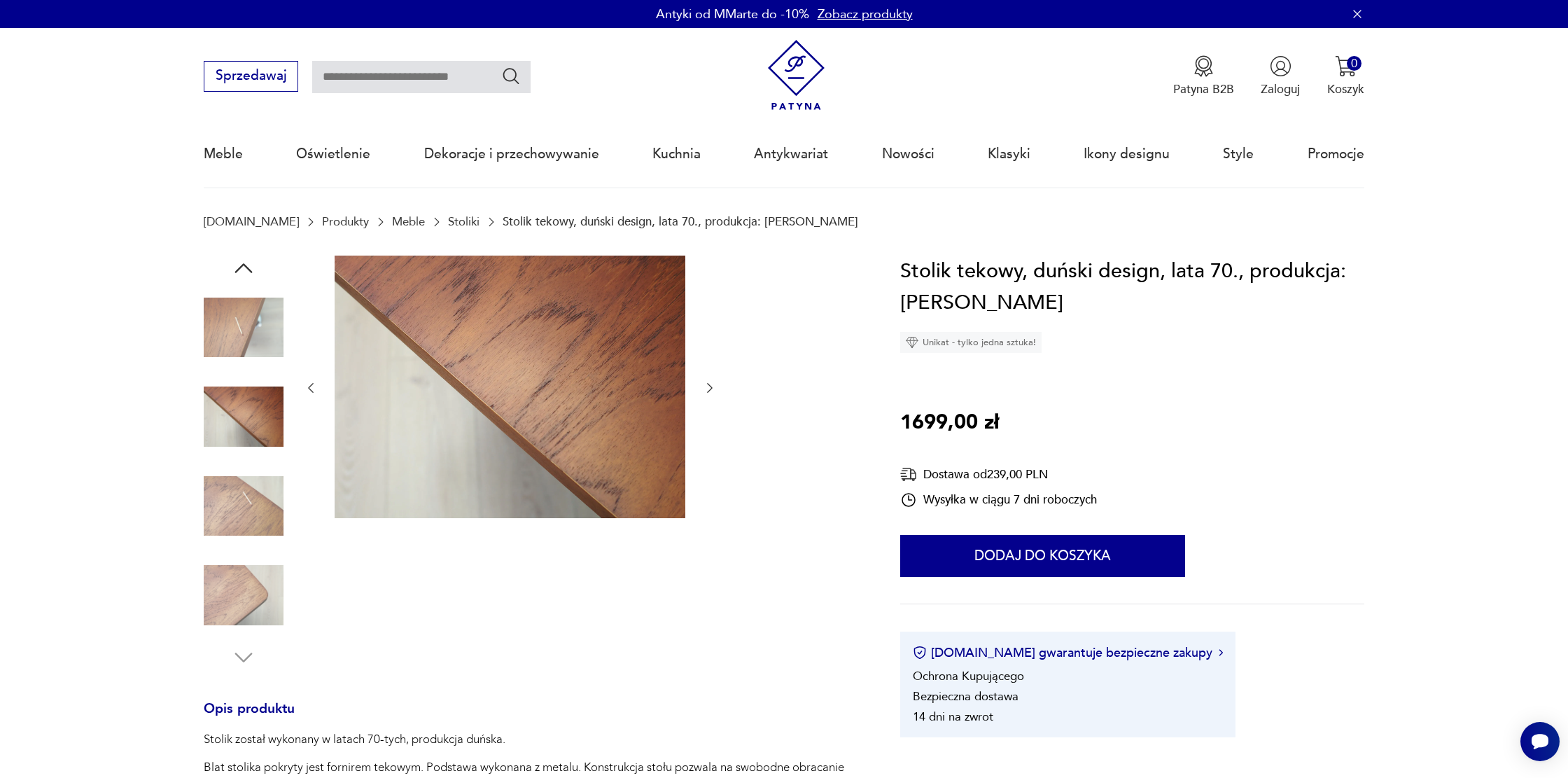
click at [706, 383] on icon "button" at bounding box center [710, 388] width 14 height 14
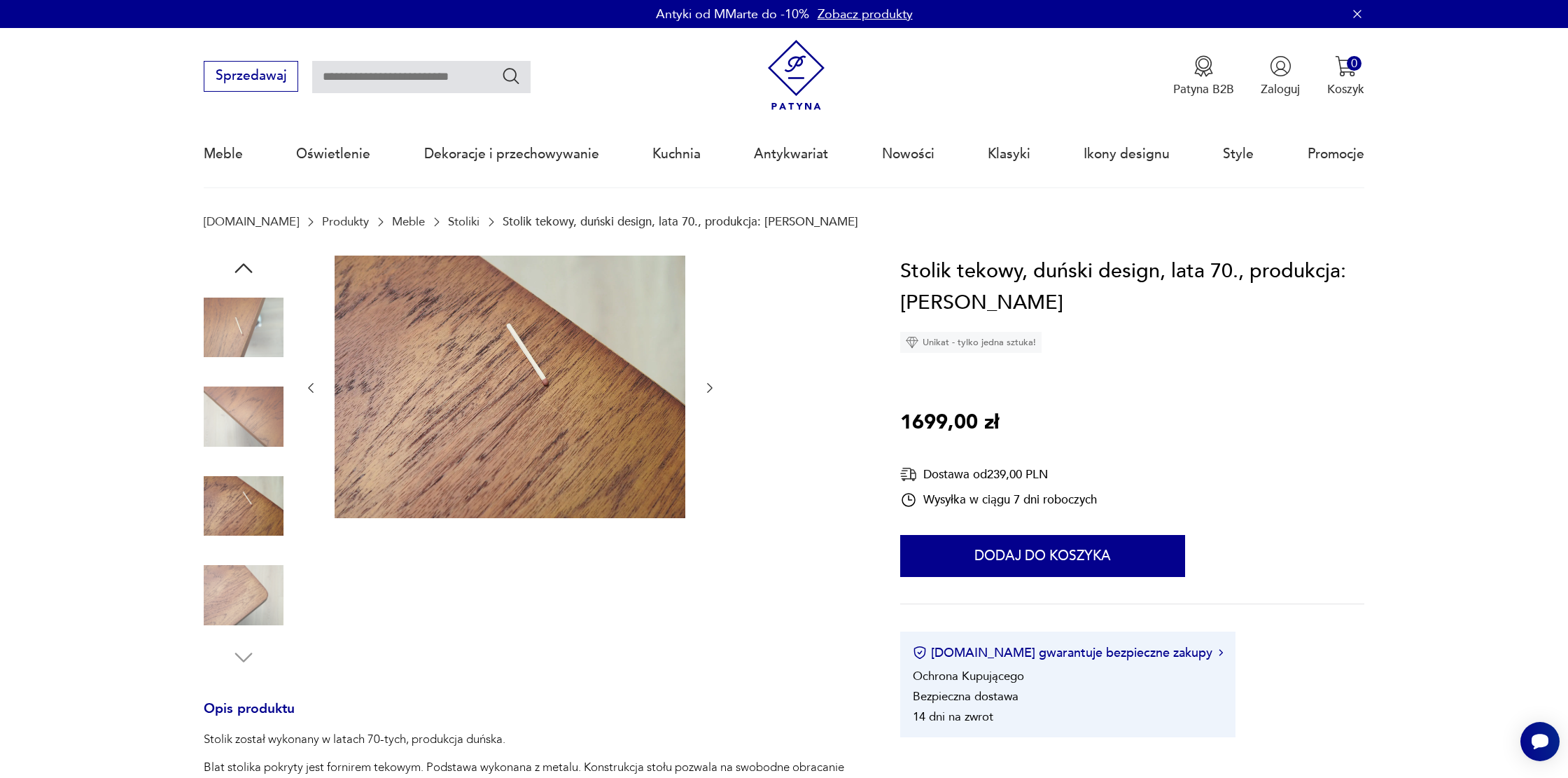
click at [706, 383] on icon "button" at bounding box center [710, 388] width 14 height 14
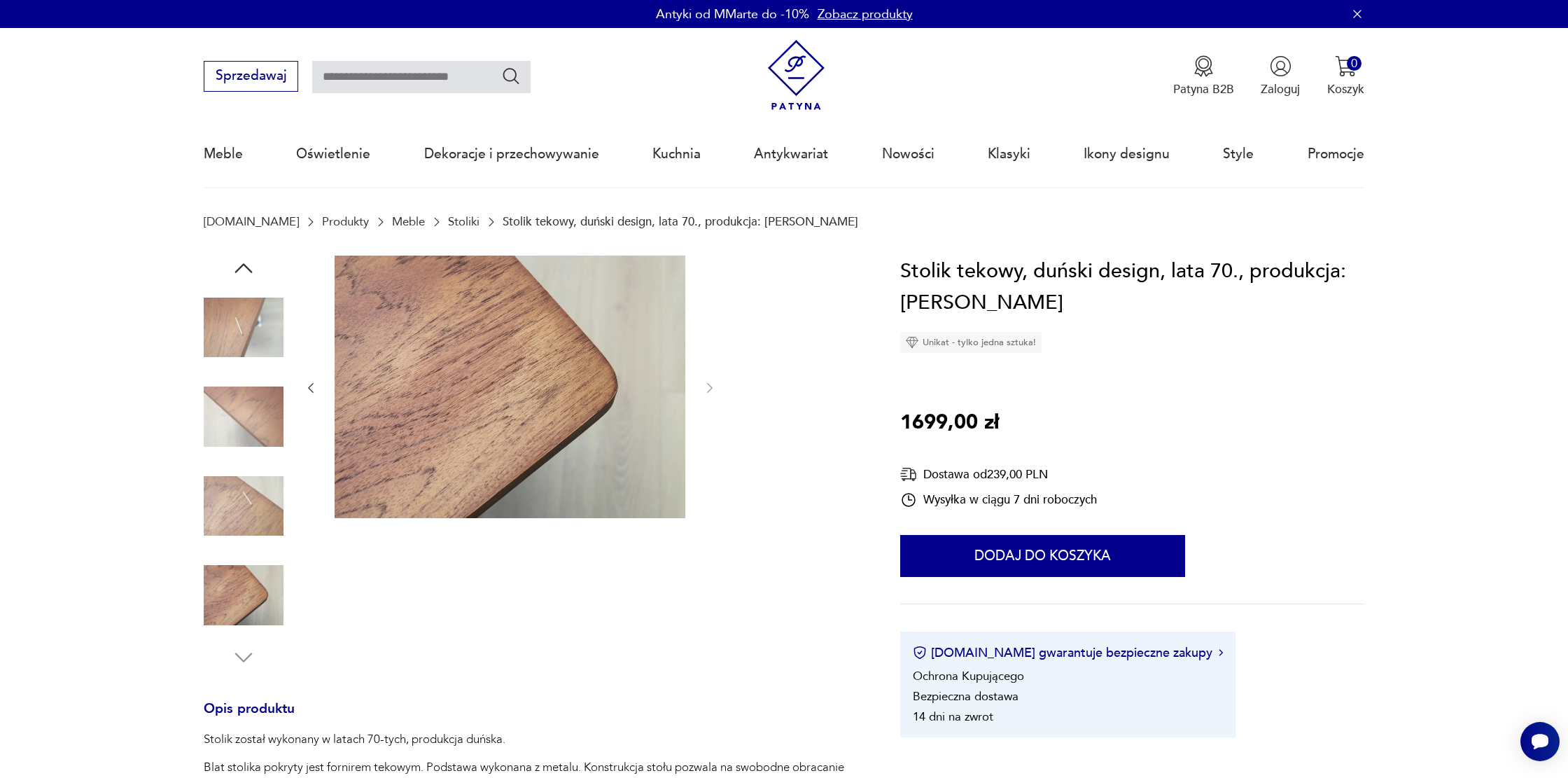
type input "******"
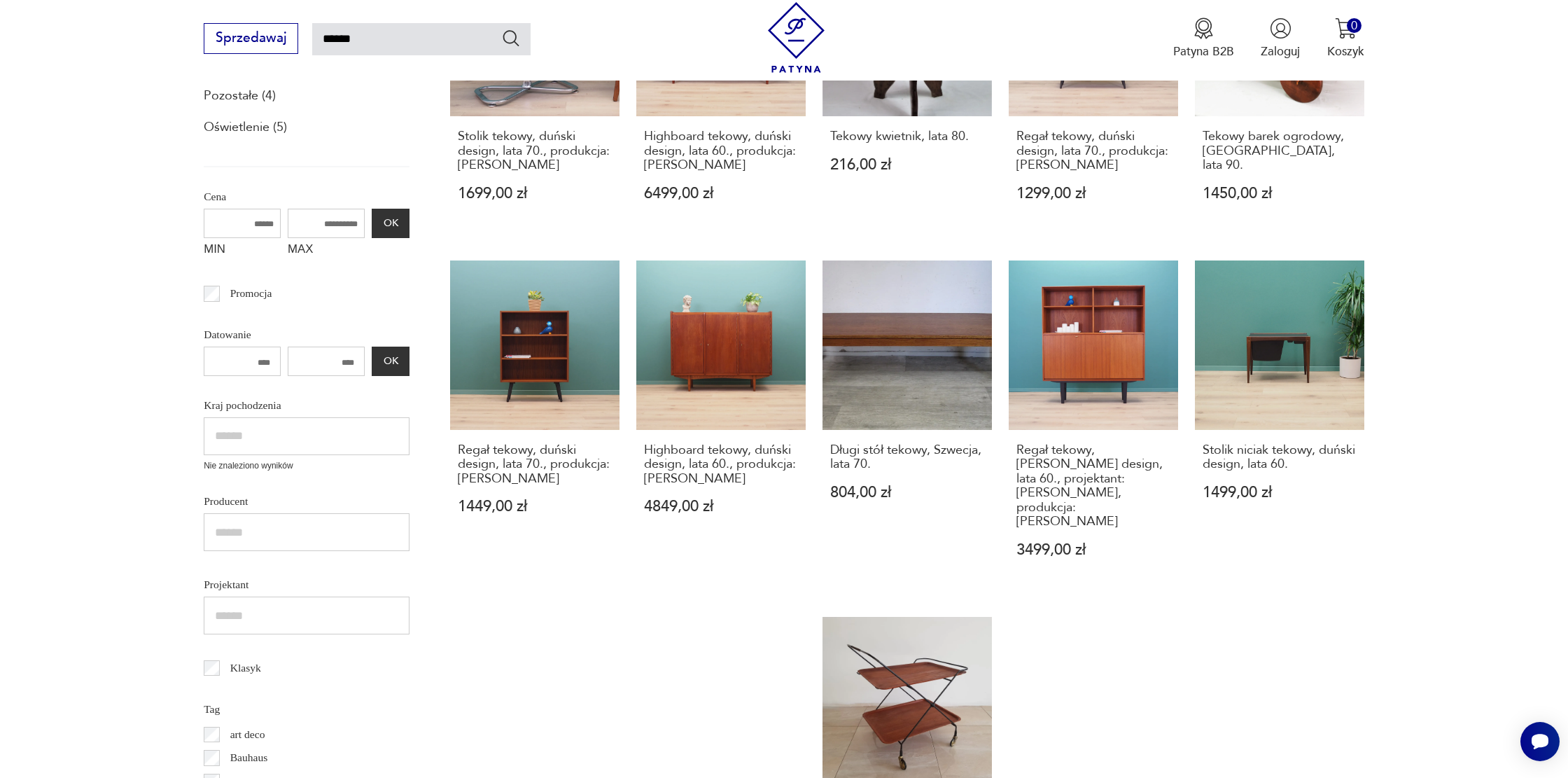
scroll to position [396, 0]
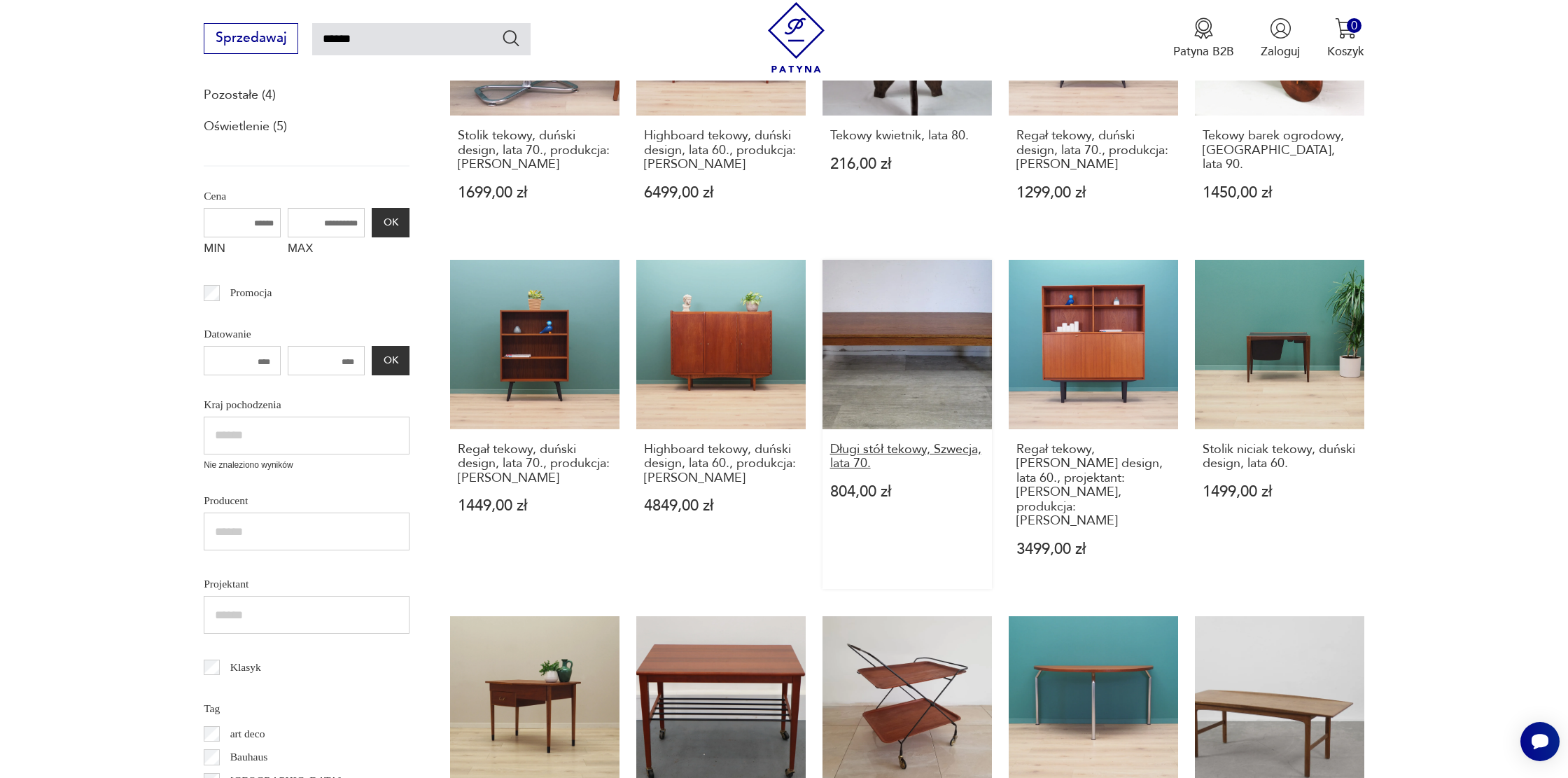
click at [901, 450] on h3 "Długi stół tekowy, Szwecja, lata 70." at bounding box center [907, 456] width 154 height 28
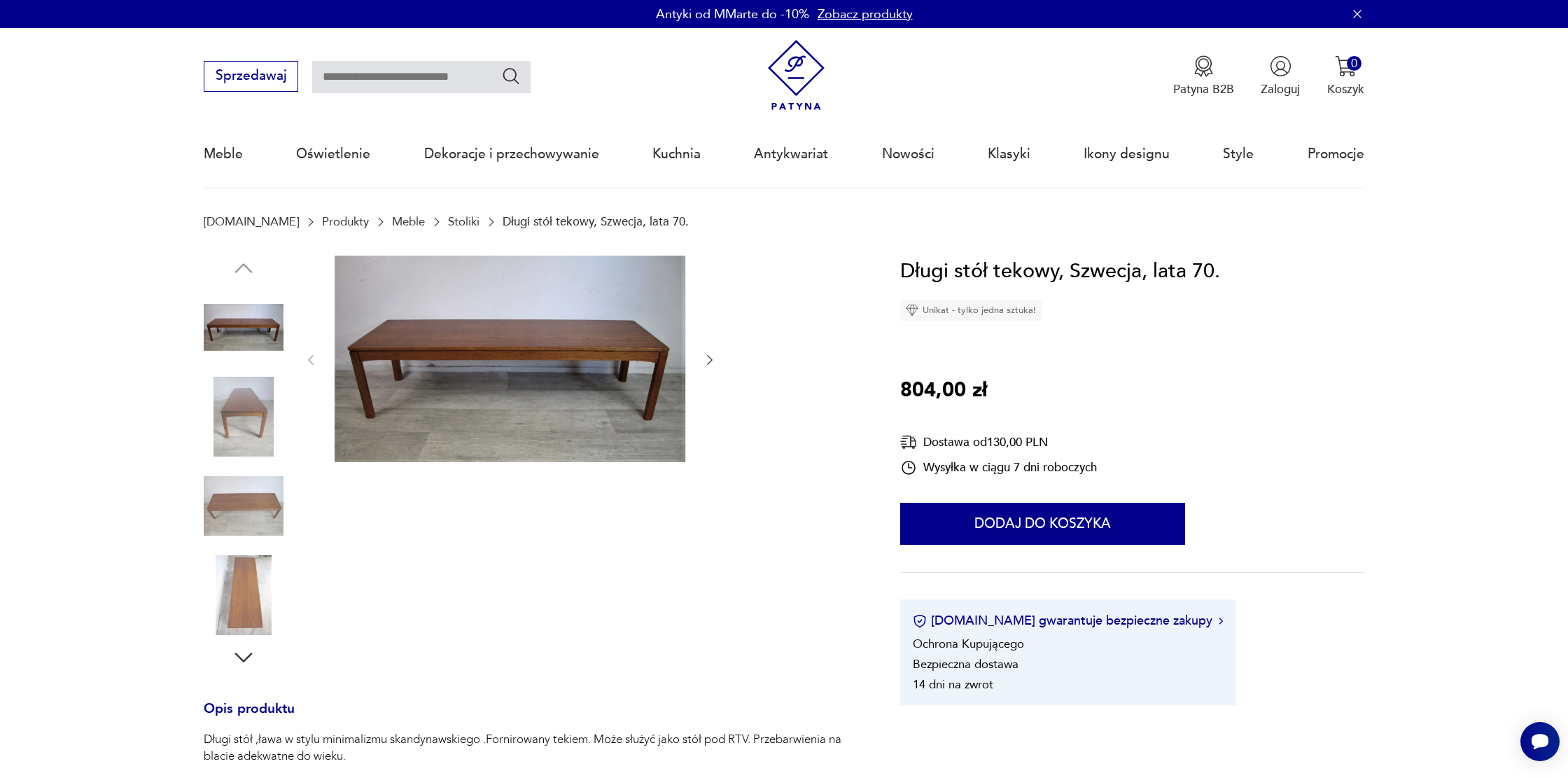
click at [266, 512] on img at bounding box center [243, 506] width 80 height 80
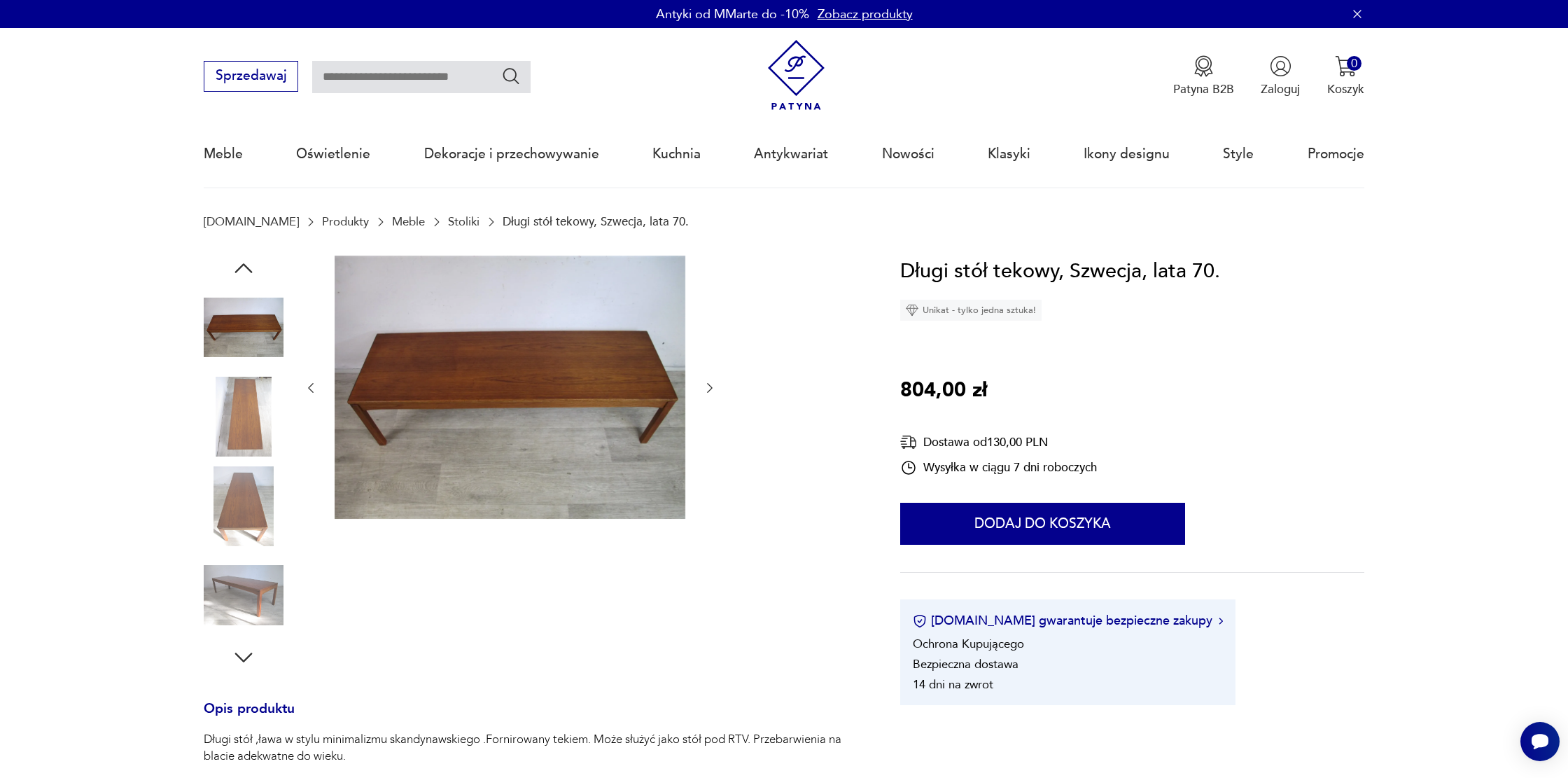
click at [243, 526] on img at bounding box center [243, 506] width 80 height 80
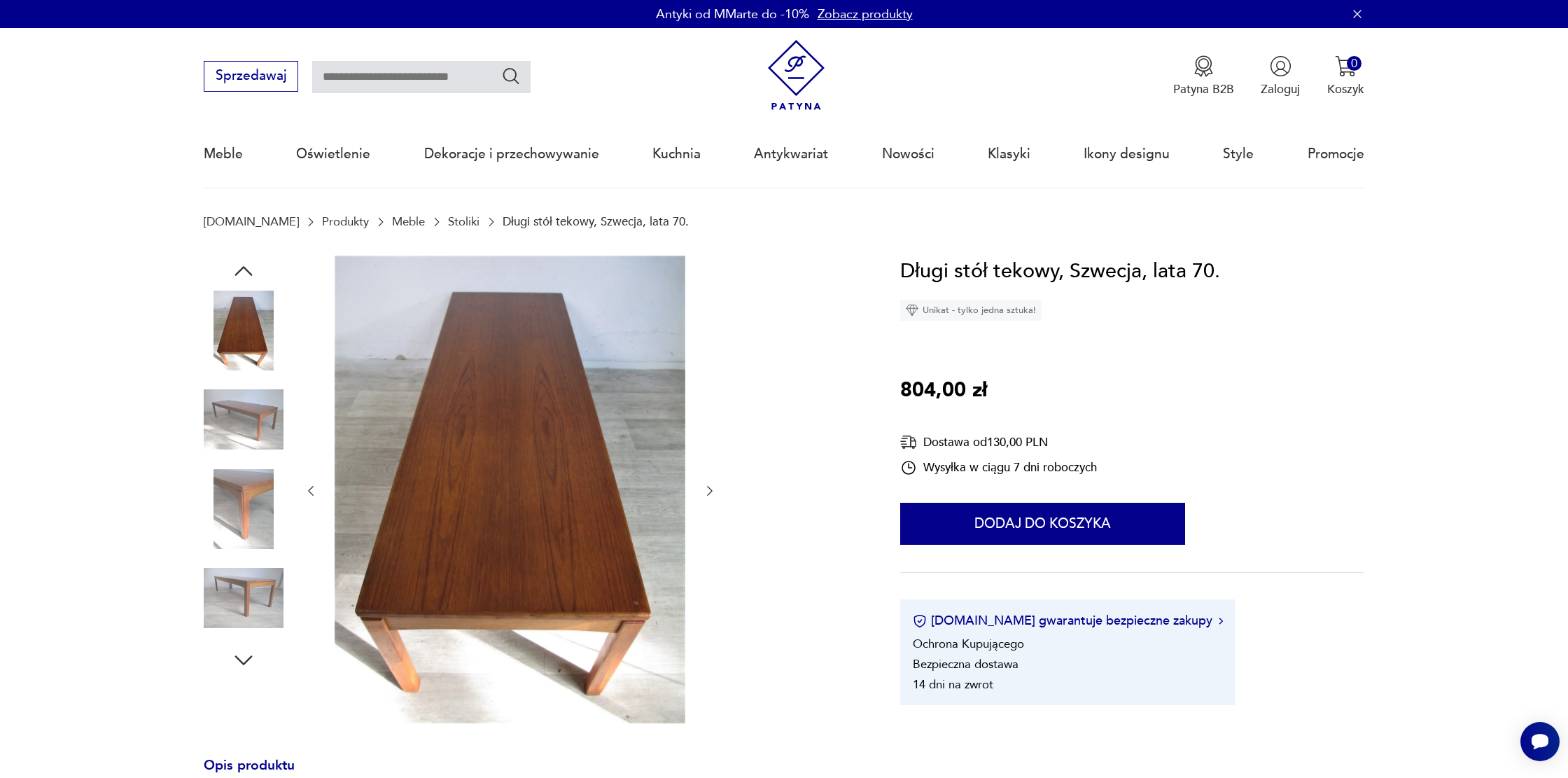
click at [243, 526] on img at bounding box center [243, 509] width 80 height 80
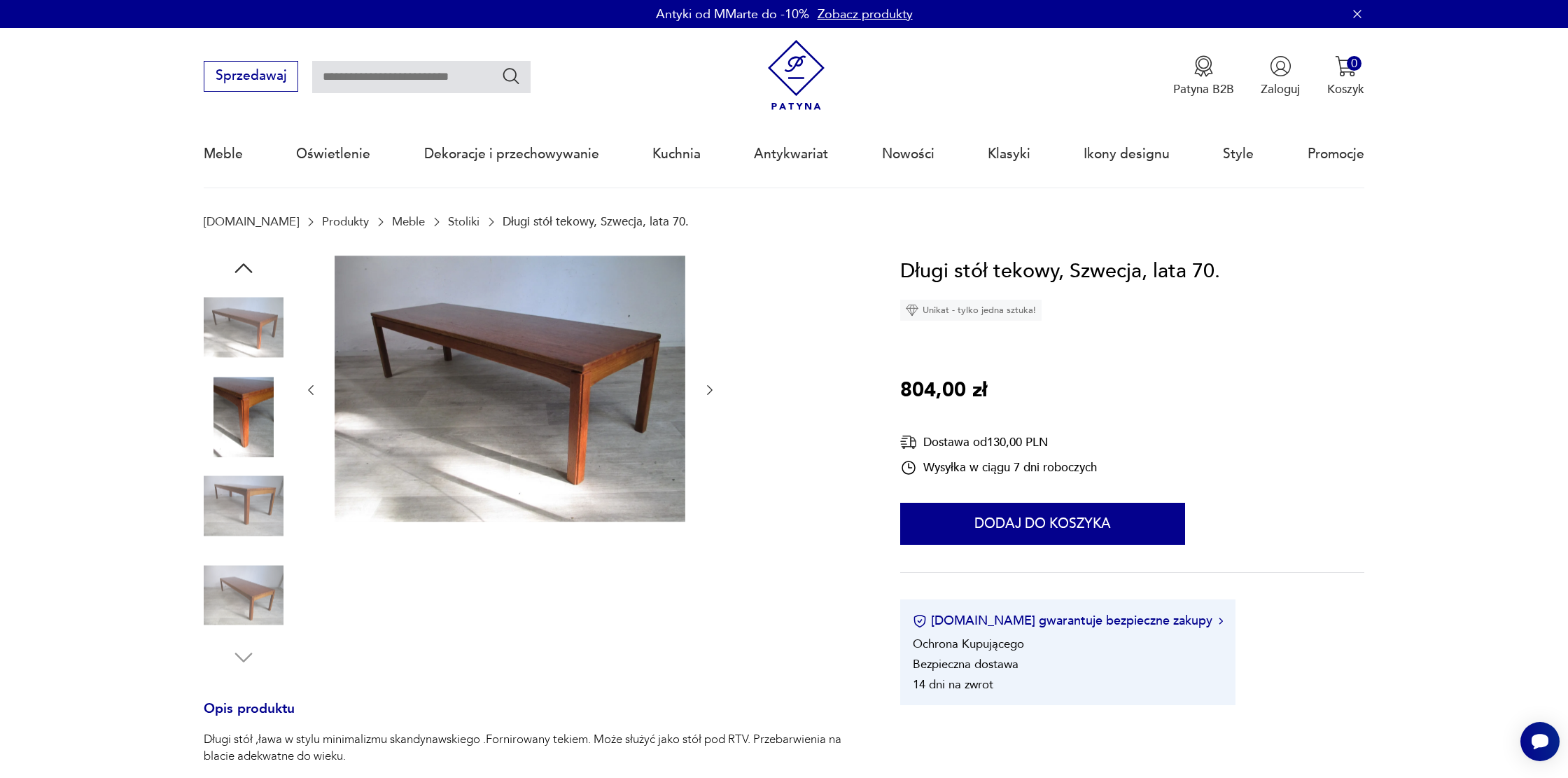
type input "******"
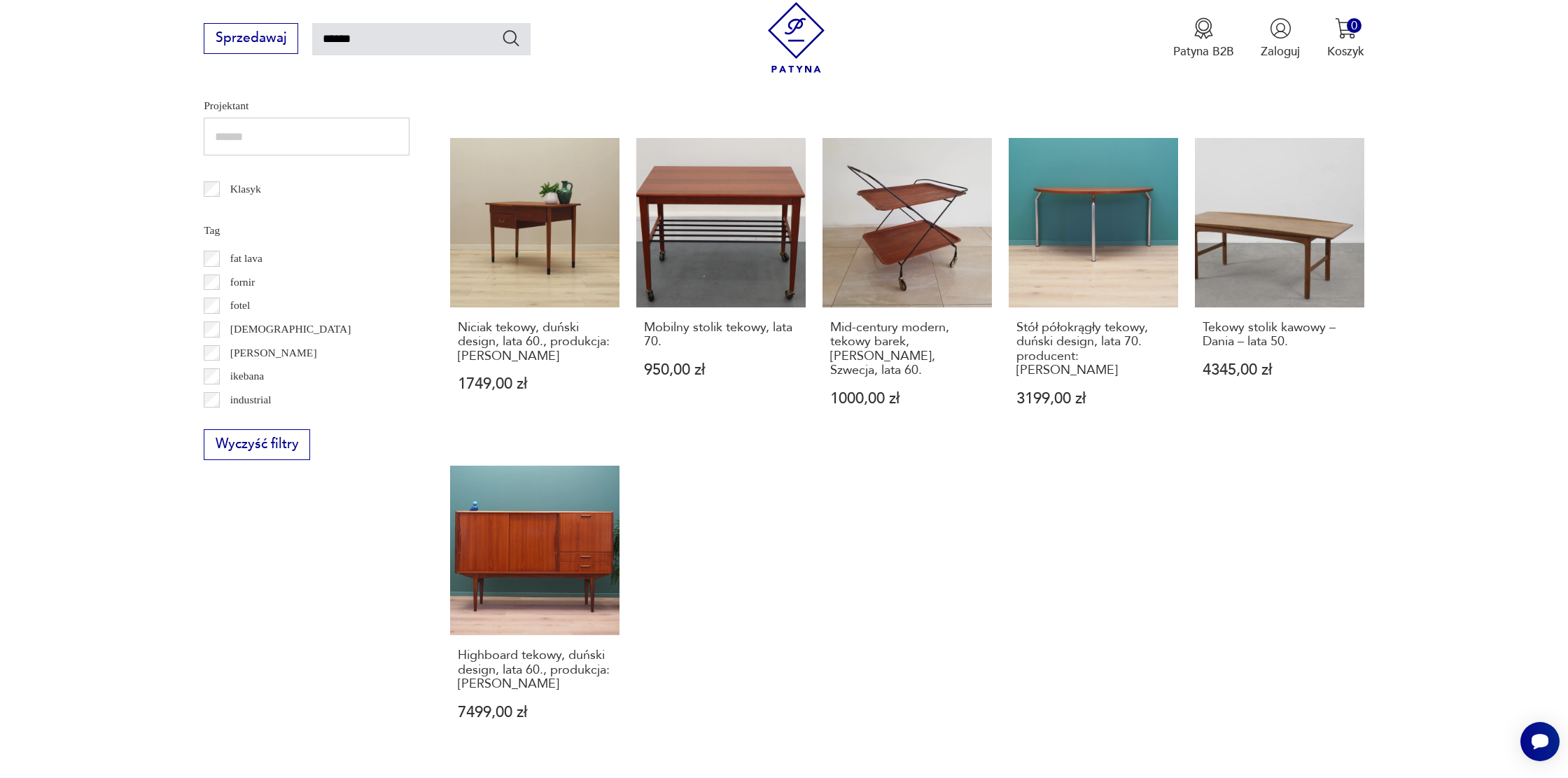
scroll to position [284, 0]
click at [541, 345] on h3 "Niciak tekowy, duński design, lata 60., produkcja: Dania" at bounding box center [535, 342] width 154 height 43
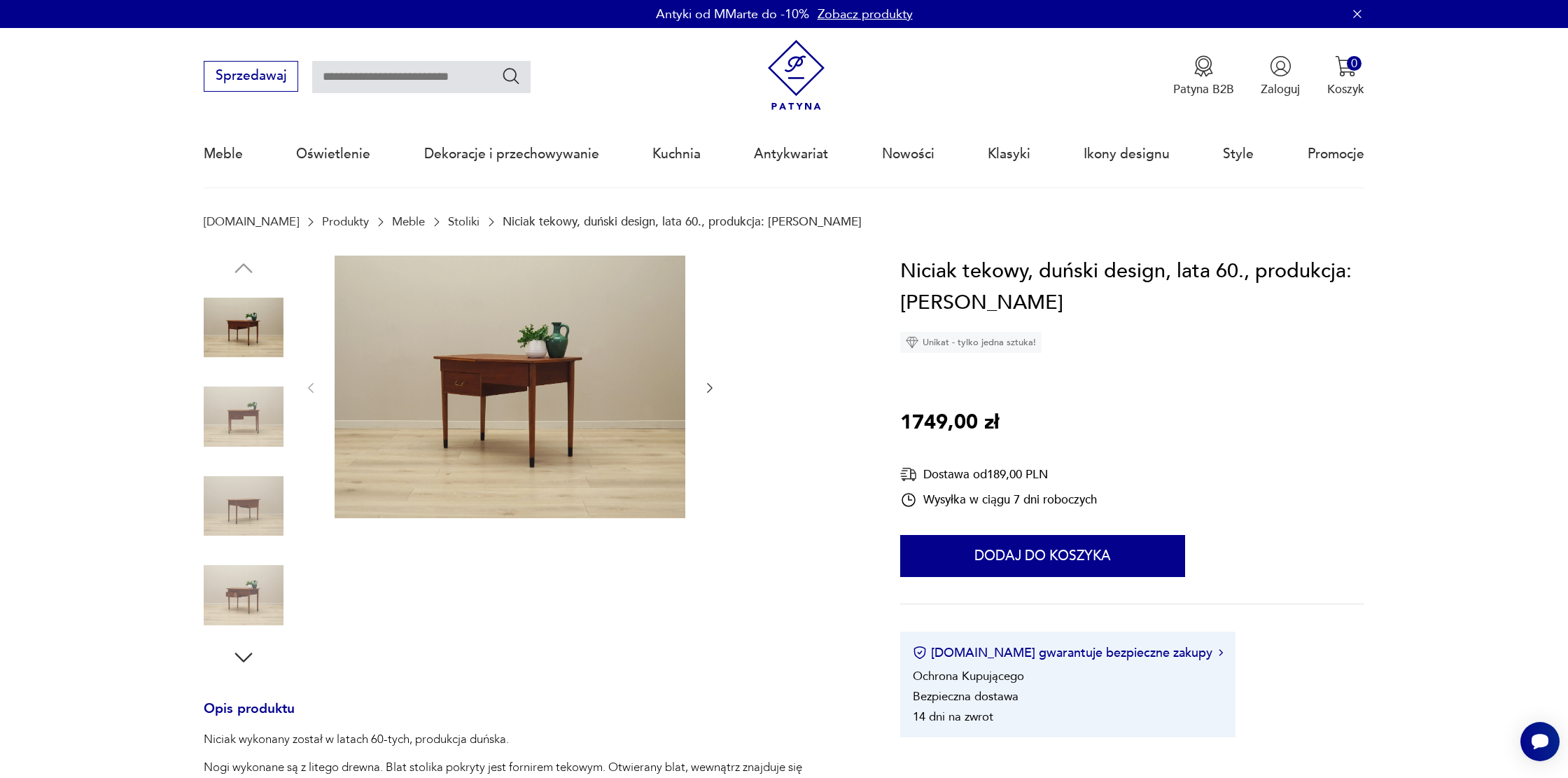
click at [567, 352] on img at bounding box center [510, 387] width 351 height 263
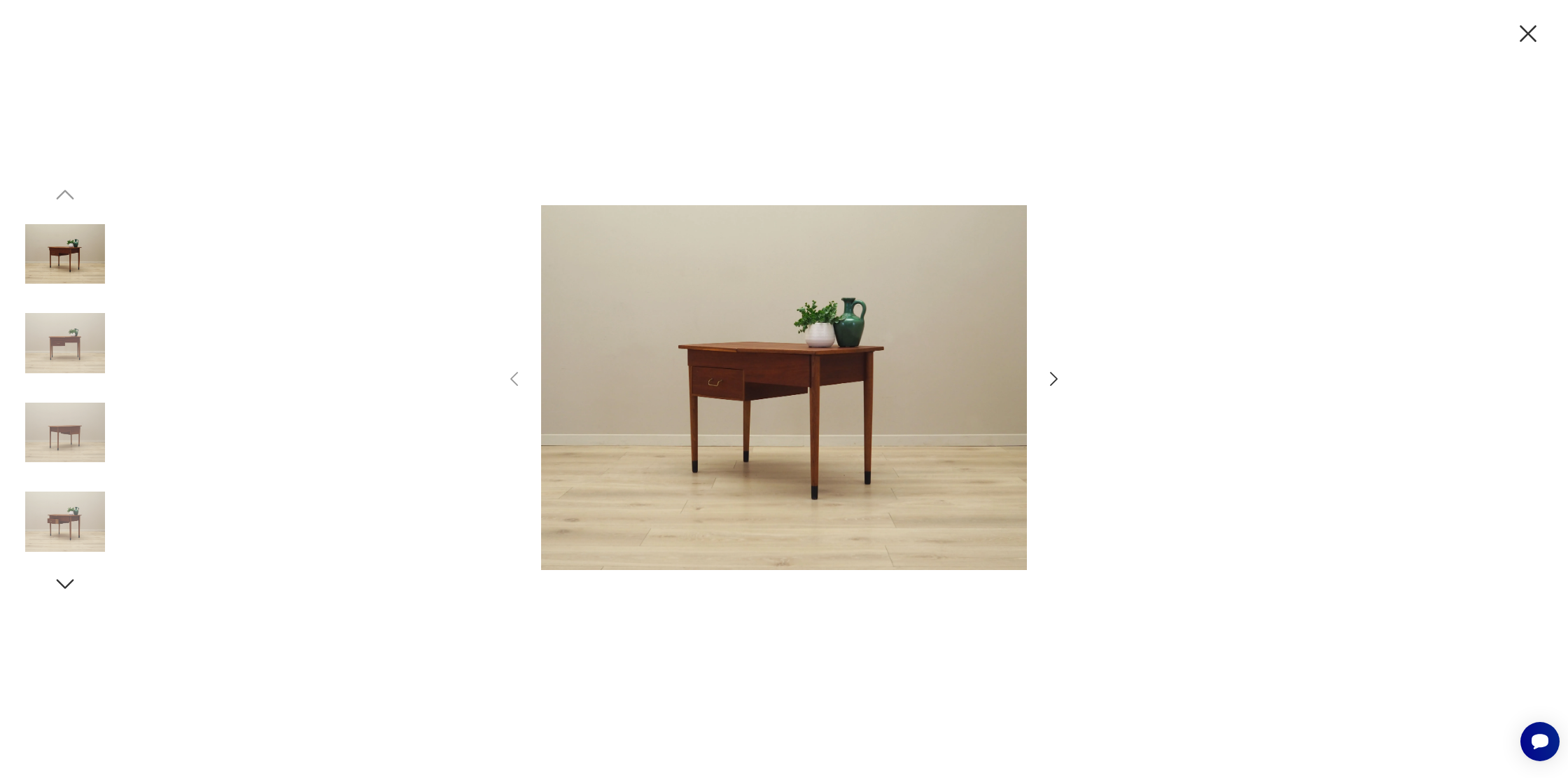
click at [1060, 377] on icon "button" at bounding box center [1053, 378] width 20 height 20
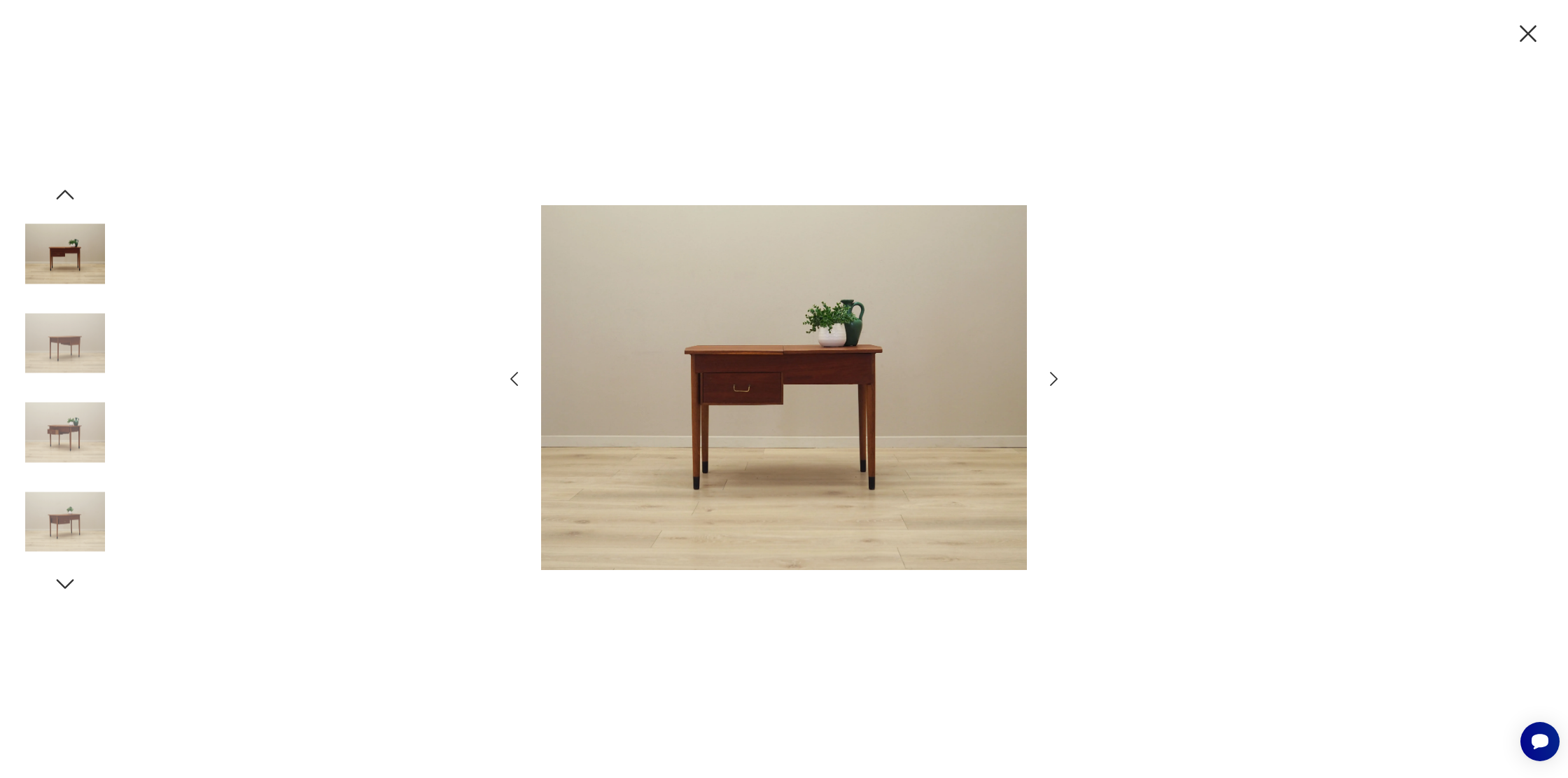
click at [1060, 377] on icon "button" at bounding box center [1053, 378] width 20 height 20
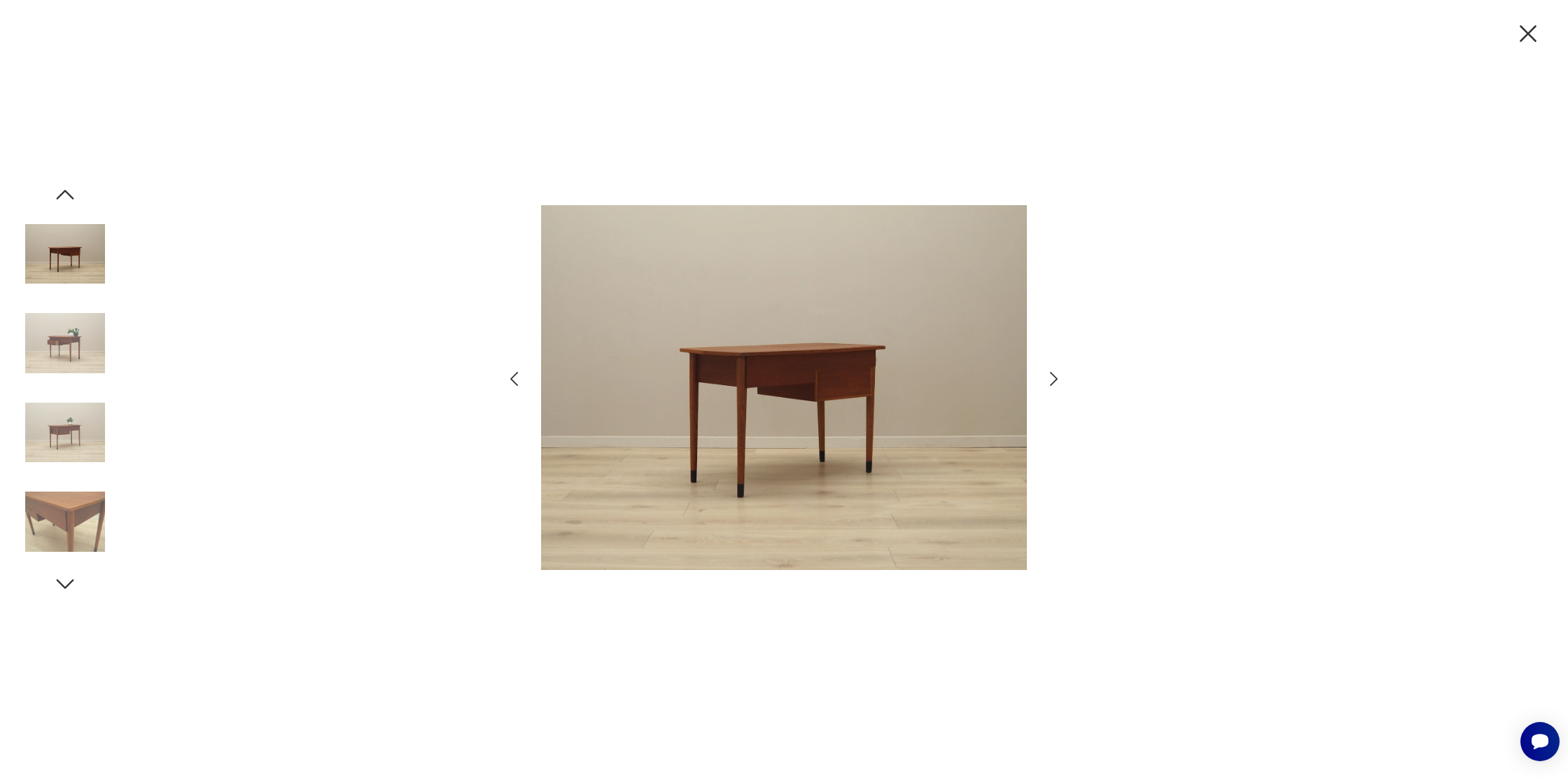
click at [1060, 377] on icon "button" at bounding box center [1053, 378] width 20 height 20
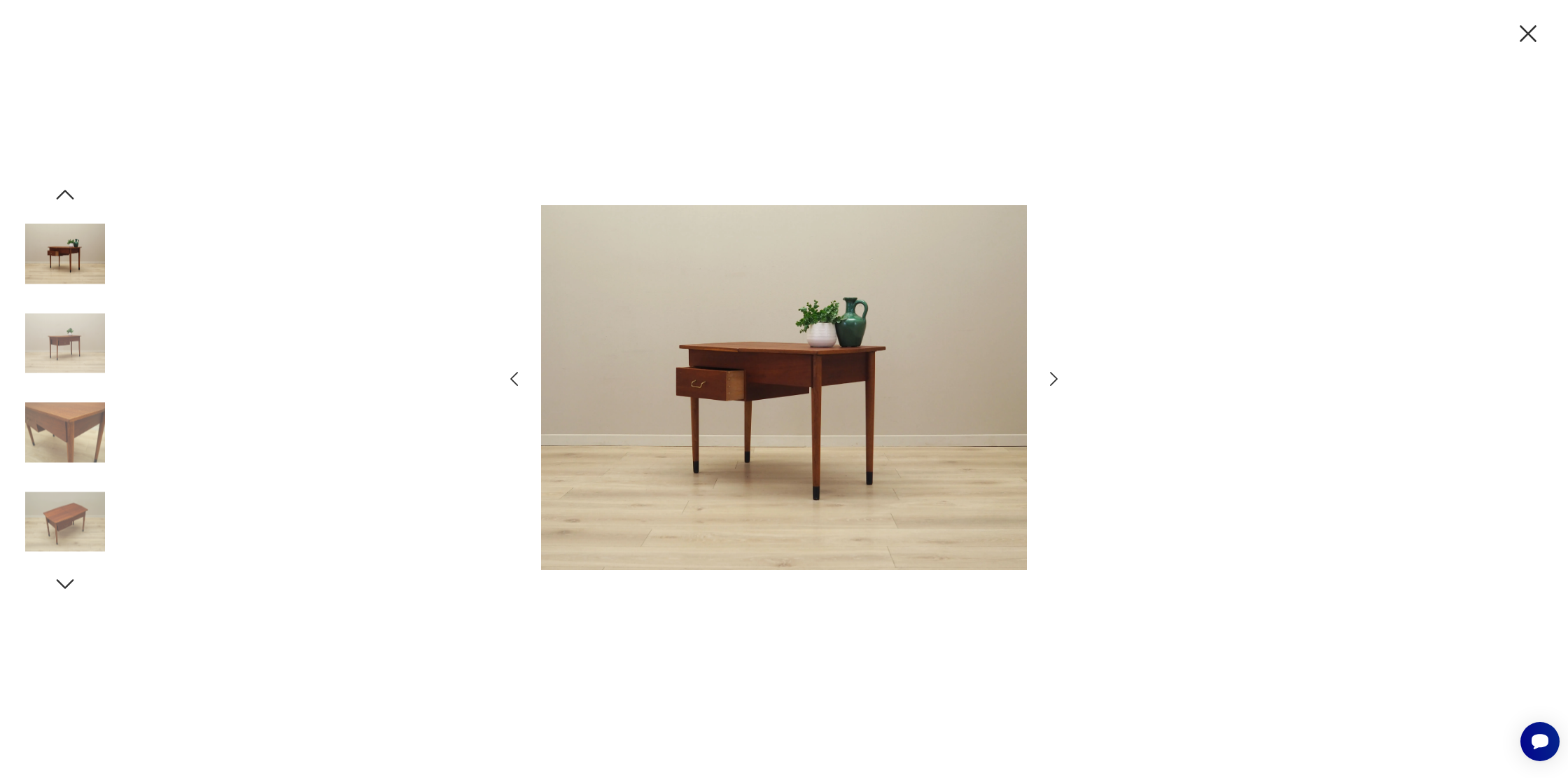
click at [1060, 377] on icon "button" at bounding box center [1053, 378] width 20 height 20
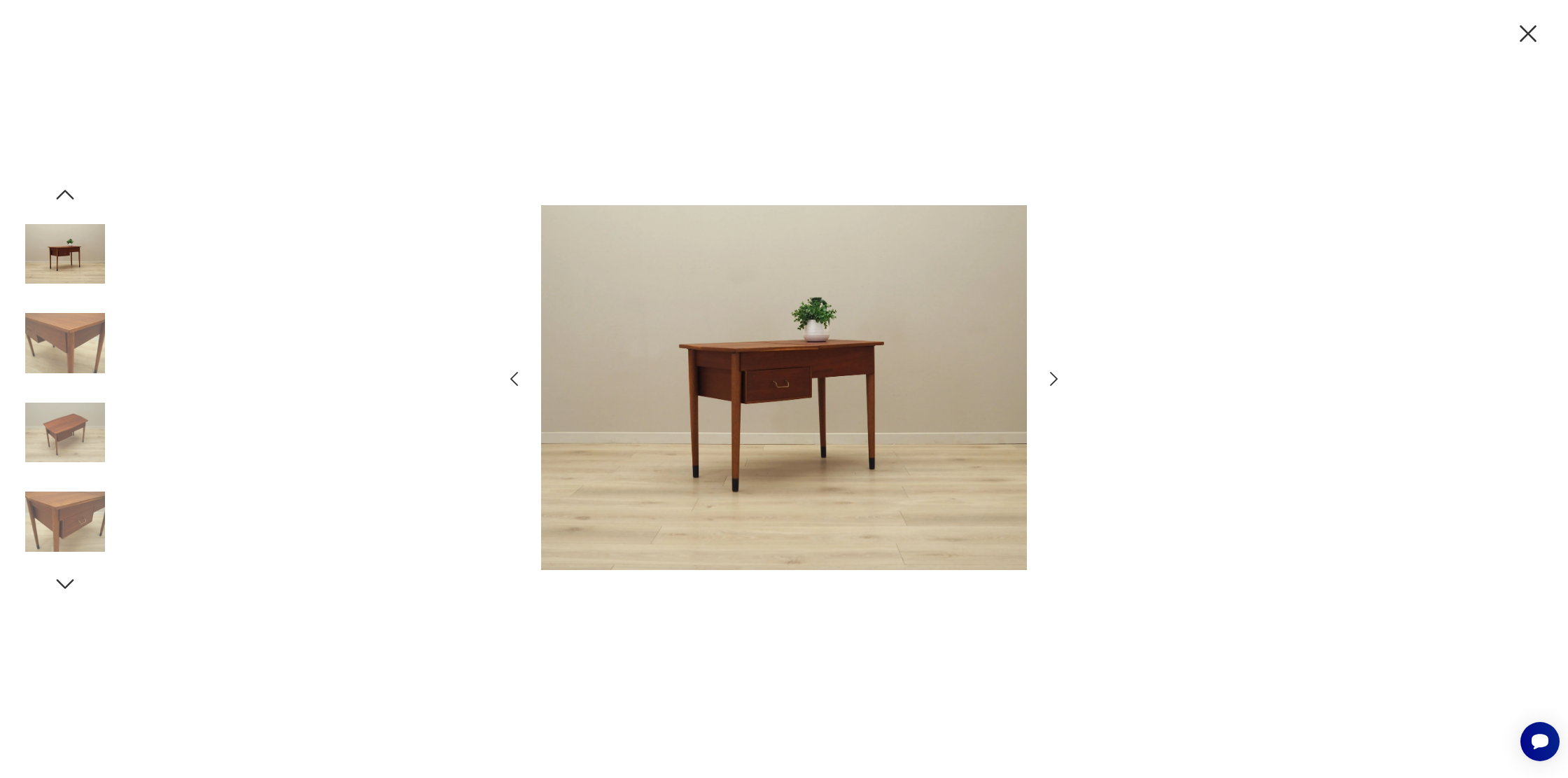
click at [1060, 377] on icon "button" at bounding box center [1053, 378] width 20 height 20
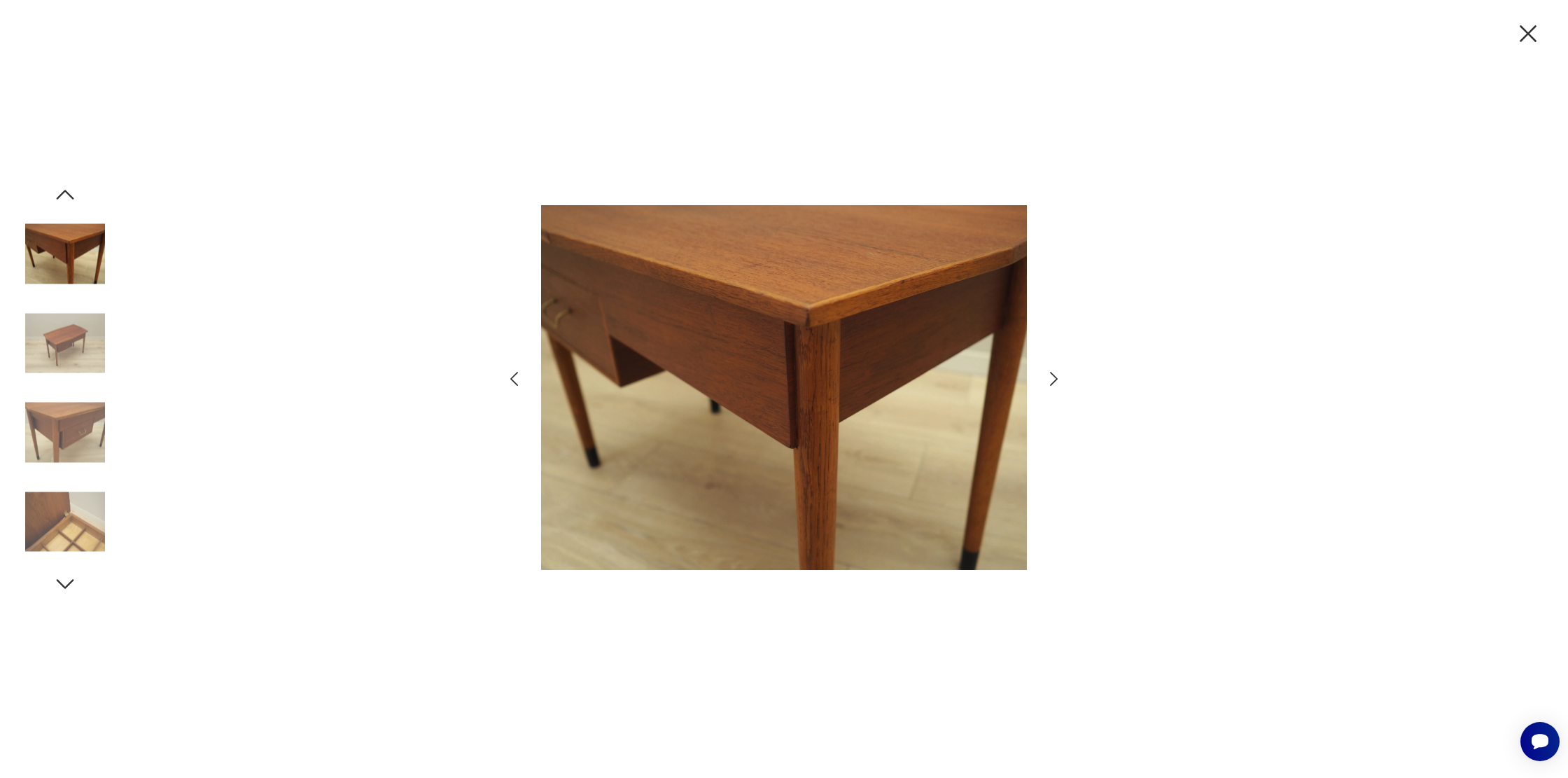
click at [1060, 377] on icon "button" at bounding box center [1053, 378] width 20 height 20
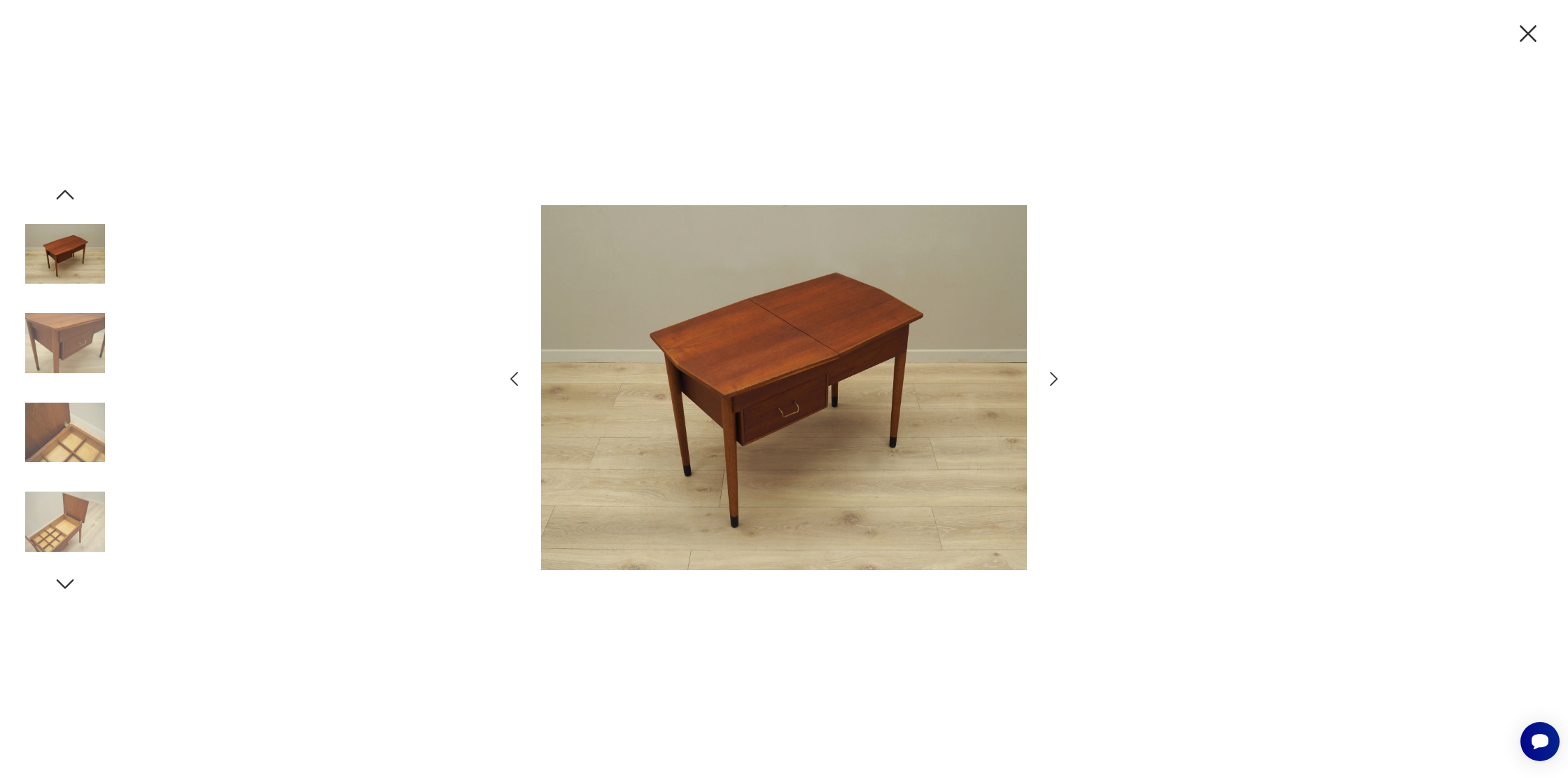
click at [1060, 377] on icon "button" at bounding box center [1053, 378] width 20 height 20
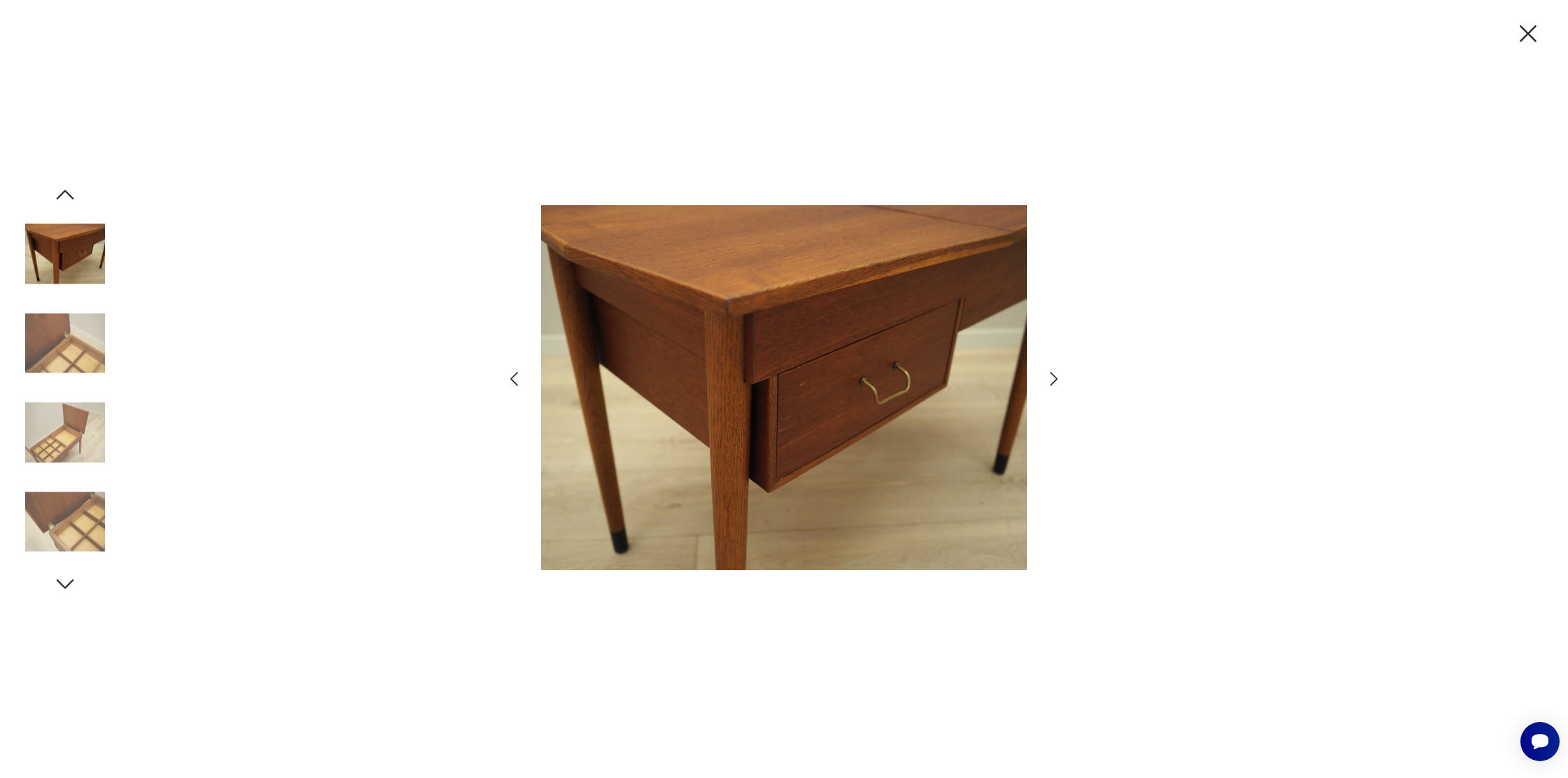
click at [1060, 377] on icon "button" at bounding box center [1053, 378] width 20 height 20
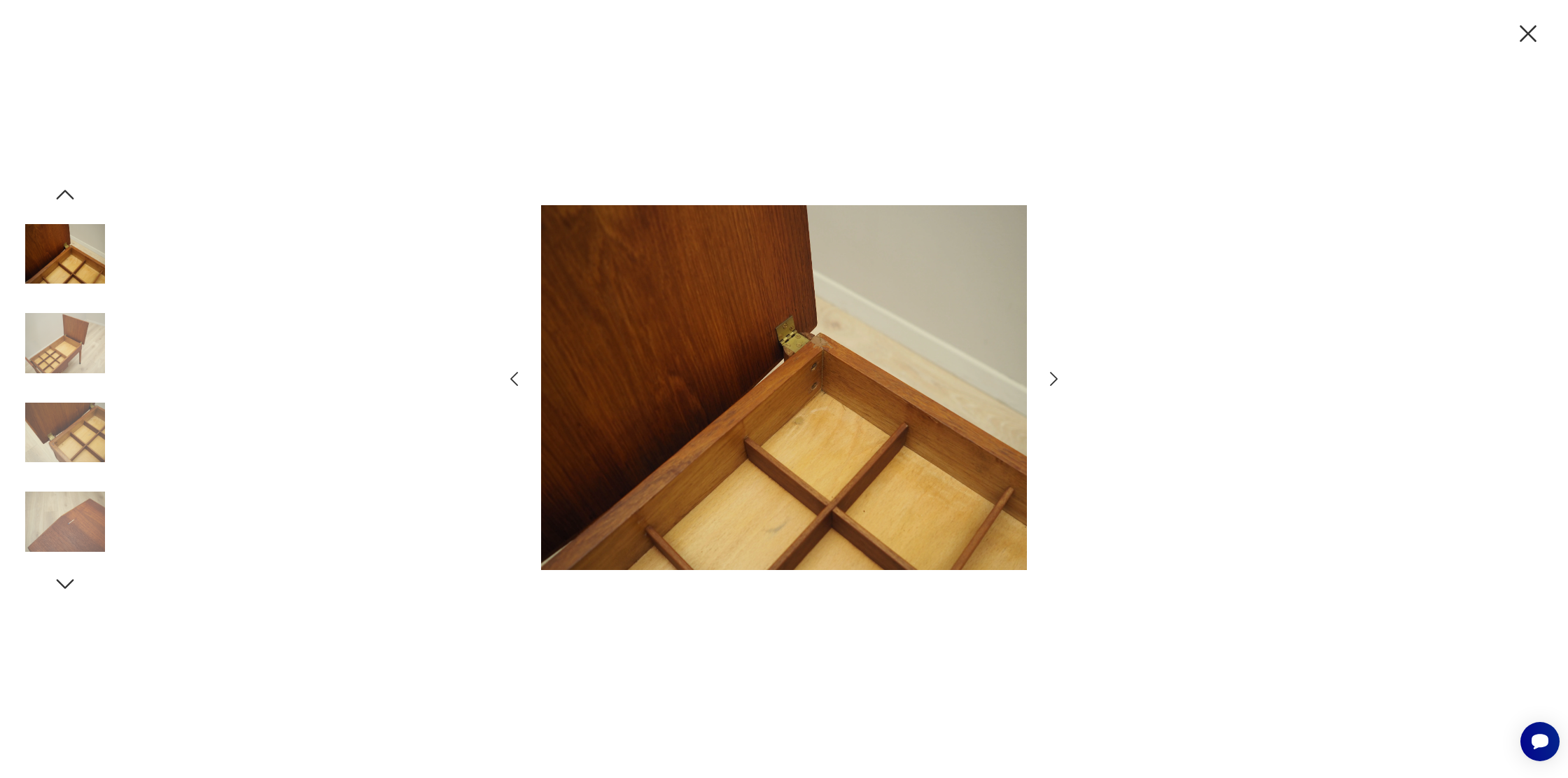
click at [1060, 377] on icon "button" at bounding box center [1053, 378] width 20 height 20
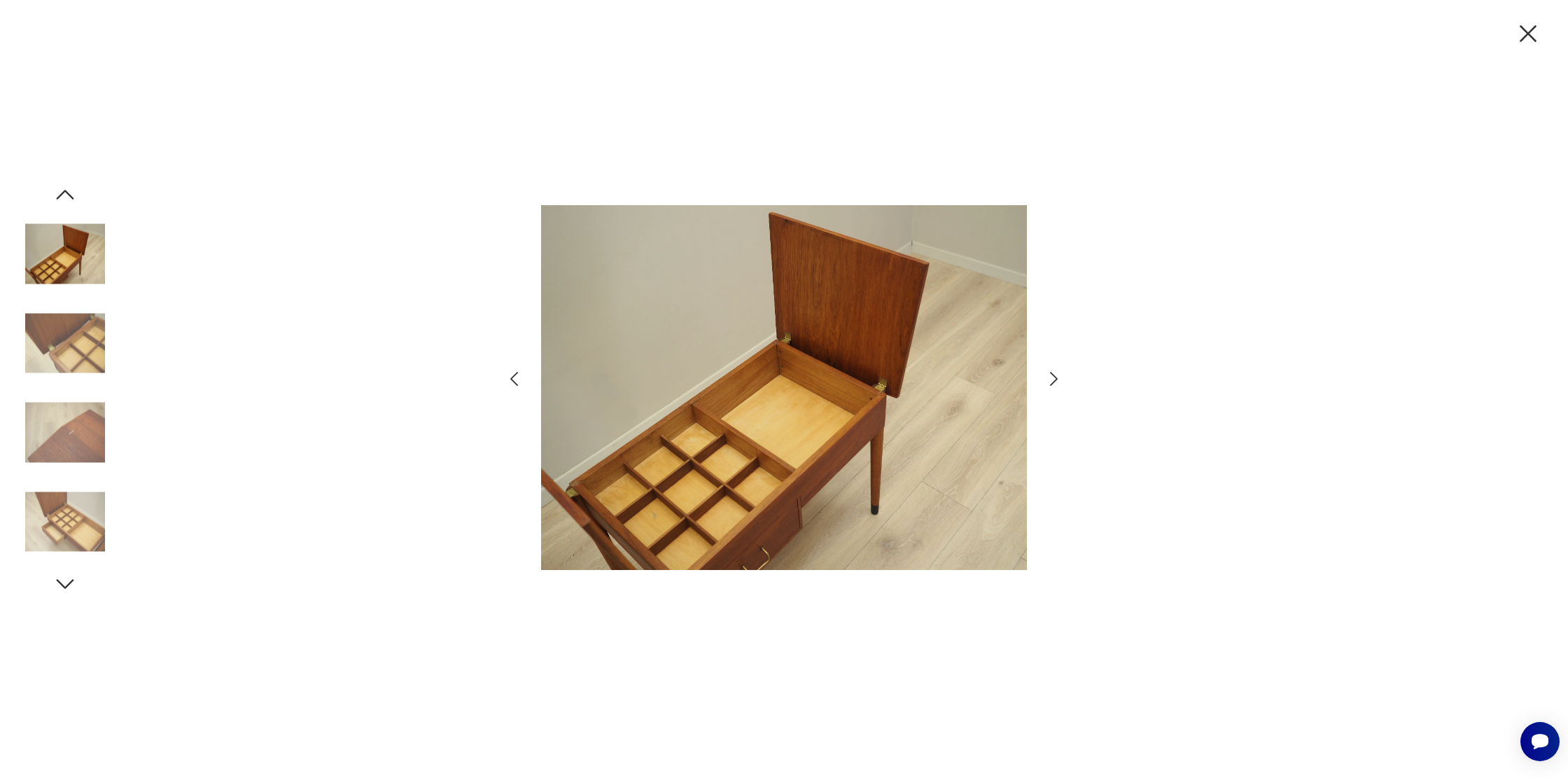
click at [1060, 377] on icon "button" at bounding box center [1053, 378] width 20 height 20
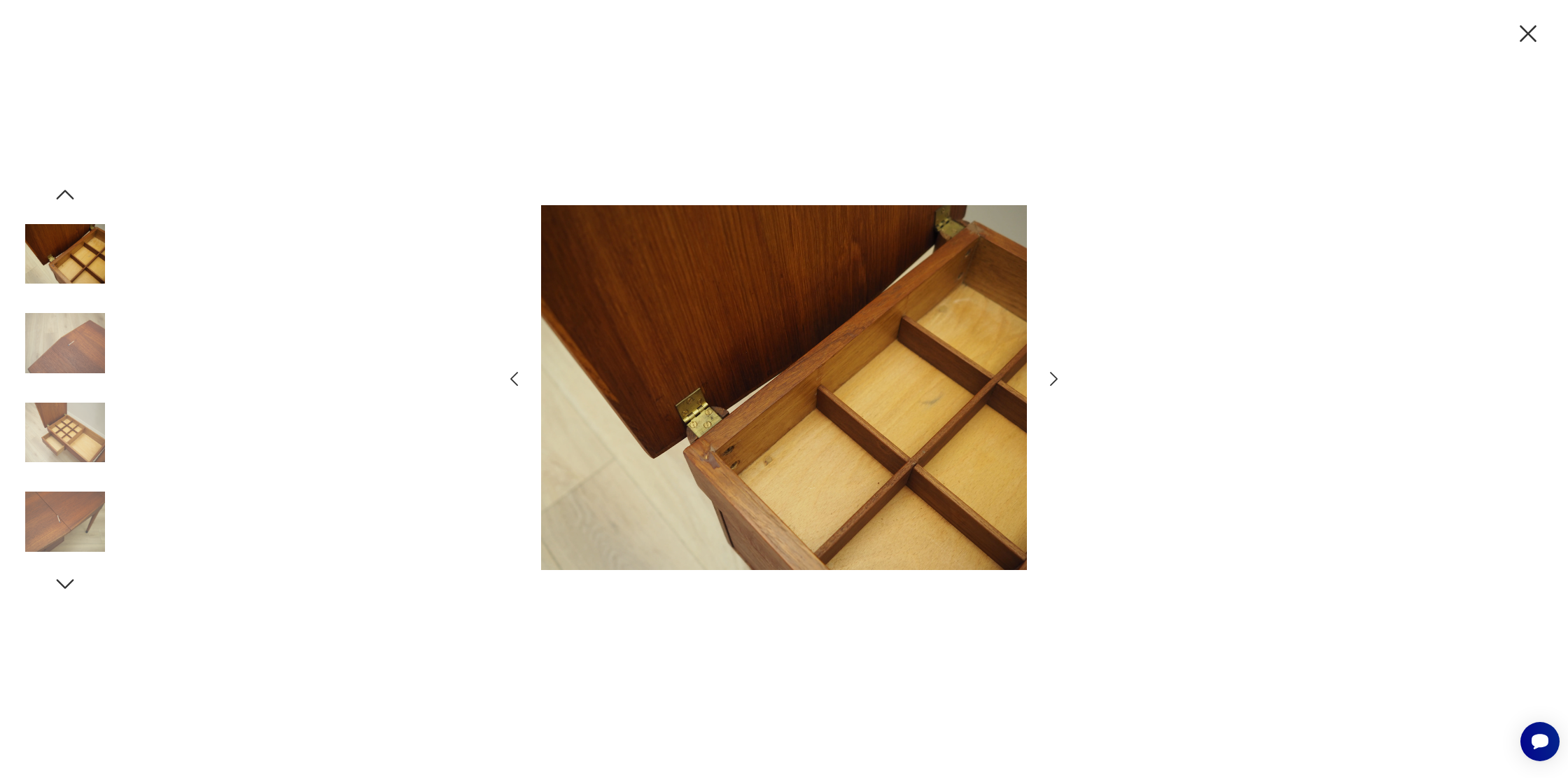
click at [1060, 377] on icon "button" at bounding box center [1053, 378] width 20 height 20
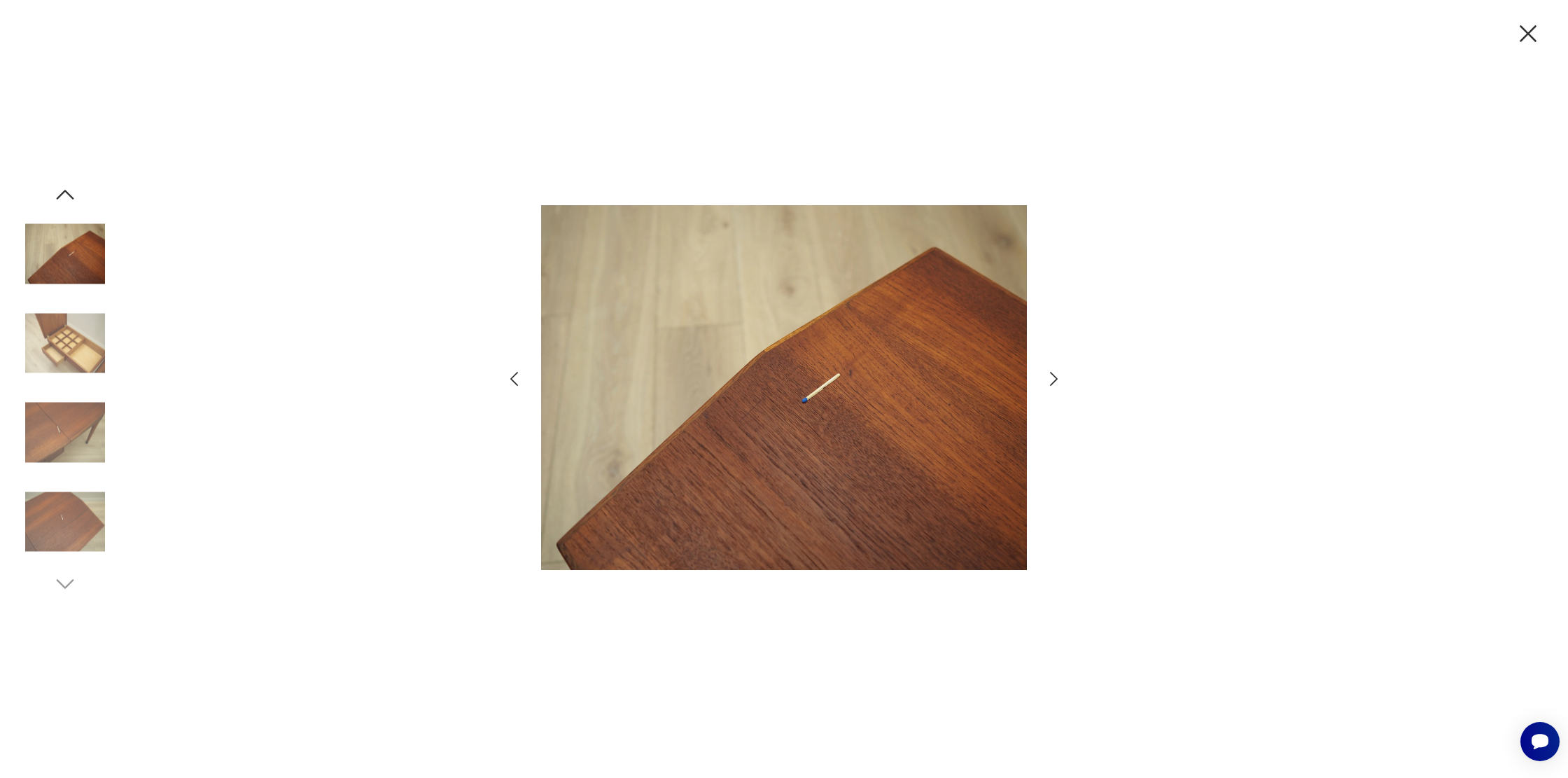
click at [1060, 377] on icon "button" at bounding box center [1053, 378] width 20 height 20
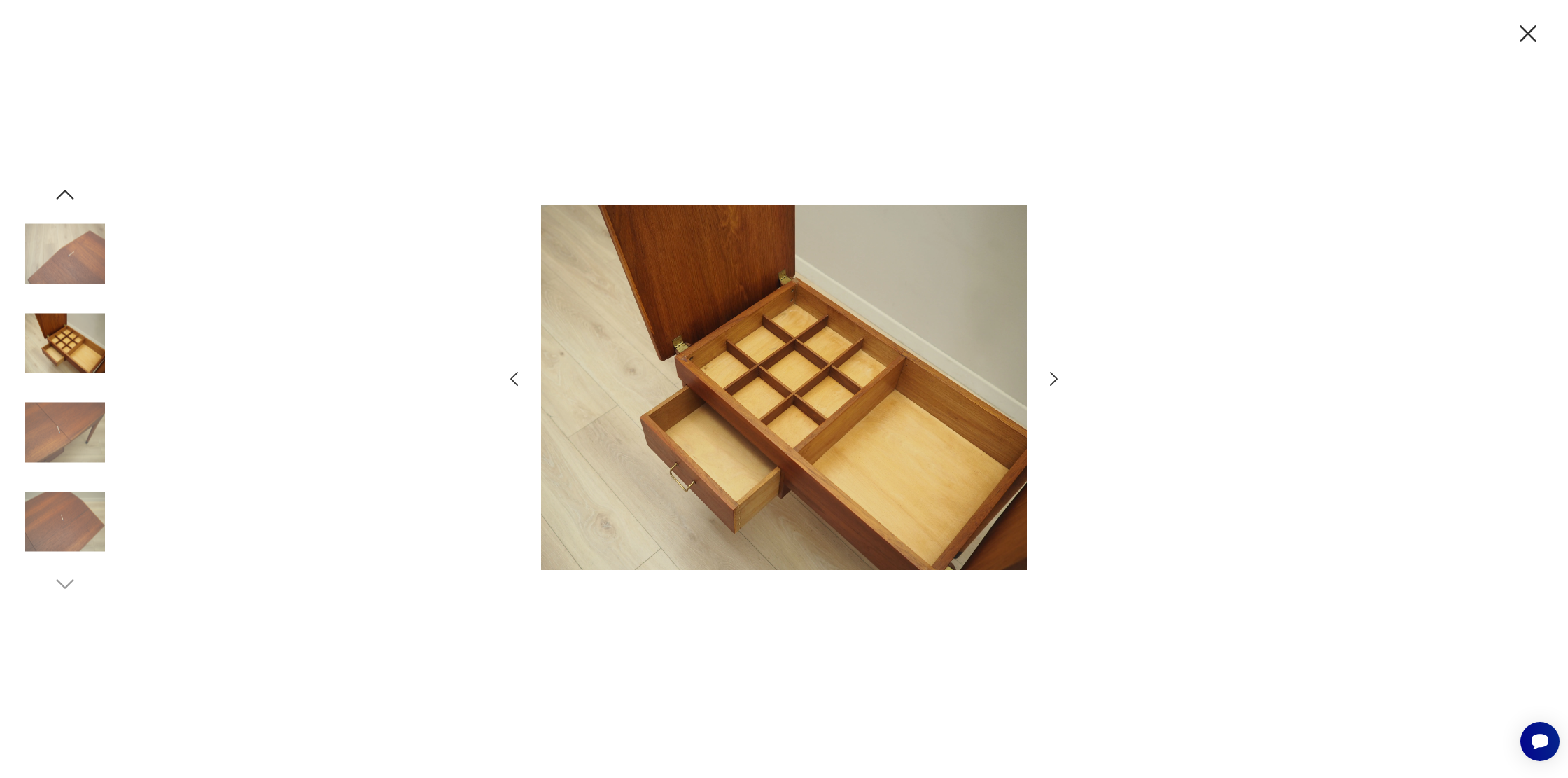
type input "******"
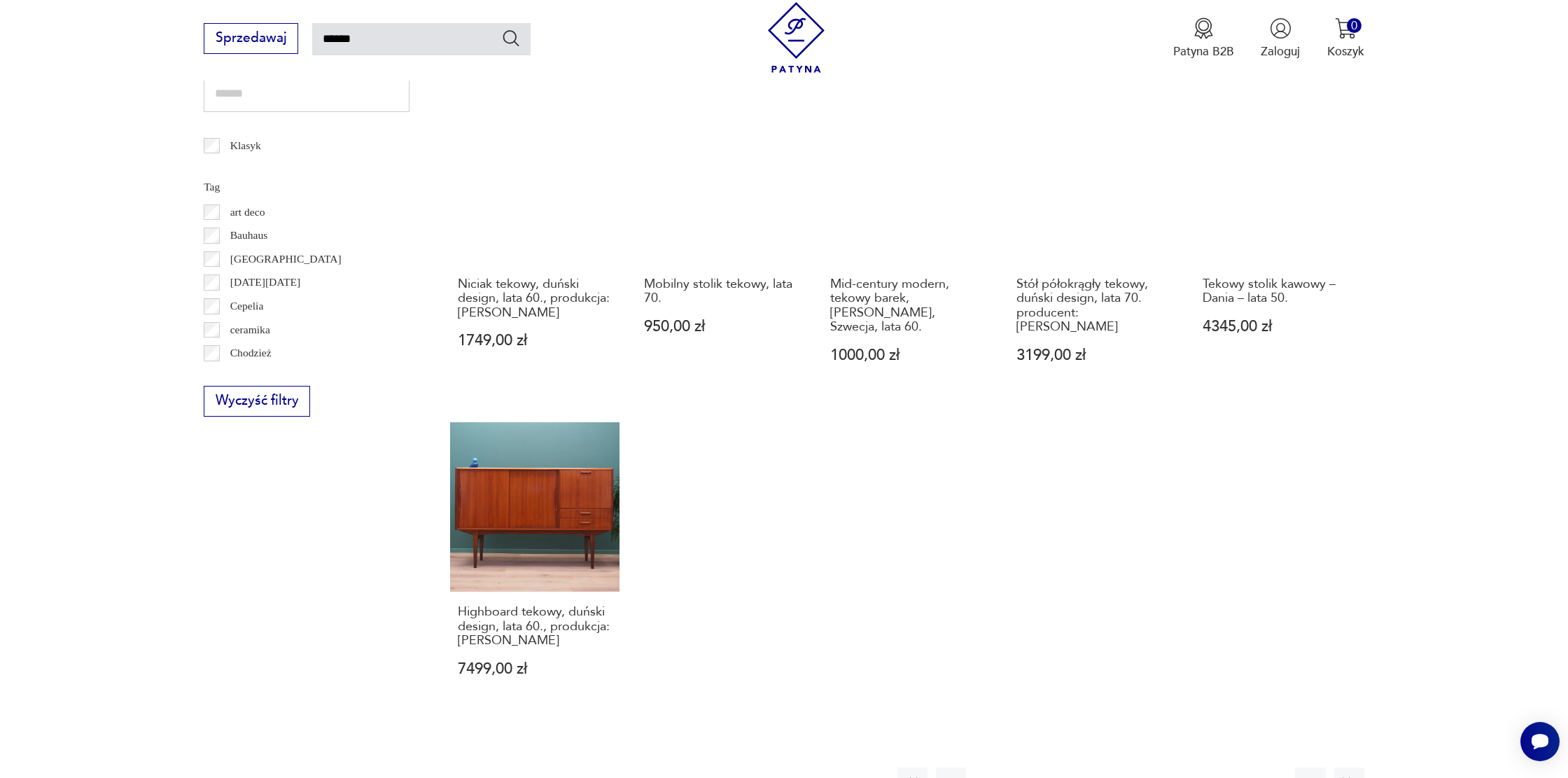
scroll to position [1028, 0]
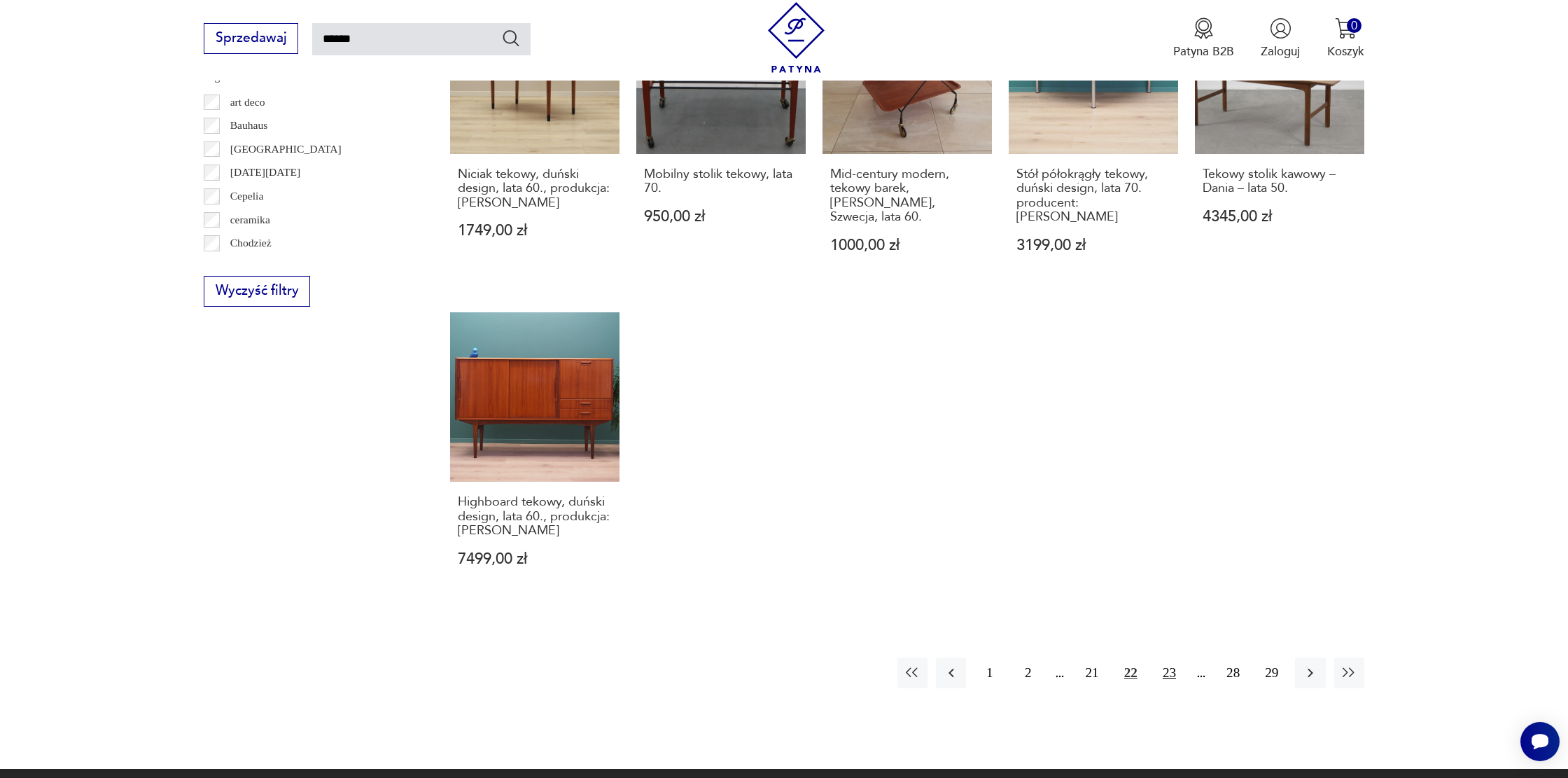
click at [1174, 657] on button "23" at bounding box center [1169, 672] width 30 height 30
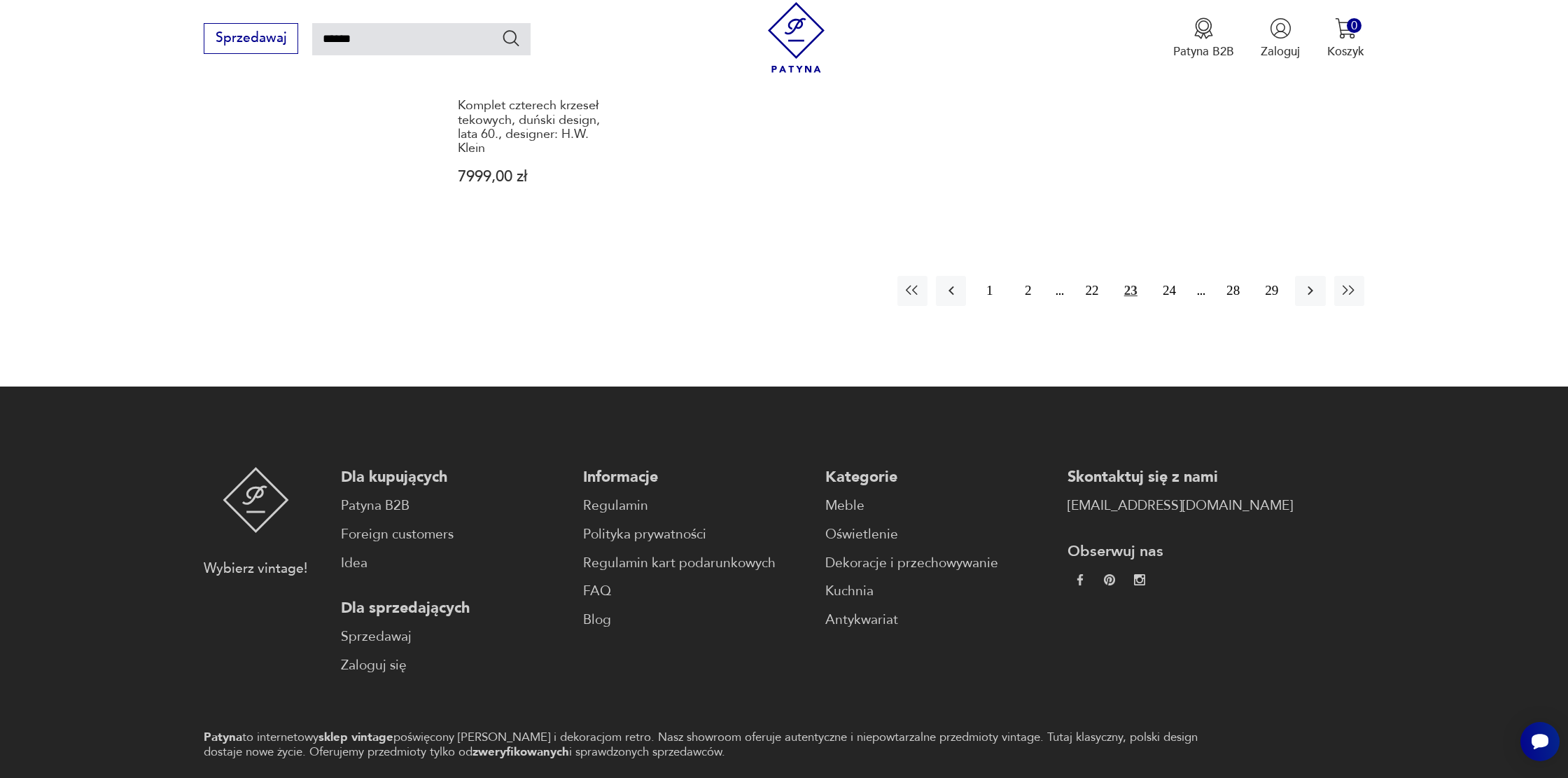
scroll to position [1449, 0]
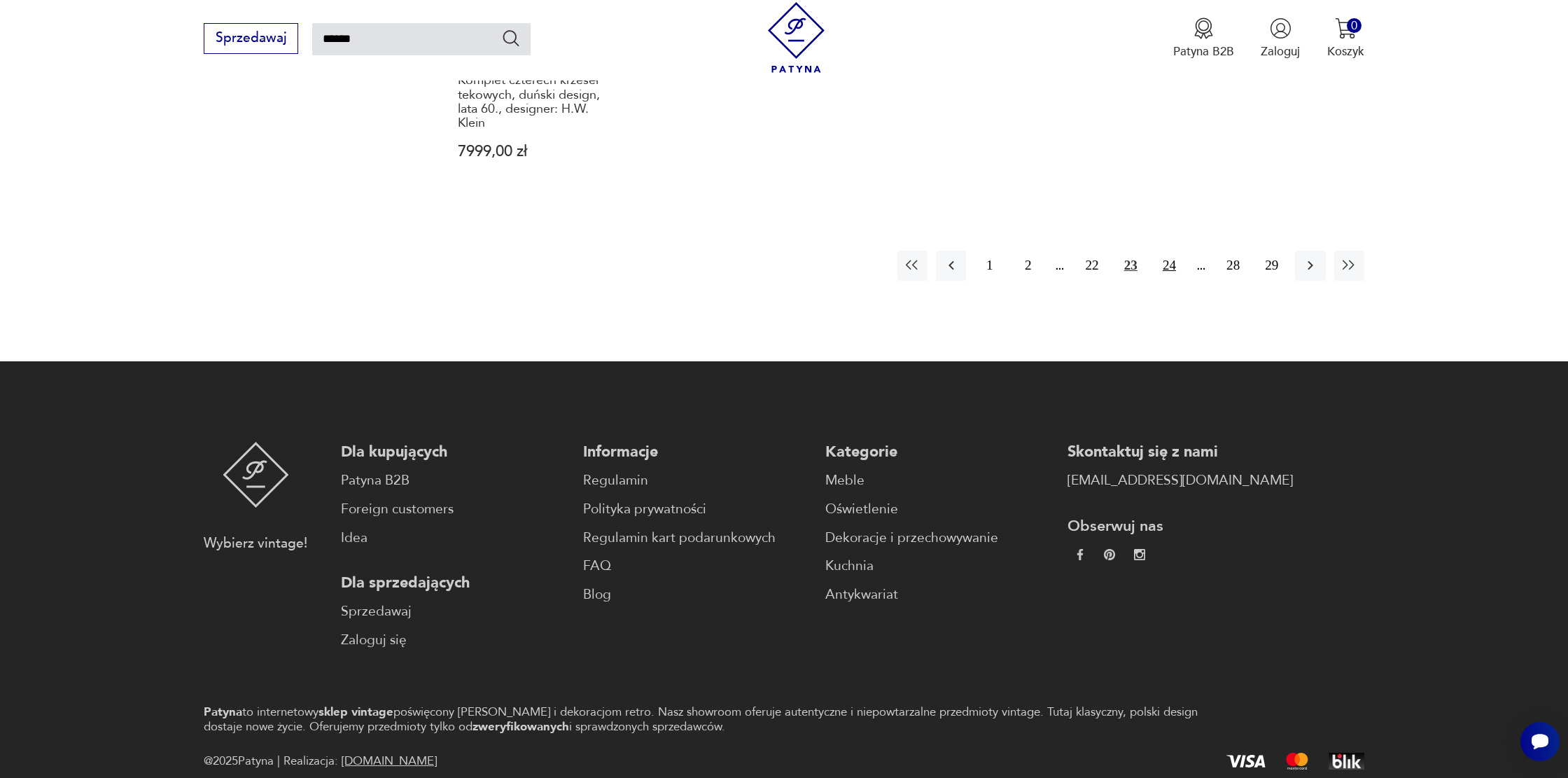
click at [1160, 250] on button "24" at bounding box center [1169, 266] width 30 height 30
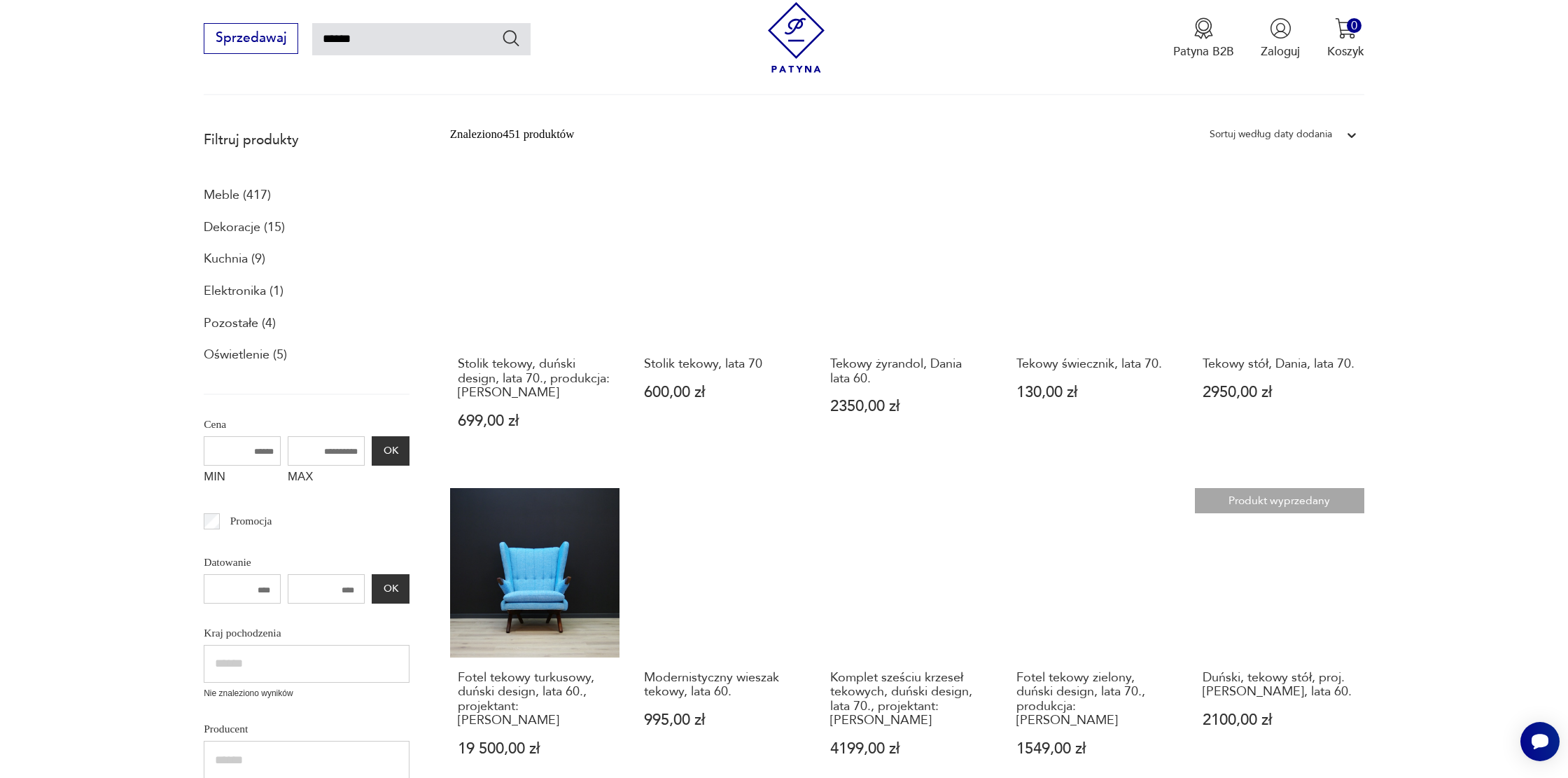
scroll to position [170, 0]
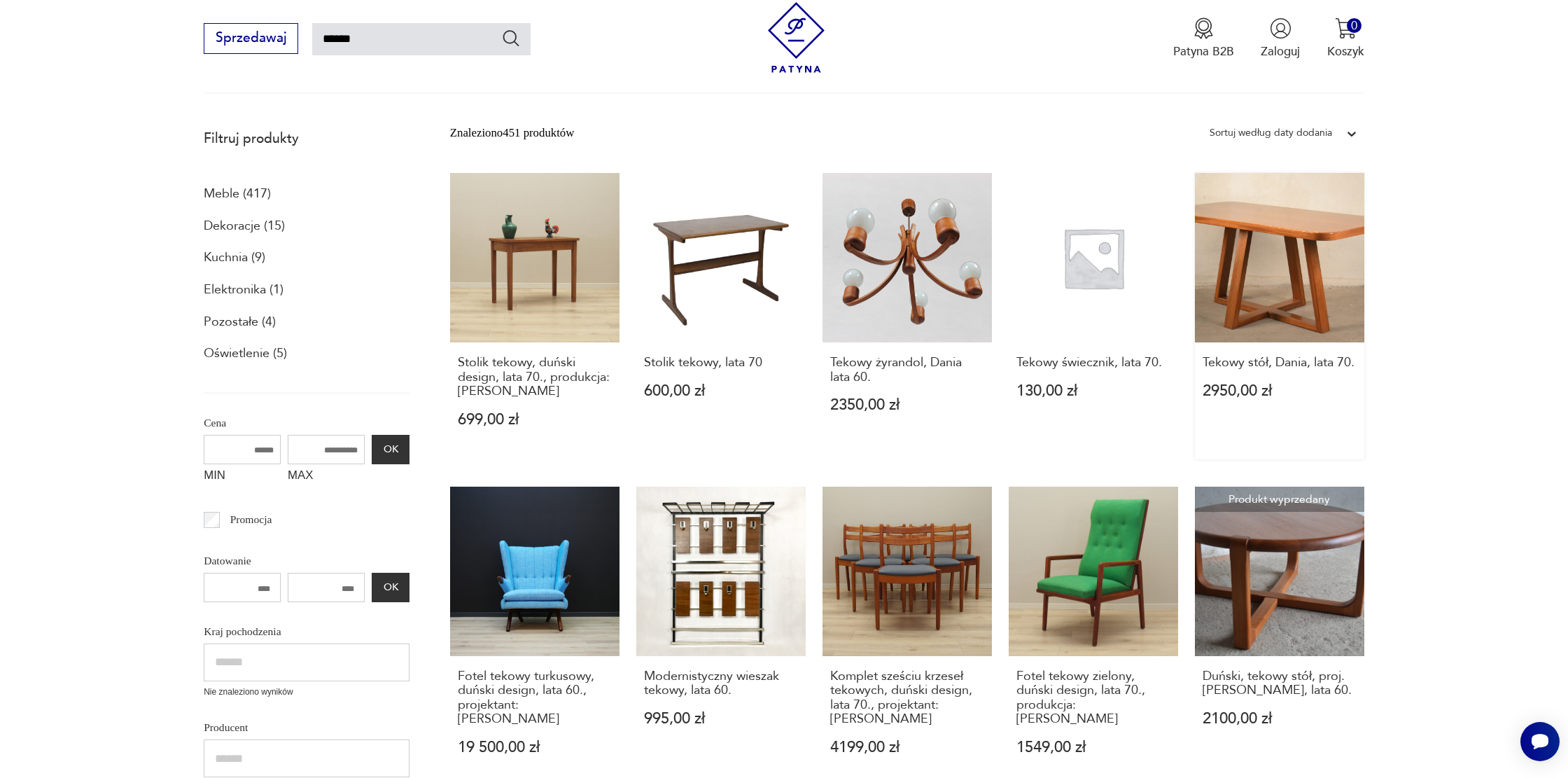
click at [1278, 247] on link "Tekowy stół, Dania, lata 70. 2950,00 zł" at bounding box center [1279, 316] width 170 height 286
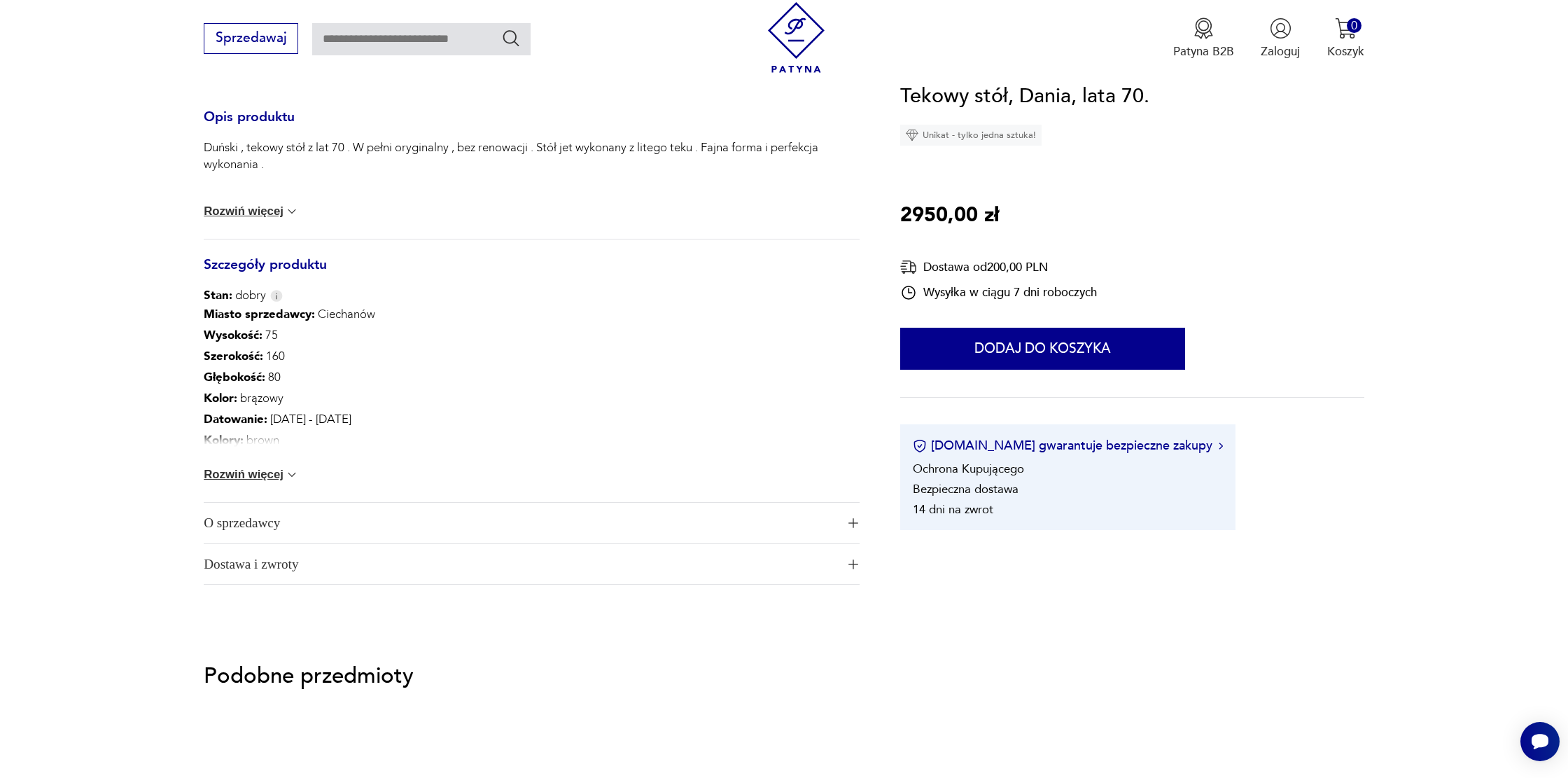
scroll to position [593, 0]
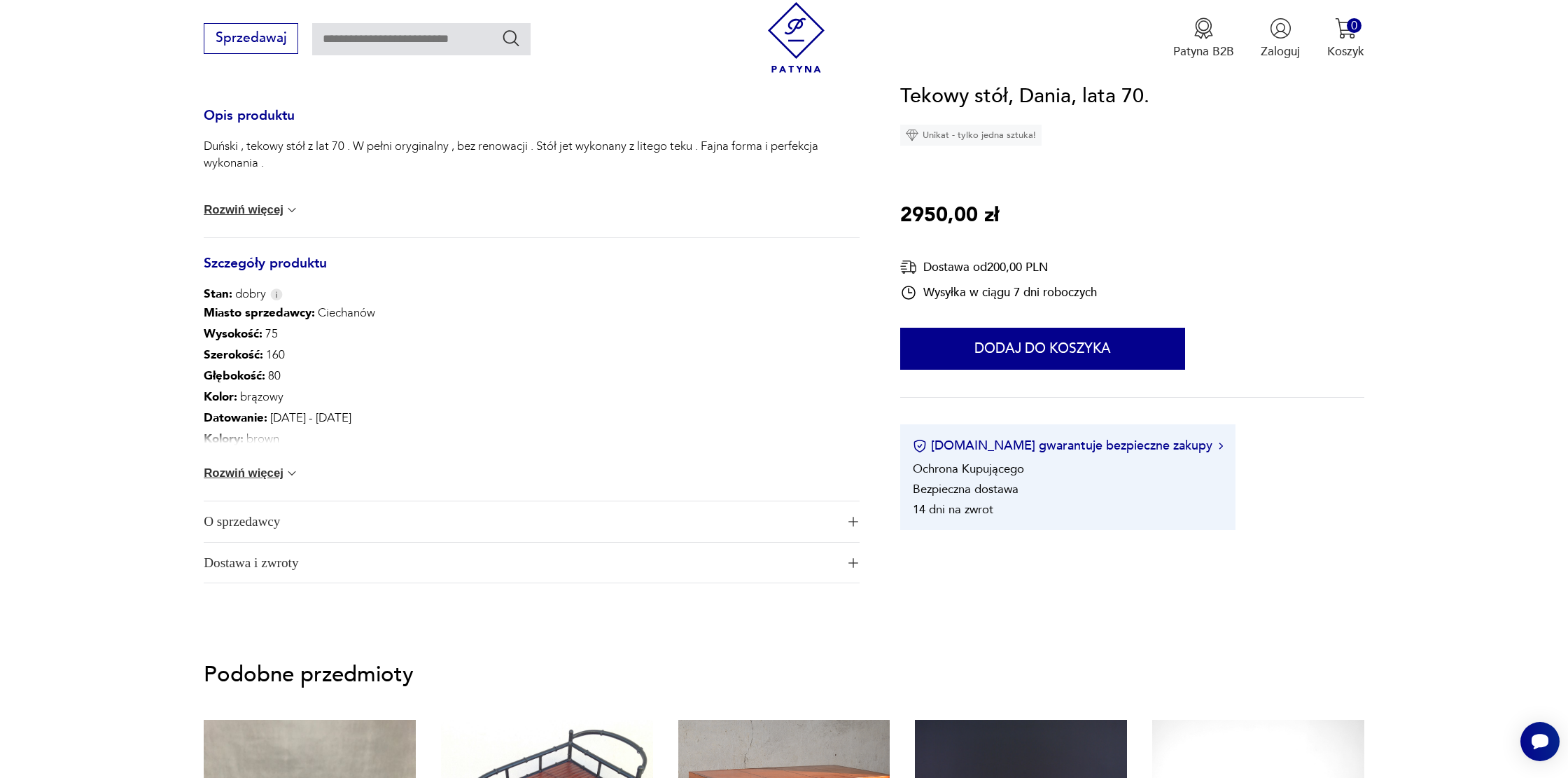
click at [212, 467] on button "Rozwiń więcej" at bounding box center [250, 473] width 95 height 14
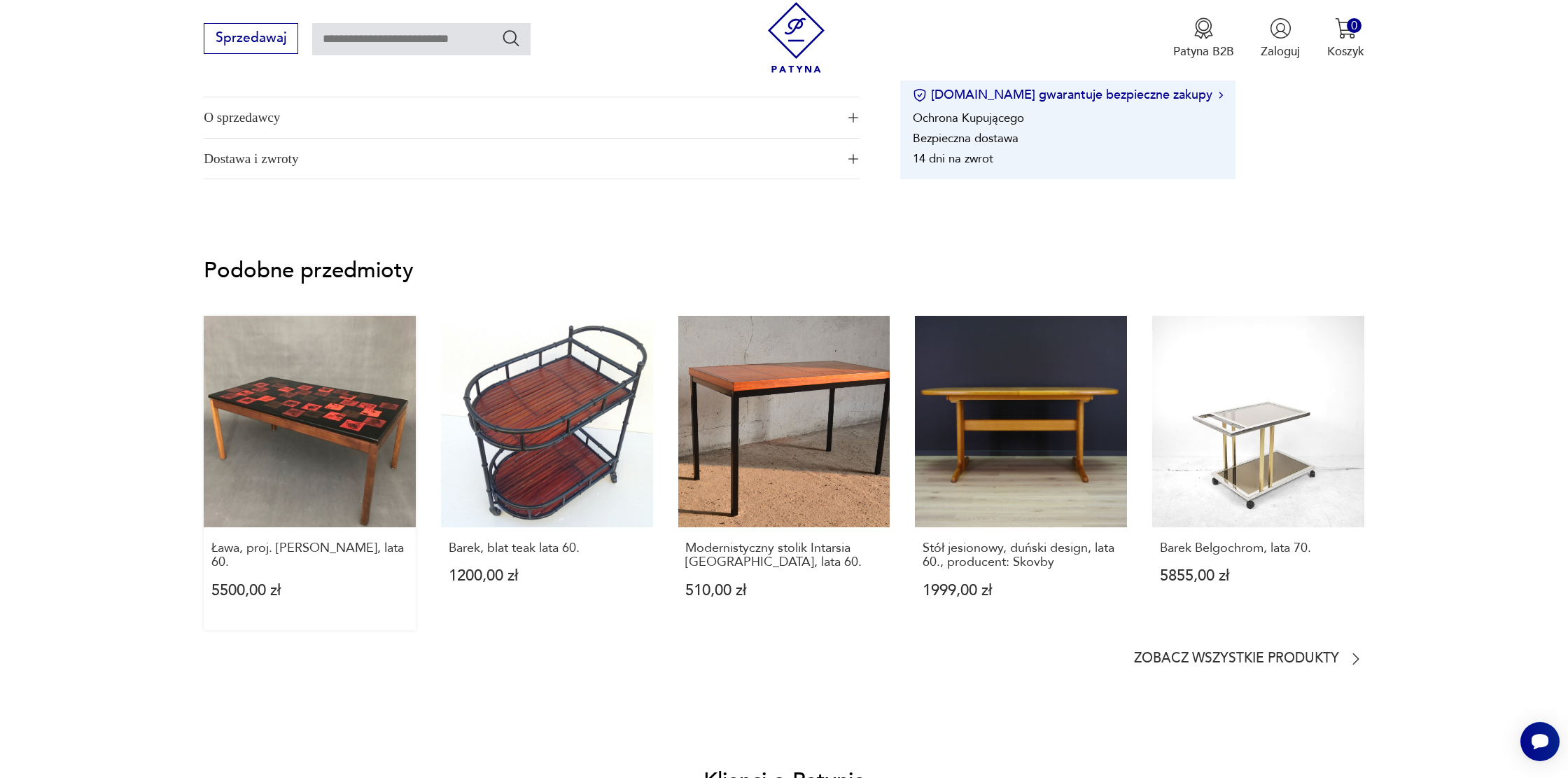
scroll to position [1163, 0]
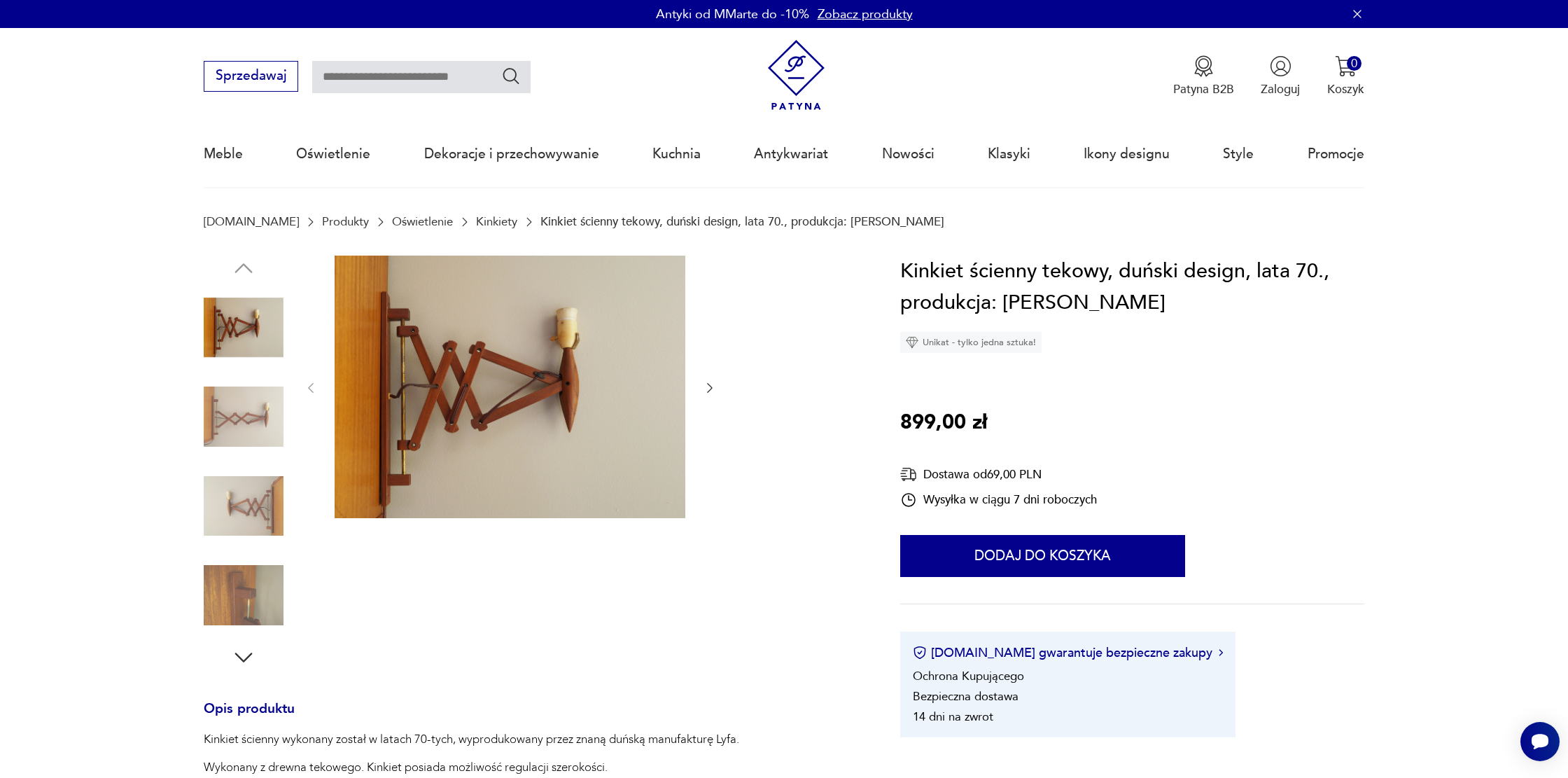
click at [511, 376] on img at bounding box center [510, 387] width 351 height 263
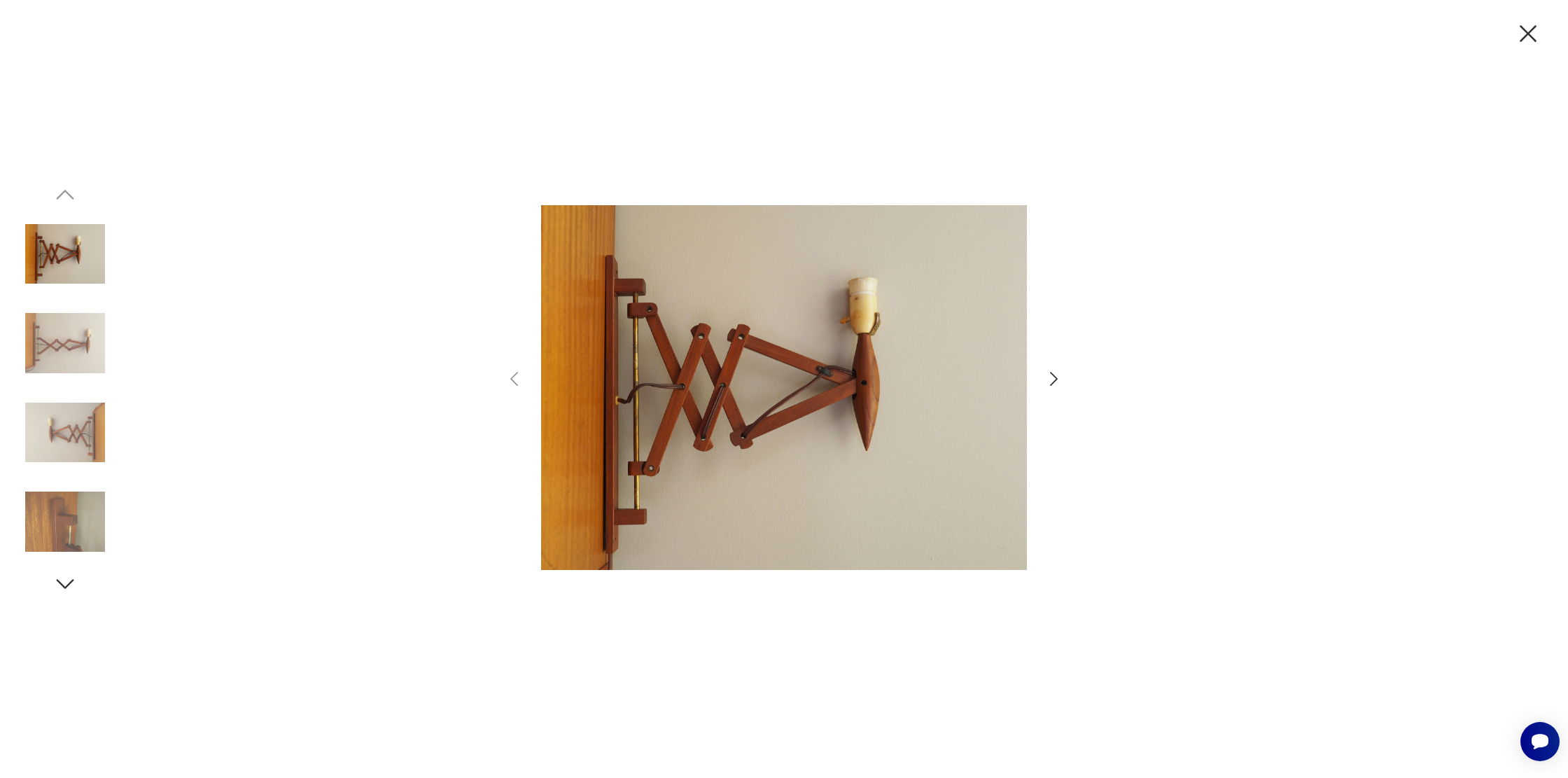
click at [1053, 381] on icon "button" at bounding box center [1054, 379] width 8 height 14
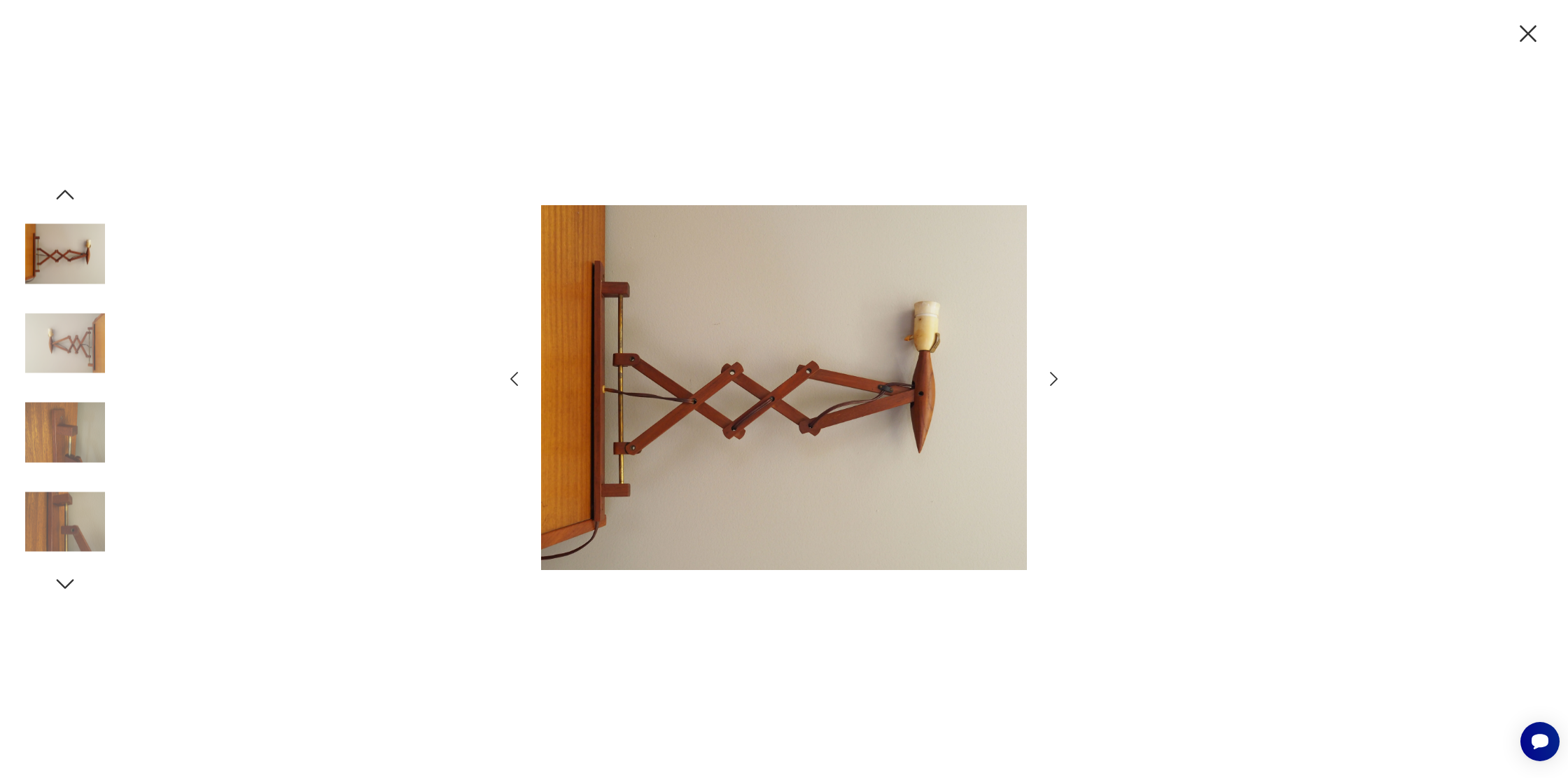
click at [1054, 381] on icon "button" at bounding box center [1054, 379] width 8 height 14
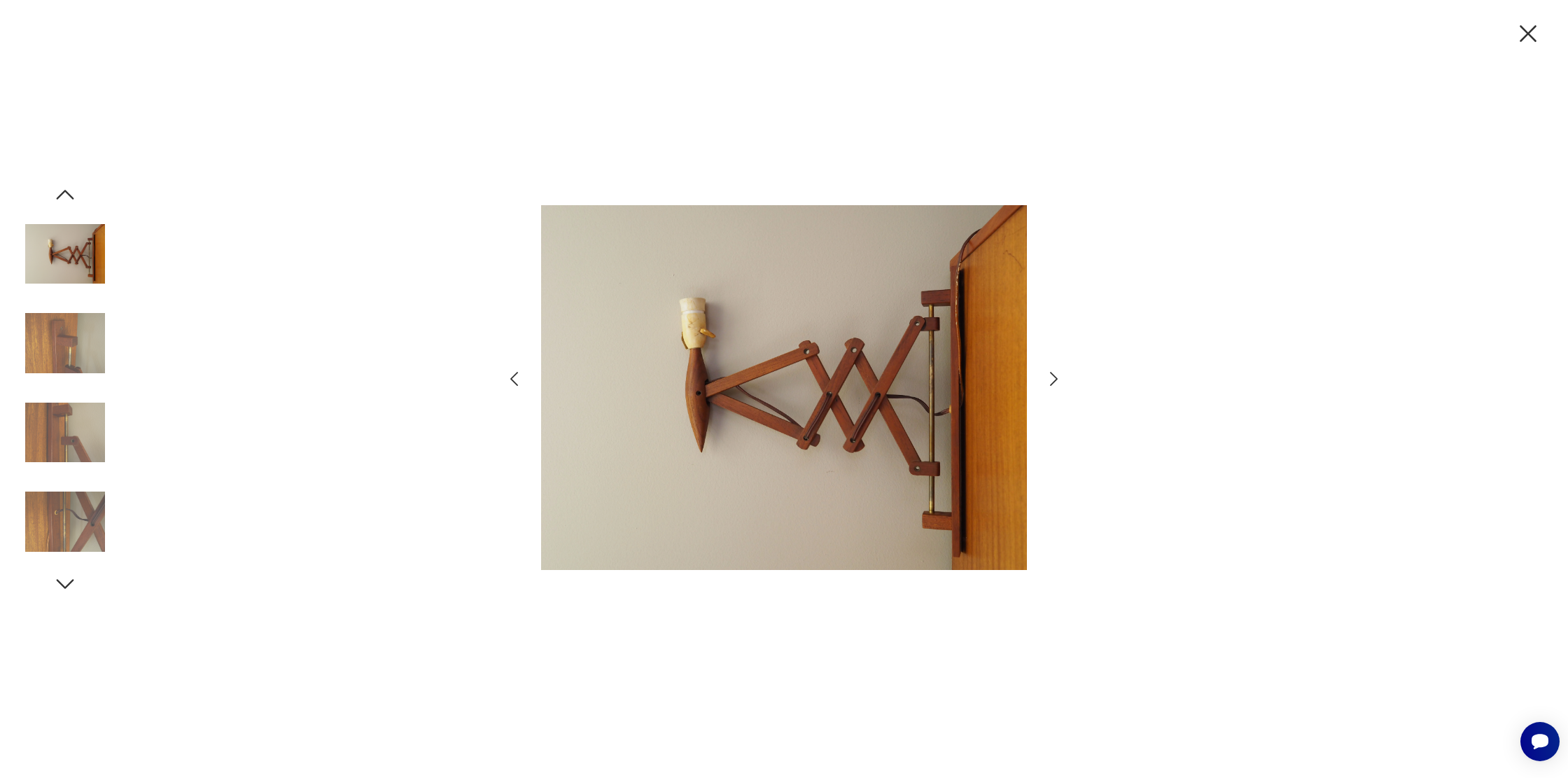
click at [1054, 381] on icon "button" at bounding box center [1054, 379] width 8 height 14
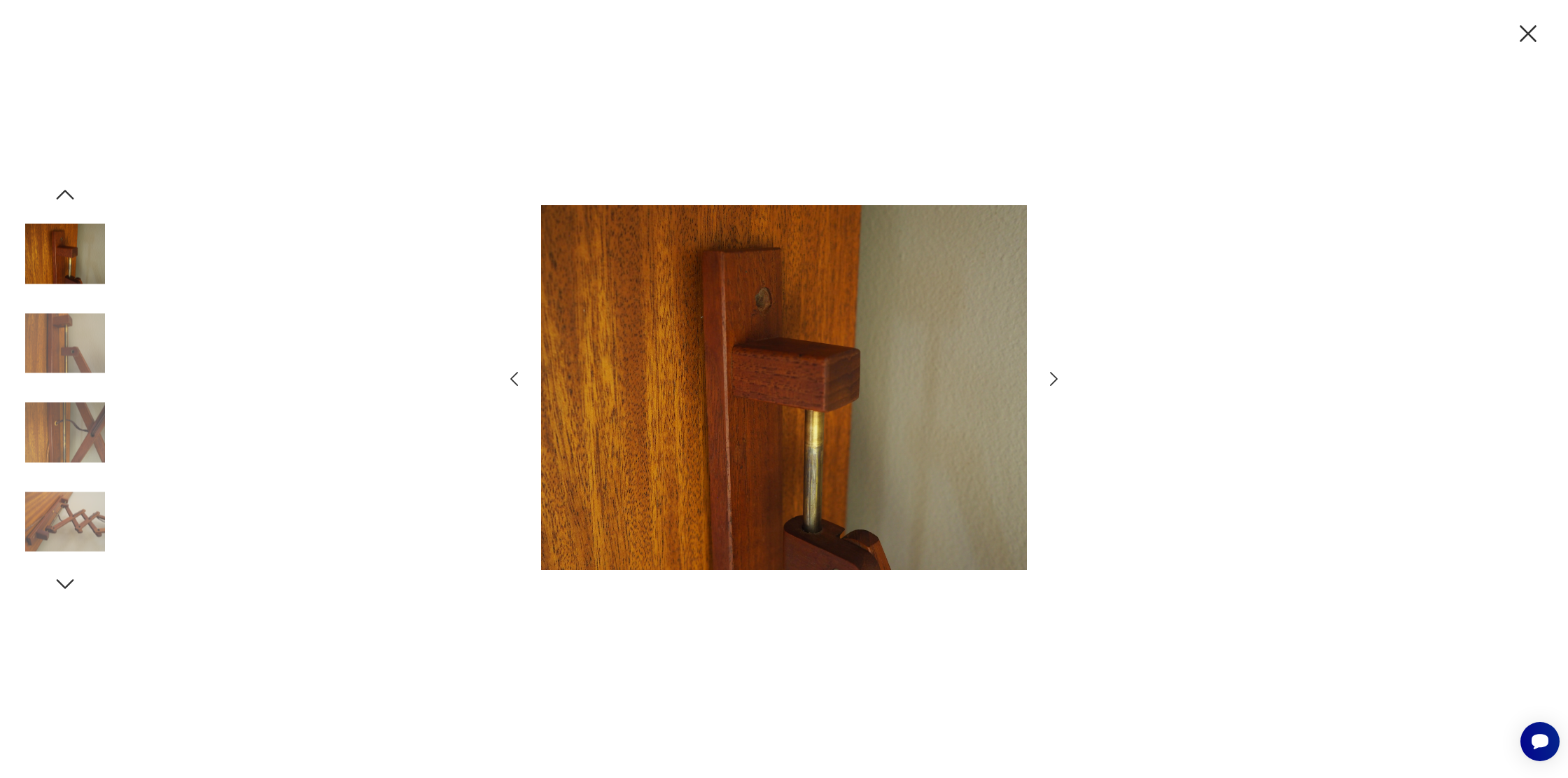
click at [1054, 381] on icon "button" at bounding box center [1054, 379] width 8 height 14
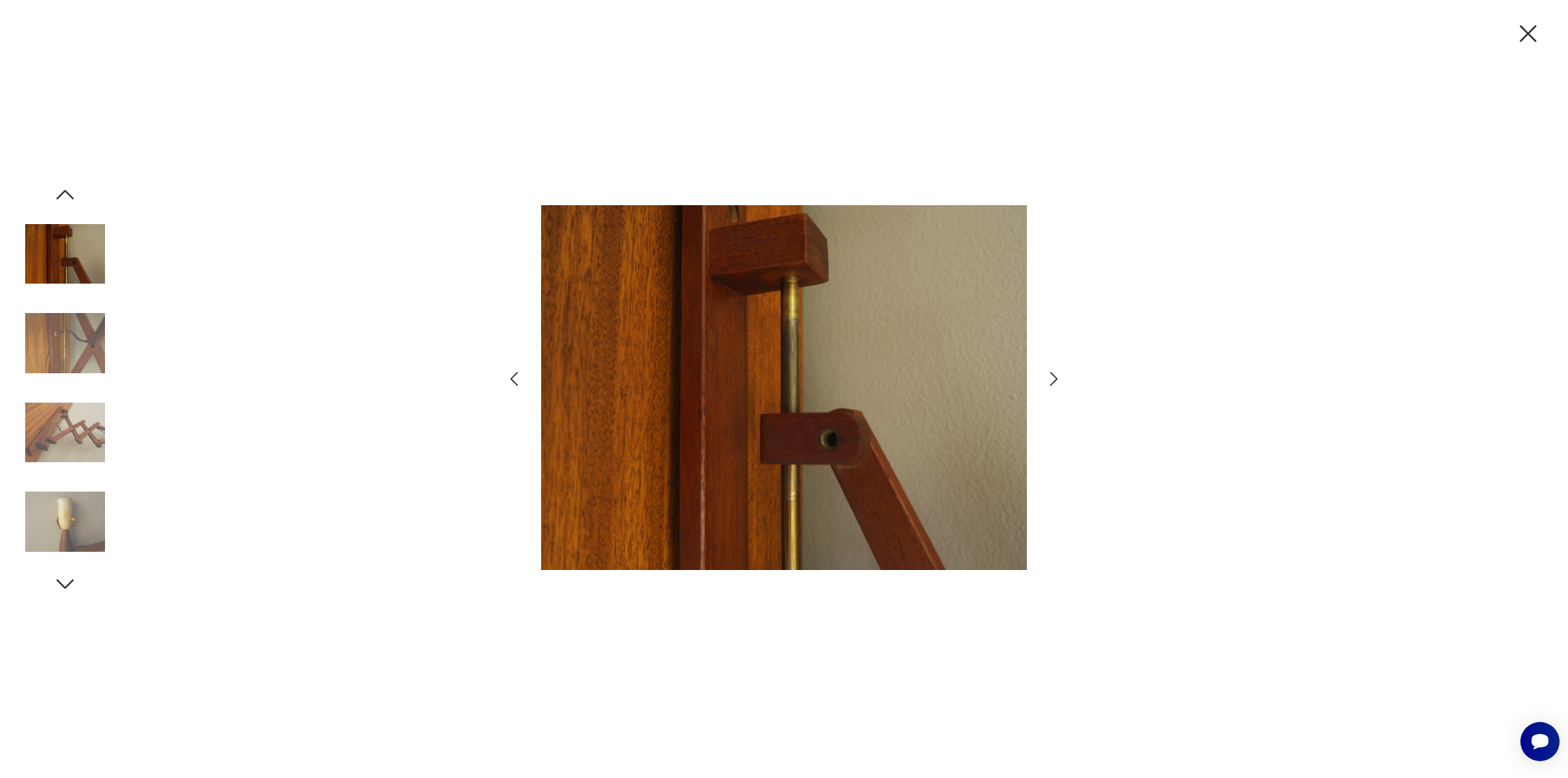
click at [1054, 381] on icon "button" at bounding box center [1054, 379] width 8 height 14
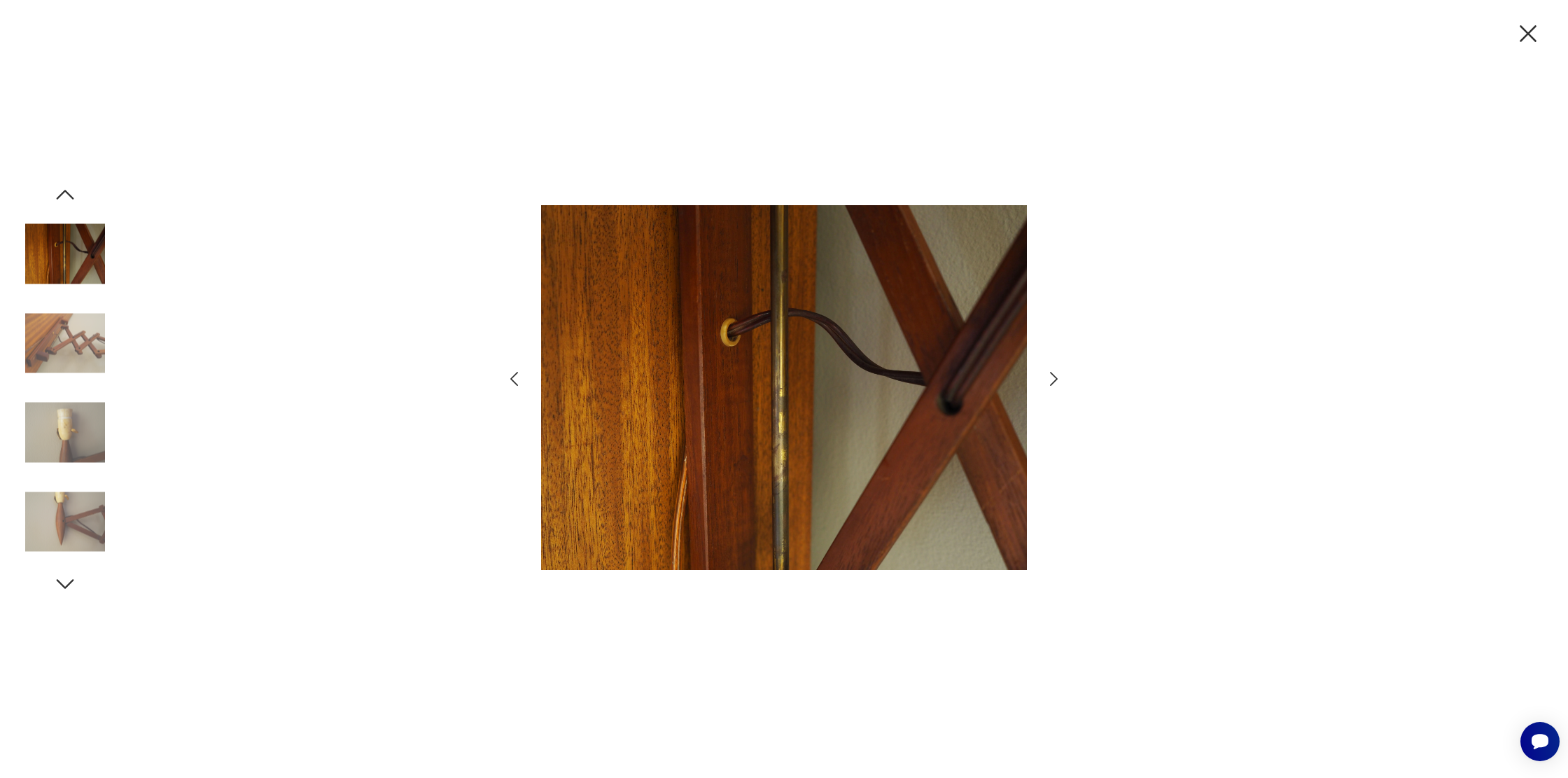
click at [1054, 381] on icon "button" at bounding box center [1054, 379] width 8 height 14
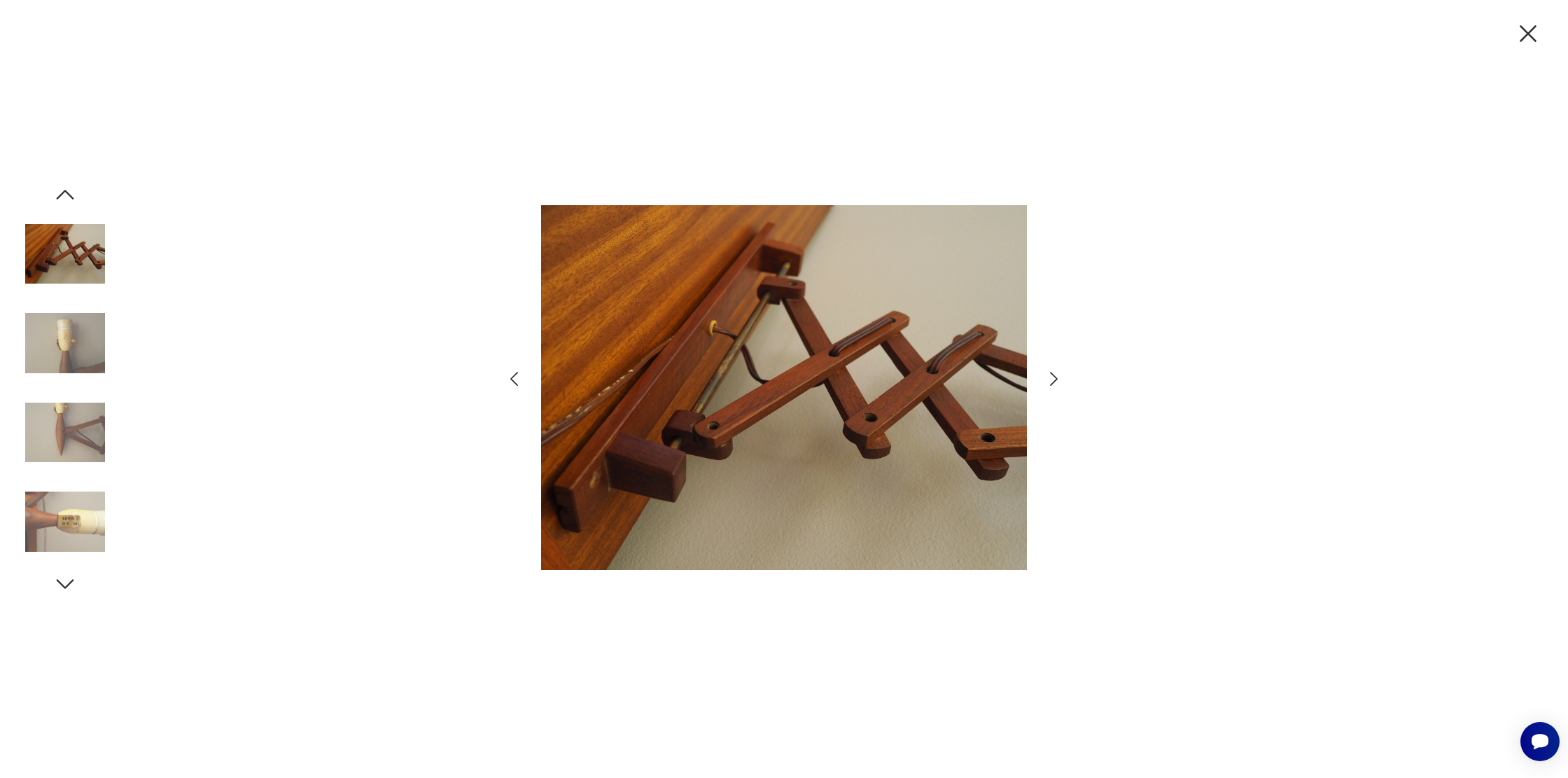
click at [1054, 380] on icon "button" at bounding box center [1054, 379] width 8 height 14
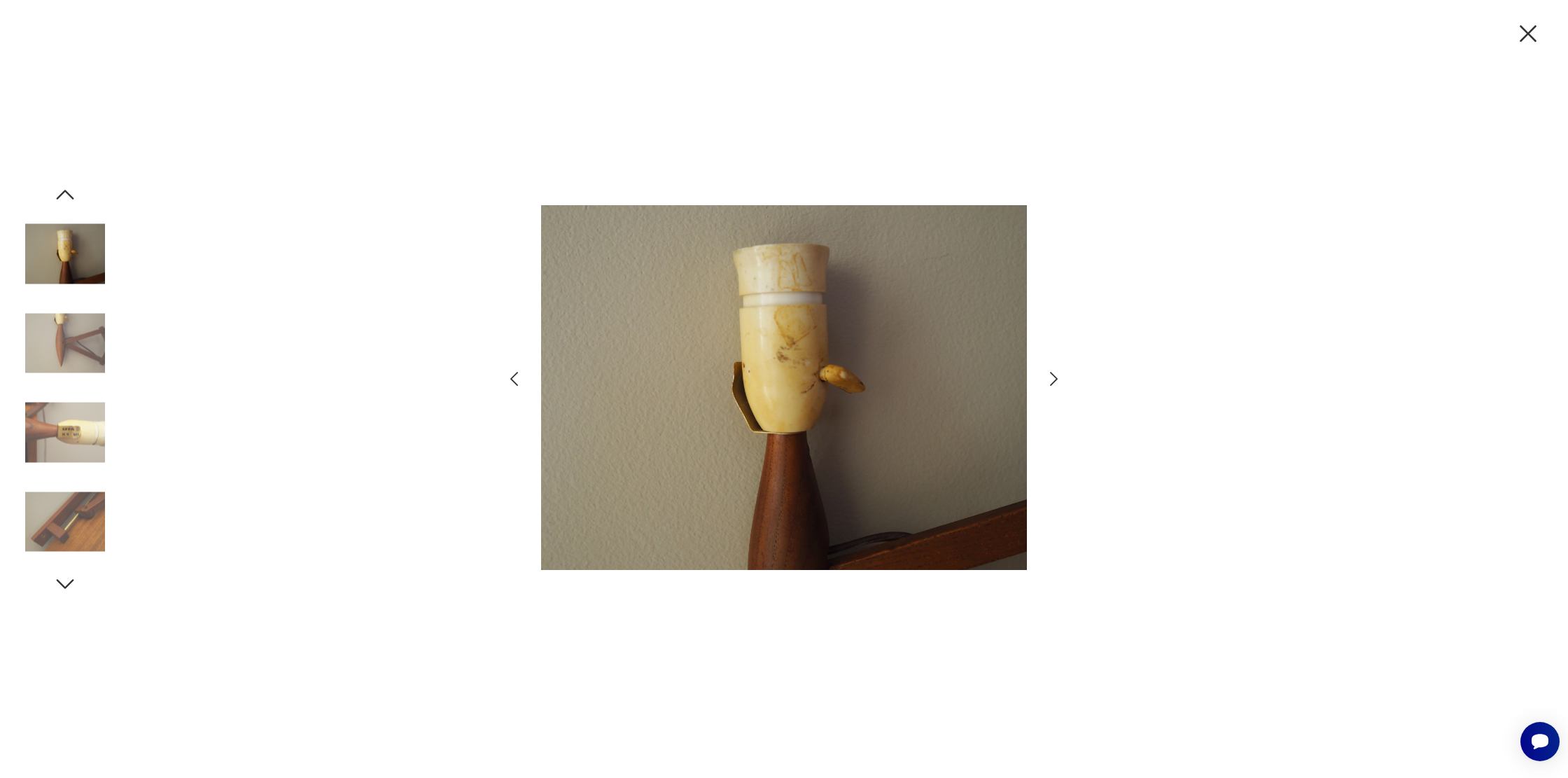
click at [1054, 380] on icon "button" at bounding box center [1054, 379] width 8 height 14
